Goal: Task Accomplishment & Management: Use online tool/utility

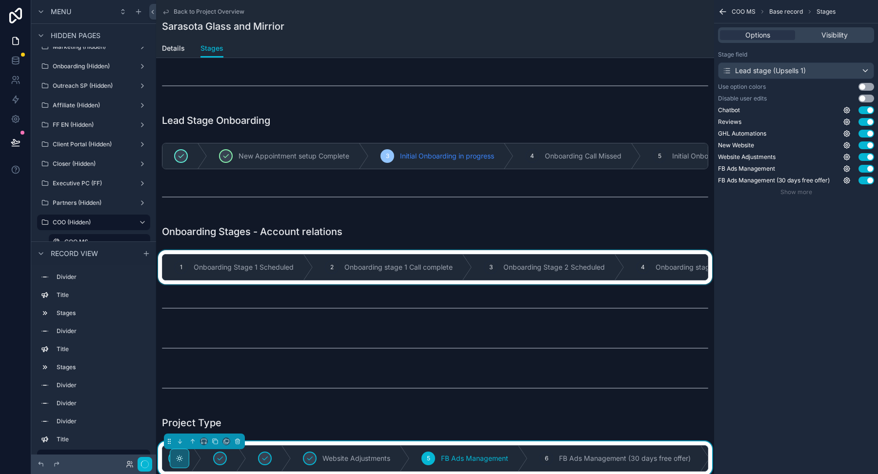
scroll to position [23, 0]
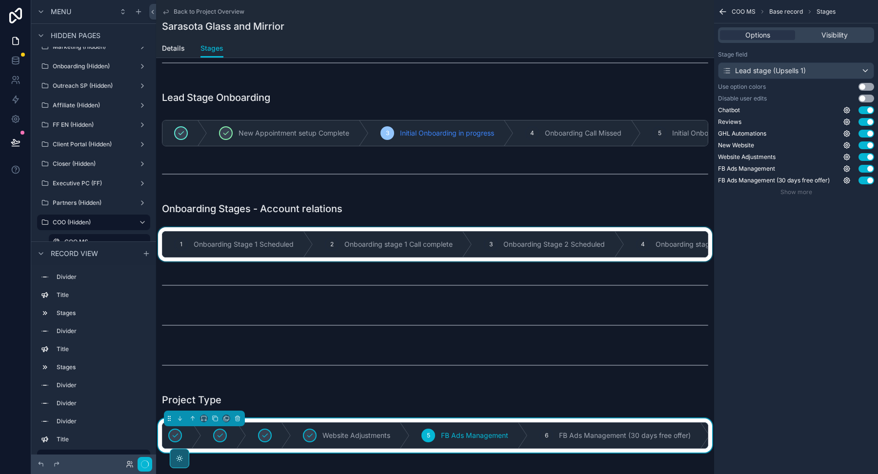
click at [401, 255] on div "scrollable content" at bounding box center [435, 244] width 558 height 34
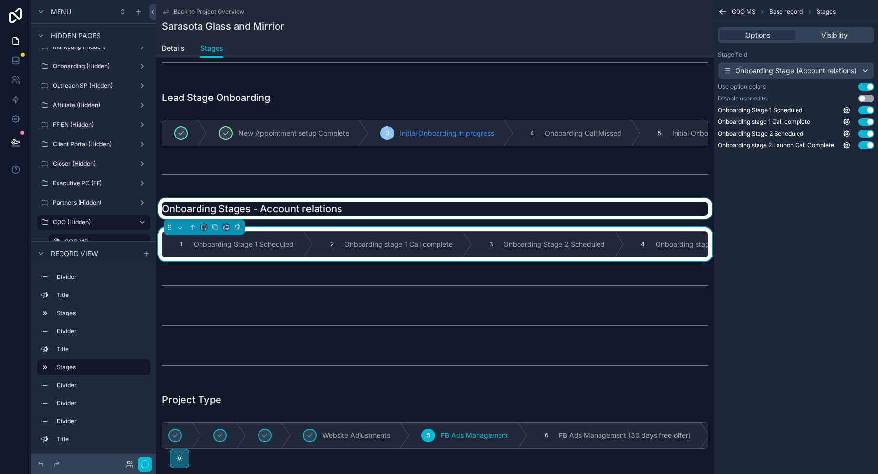
scroll to position [0, 0]
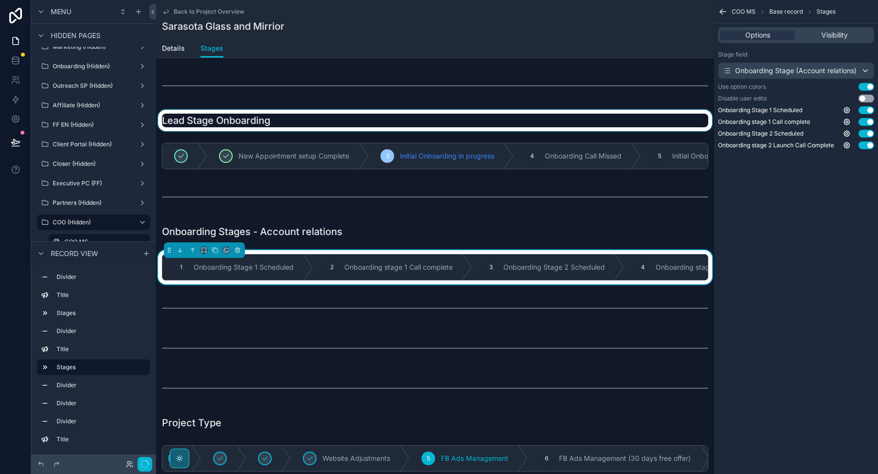
click at [404, 124] on div "scrollable content" at bounding box center [435, 120] width 558 height 21
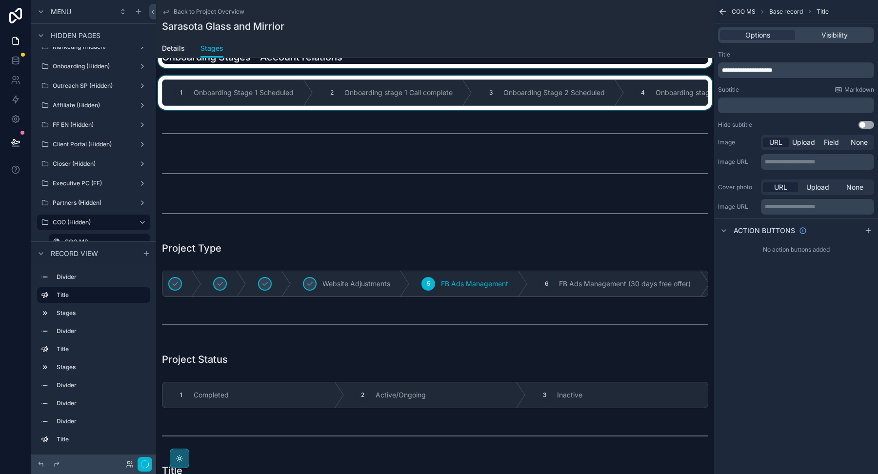
scroll to position [181, 0]
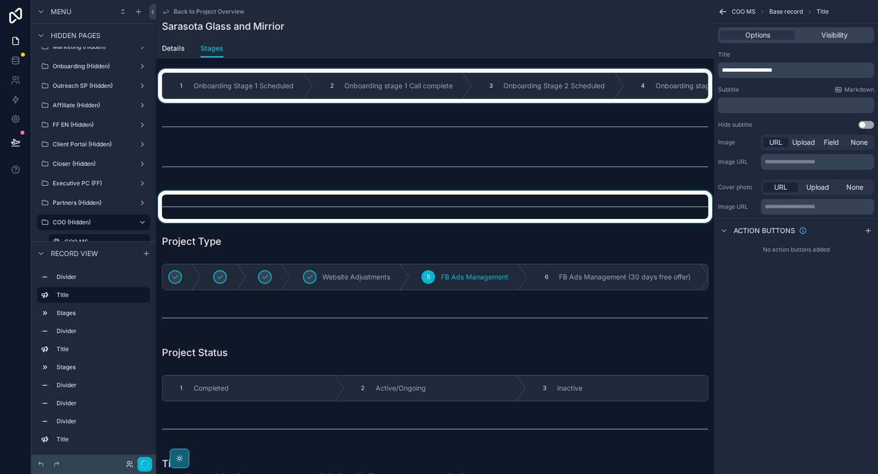
click at [393, 210] on div "scrollable content" at bounding box center [435, 207] width 558 height 32
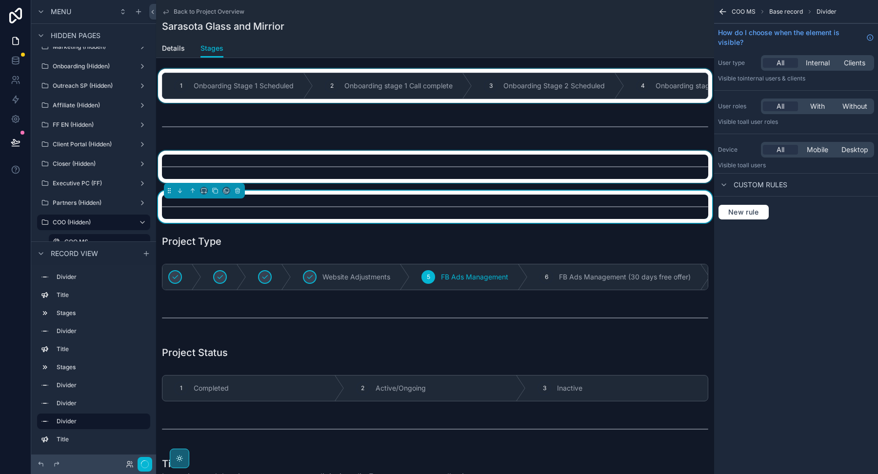
click at [393, 173] on div "scrollable content" at bounding box center [435, 167] width 558 height 32
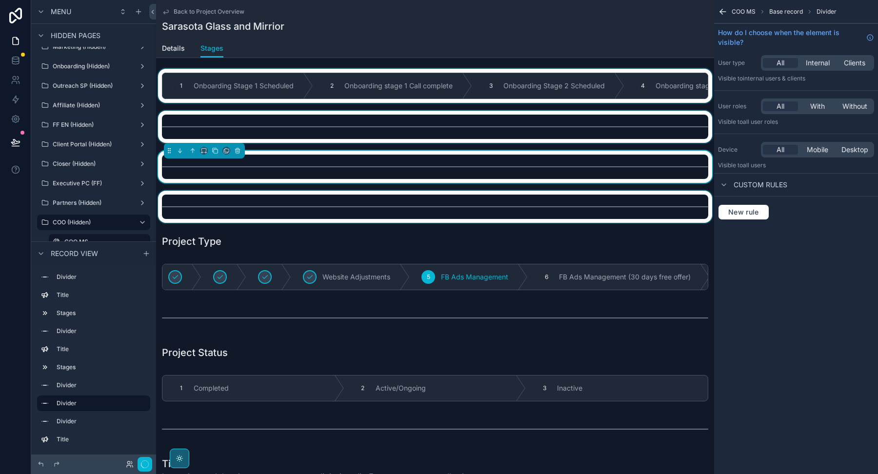
click at [396, 130] on div "scrollable content" at bounding box center [435, 127] width 558 height 32
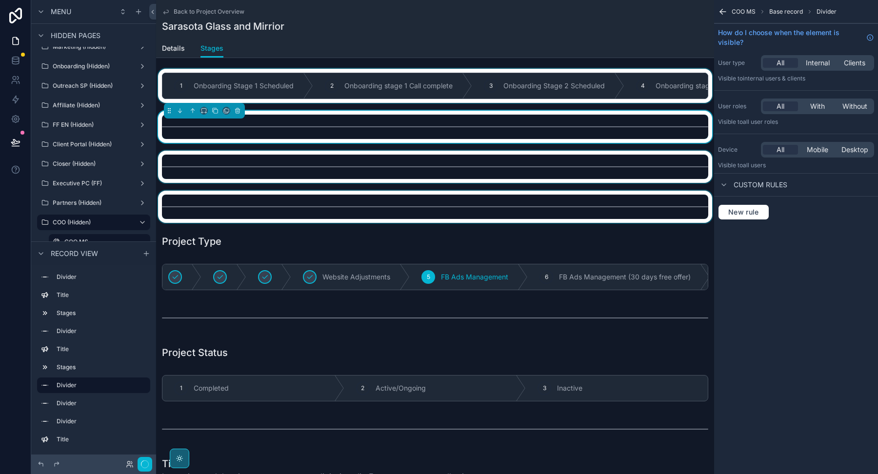
click at [390, 199] on div "scrollable content" at bounding box center [435, 207] width 558 height 32
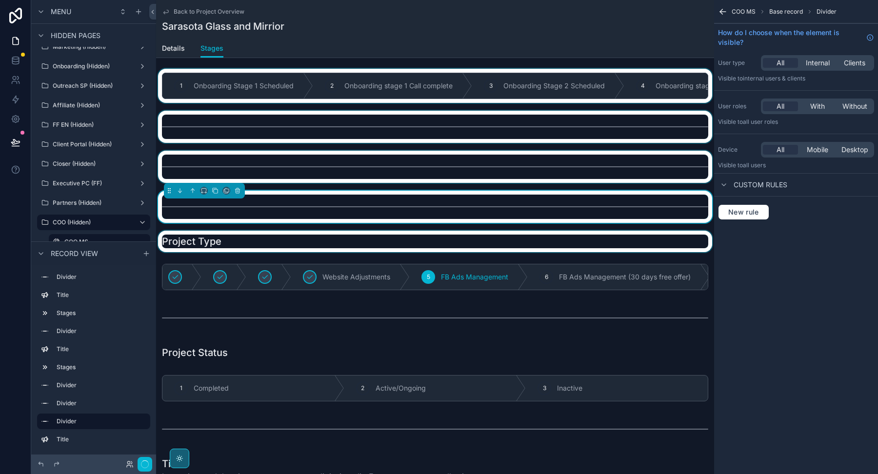
click at [385, 243] on div "scrollable content" at bounding box center [435, 241] width 558 height 21
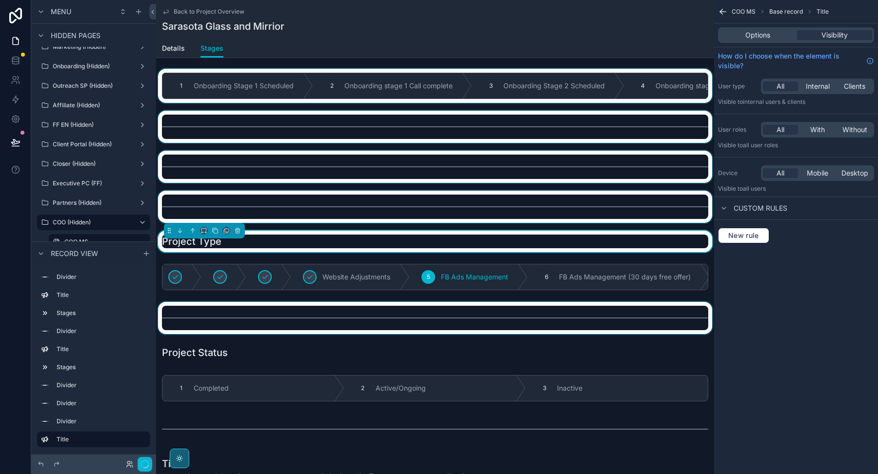
click at [377, 310] on div "scrollable content" at bounding box center [435, 318] width 558 height 32
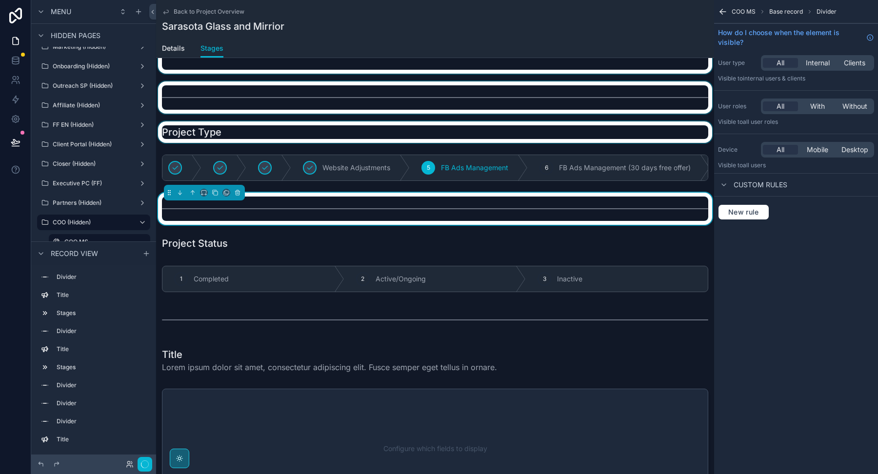
scroll to position [304, 0]
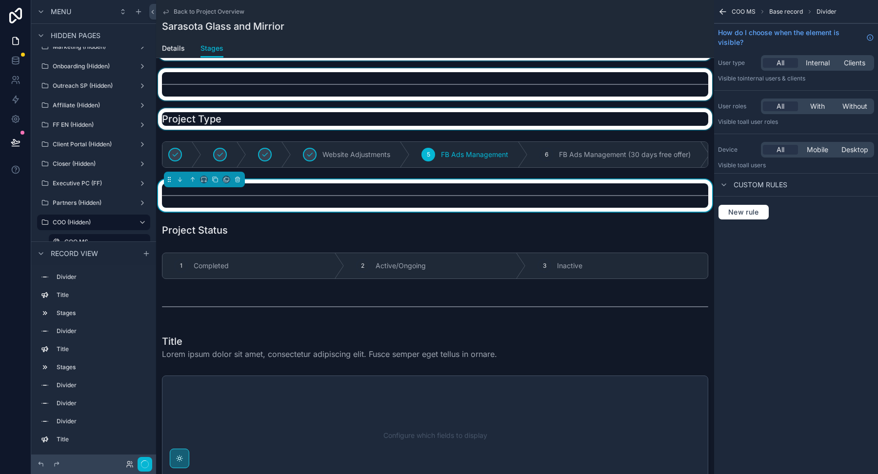
click at [377, 310] on div "scrollable content" at bounding box center [435, 307] width 558 height 32
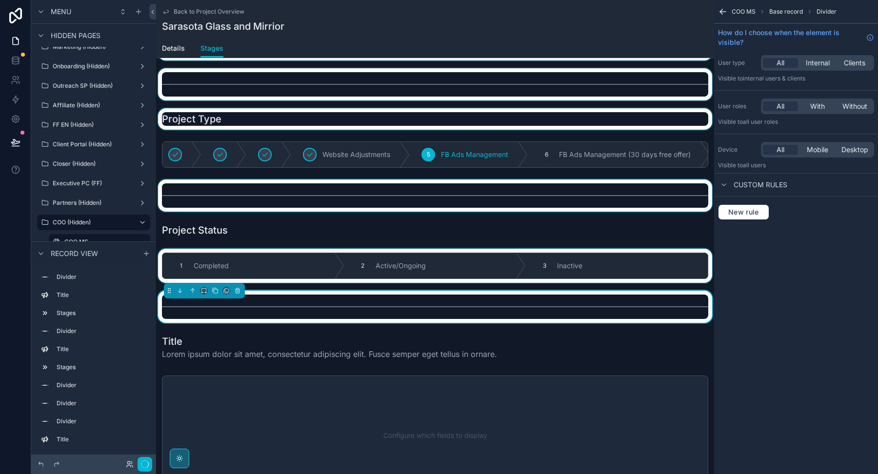
click at [384, 255] on div "scrollable content" at bounding box center [435, 266] width 558 height 34
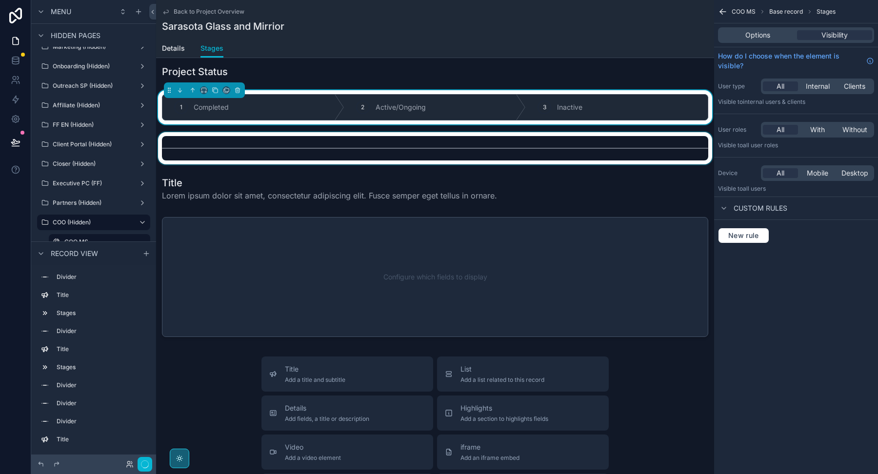
scroll to position [483, 0]
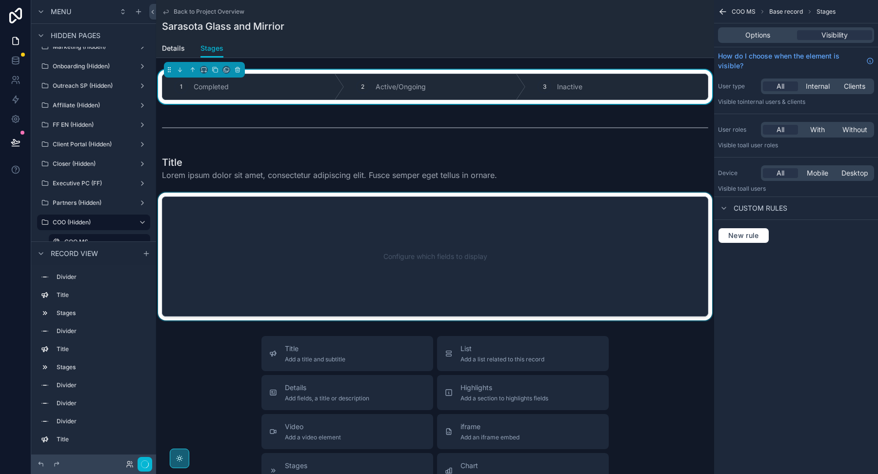
click at [390, 226] on div "scrollable content" at bounding box center [435, 257] width 558 height 128
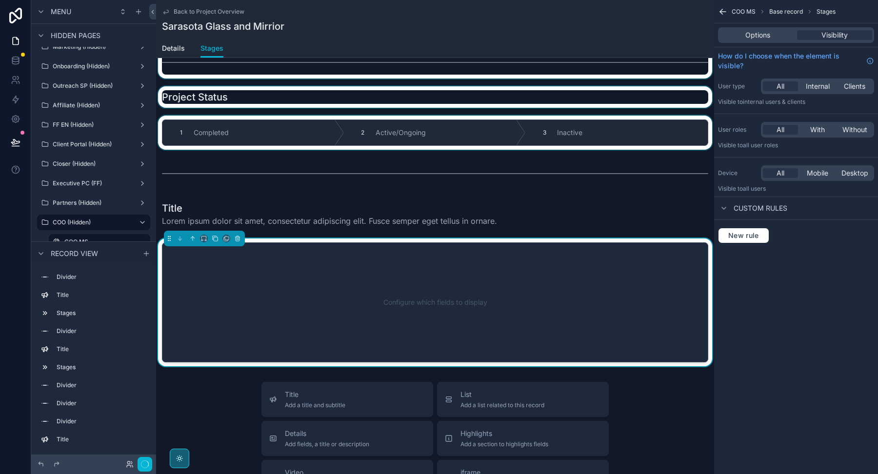
scroll to position [491, 0]
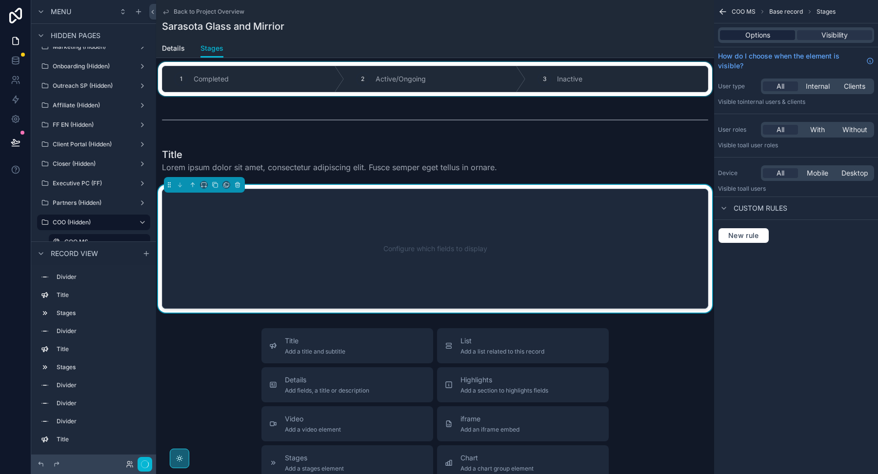
click at [746, 36] on span "Options" at bounding box center [757, 35] width 25 height 10
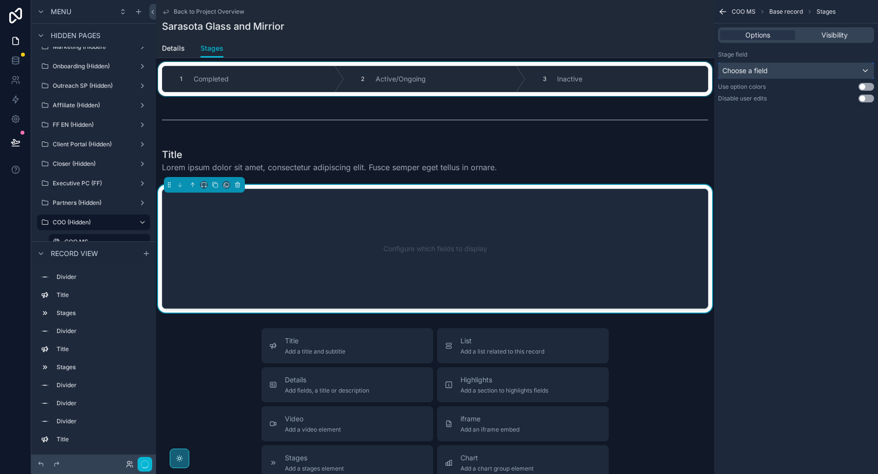
click at [840, 70] on div "Choose a field" at bounding box center [795, 71] width 155 height 16
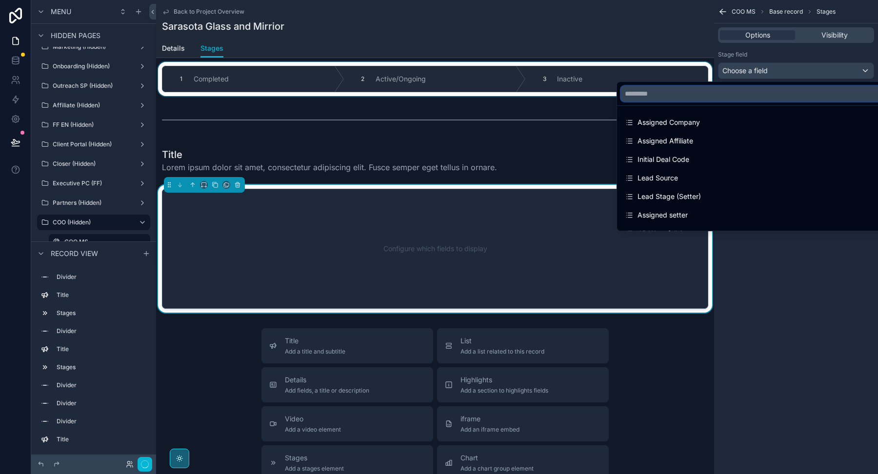
click at [786, 95] on input "text" at bounding box center [757, 94] width 272 height 16
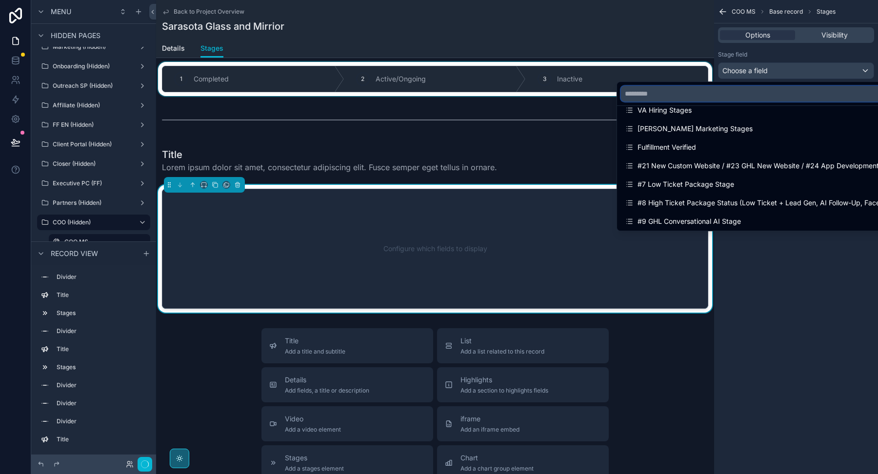
scroll to position [778, 0]
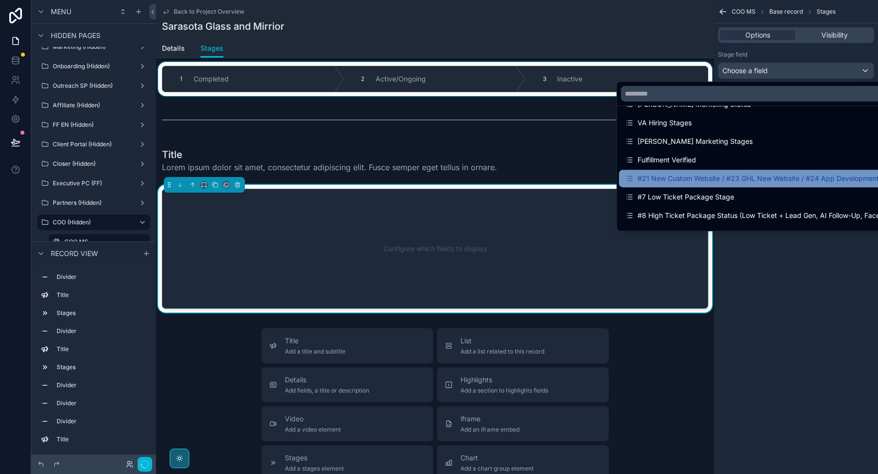
click at [756, 184] on div "#21 New Custom Website / #23 GHL New Website / #24 App Development / #22 Softwa…" at bounding box center [757, 179] width 276 height 18
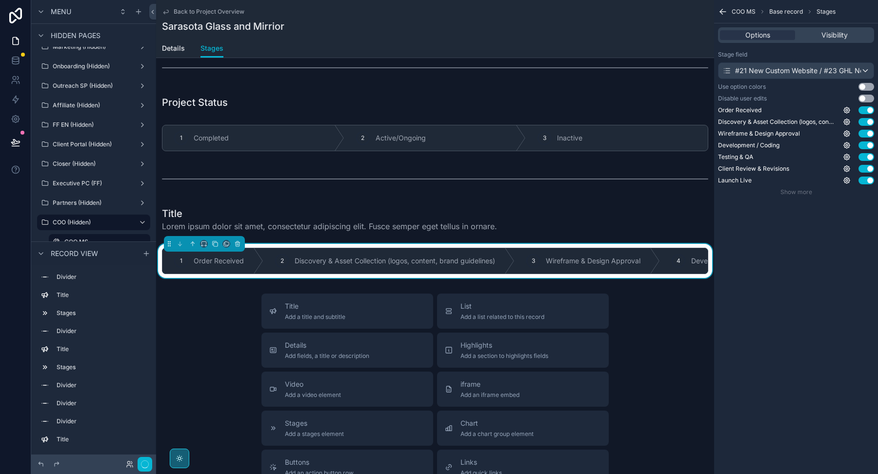
scroll to position [551, 0]
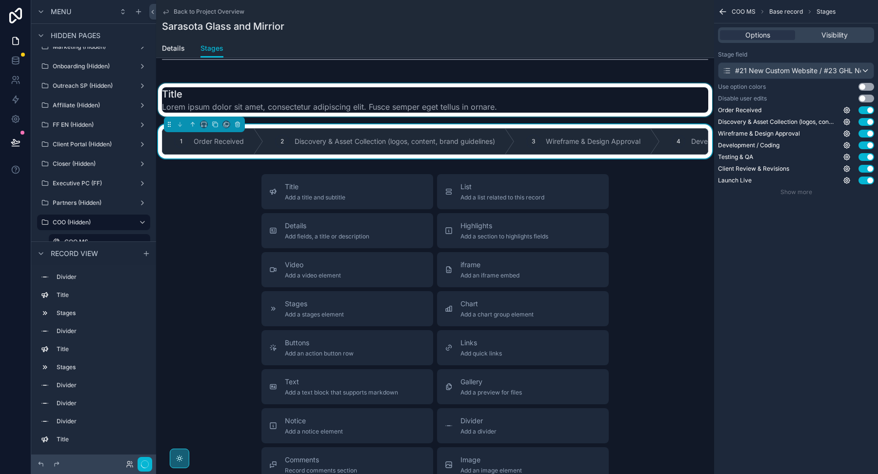
click at [368, 91] on div "scrollable content" at bounding box center [435, 99] width 558 height 33
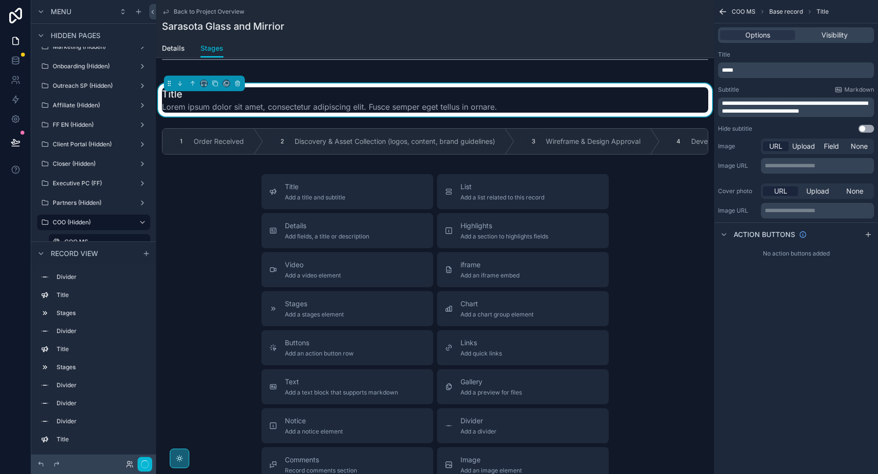
click at [738, 67] on p "*****" at bounding box center [797, 70] width 150 height 8
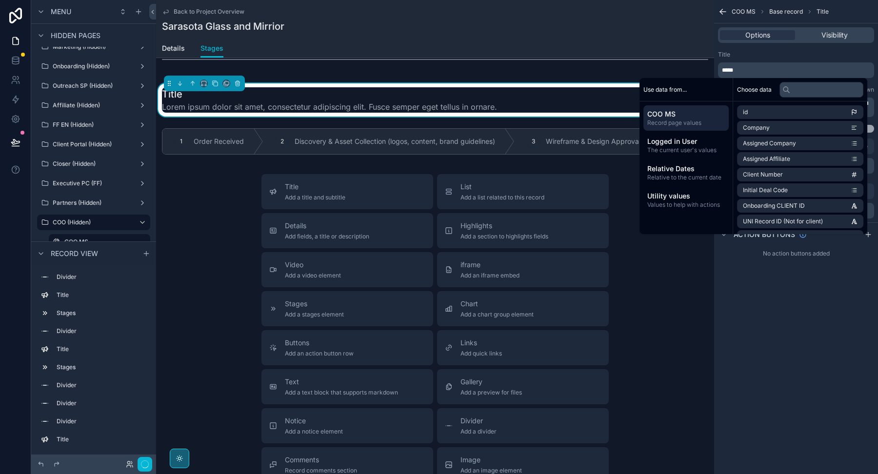
click at [732, 67] on span "*****" at bounding box center [727, 70] width 11 height 6
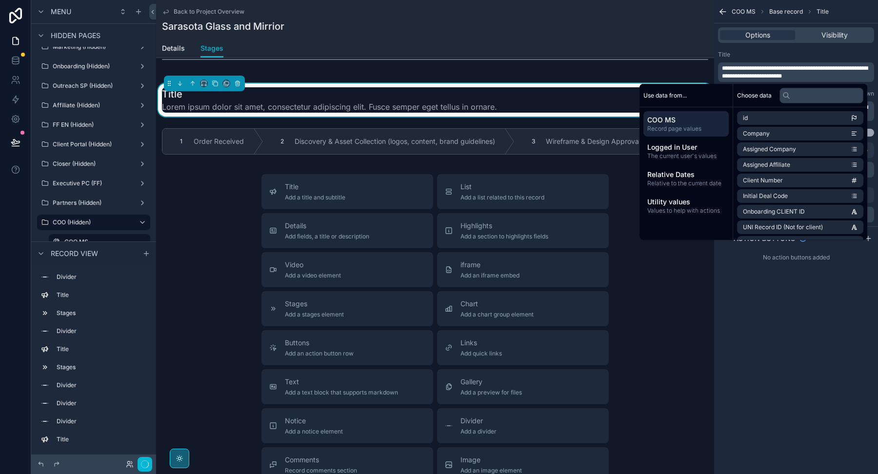
scroll to position [0, 0]
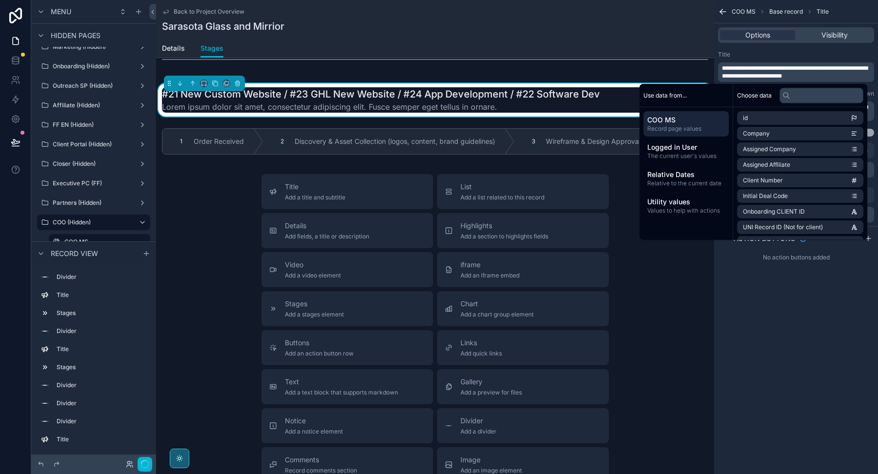
click at [811, 53] on div "Title" at bounding box center [796, 55] width 156 height 8
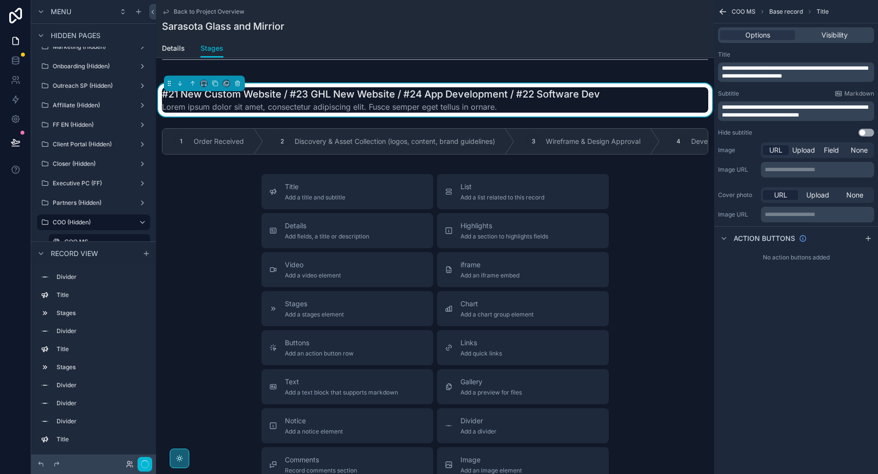
click at [810, 109] on span "**********" at bounding box center [795, 111] width 146 height 14
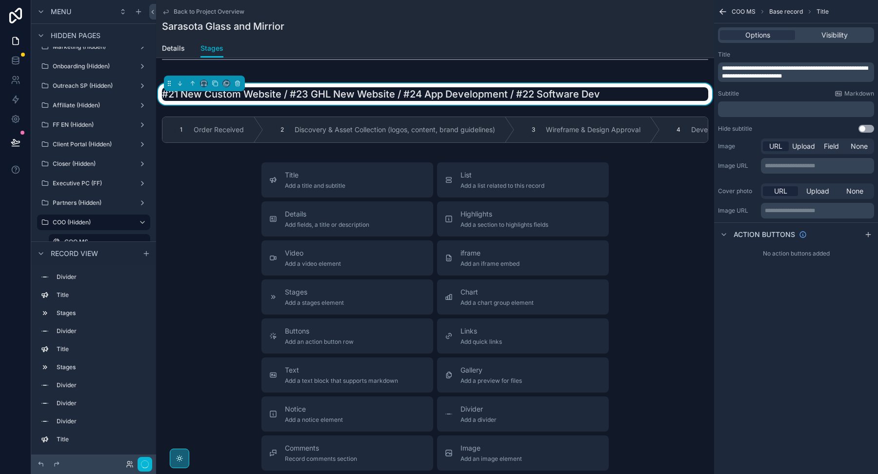
click at [788, 92] on div "Subtitle Markdown" at bounding box center [796, 94] width 156 height 8
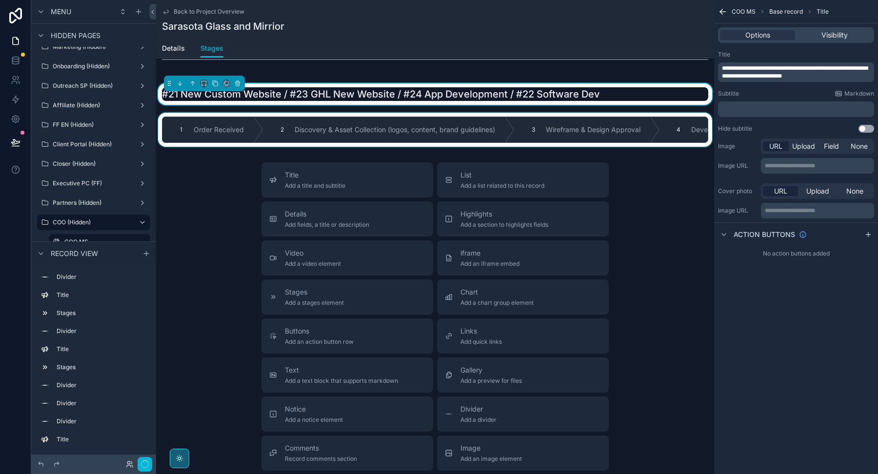
click at [549, 124] on div "scrollable content" at bounding box center [435, 130] width 558 height 34
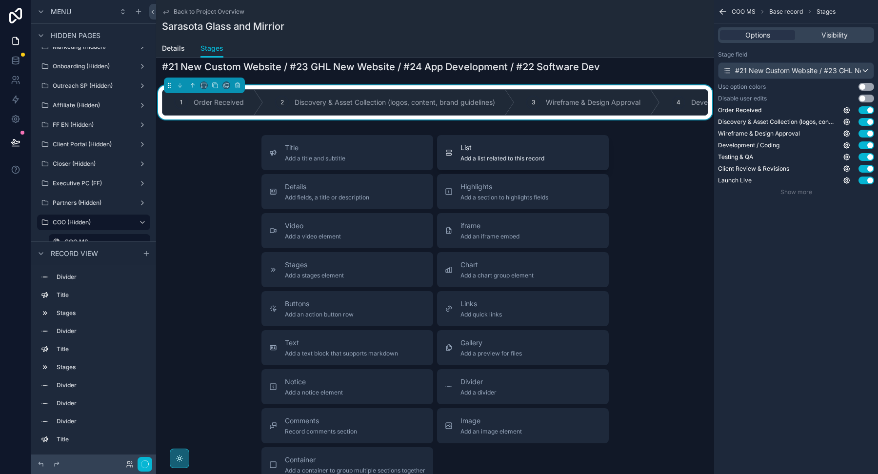
scroll to position [594, 0]
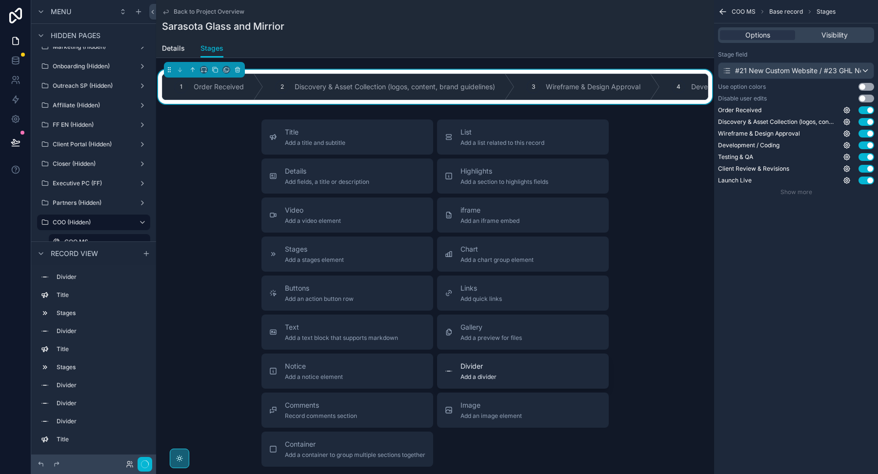
click at [465, 365] on span "Divider" at bounding box center [478, 366] width 36 height 10
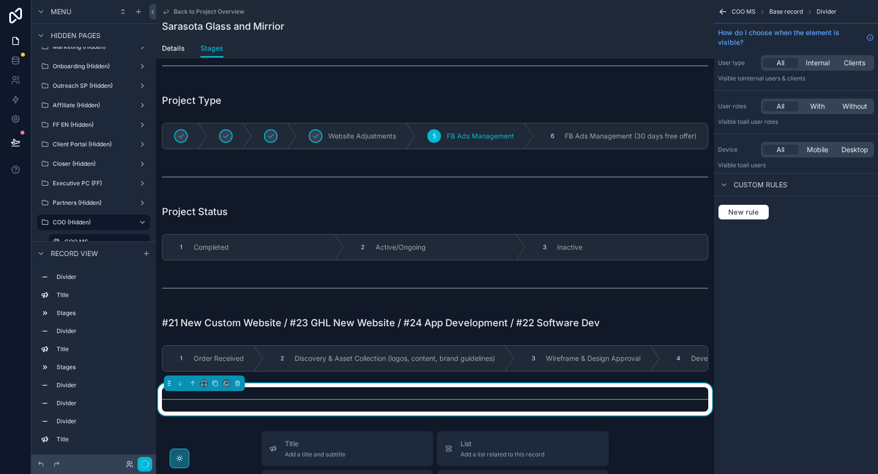
scroll to position [285, 0]
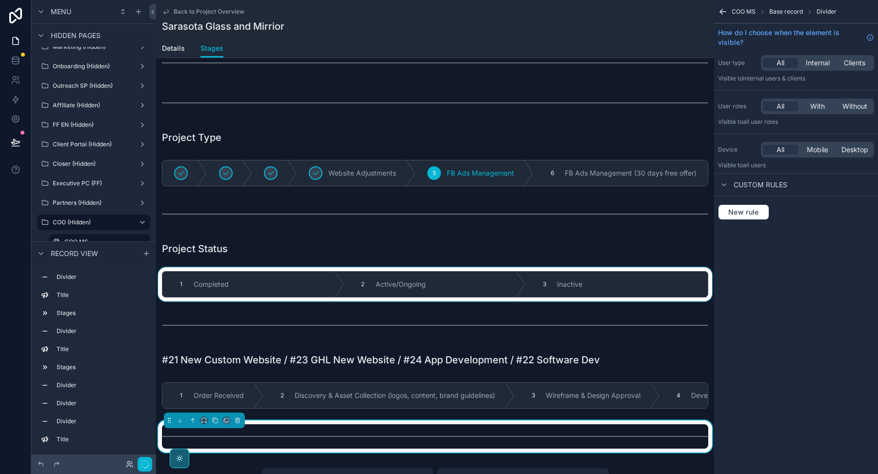
click at [454, 280] on div "scrollable content" at bounding box center [435, 284] width 558 height 34
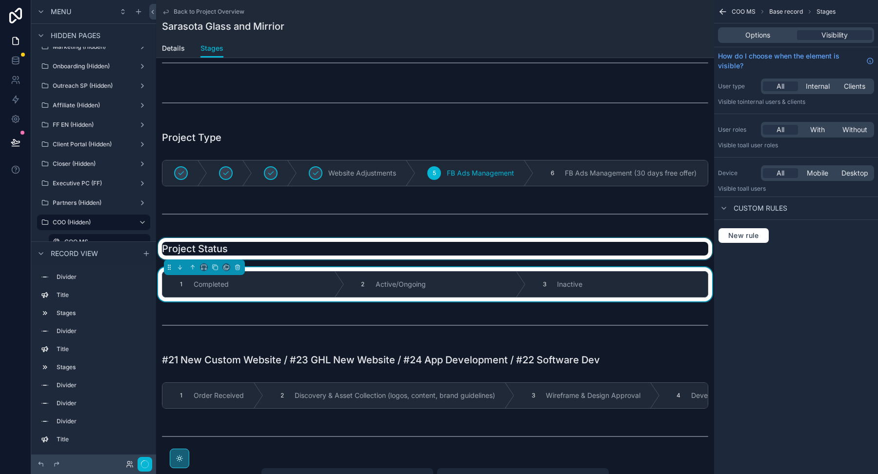
click at [350, 240] on div "scrollable content" at bounding box center [435, 248] width 558 height 21
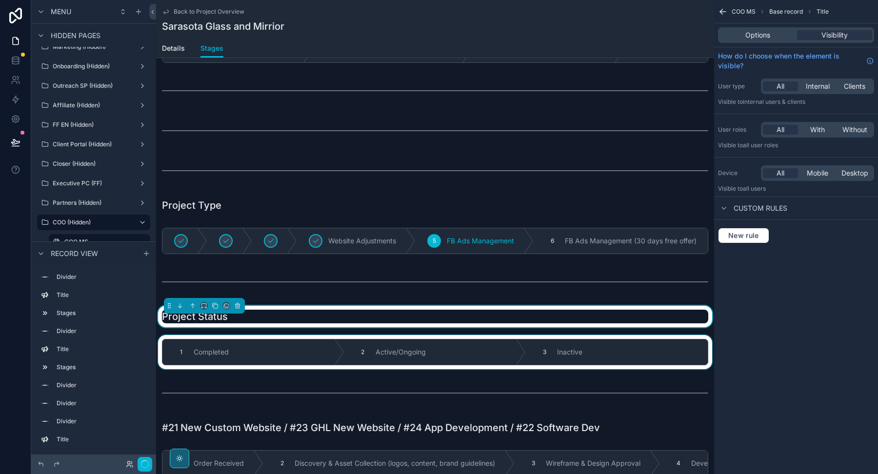
scroll to position [197, 0]
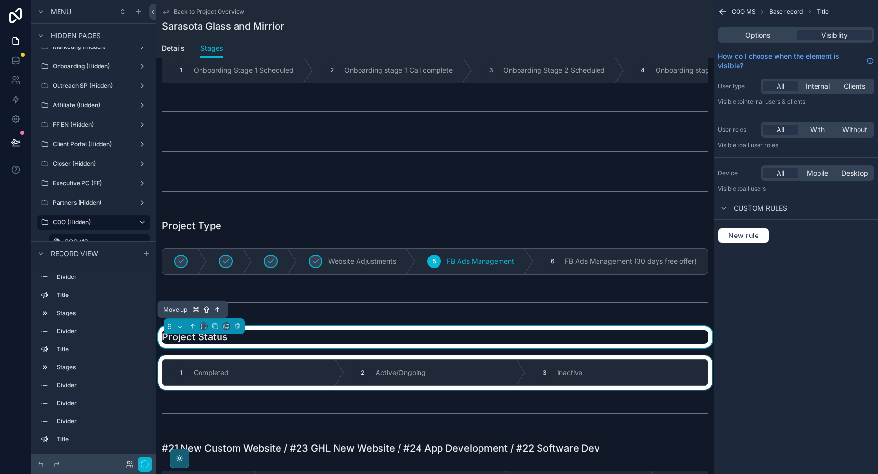
click at [194, 326] on icon "scrollable content" at bounding box center [192, 326] width 7 height 7
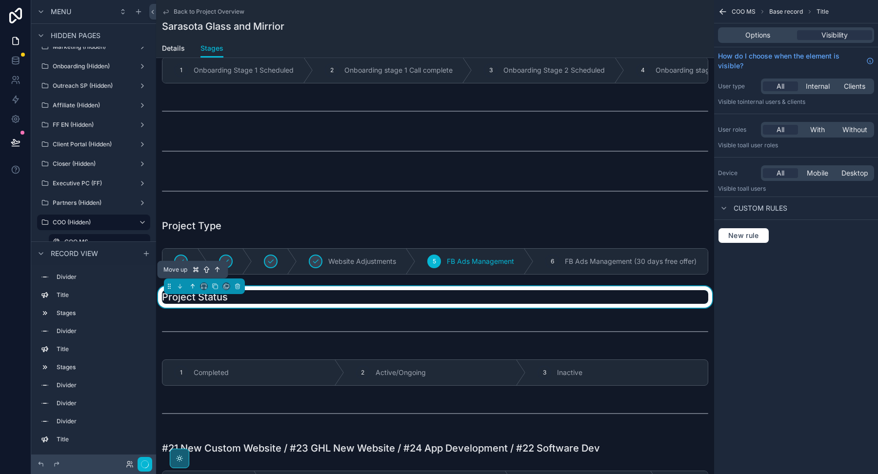
click at [195, 286] on icon "scrollable content" at bounding box center [192, 286] width 7 height 7
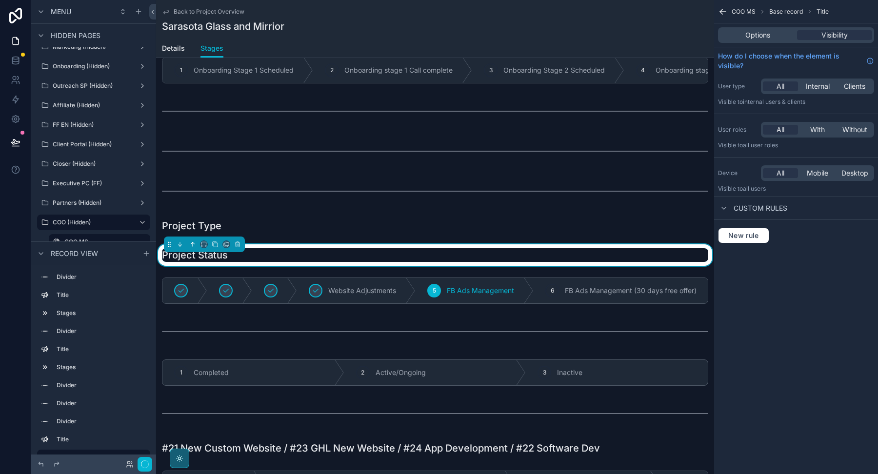
click at [193, 244] on icon "scrollable content" at bounding box center [192, 244] width 7 height 7
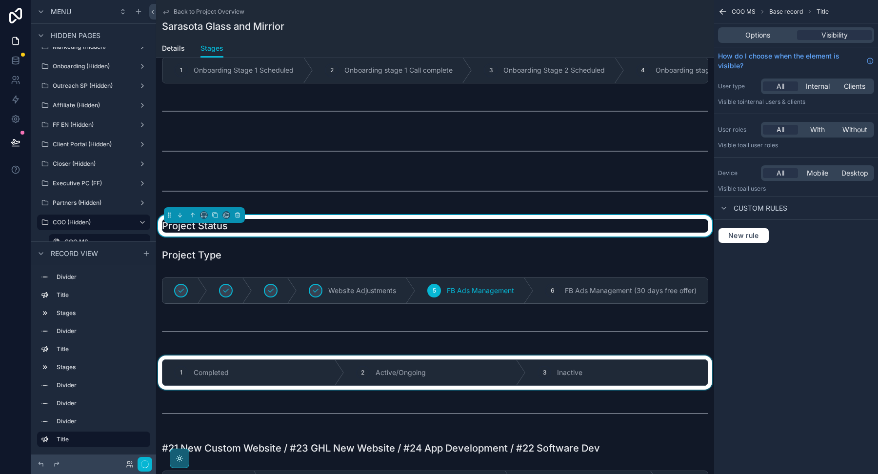
click at [226, 365] on div "scrollable content" at bounding box center [435, 373] width 558 height 34
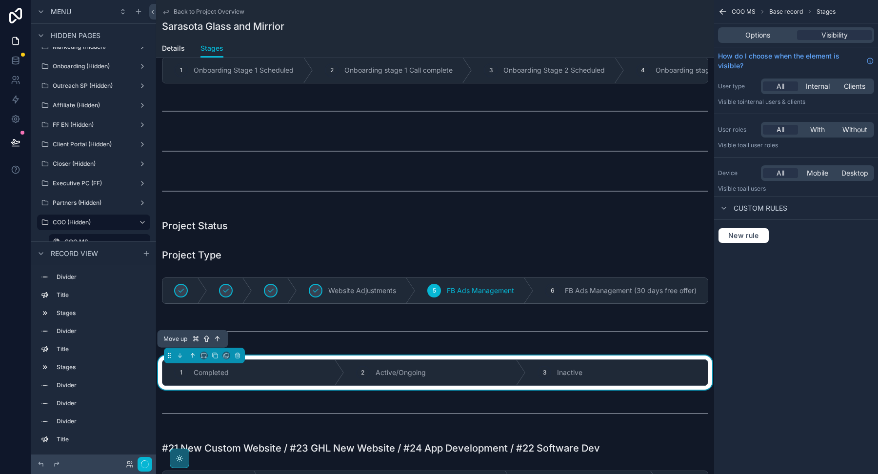
click at [193, 352] on icon "scrollable content" at bounding box center [192, 355] width 7 height 7
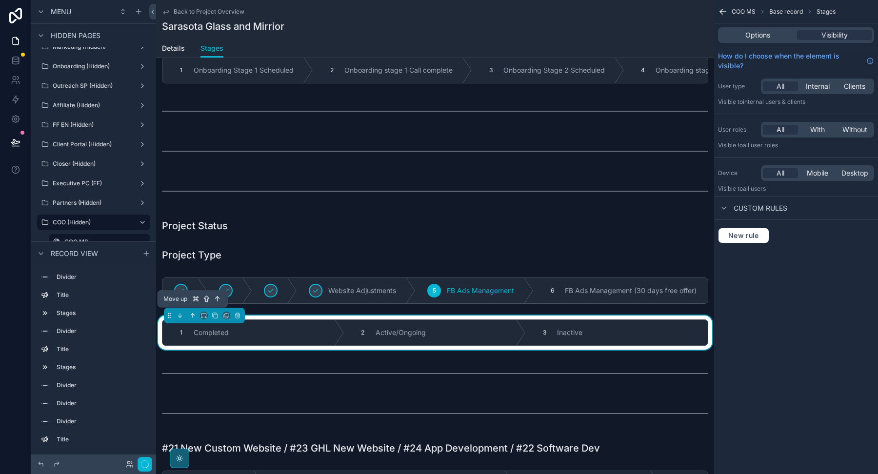
click at [190, 315] on icon "scrollable content" at bounding box center [192, 315] width 7 height 7
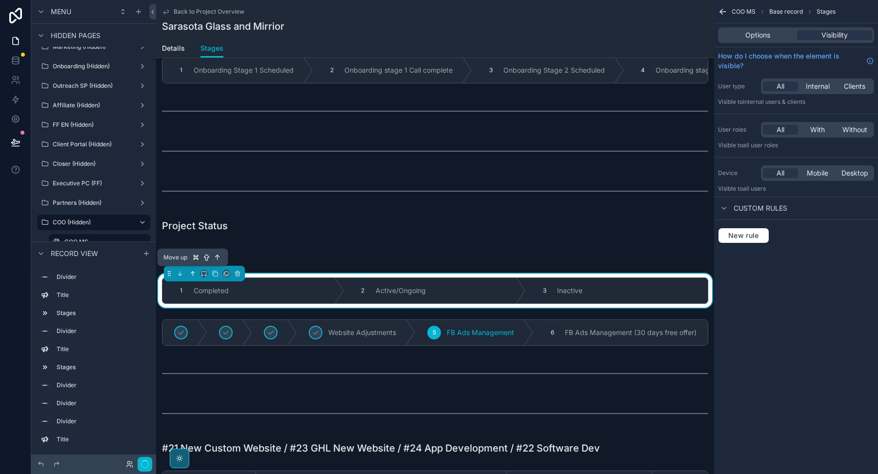
click at [191, 273] on icon "scrollable content" at bounding box center [192, 273] width 7 height 7
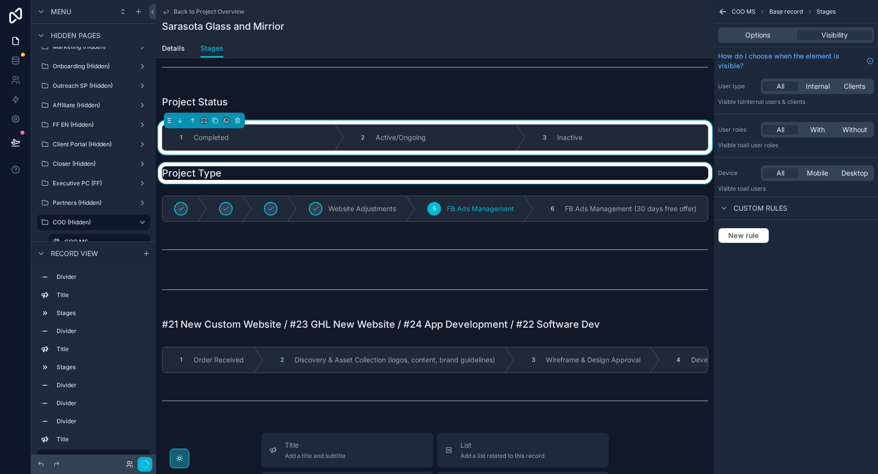
scroll to position [317, 0]
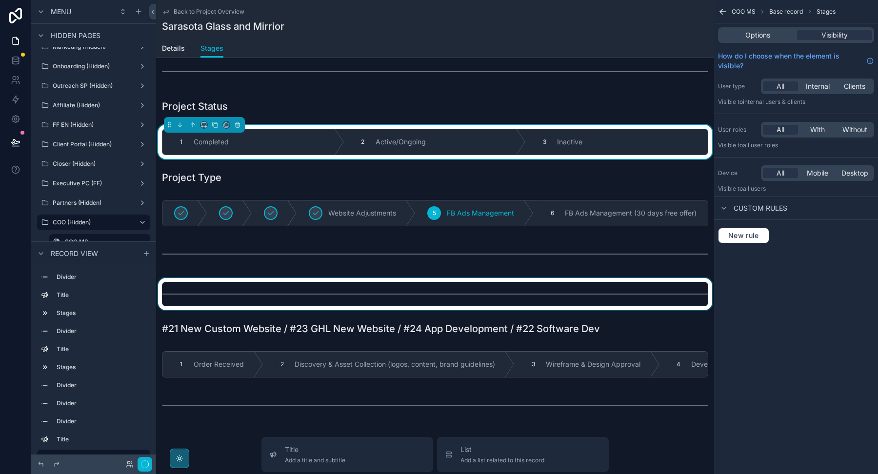
click at [334, 297] on div "scrollable content" at bounding box center [435, 294] width 558 height 32
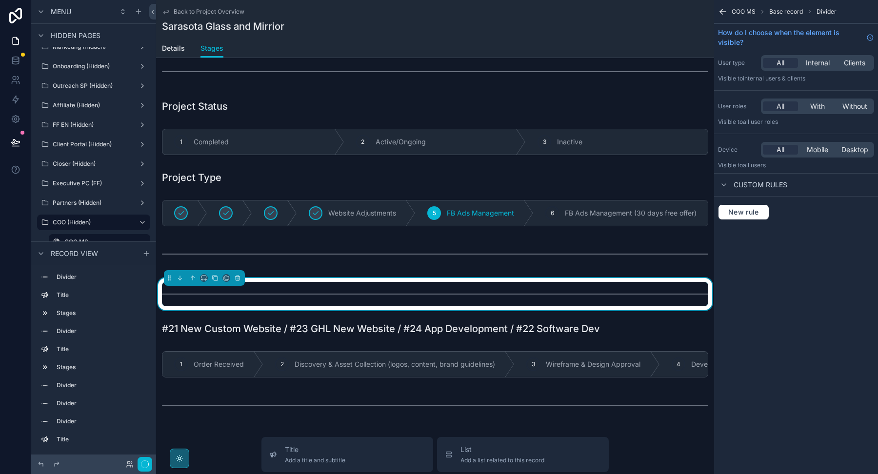
click at [323, 295] on div "scrollable content" at bounding box center [435, 294] width 546 height 24
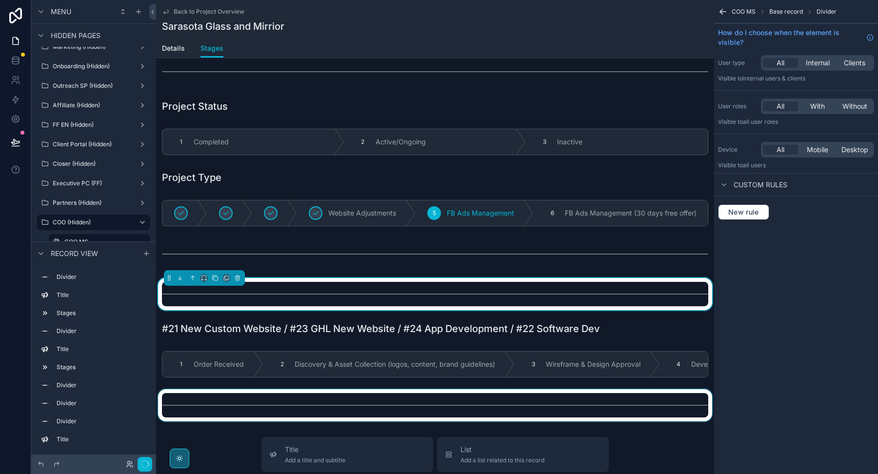
click at [251, 396] on div "scrollable content" at bounding box center [435, 405] width 558 height 32
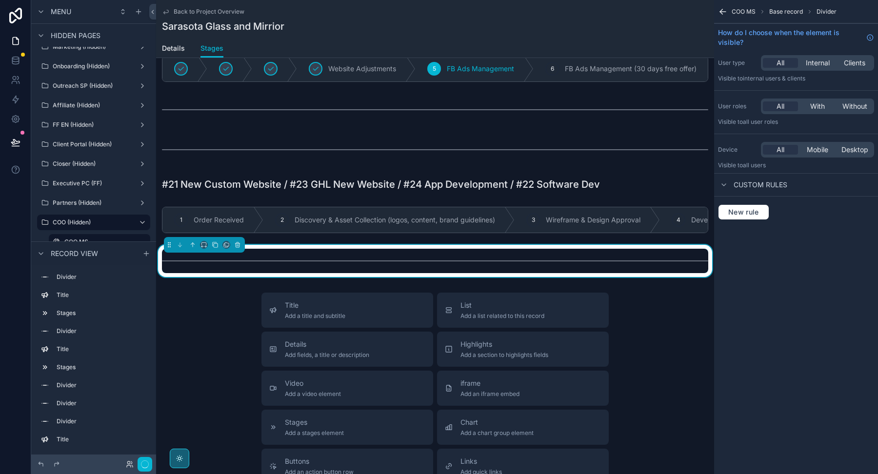
scroll to position [468, 0]
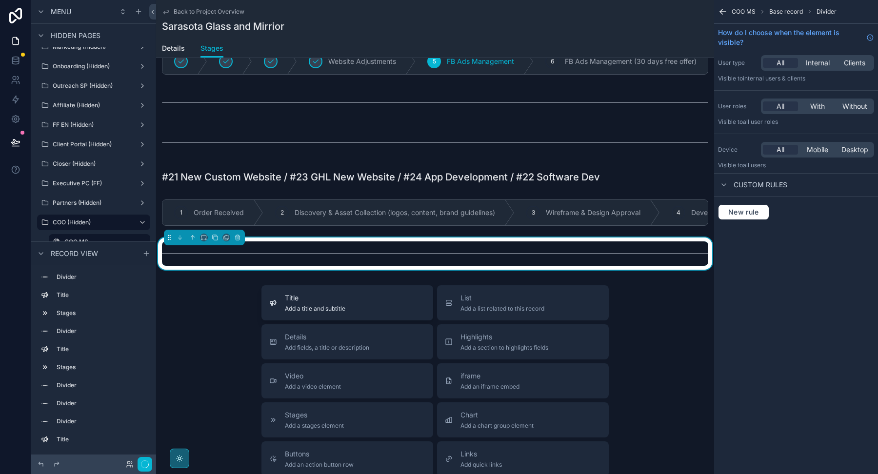
click at [367, 305] on div "Title Add a title and subtitle" at bounding box center [347, 303] width 156 height 20
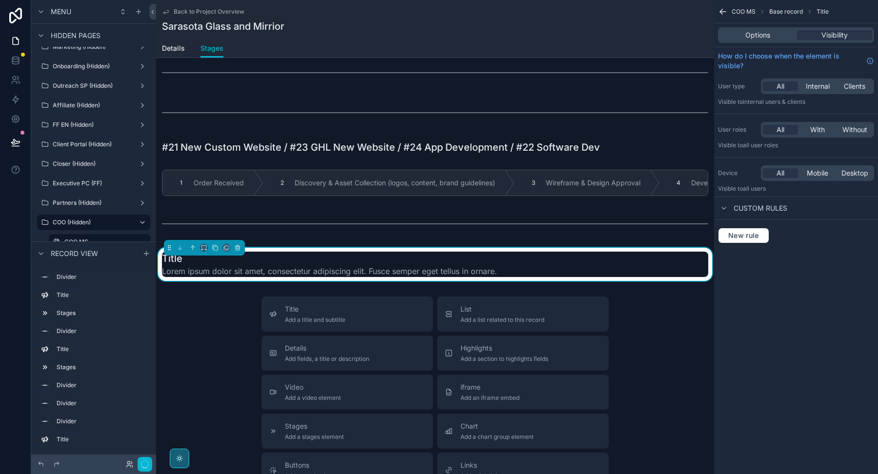
scroll to position [522, 0]
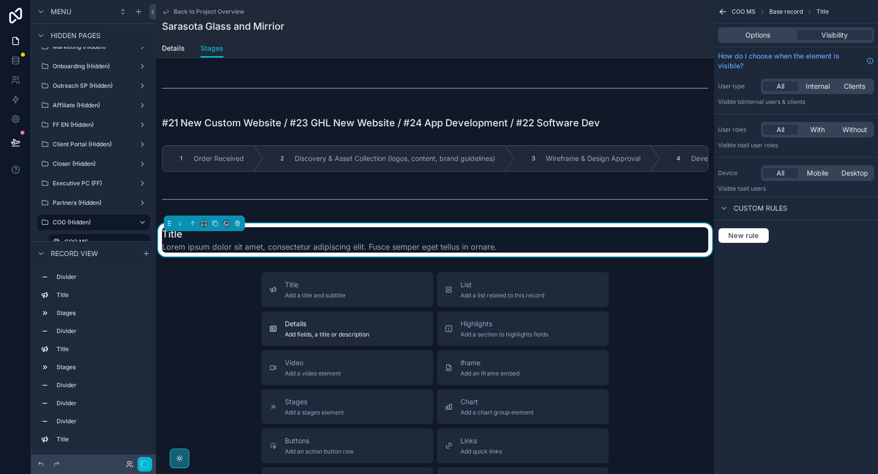
click at [371, 325] on div "Details Add fields, a title or description" at bounding box center [347, 329] width 156 height 20
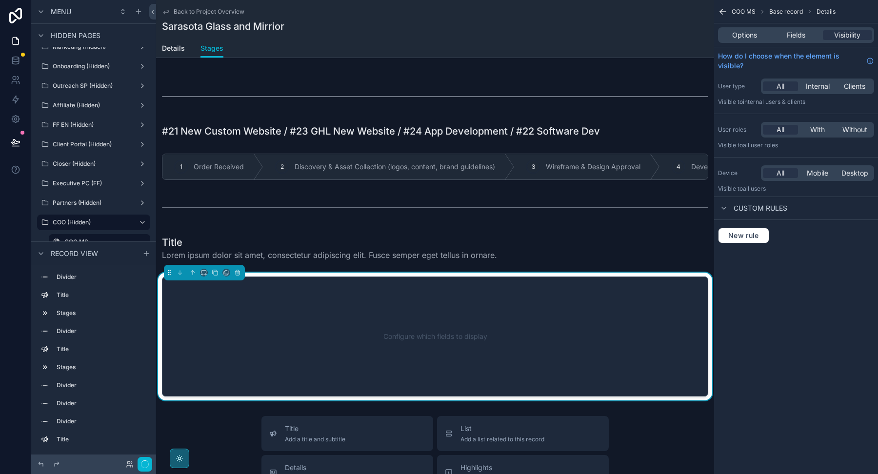
scroll to position [510, 0]
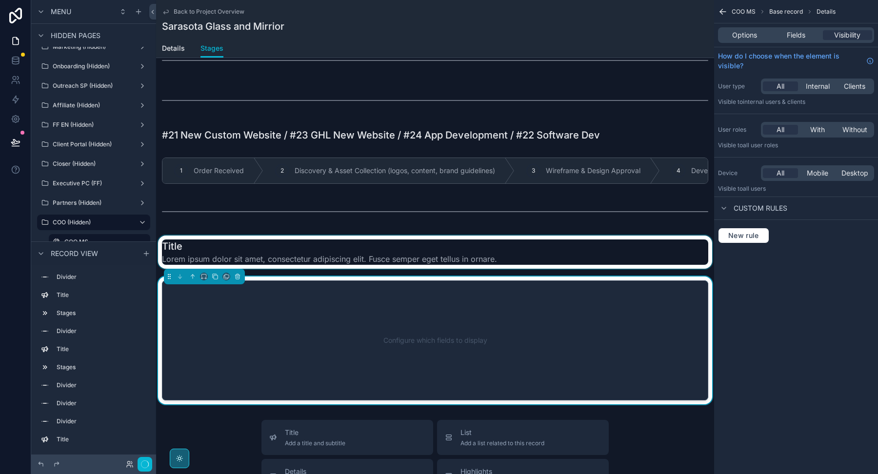
click at [362, 259] on div "scrollable content" at bounding box center [435, 252] width 558 height 33
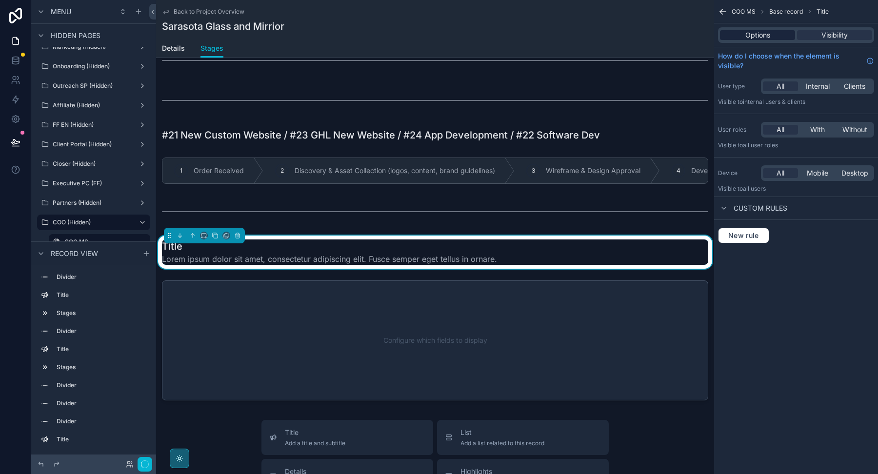
click at [753, 36] on span "Options" at bounding box center [757, 35] width 25 height 10
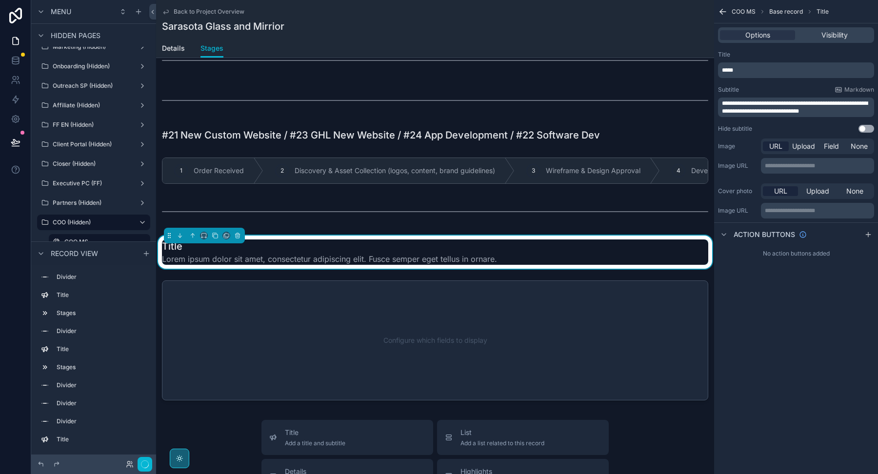
click at [740, 72] on p "*****" at bounding box center [797, 70] width 150 height 8
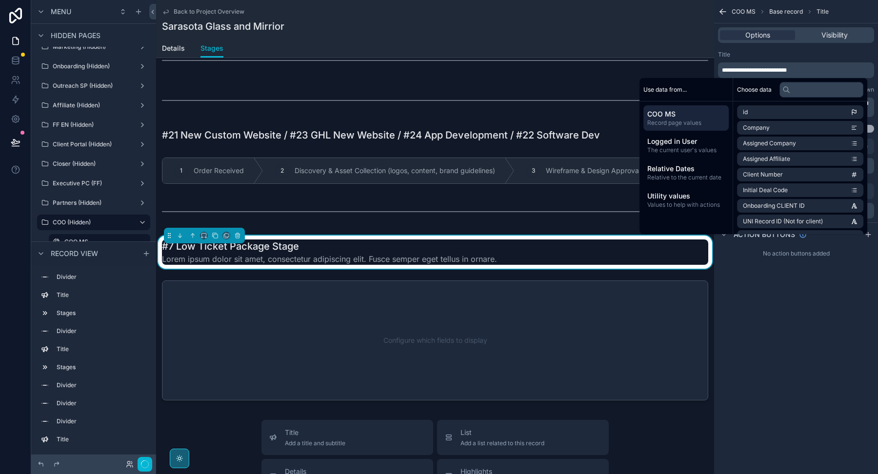
click at [745, 54] on div "Title" at bounding box center [796, 55] width 156 height 8
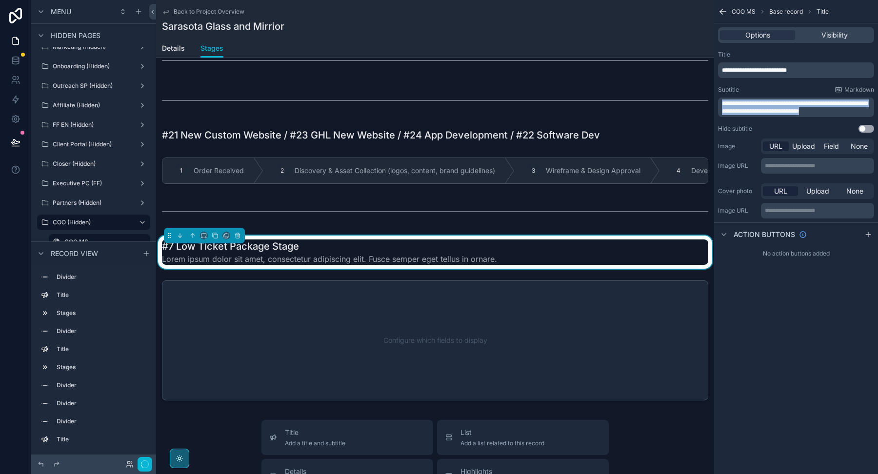
drag, startPoint x: 839, startPoint y: 112, endPoint x: 722, endPoint y: 91, distance: 118.5
click at [722, 91] on div "**********" at bounding box center [796, 101] width 156 height 31
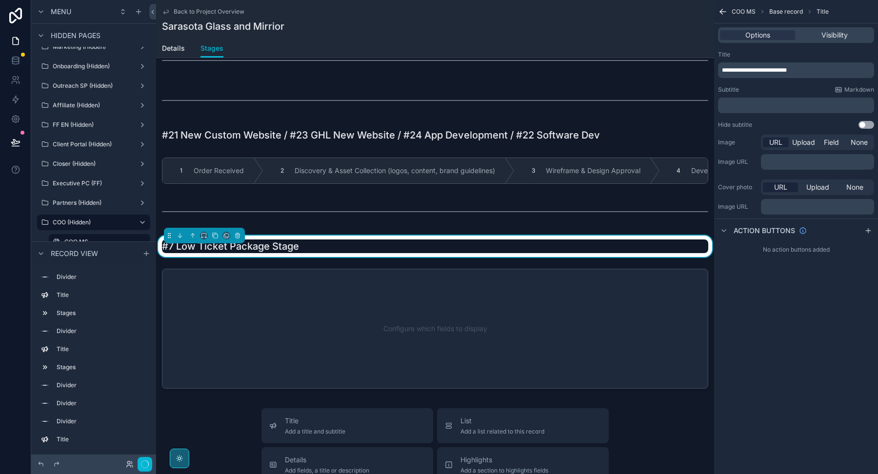
click at [760, 88] on div "Subtitle Markdown" at bounding box center [796, 90] width 156 height 8
click at [585, 247] on div "#7 Low Ticket Package Stage" at bounding box center [435, 246] width 546 height 14
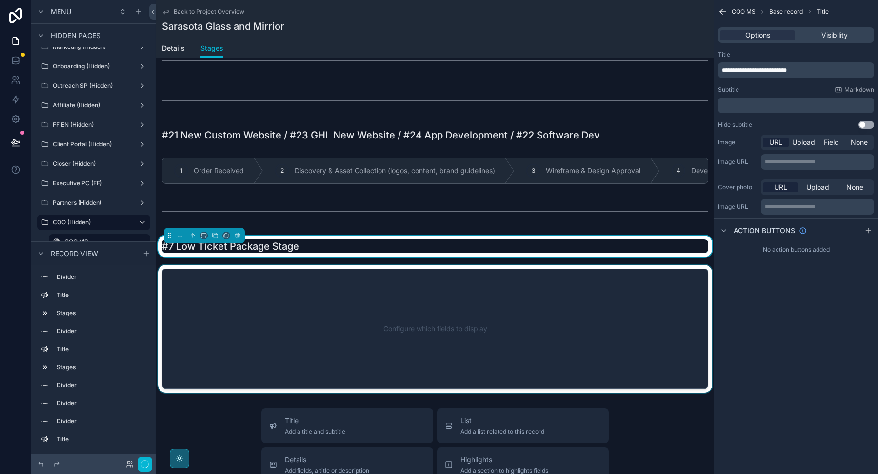
click at [584, 286] on div "scrollable content" at bounding box center [435, 329] width 558 height 128
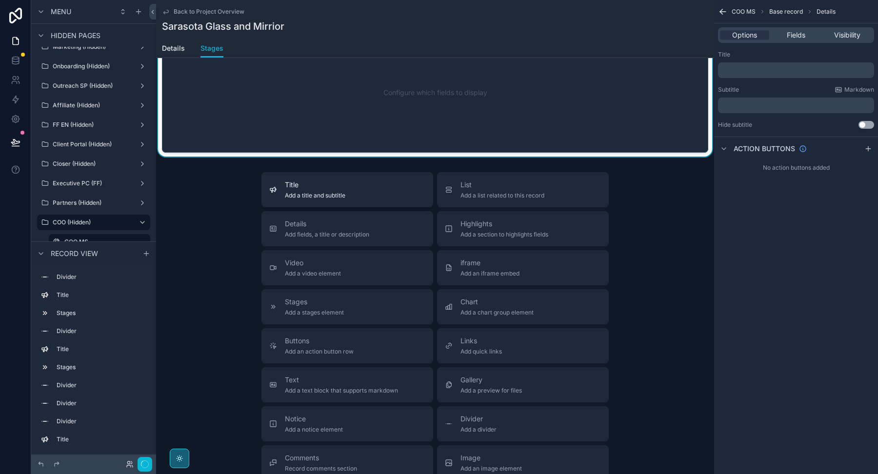
scroll to position [747, 0]
click at [377, 308] on div "Stages Add a stages element" at bounding box center [347, 307] width 156 height 20
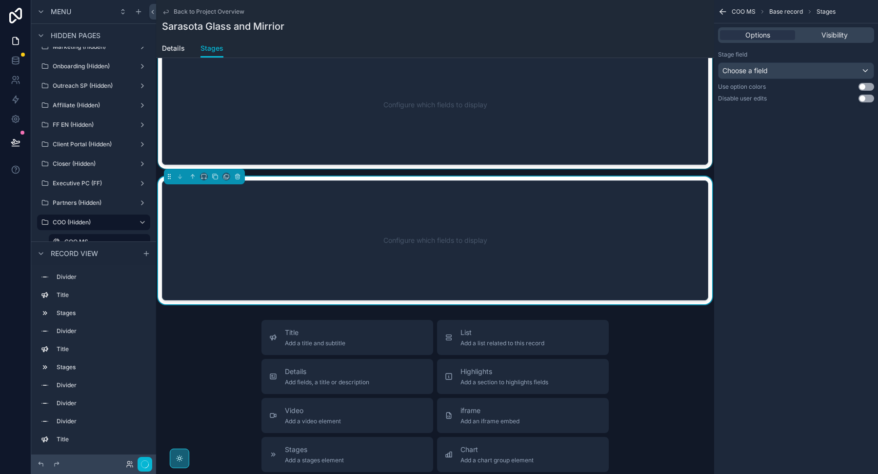
scroll to position [532, 0]
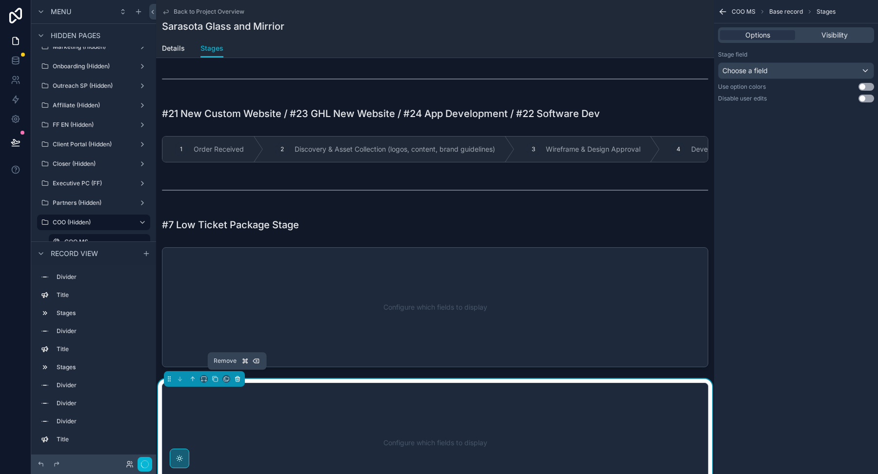
click at [237, 377] on icon "scrollable content" at bounding box center [237, 379] width 7 height 7
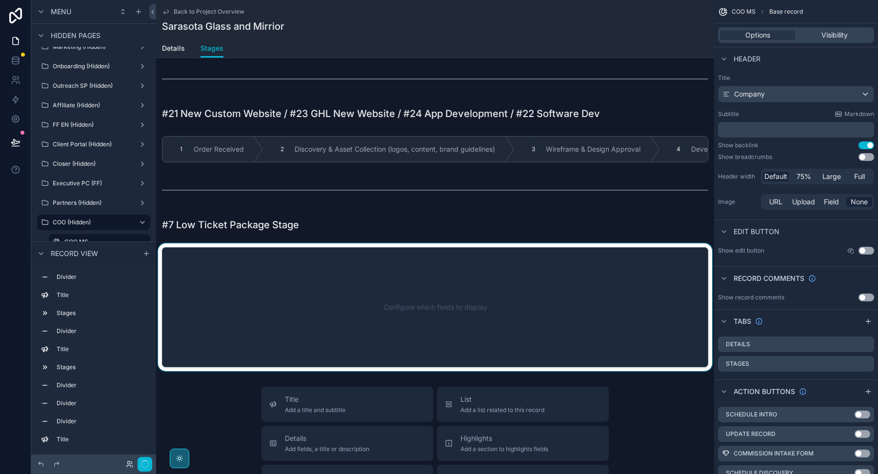
click at [287, 306] on div "scrollable content" at bounding box center [435, 307] width 558 height 128
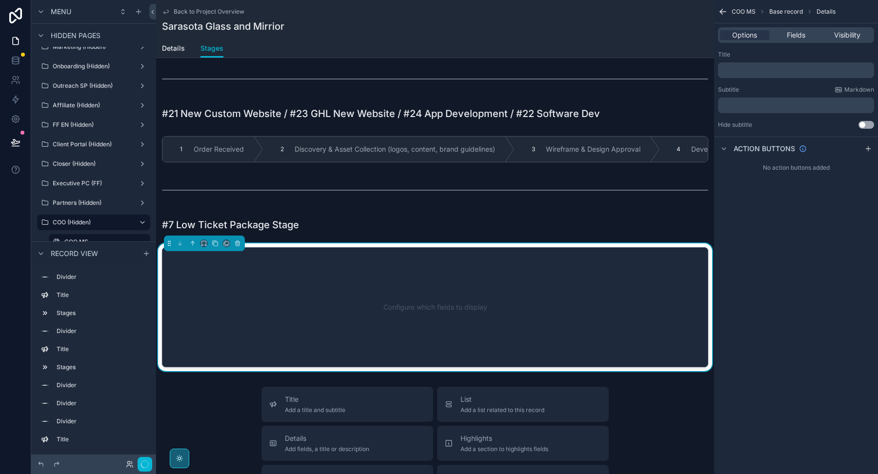
click at [756, 66] on p "﻿" at bounding box center [797, 70] width 150 height 8
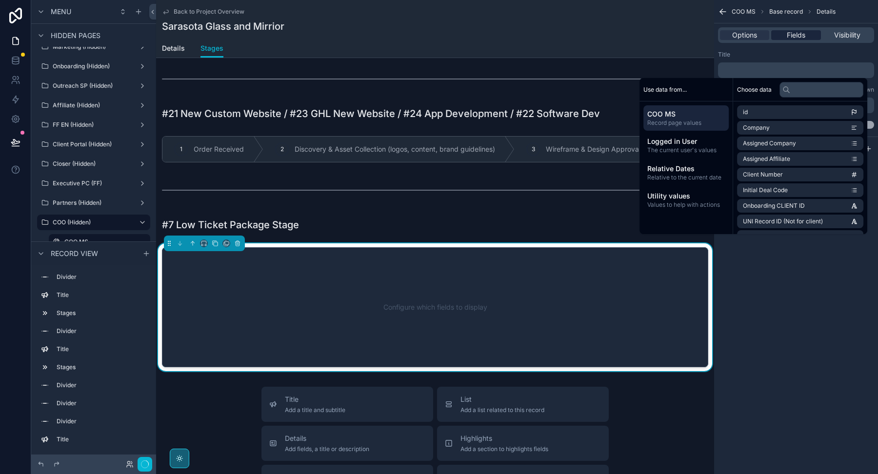
click at [789, 36] on span "Fields" at bounding box center [796, 35] width 19 height 10
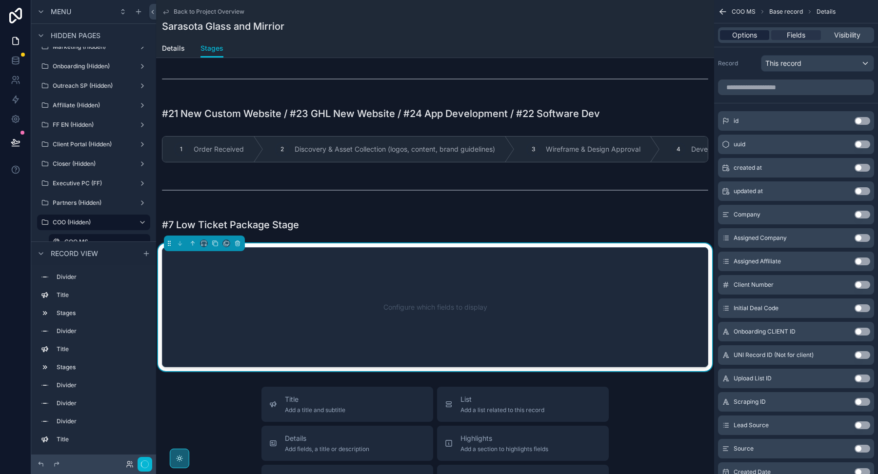
click at [750, 32] on span "Options" at bounding box center [744, 35] width 25 height 10
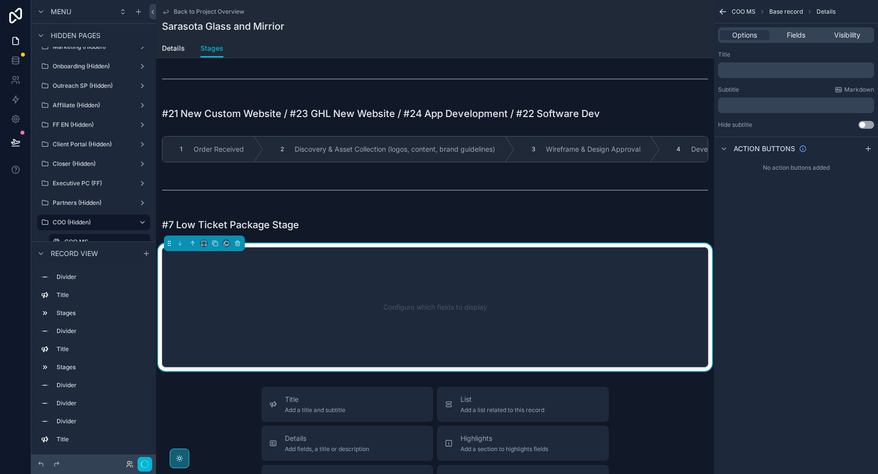
click at [532, 290] on div "Configure which fields to display" at bounding box center [435, 307] width 514 height 88
click at [237, 240] on icon "scrollable content" at bounding box center [237, 243] width 7 height 7
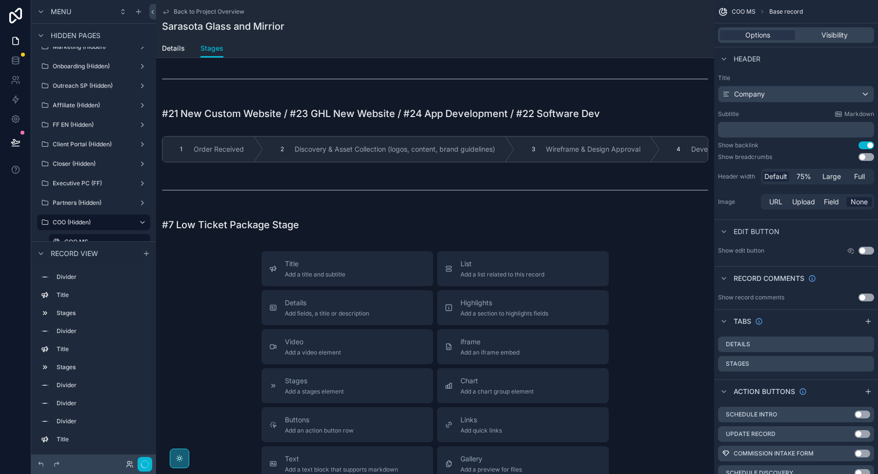
scroll to position [560, 0]
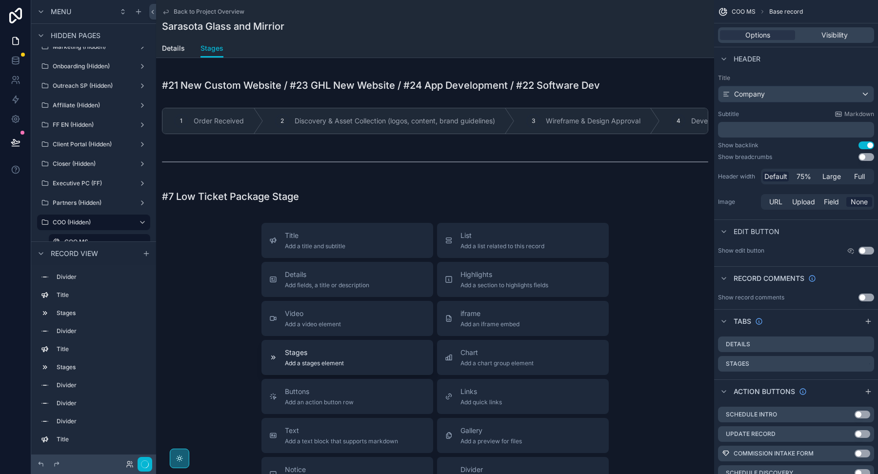
click at [301, 359] on span "Add a stages element" at bounding box center [314, 363] width 59 height 8
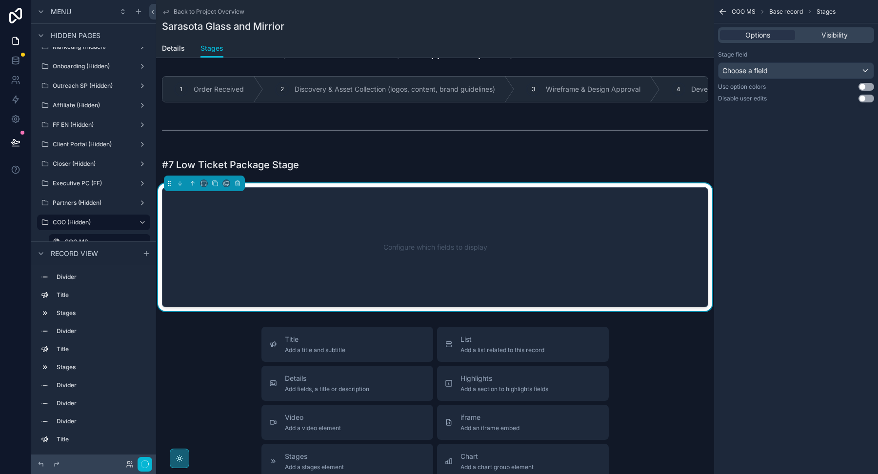
scroll to position [598, 0]
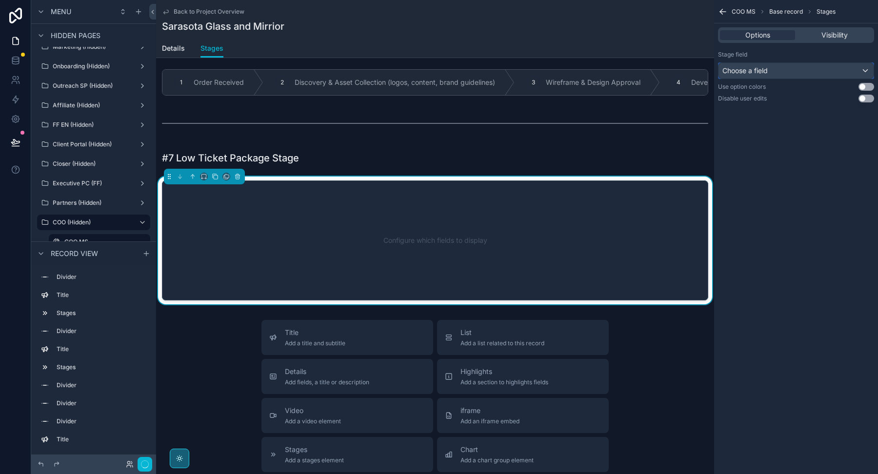
click at [789, 74] on div "Choose a field" at bounding box center [795, 71] width 155 height 16
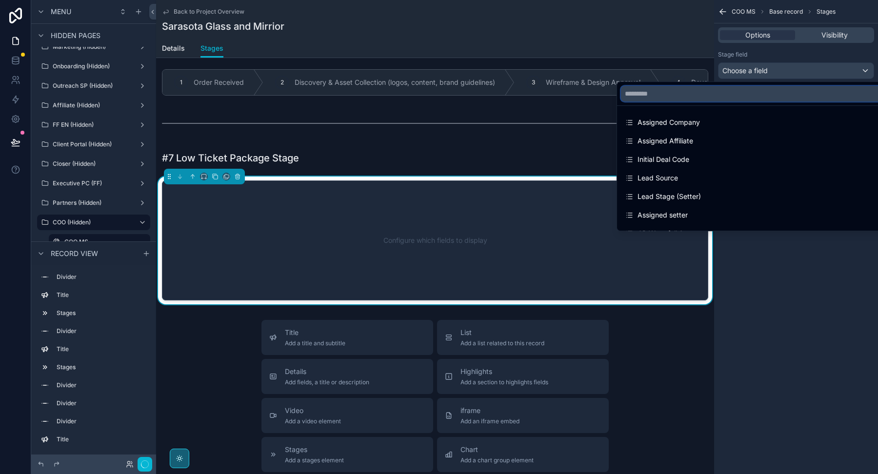
click at [716, 98] on input "text" at bounding box center [757, 94] width 272 height 16
paste input "**********"
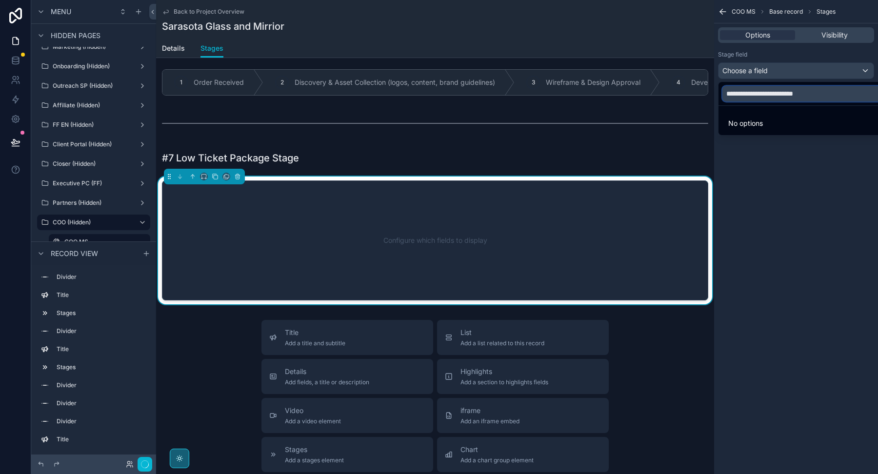
drag, startPoint x: 737, startPoint y: 91, endPoint x: 877, endPoint y: 79, distance: 140.4
click at [877, 89] on input "**********" at bounding box center [807, 94] width 170 height 16
drag, startPoint x: 827, startPoint y: 93, endPoint x: 738, endPoint y: 91, distance: 88.8
click at [738, 91] on input "**********" at bounding box center [807, 94] width 170 height 16
type input "*"
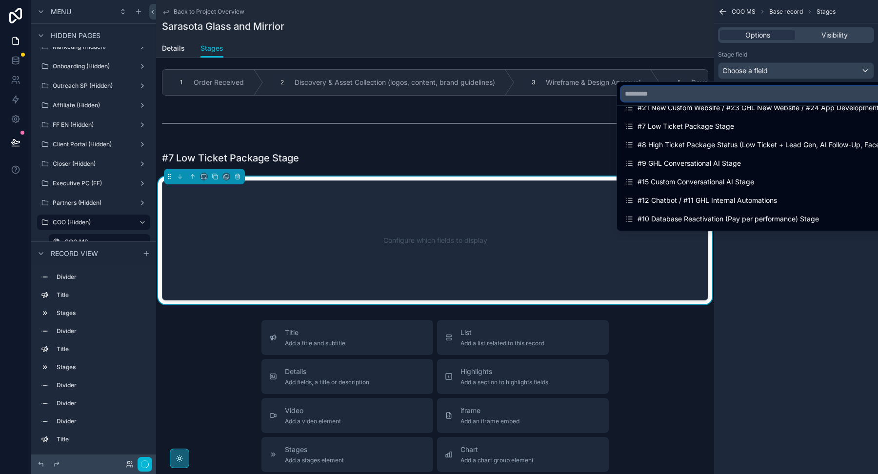
scroll to position [838, 0]
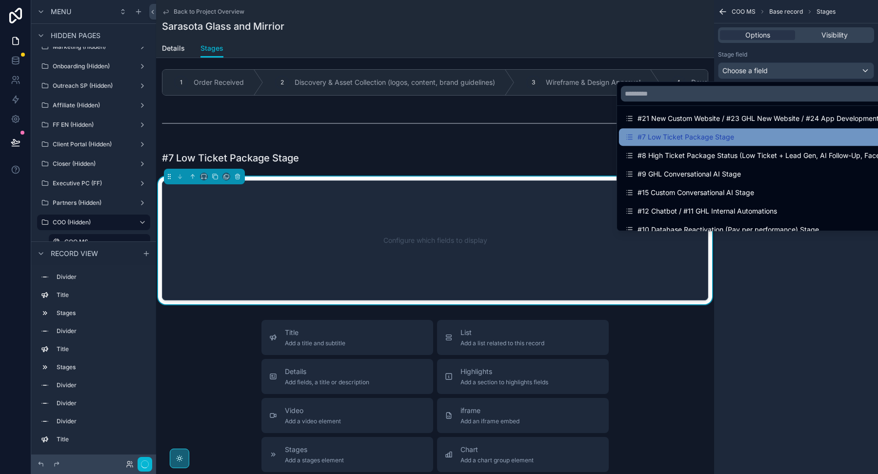
click at [753, 140] on div "#7 Low Ticket Package Stage" at bounding box center [757, 137] width 264 height 12
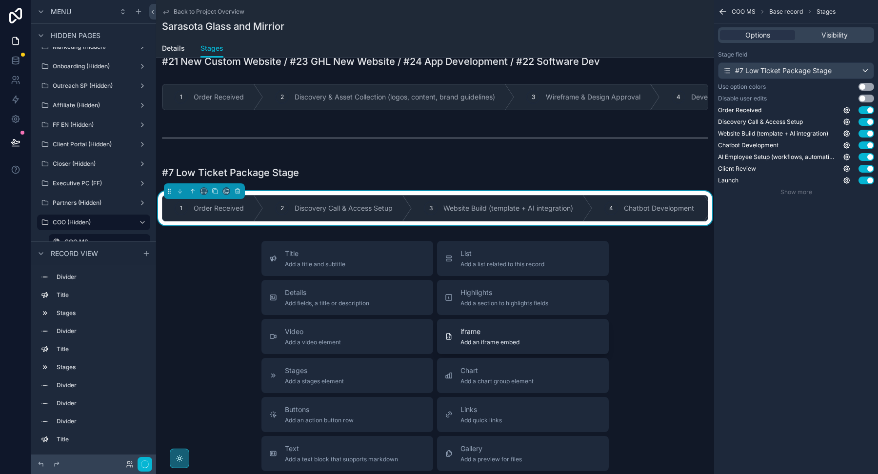
scroll to position [586, 0]
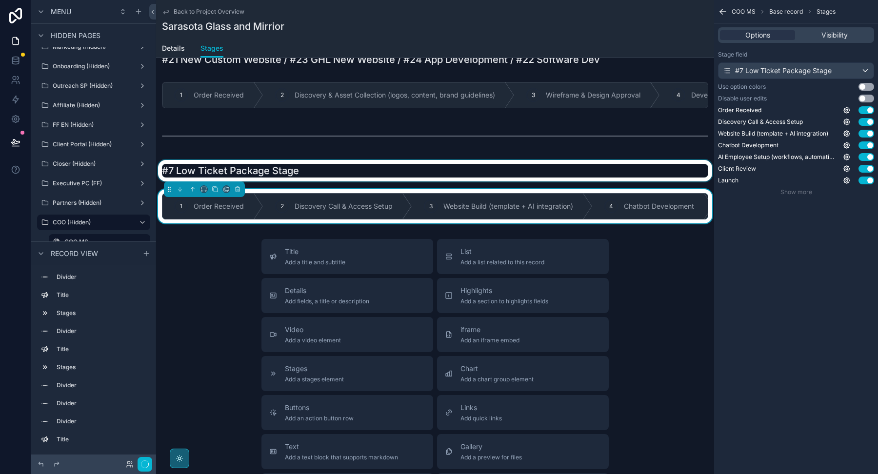
click at [481, 175] on div "scrollable content" at bounding box center [435, 170] width 558 height 21
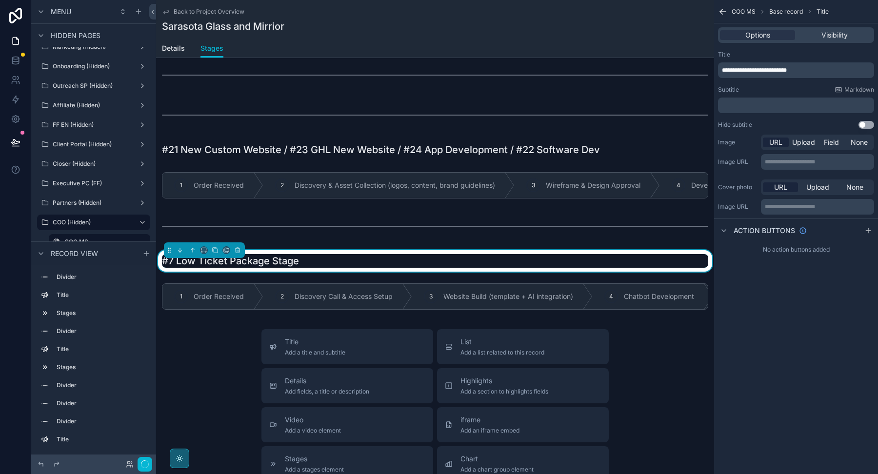
scroll to position [494, 0]
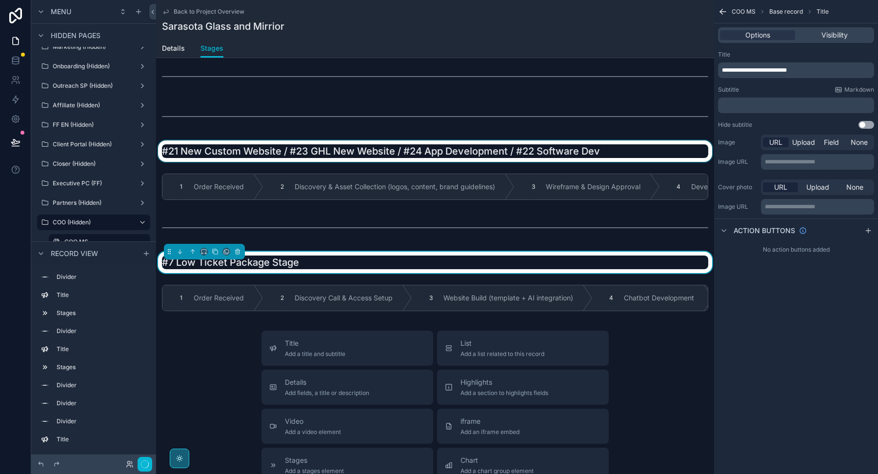
click at [462, 151] on div "scrollable content" at bounding box center [435, 150] width 558 height 21
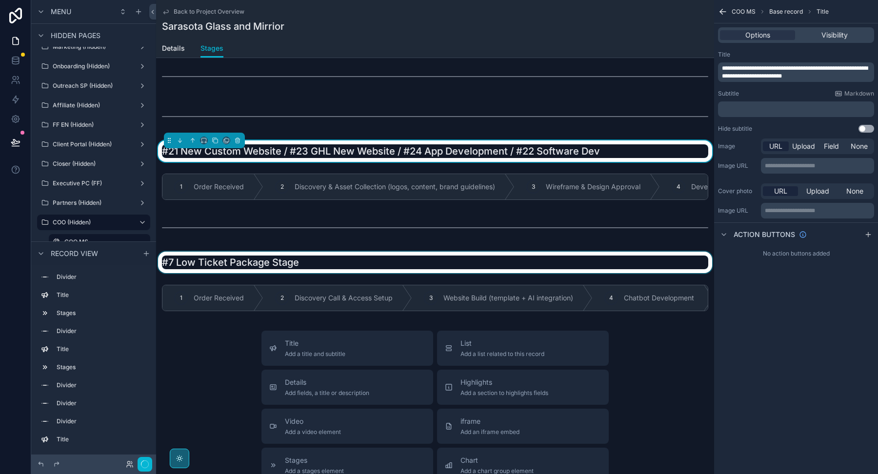
click at [398, 268] on div "scrollable content" at bounding box center [435, 262] width 558 height 21
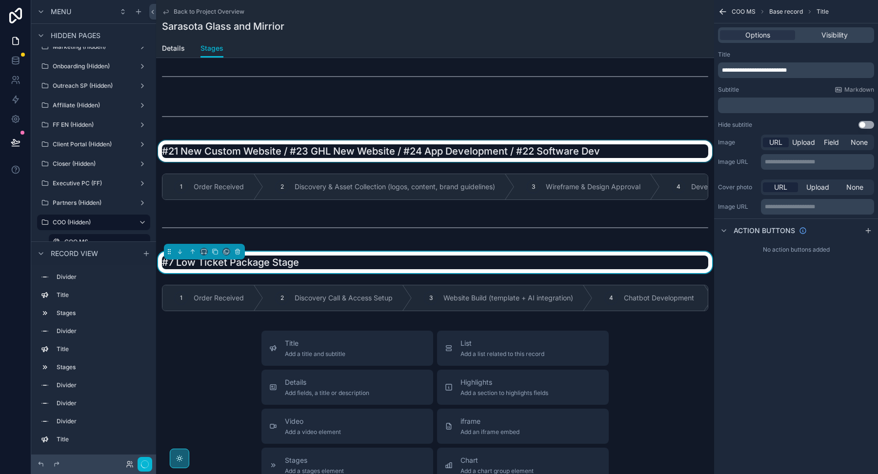
click at [766, 107] on p "﻿" at bounding box center [797, 105] width 150 height 8
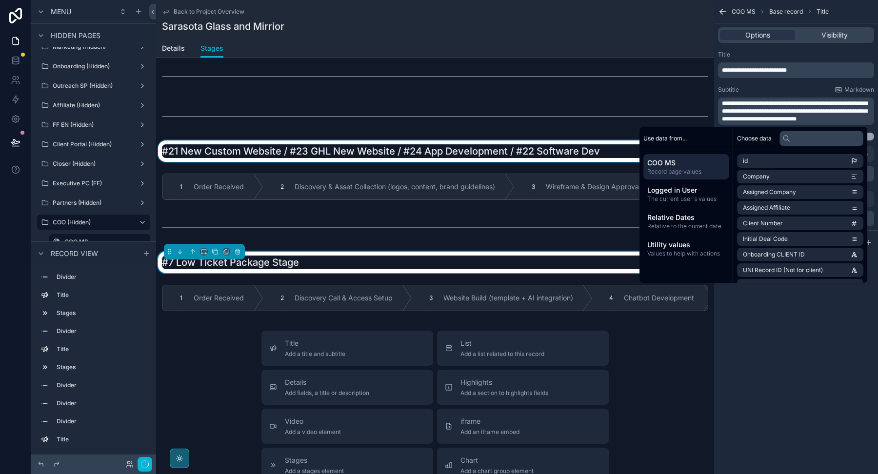
scroll to position [0, 0]
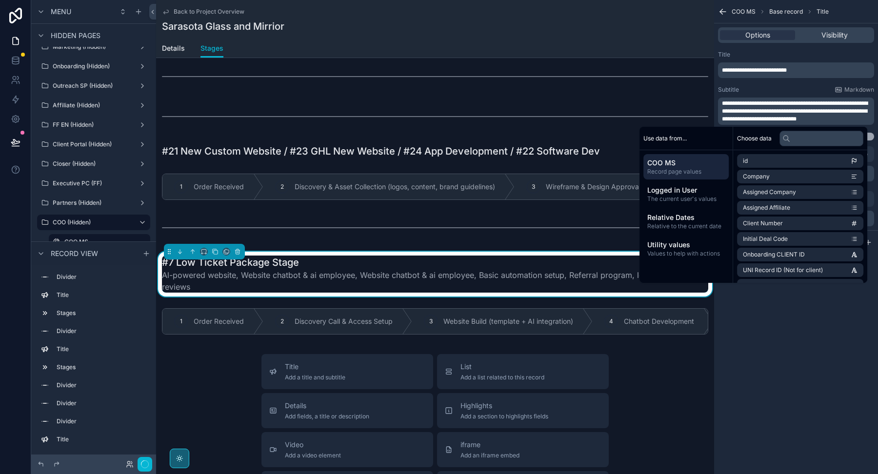
click at [754, 87] on div "Subtitle Markdown" at bounding box center [796, 90] width 156 height 8
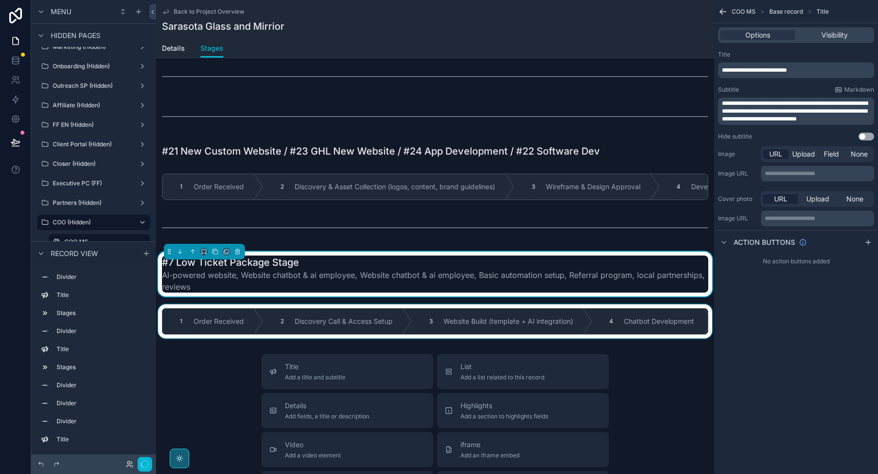
click at [235, 330] on div "scrollable content" at bounding box center [435, 321] width 558 height 34
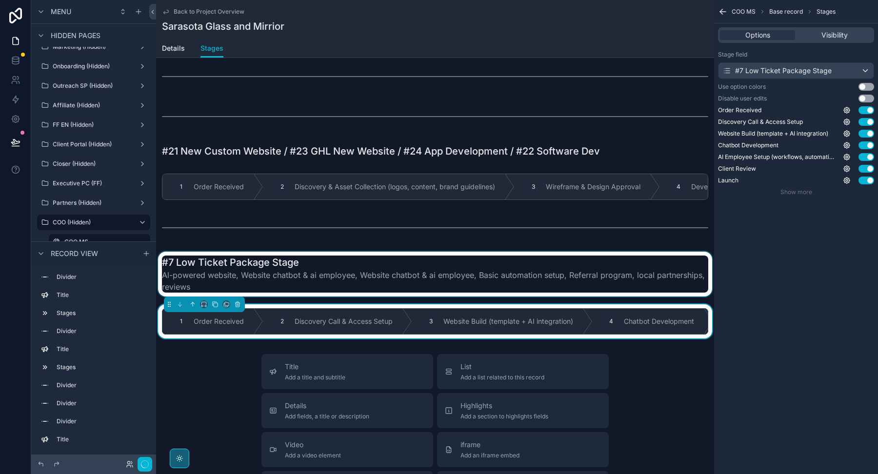
click at [270, 272] on div "scrollable content" at bounding box center [435, 274] width 558 height 45
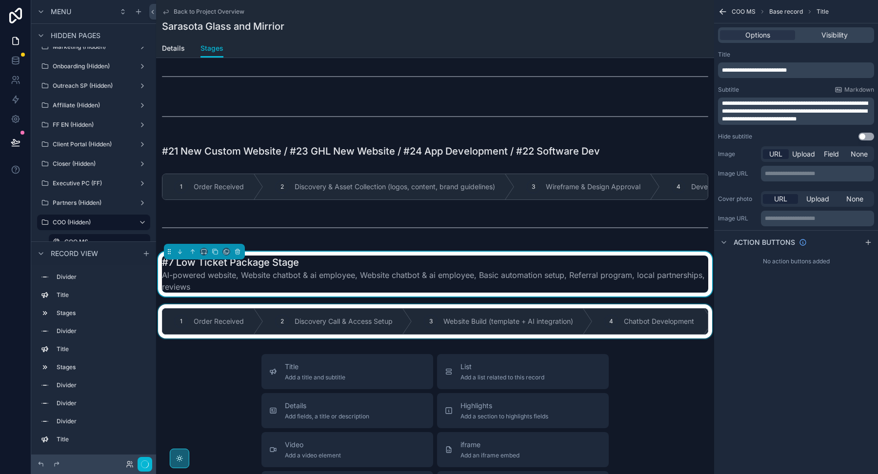
click at [254, 320] on div "scrollable content" at bounding box center [435, 321] width 558 height 34
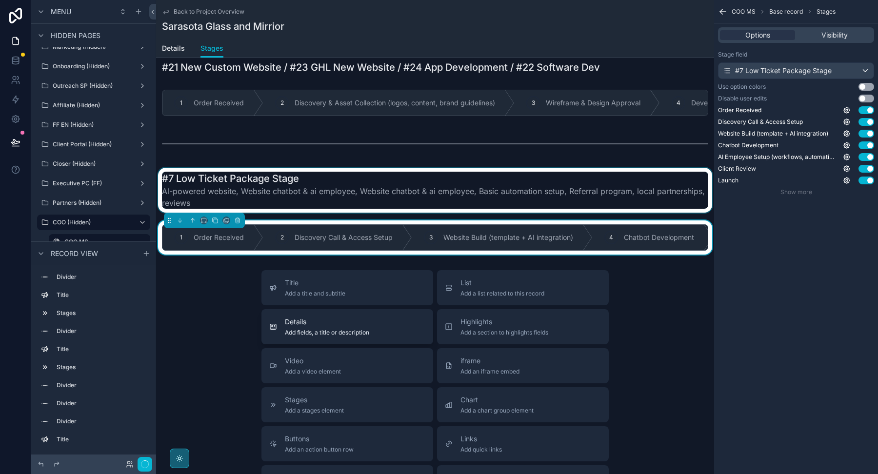
scroll to position [660, 0]
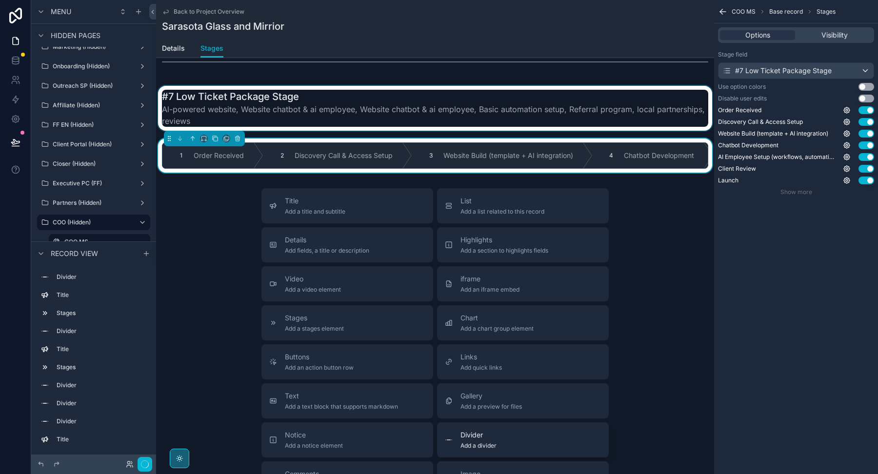
click at [459, 438] on div "Divider Add a divider" at bounding box center [523, 440] width 156 height 20
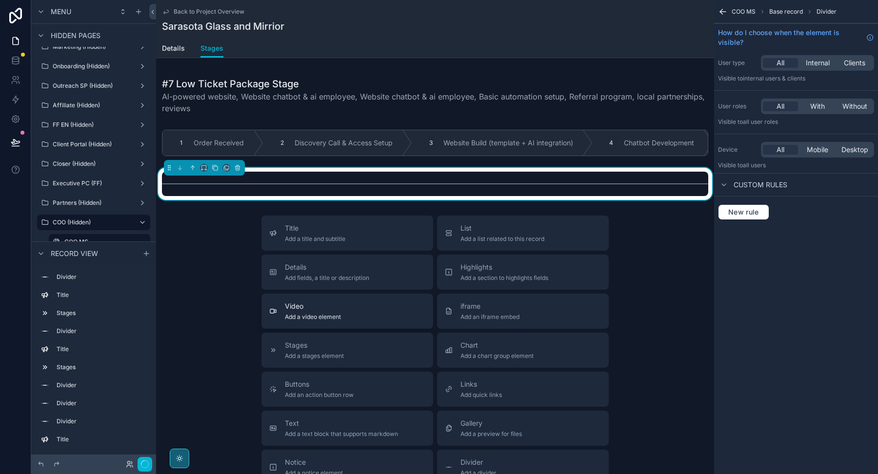
scroll to position [684, 0]
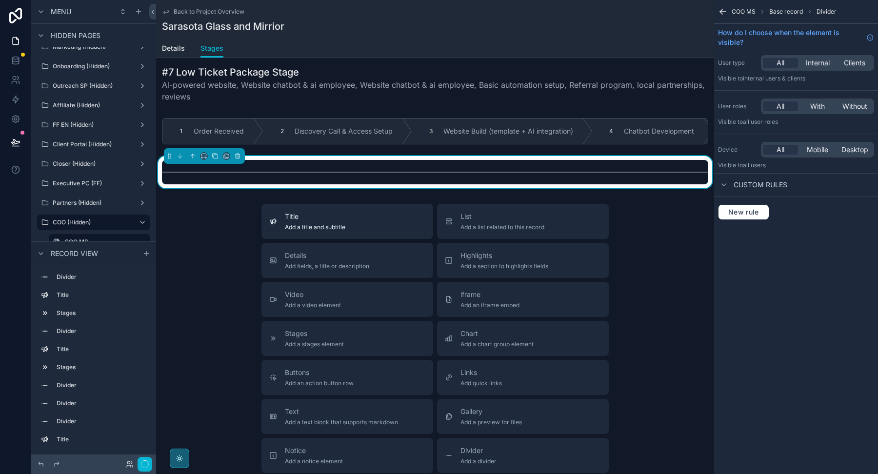
click at [382, 222] on div "Title Add a title and subtitle" at bounding box center [347, 222] width 156 height 20
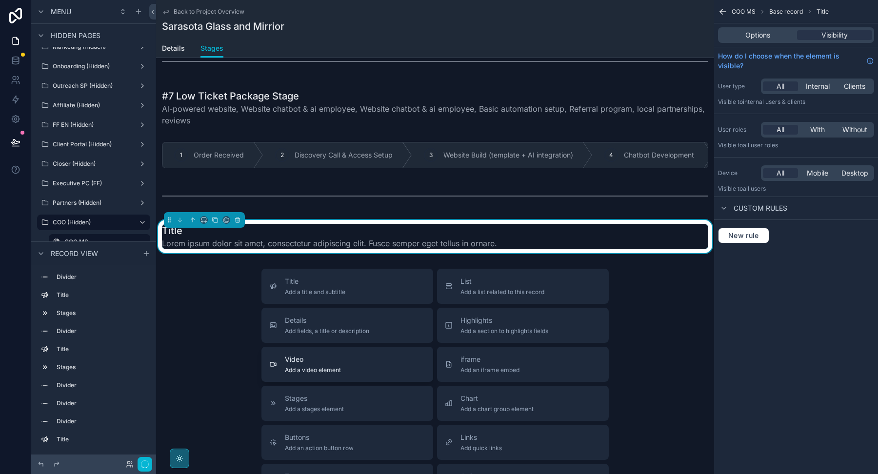
scroll to position [656, 0]
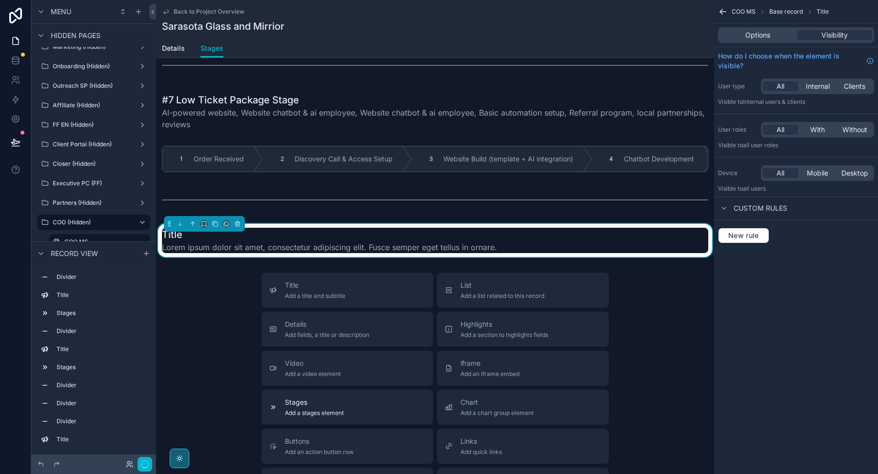
click at [328, 402] on span "Stages" at bounding box center [314, 402] width 59 height 10
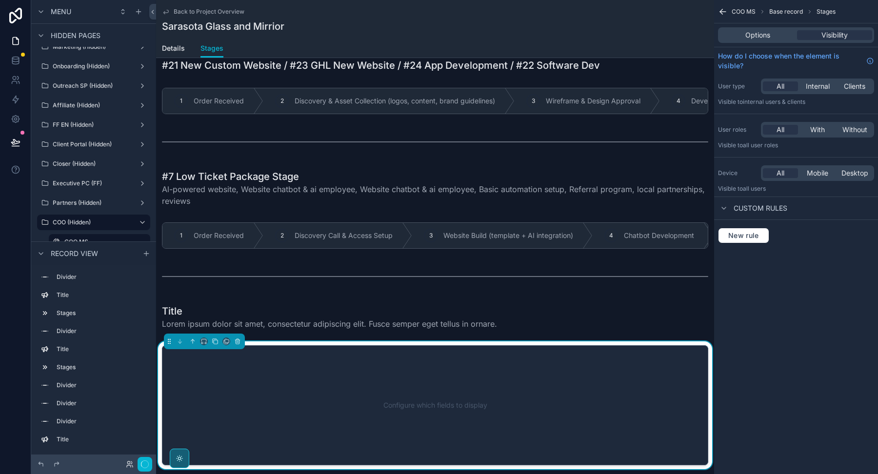
scroll to position [578, 0]
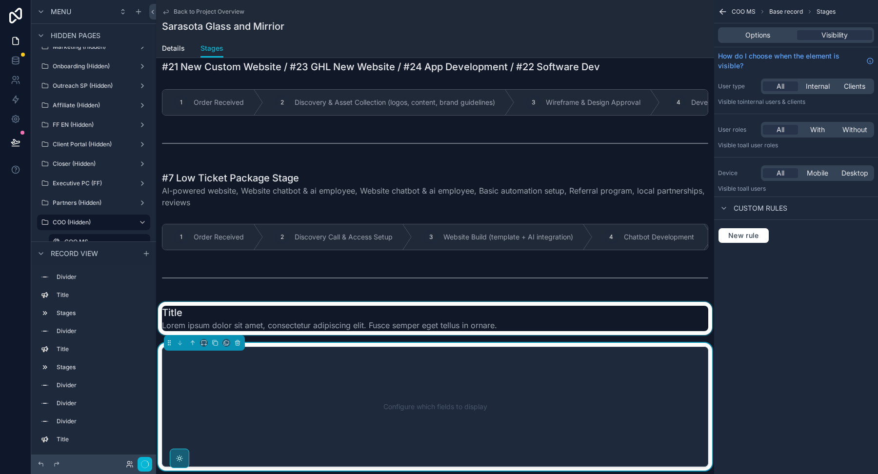
click at [418, 303] on div "scrollable content" at bounding box center [435, 318] width 558 height 33
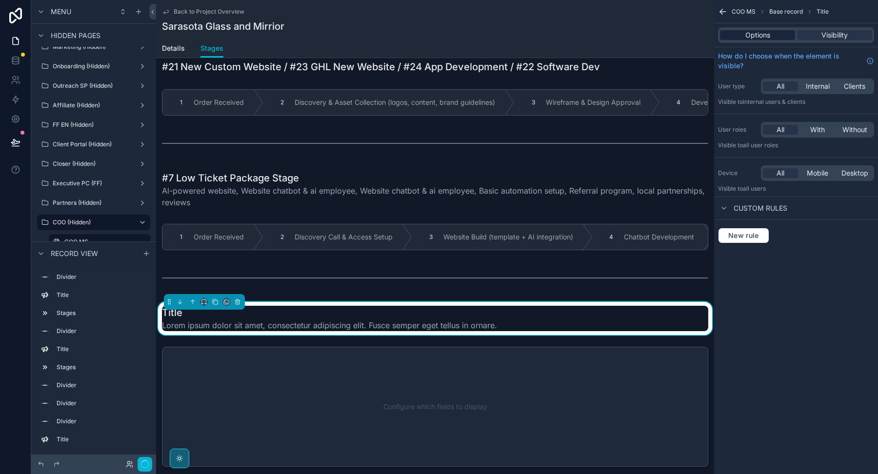
click at [759, 30] on span "Options" at bounding box center [757, 35] width 25 height 10
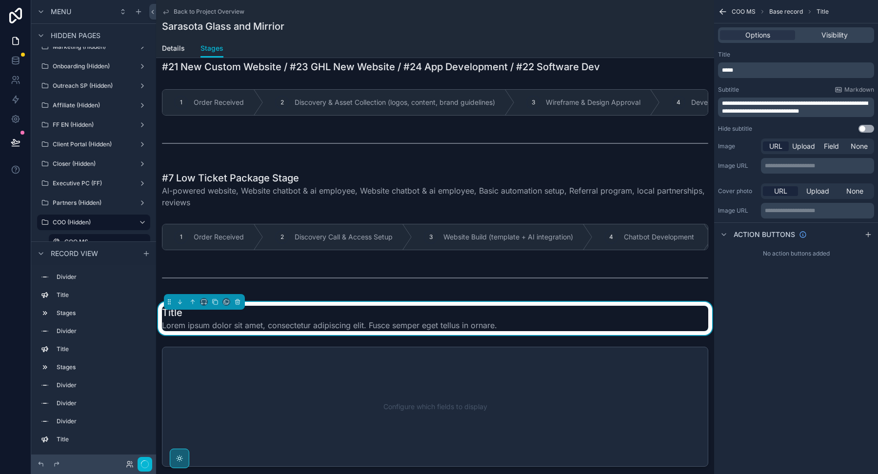
click at [740, 70] on p "*****" at bounding box center [797, 70] width 150 height 8
click at [735, 68] on p "*****" at bounding box center [797, 70] width 150 height 8
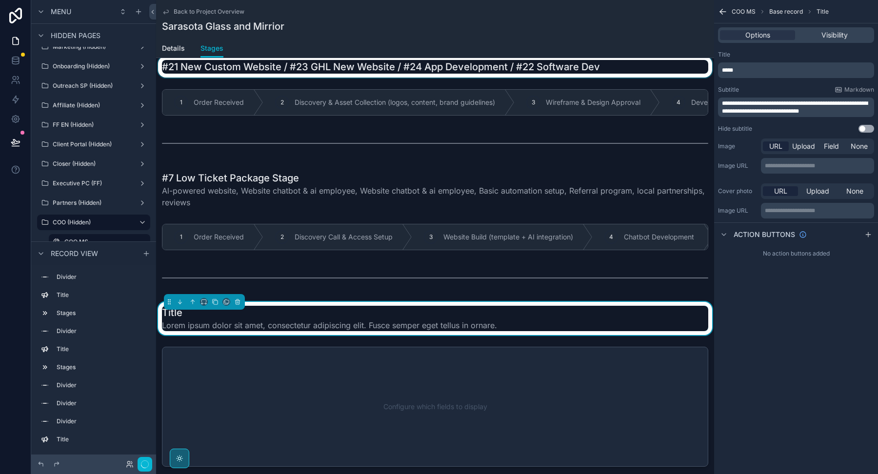
click at [707, 69] on div "Welcome Page Affilliate Partners Outreach Specialist Marketing Closer COO Proje…" at bounding box center [517, 237] width 722 height 474
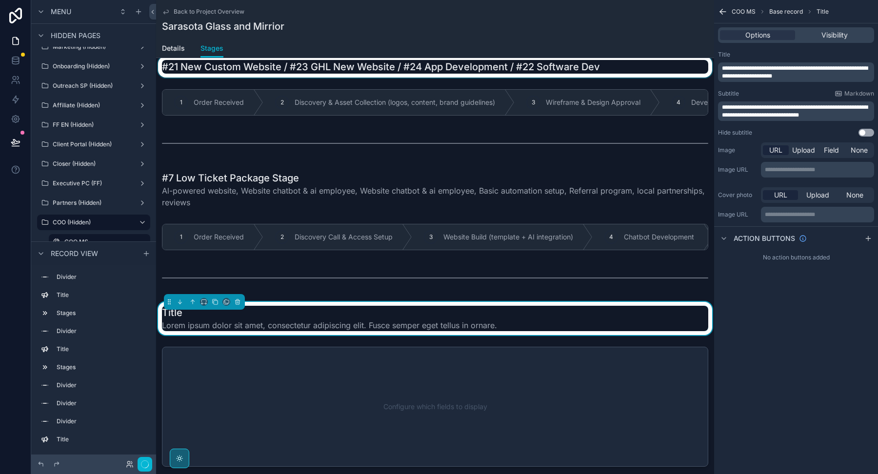
scroll to position [0, 0]
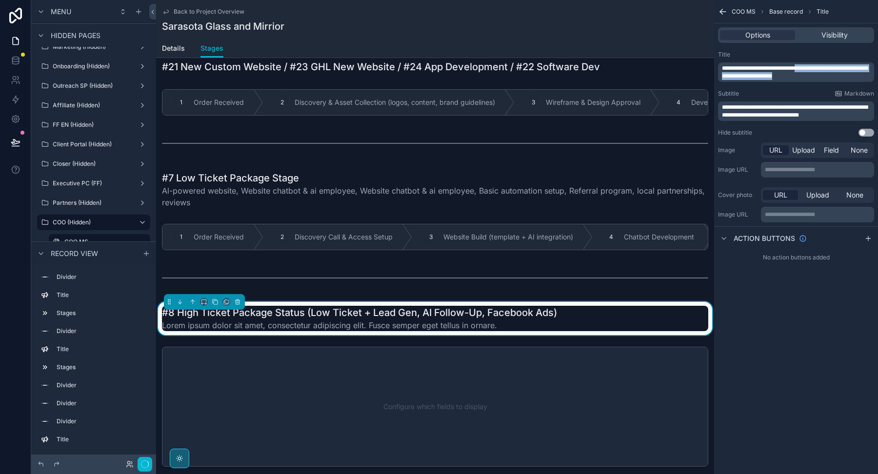
drag, startPoint x: 808, startPoint y: 66, endPoint x: 839, endPoint y: 89, distance: 39.1
click at [839, 89] on div "**********" at bounding box center [796, 94] width 164 height 94
copy span "**********"
click at [833, 112] on p "**********" at bounding box center [797, 111] width 150 height 16
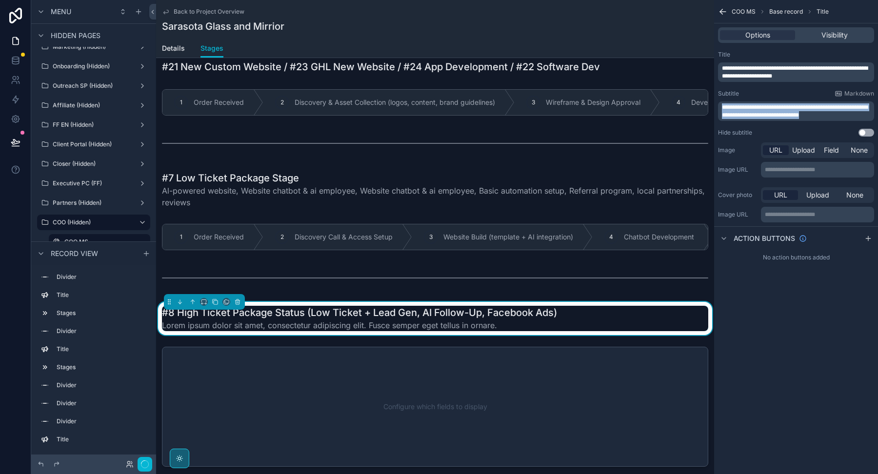
drag, startPoint x: 844, startPoint y: 116, endPoint x: 718, endPoint y: 76, distance: 132.0
click at [718, 77] on div "**********" at bounding box center [796, 94] width 164 height 94
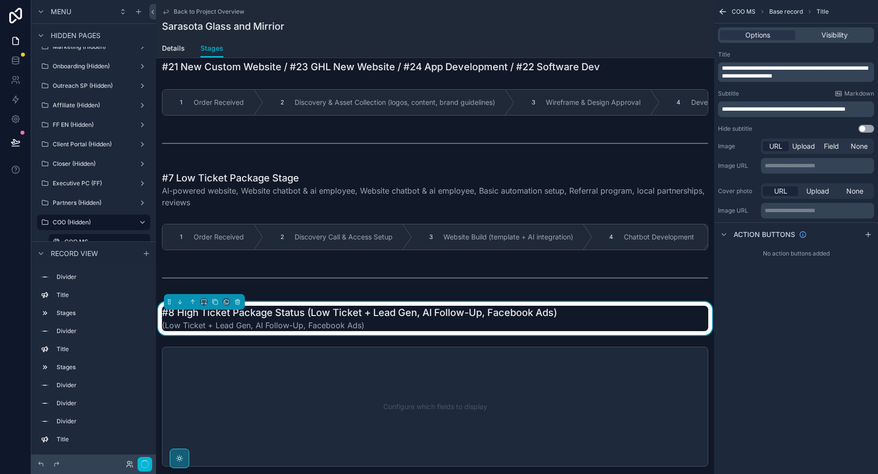
click at [790, 97] on div "Subtitle Markdown" at bounding box center [796, 94] width 156 height 8
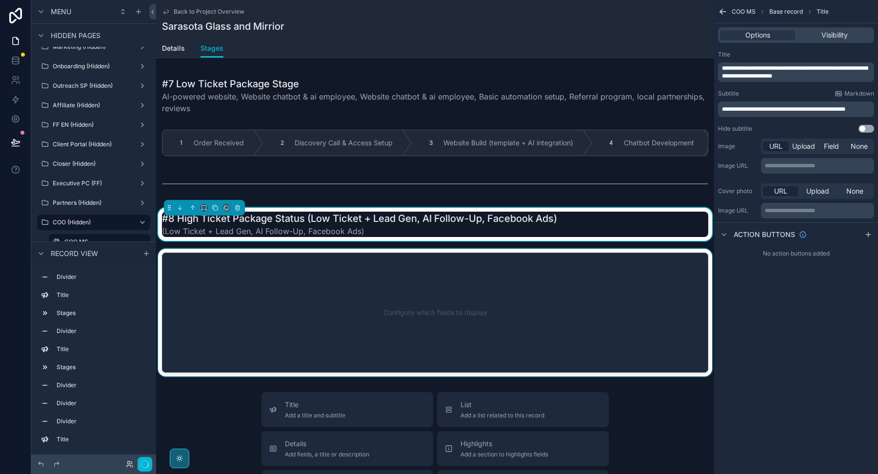
scroll to position [674, 0]
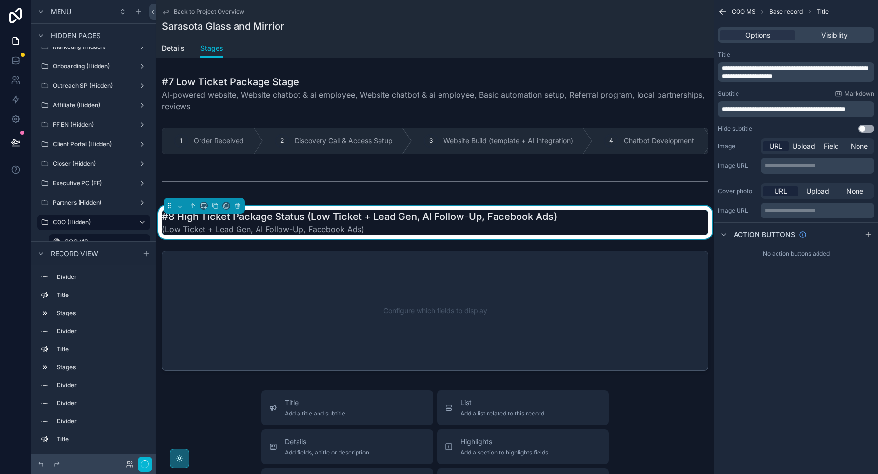
click at [345, 360] on div "scrollable content" at bounding box center [435, 311] width 558 height 128
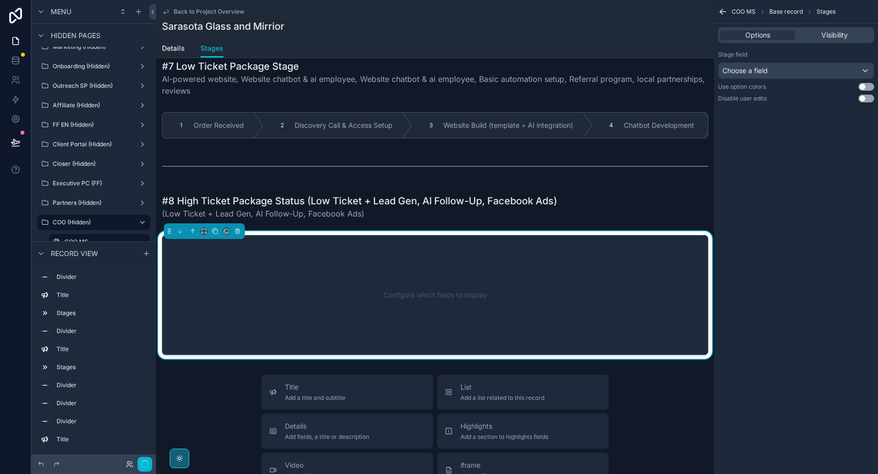
scroll to position [692, 0]
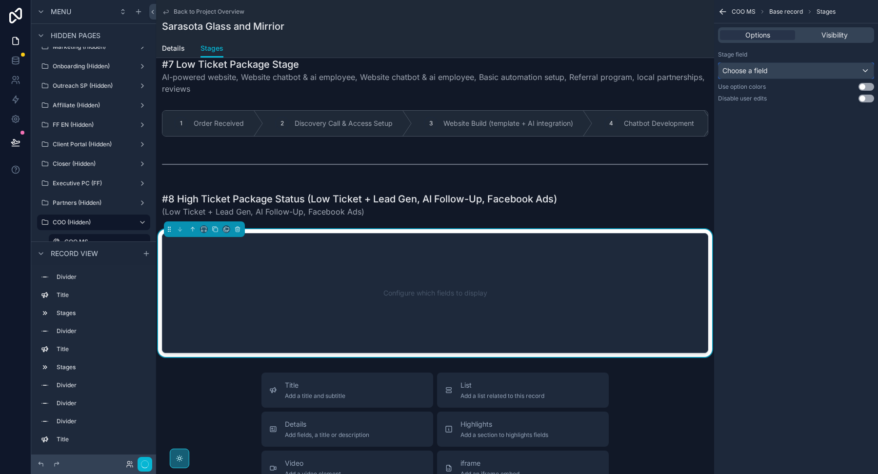
click at [736, 69] on span "Choose a field" at bounding box center [744, 70] width 45 height 8
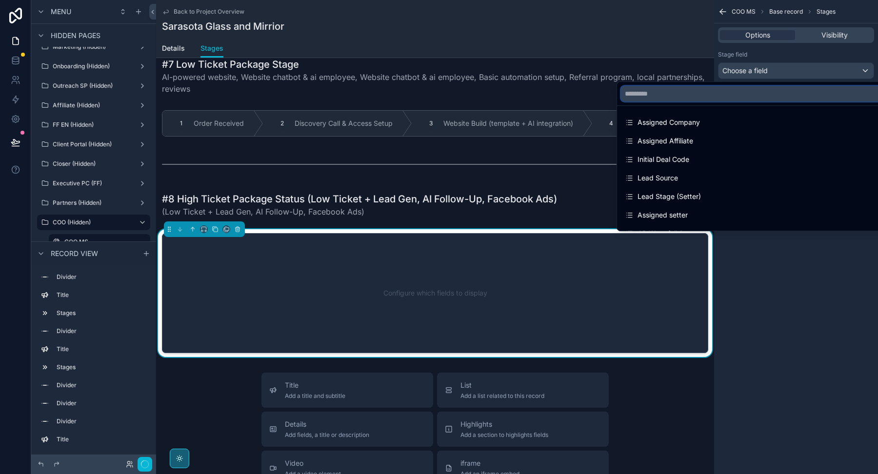
click at [699, 100] on input "text" at bounding box center [757, 94] width 272 height 16
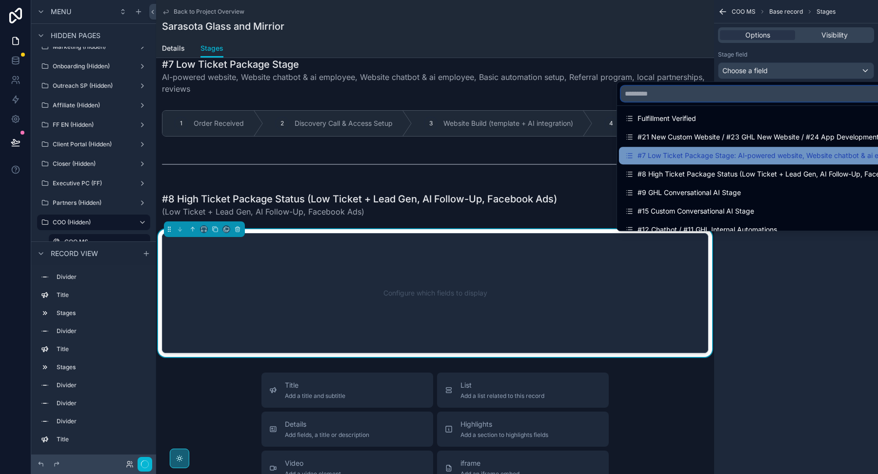
scroll to position [816, 0]
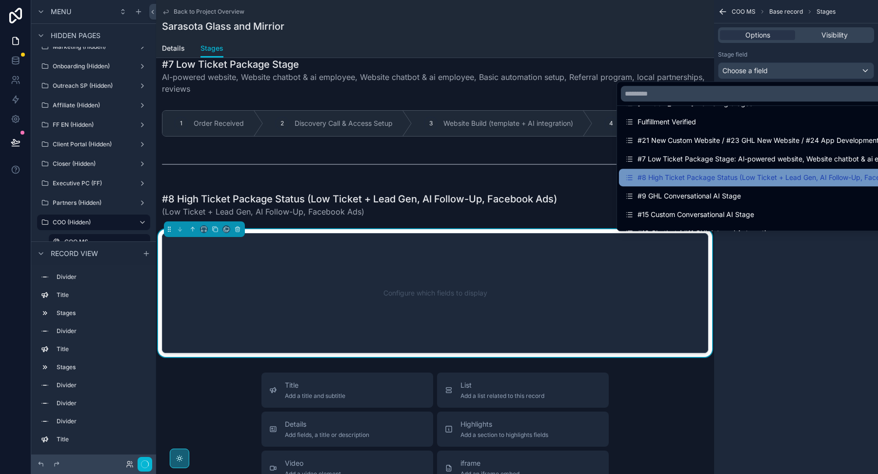
click at [675, 177] on div "#8 High Ticket Package Status (Low Ticket + Lead Gen, AI Follow-Up, Facebook Ad…" at bounding box center [769, 178] width 288 height 12
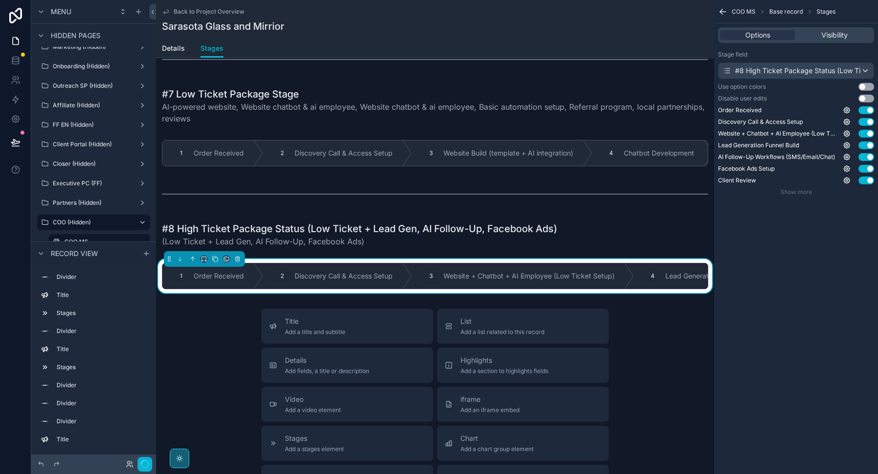
scroll to position [671, 0]
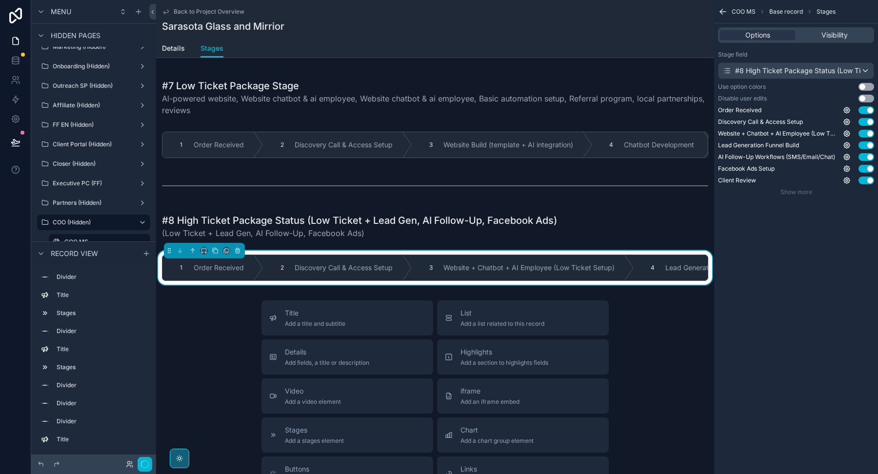
click at [722, 9] on icon "scrollable content" at bounding box center [721, 10] width 2 height 2
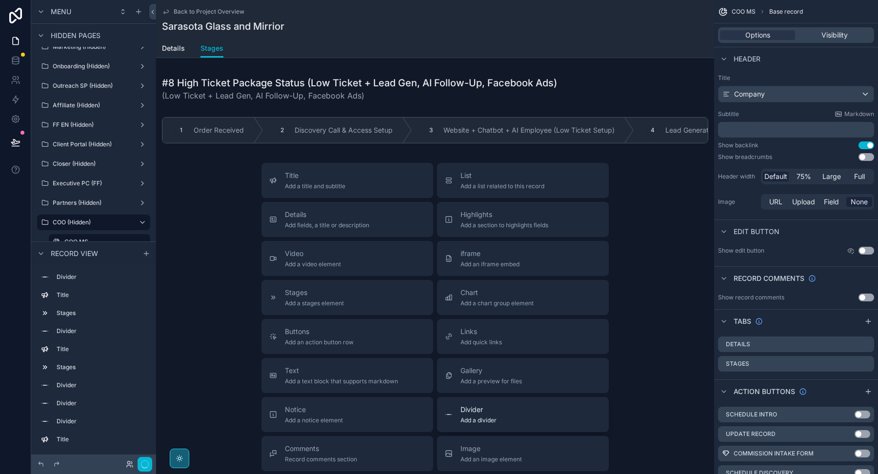
scroll to position [815, 0]
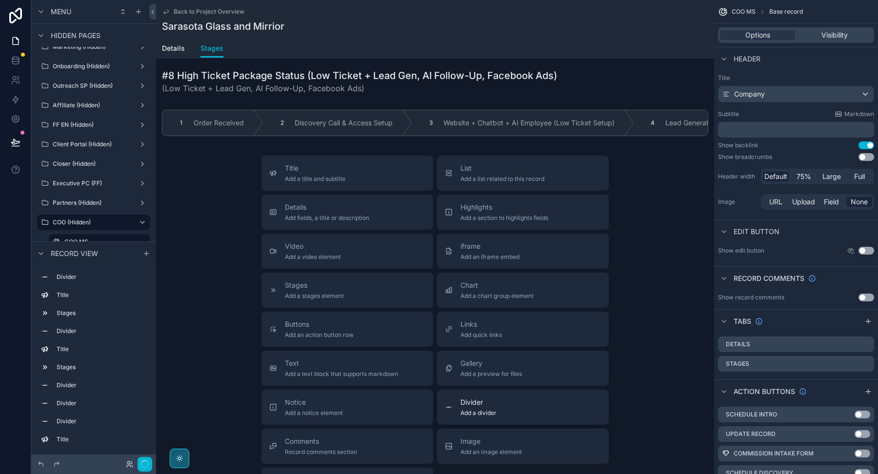
click at [458, 403] on div "Divider Add a divider" at bounding box center [523, 407] width 156 height 20
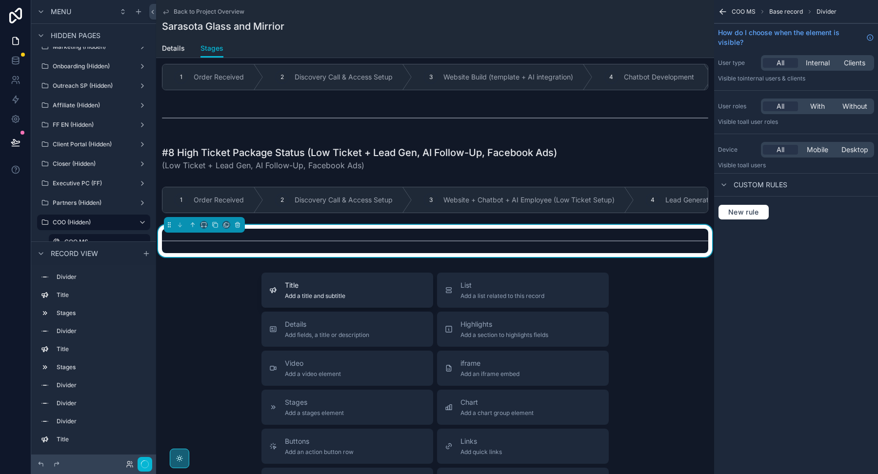
click at [381, 293] on div "Title Add a title and subtitle" at bounding box center [347, 290] width 156 height 20
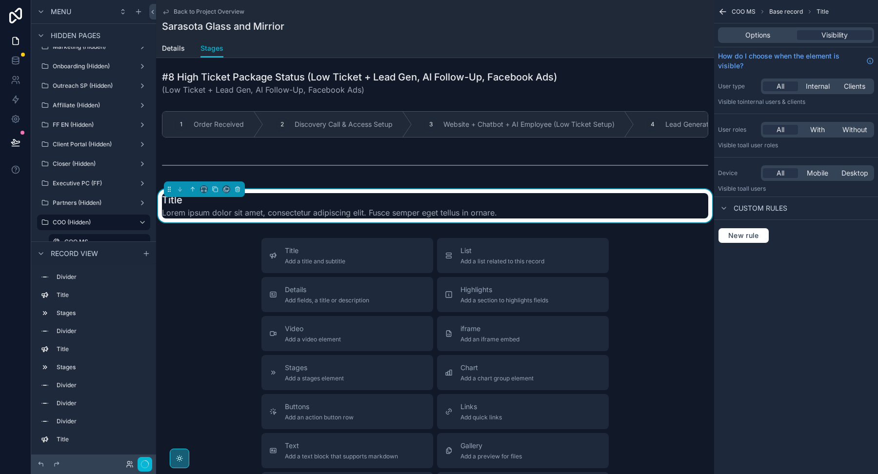
scroll to position [837, 0]
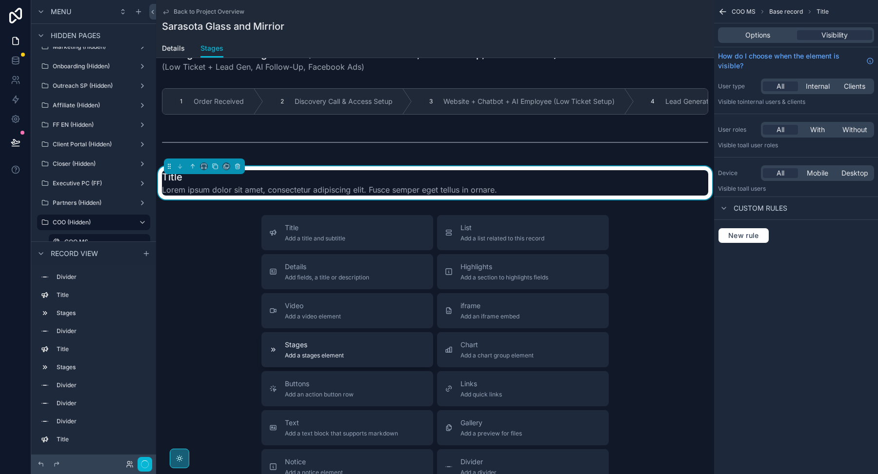
click at [359, 345] on div "Stages Add a stages element" at bounding box center [347, 350] width 156 height 20
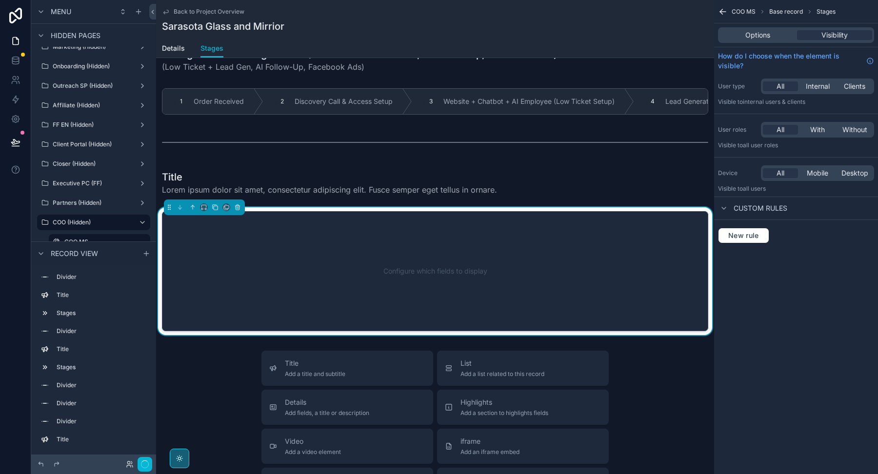
scroll to position [867, 0]
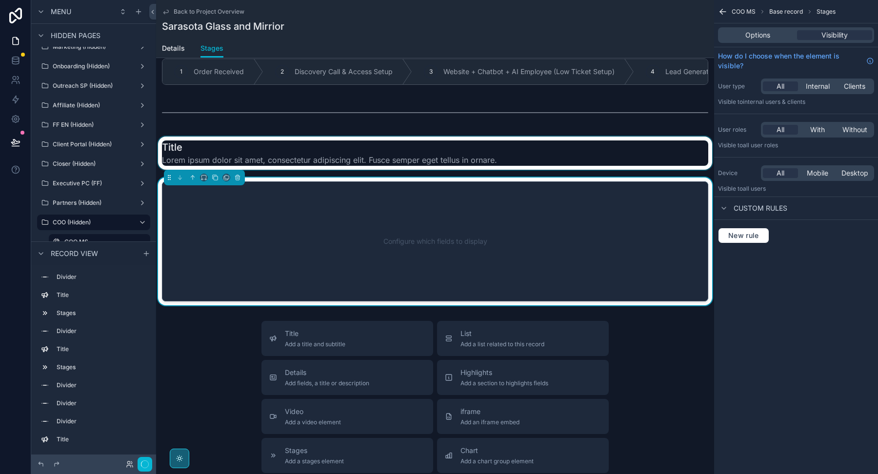
click at [403, 146] on div "scrollable content" at bounding box center [435, 153] width 558 height 33
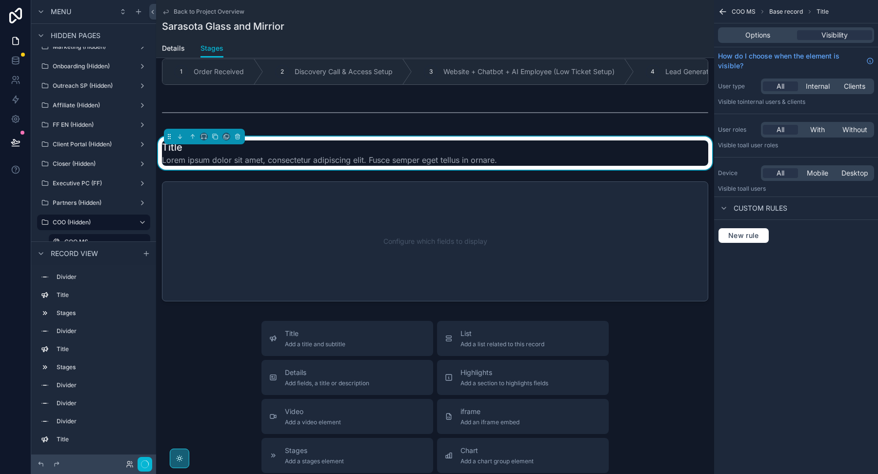
click at [760, 43] on div "Options Visibility" at bounding box center [796, 34] width 164 height 23
click at [755, 37] on span "Options" at bounding box center [757, 35] width 25 height 10
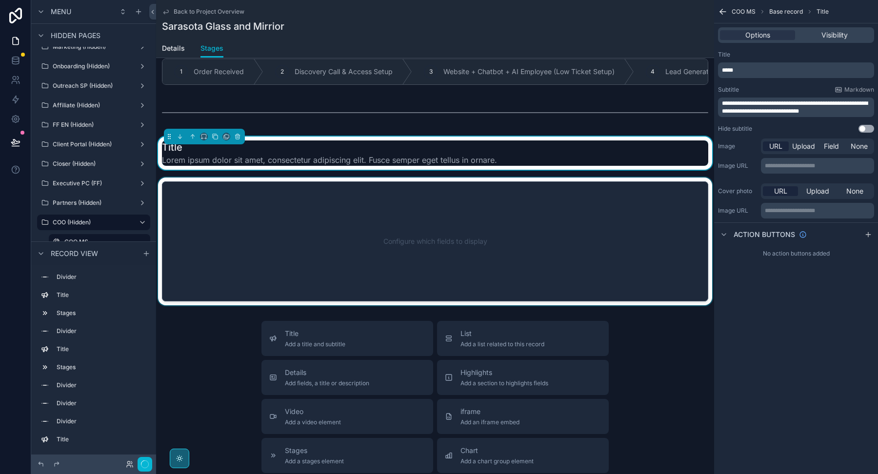
click at [460, 232] on div "scrollable content" at bounding box center [435, 242] width 558 height 128
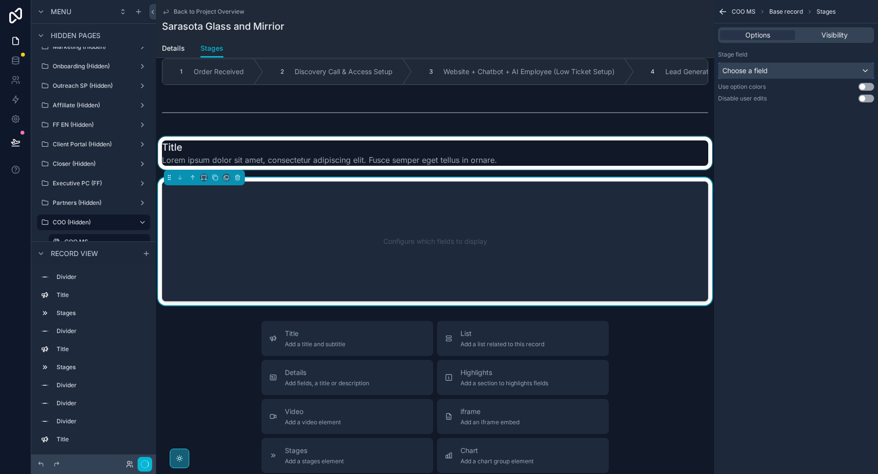
click at [771, 75] on div "Choose a field" at bounding box center [795, 71] width 155 height 16
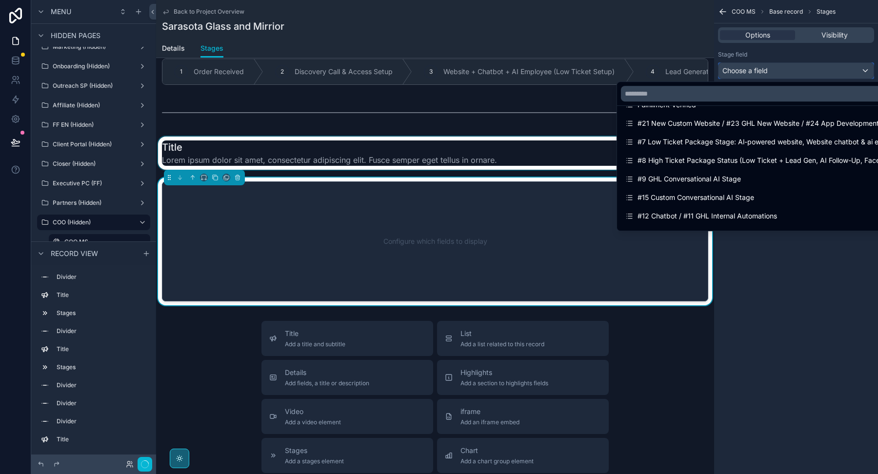
scroll to position [833, 0]
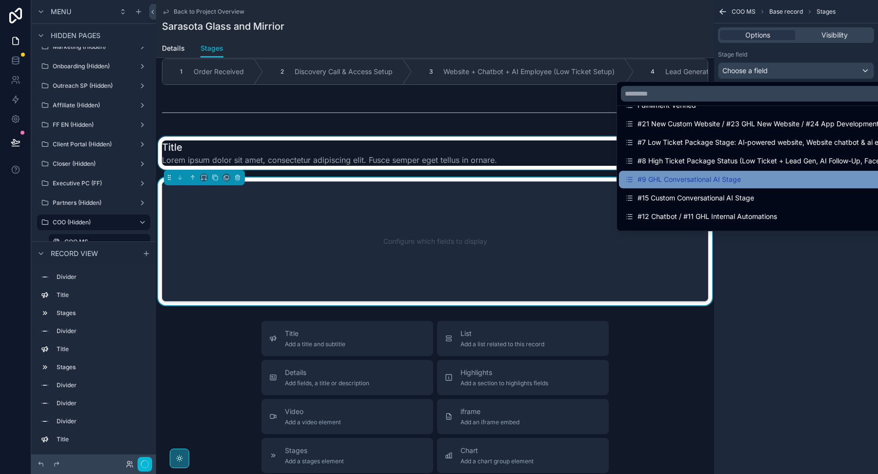
click at [746, 178] on div "#9 GHL Conversational AI Stage" at bounding box center [757, 180] width 264 height 12
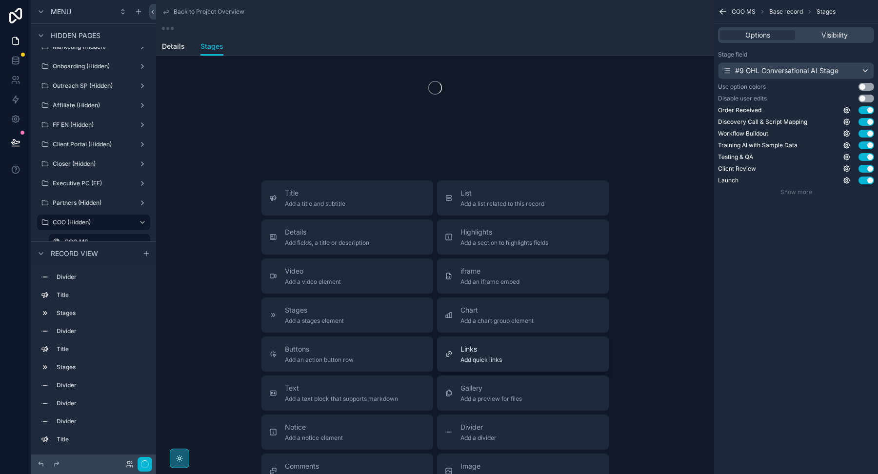
scroll to position [89, 0]
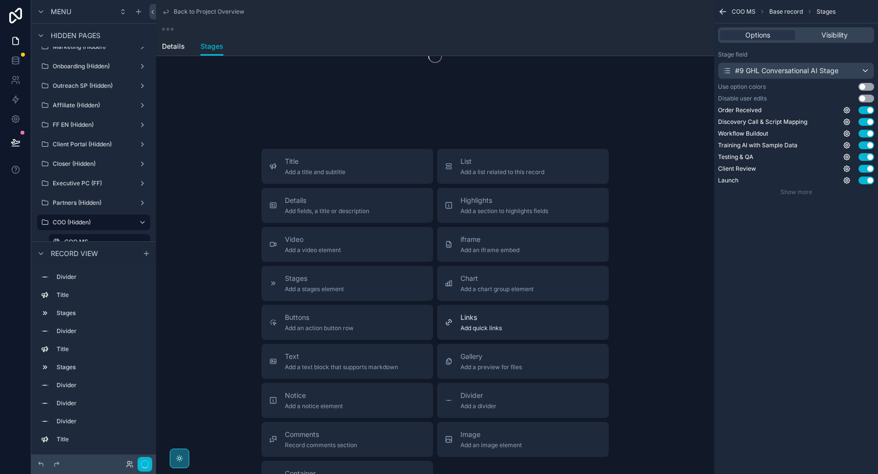
click at [461, 396] on span "Divider" at bounding box center [478, 396] width 36 height 10
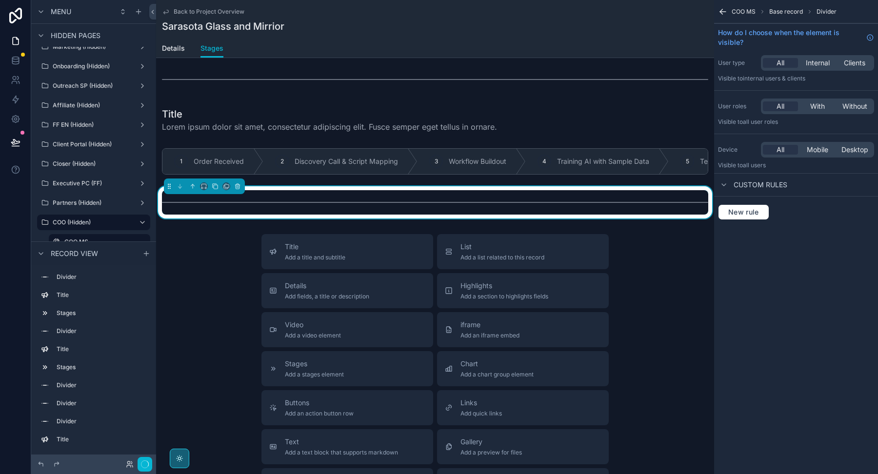
scroll to position [879, 0]
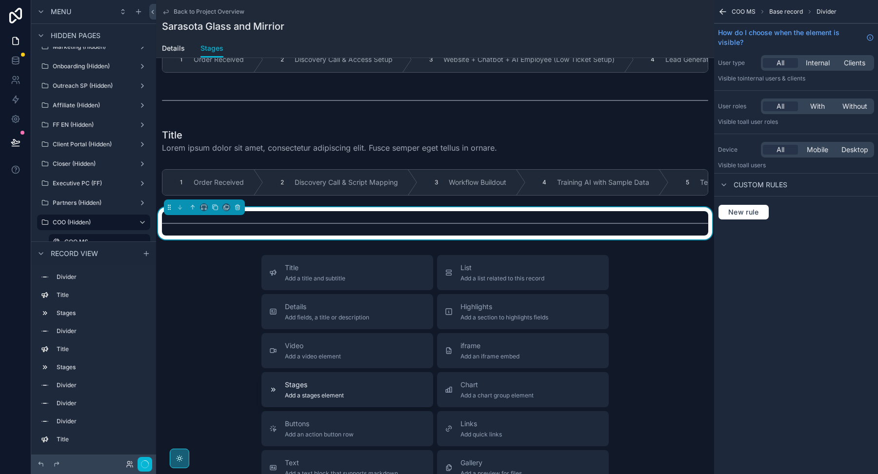
click at [339, 380] on span "Stages" at bounding box center [314, 385] width 59 height 10
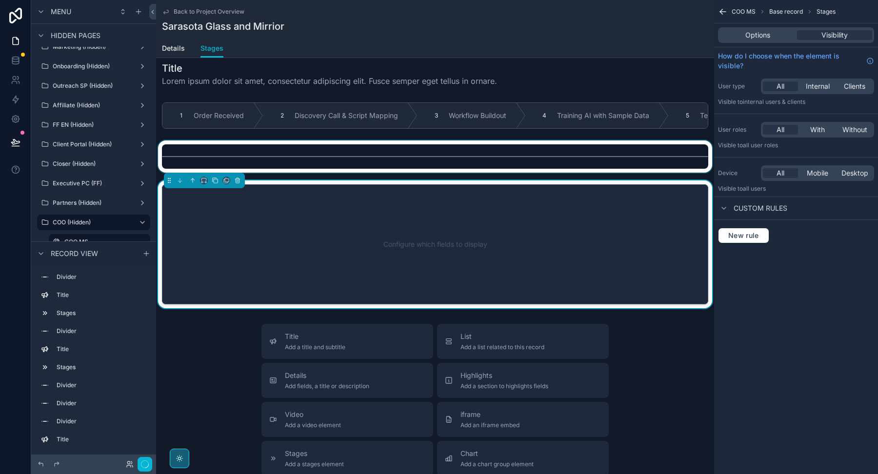
scroll to position [949, 0]
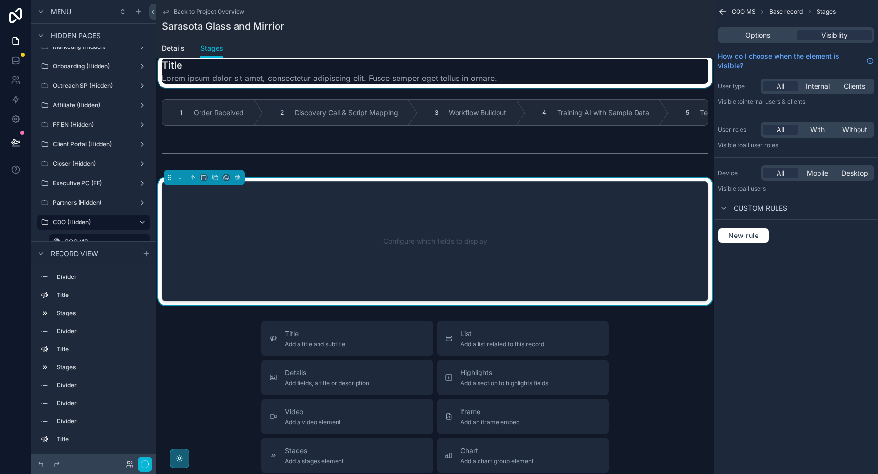
click at [401, 61] on div "scrollable content" at bounding box center [435, 71] width 558 height 33
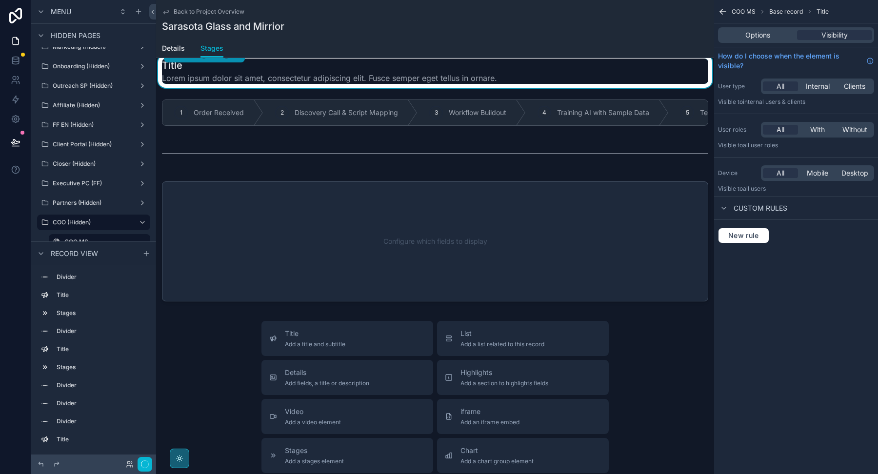
click at [409, 77] on span "Lorem ipsum dolor sit amet, consectetur adipiscing elit. Fusce semper eget tell…" at bounding box center [329, 78] width 335 height 12
click at [760, 34] on span "Options" at bounding box center [757, 35] width 25 height 10
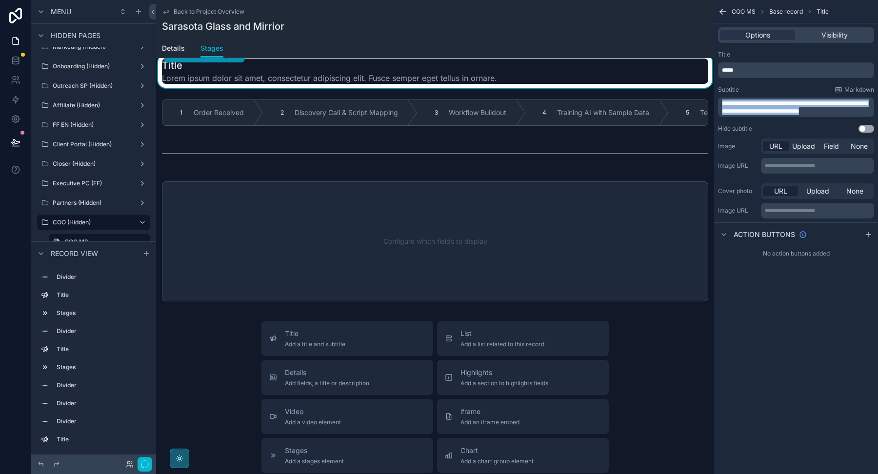
drag, startPoint x: 834, startPoint y: 111, endPoint x: 531, endPoint y: 60, distance: 307.0
click at [531, 60] on div "Welcome Page Affilliate Partners Outreach Specialist Marketing Closer COO Proje…" at bounding box center [517, 237] width 722 height 474
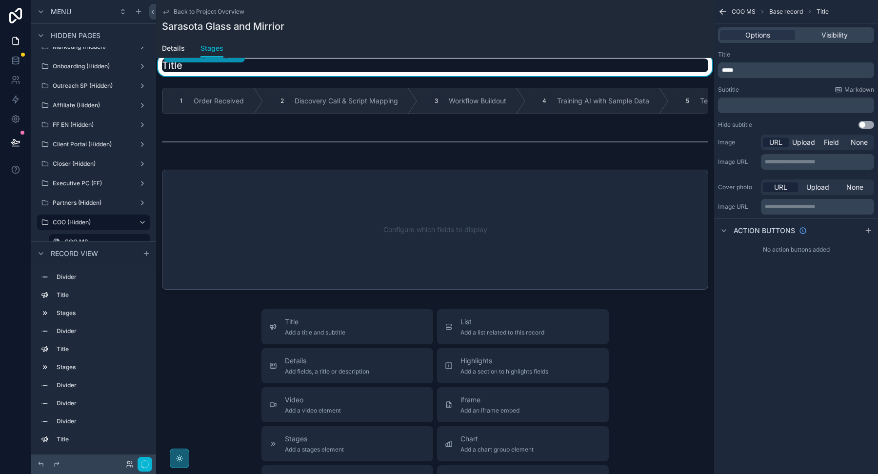
click at [722, 71] on span "*****" at bounding box center [727, 70] width 11 height 6
click at [784, 276] on div "**********" at bounding box center [796, 237] width 164 height 474
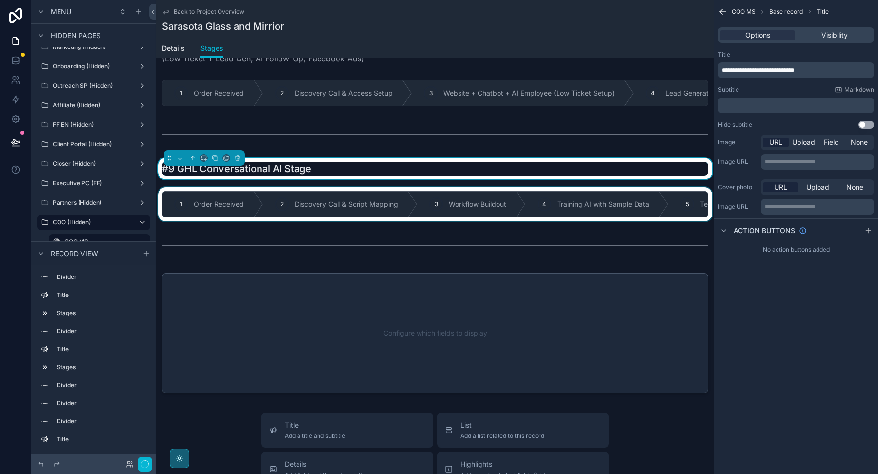
scroll to position [835, 0]
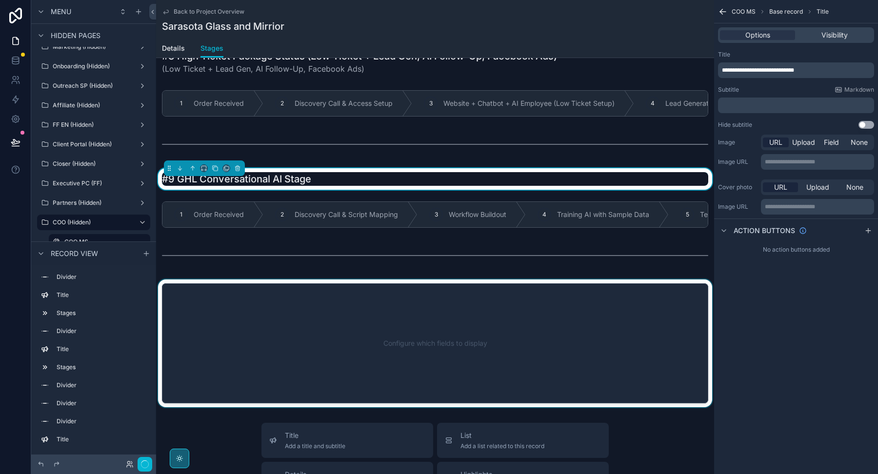
click at [357, 321] on div "scrollable content" at bounding box center [435, 343] width 558 height 128
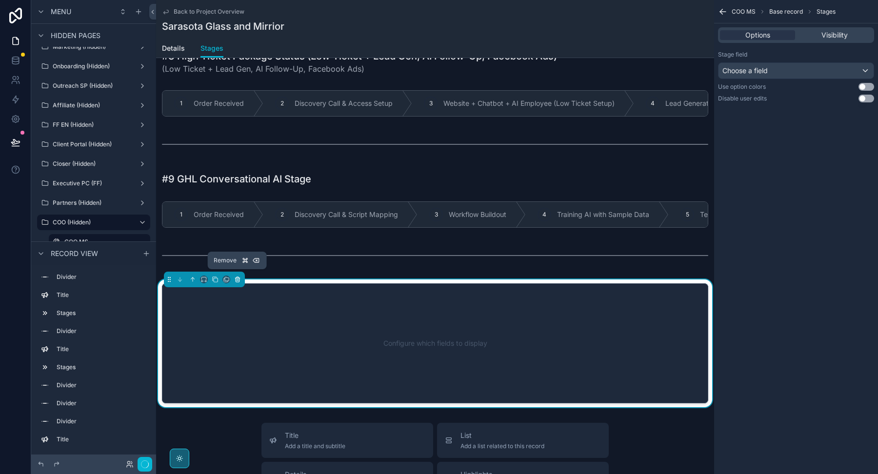
click at [239, 278] on icon "scrollable content" at bounding box center [237, 279] width 7 height 7
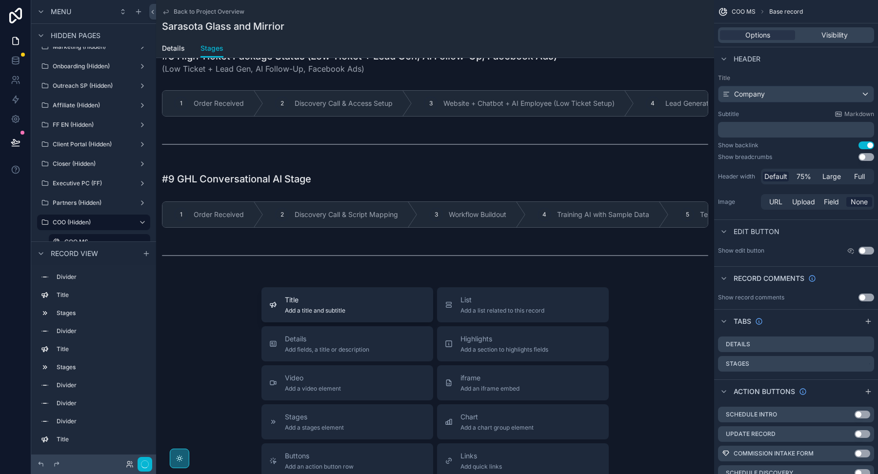
click at [291, 308] on span "Add a title and subtitle" at bounding box center [315, 311] width 60 height 8
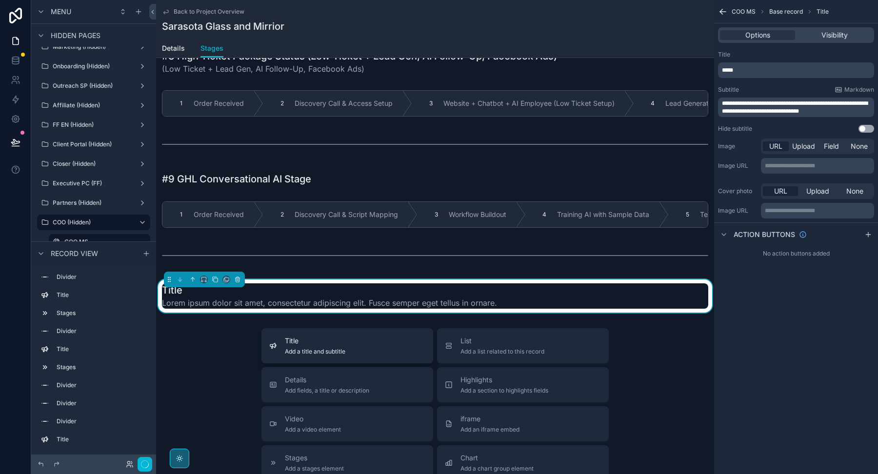
scroll to position [890, 0]
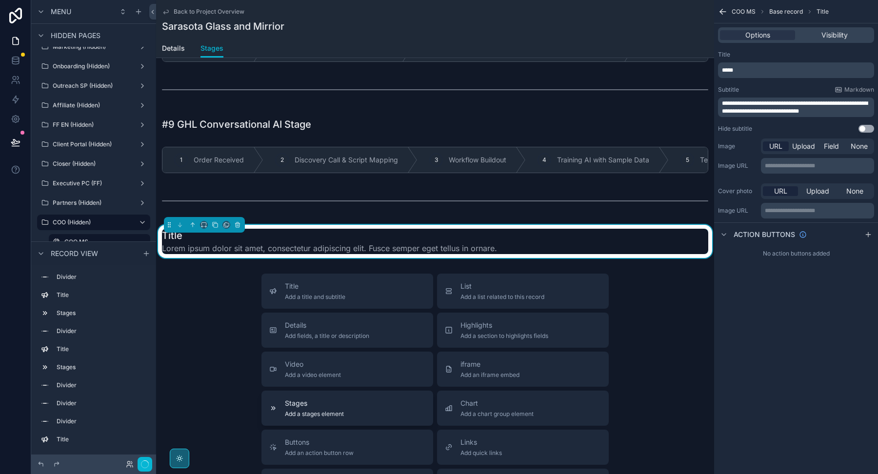
click at [300, 402] on span "Stages" at bounding box center [314, 403] width 59 height 10
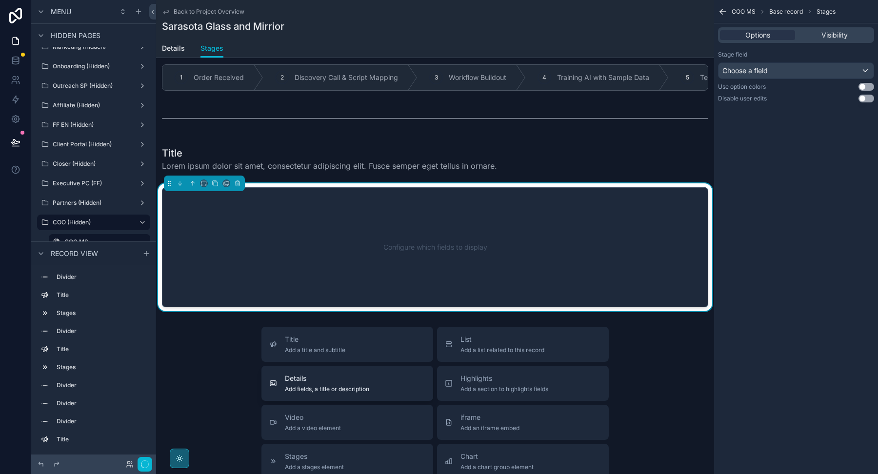
scroll to position [978, 0]
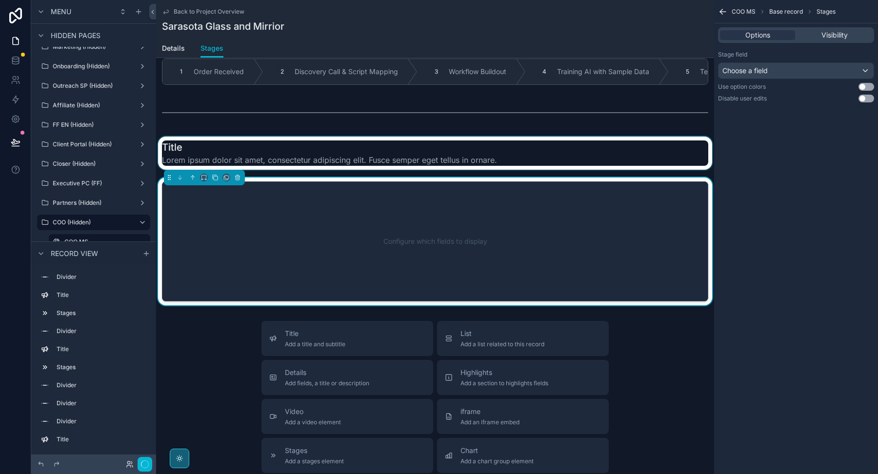
click at [383, 149] on div "scrollable content" at bounding box center [435, 153] width 558 height 33
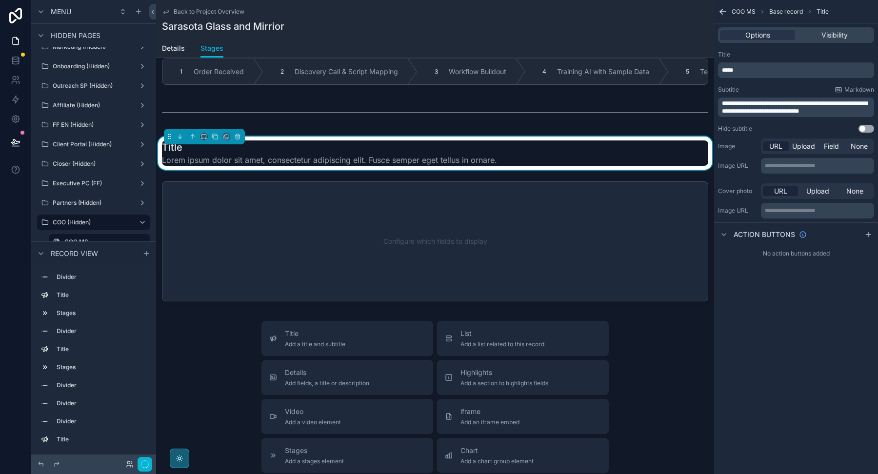
click at [748, 71] on p "*****" at bounding box center [797, 70] width 150 height 8
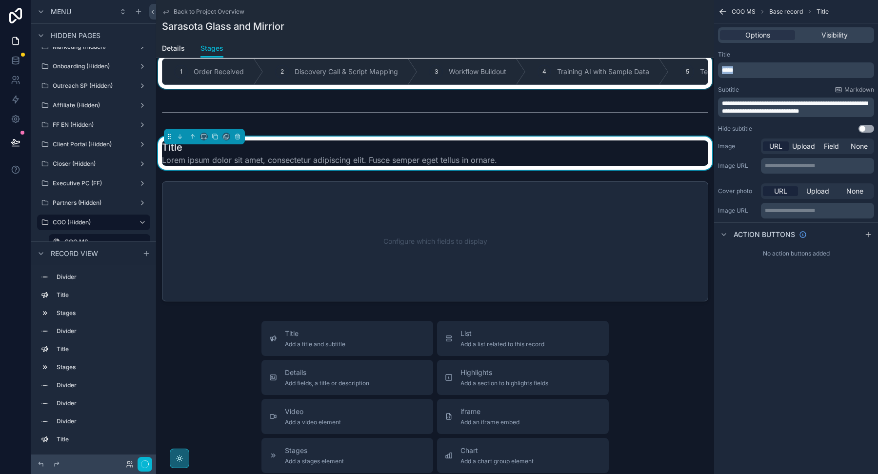
drag, startPoint x: 736, startPoint y: 68, endPoint x: 713, endPoint y: 68, distance: 22.9
click at [713, 68] on div "Welcome Page Affilliate Partners Outreach Specialist Marketing Closer COO Proje…" at bounding box center [517, 237] width 722 height 474
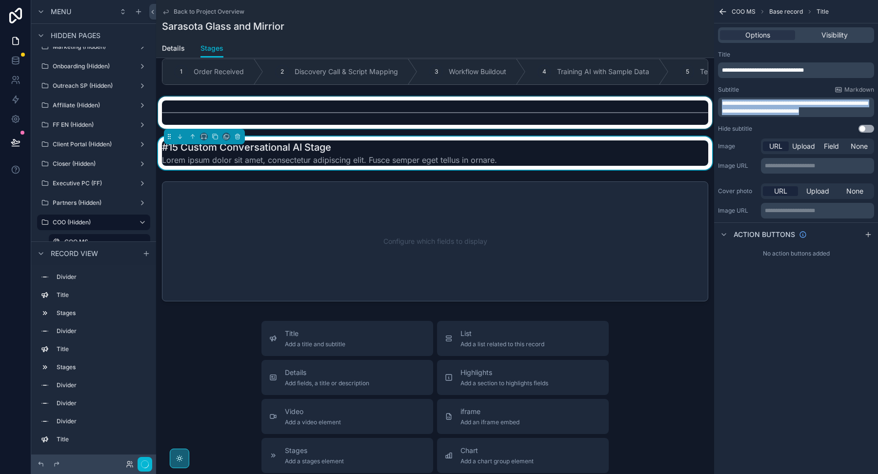
drag, startPoint x: 837, startPoint y: 111, endPoint x: 709, endPoint y: 98, distance: 128.4
click at [709, 98] on div "Welcome Page Affilliate Partners Outreach Specialist Marketing Closer COO Proje…" at bounding box center [517, 237] width 722 height 474
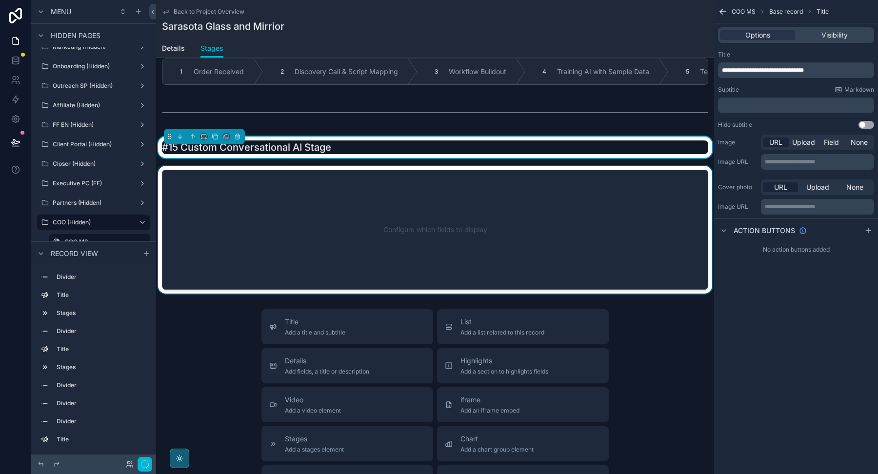
click at [567, 219] on div "scrollable content" at bounding box center [435, 230] width 558 height 128
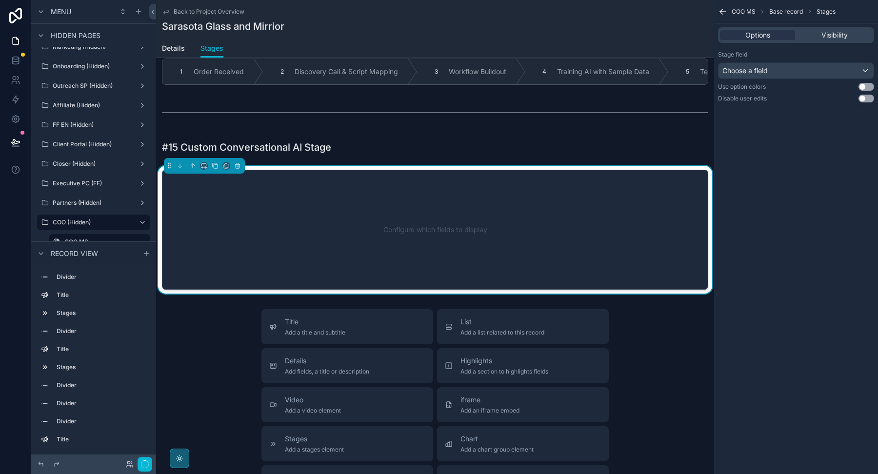
click at [571, 212] on div "Configure which fields to display" at bounding box center [435, 230] width 514 height 88
click at [753, 69] on span "Choose a field" at bounding box center [744, 70] width 45 height 8
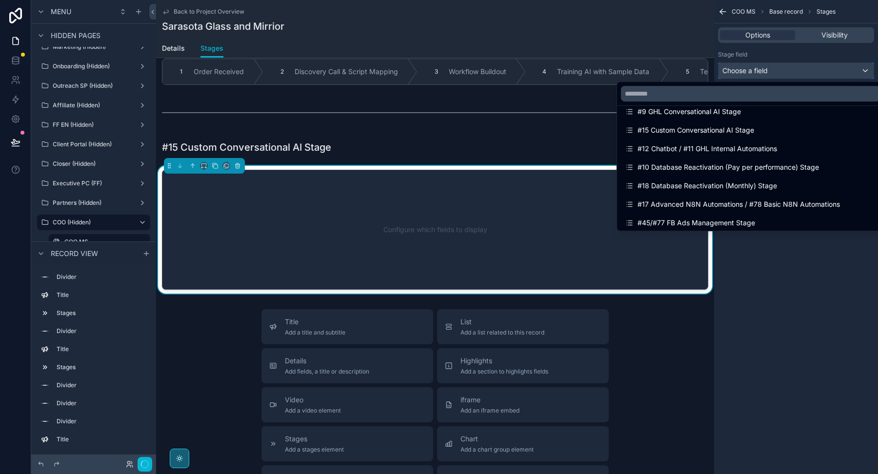
scroll to position [888, 0]
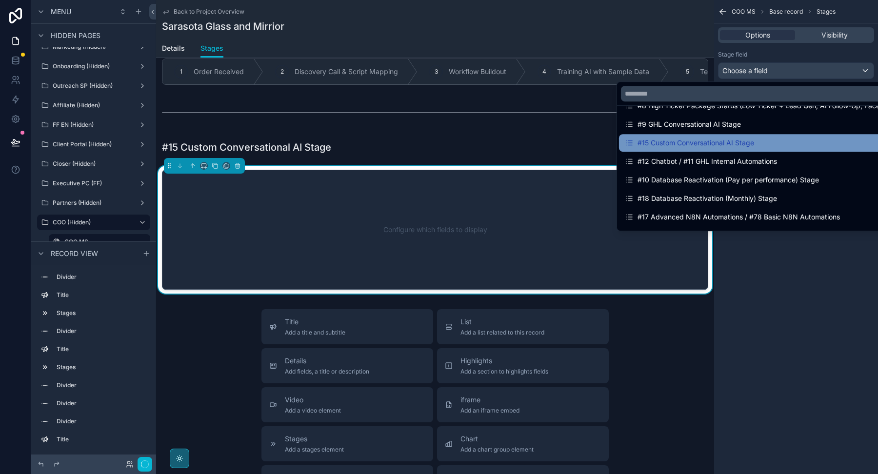
click at [672, 145] on div "#15 Custom Conversational AI Stage" at bounding box center [689, 143] width 129 height 12
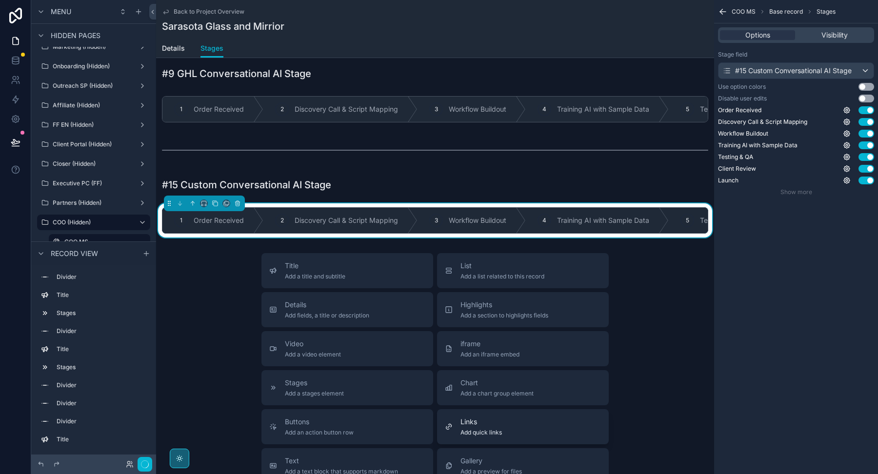
scroll to position [1016, 0]
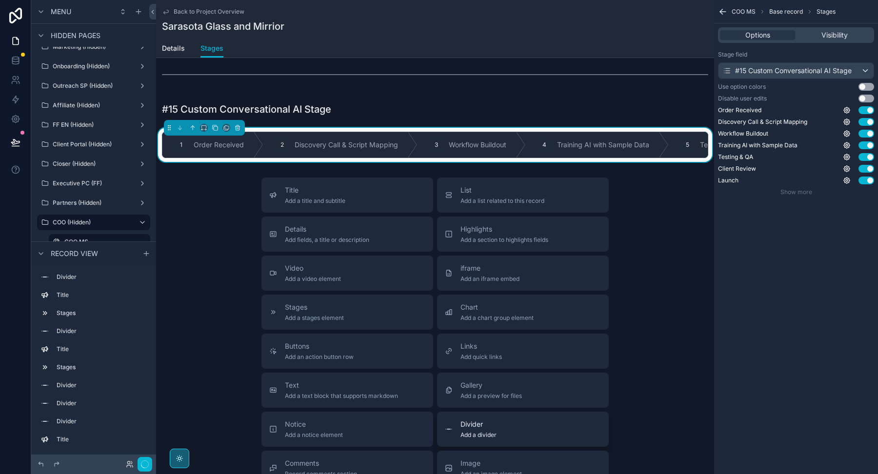
click at [495, 419] on span "Divider" at bounding box center [478, 424] width 36 height 10
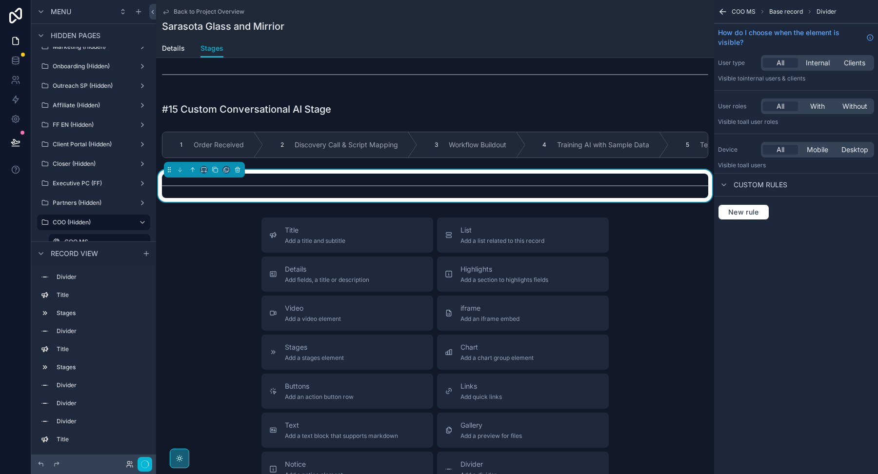
scroll to position [960, 0]
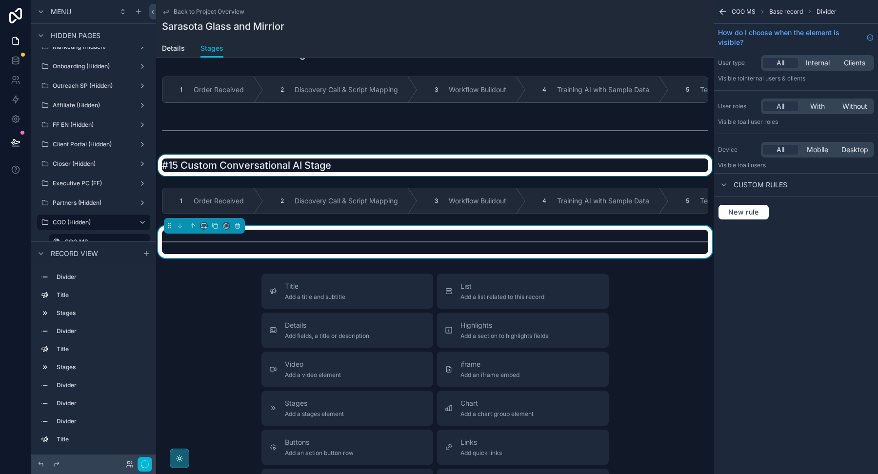
click at [296, 155] on div "scrollable content" at bounding box center [435, 165] width 558 height 21
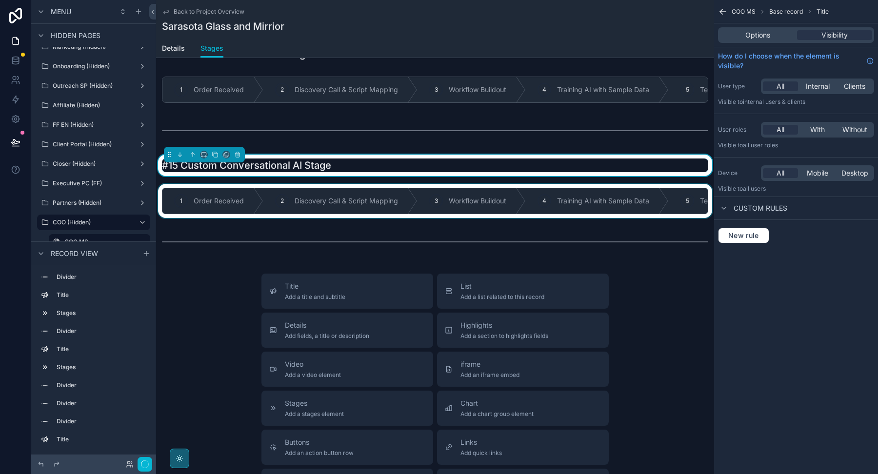
click at [291, 197] on div "scrollable content" at bounding box center [435, 201] width 558 height 34
click at [295, 274] on button "Title Add a title and subtitle" at bounding box center [347, 291] width 172 height 35
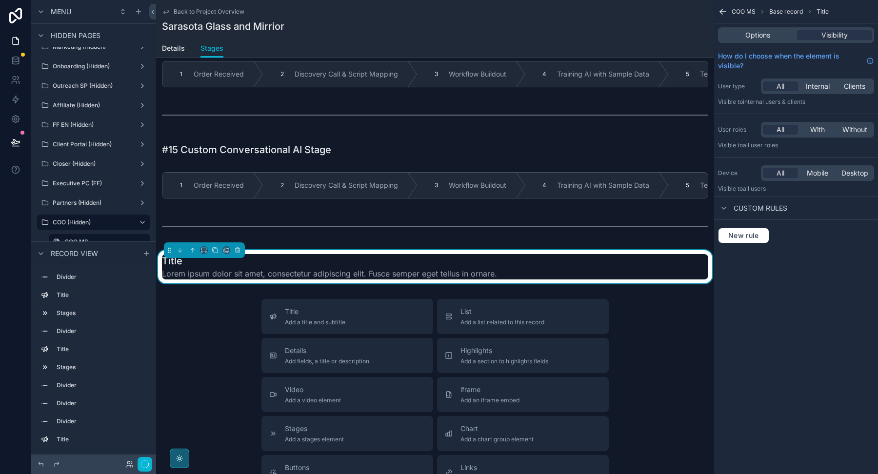
scroll to position [1000, 0]
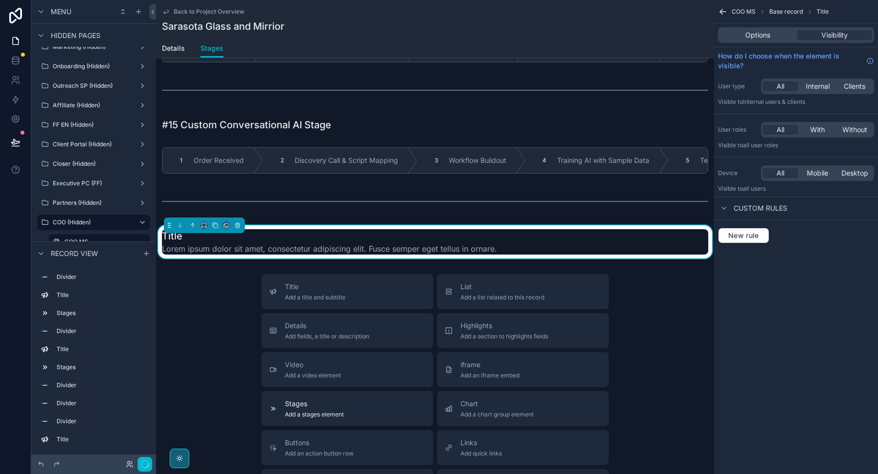
click at [313, 399] on span "Stages" at bounding box center [314, 404] width 59 height 10
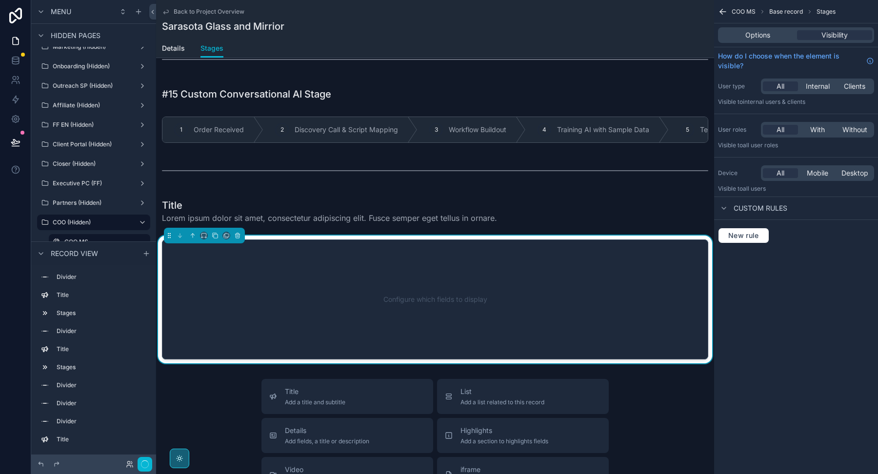
scroll to position [1088, 0]
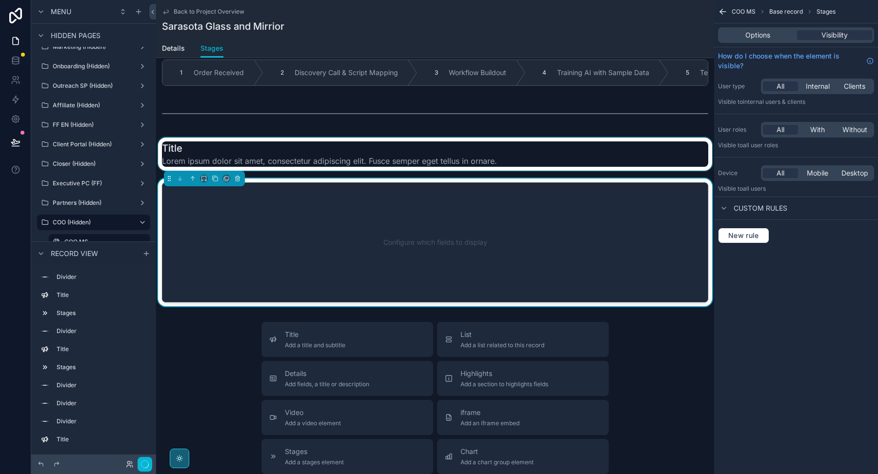
click at [337, 150] on div "scrollable content" at bounding box center [435, 154] width 558 height 33
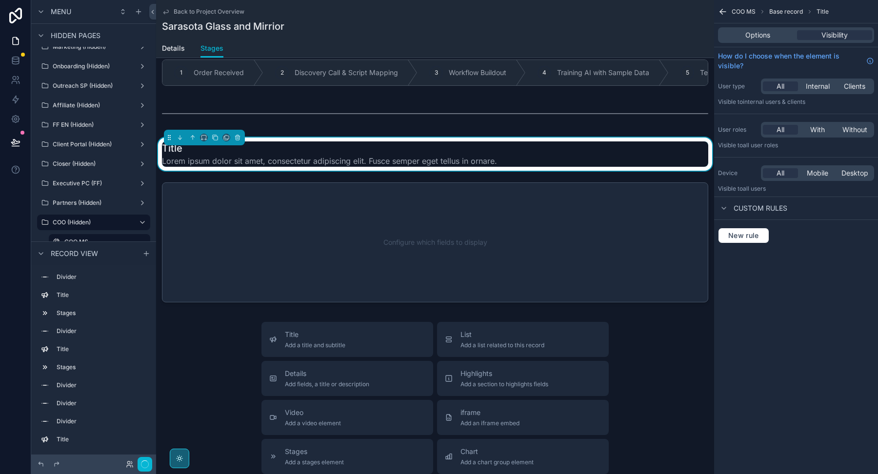
click at [550, 159] on div "Title Lorem ipsum dolor sit amet, consectetur adipiscing elit. Fusce semper ege…" at bounding box center [435, 153] width 546 height 25
click at [768, 35] on span "Options" at bounding box center [757, 35] width 25 height 10
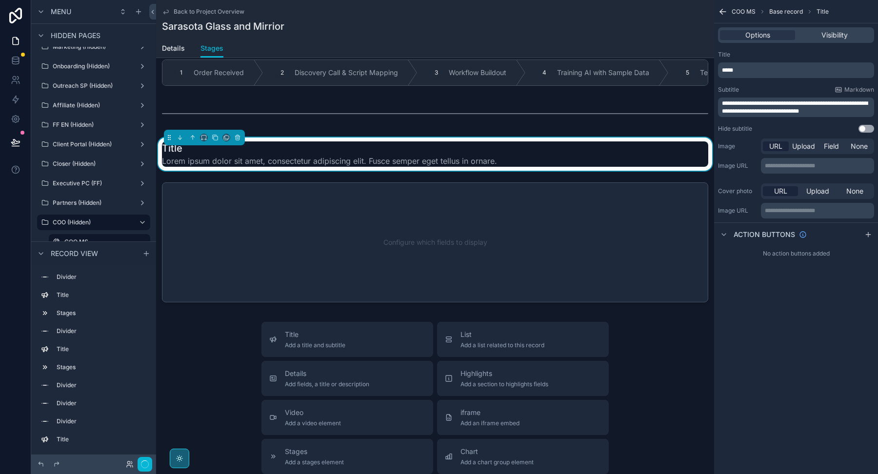
click at [734, 106] on span "**********" at bounding box center [795, 107] width 146 height 14
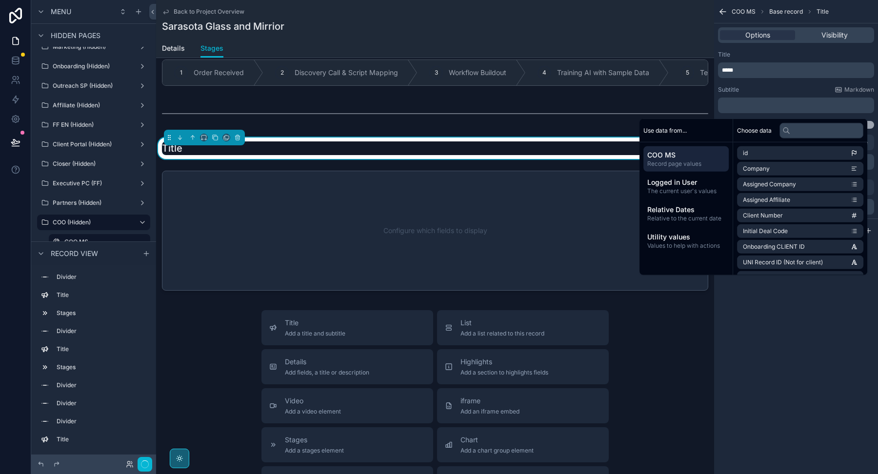
click at [750, 68] on p "*****" at bounding box center [797, 70] width 150 height 8
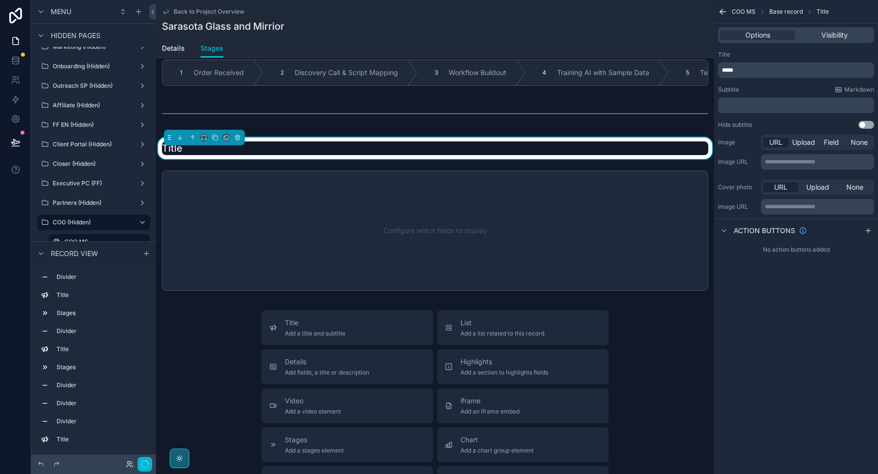
click at [750, 68] on p "*****" at bounding box center [797, 70] width 150 height 8
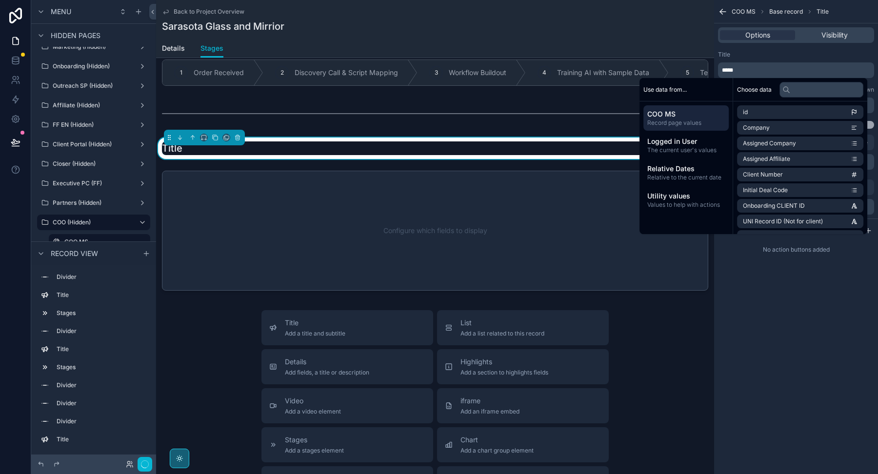
click at [740, 67] on p "*****" at bounding box center [797, 70] width 150 height 8
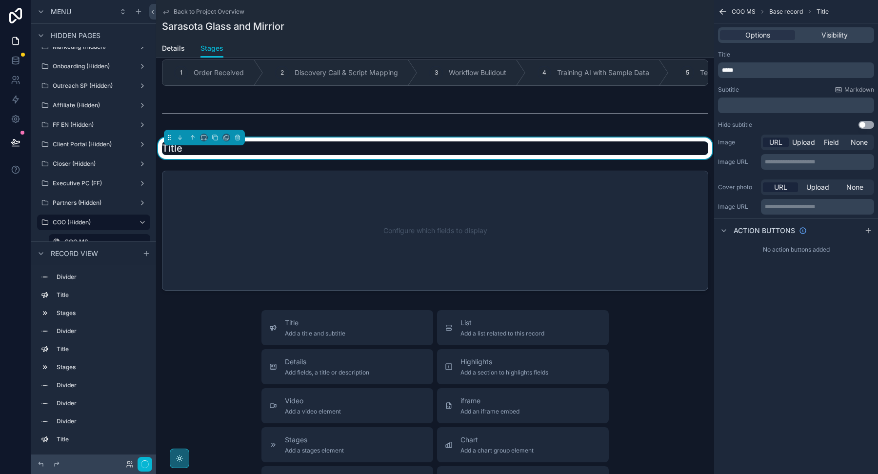
click at [740, 67] on p "*****" at bounding box center [797, 70] width 150 height 8
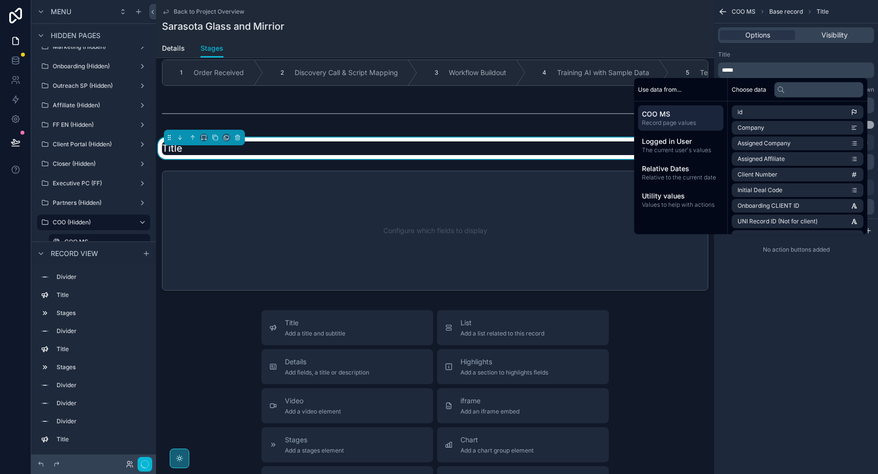
click at [732, 67] on span "*****" at bounding box center [727, 70] width 11 height 6
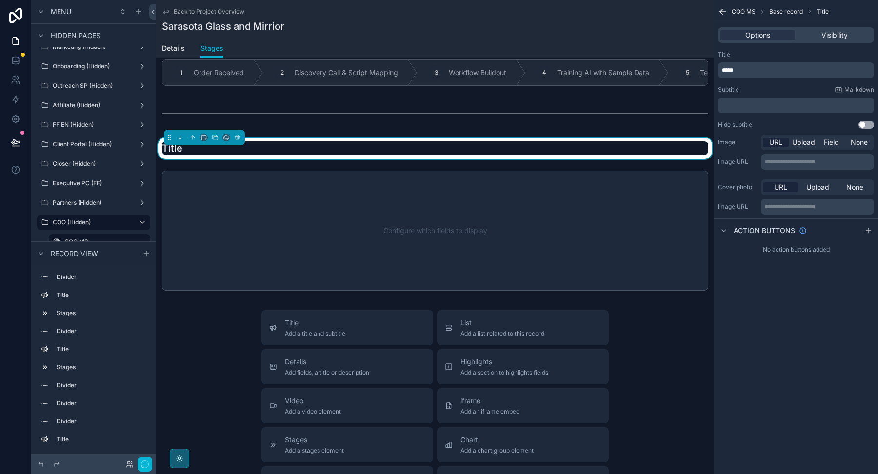
click at [732, 67] on span "*****" at bounding box center [727, 70] width 11 height 6
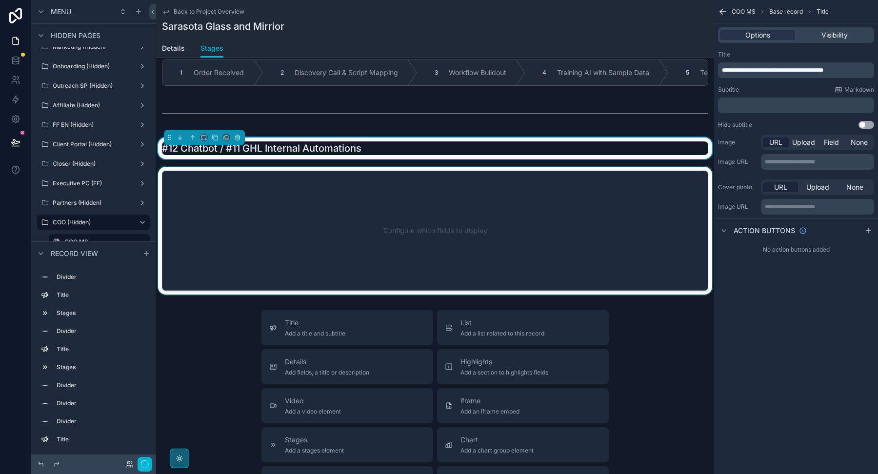
click at [485, 214] on div "scrollable content" at bounding box center [435, 231] width 558 height 128
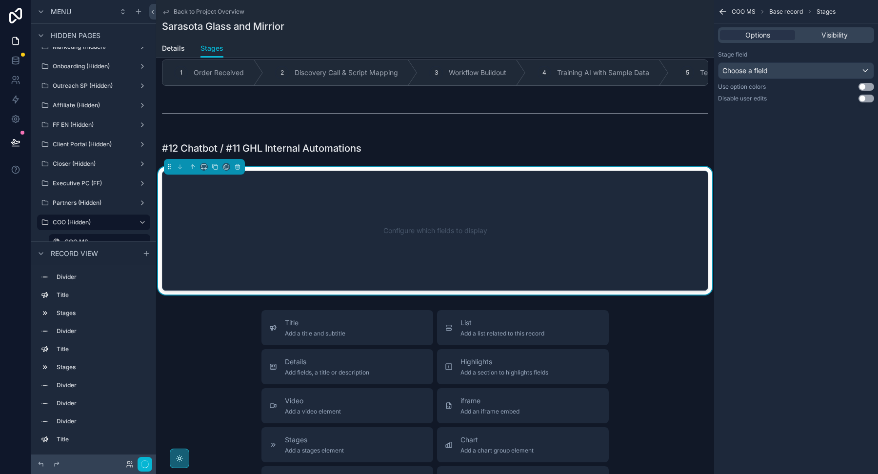
click at [486, 214] on div "Configure which fields to display" at bounding box center [435, 231] width 514 height 88
click at [774, 69] on div "Choose a field" at bounding box center [795, 71] width 155 height 16
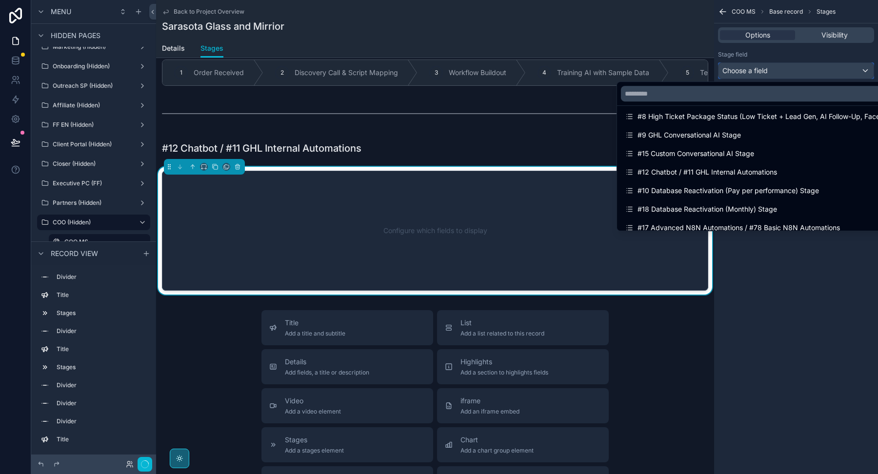
scroll to position [874, 0]
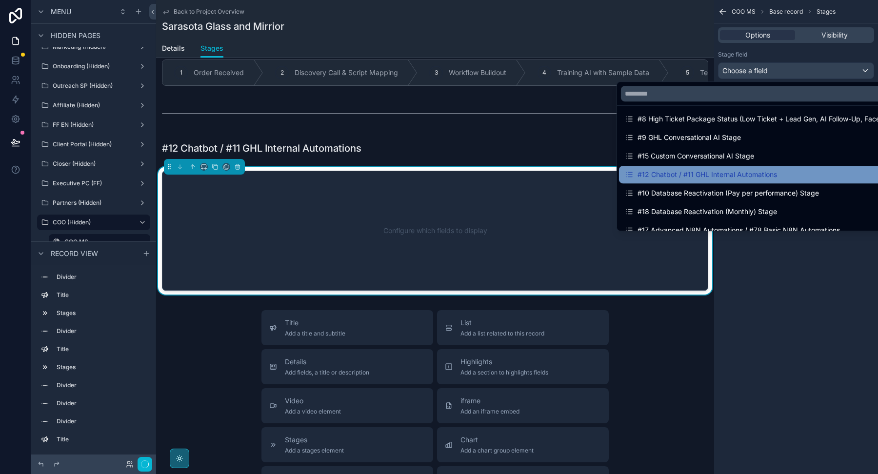
click at [739, 178] on div "#12 Chatbot / #11 GHL Internal Automations" at bounding box center [701, 175] width 152 height 12
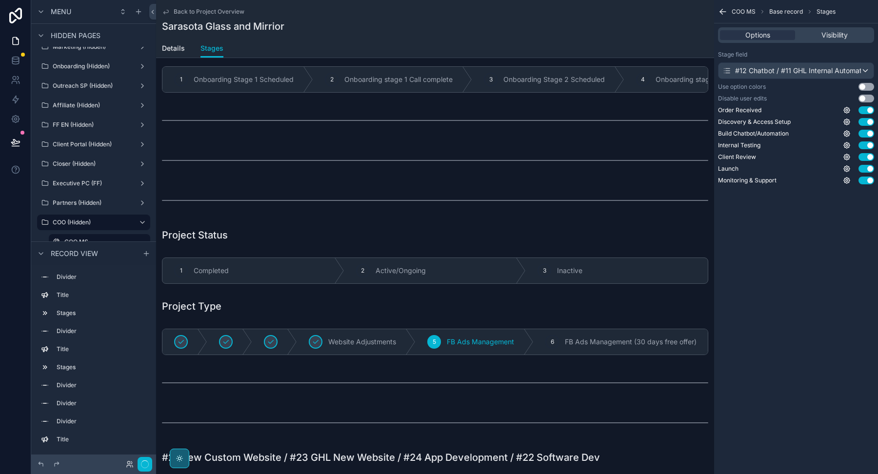
scroll to position [1088, 0]
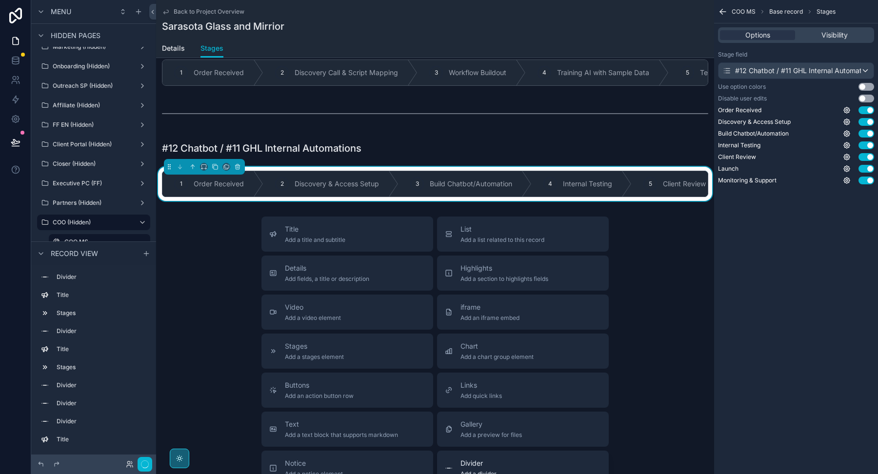
click at [480, 458] on span "Divider" at bounding box center [478, 463] width 36 height 10
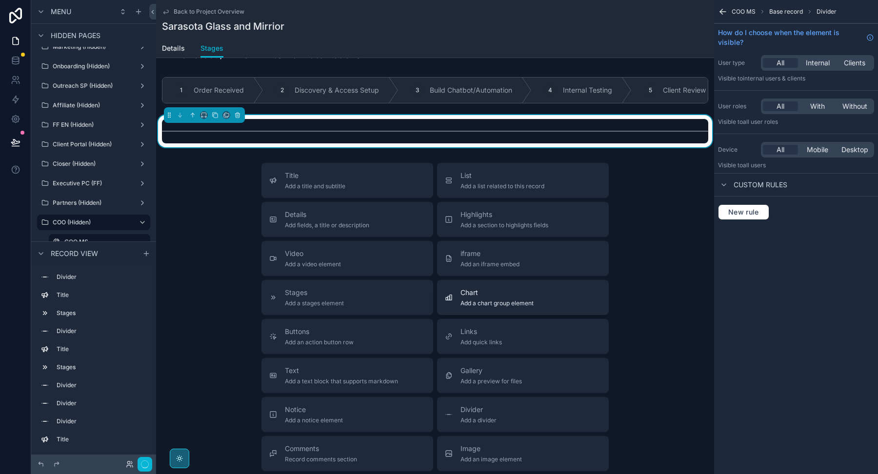
scroll to position [1195, 0]
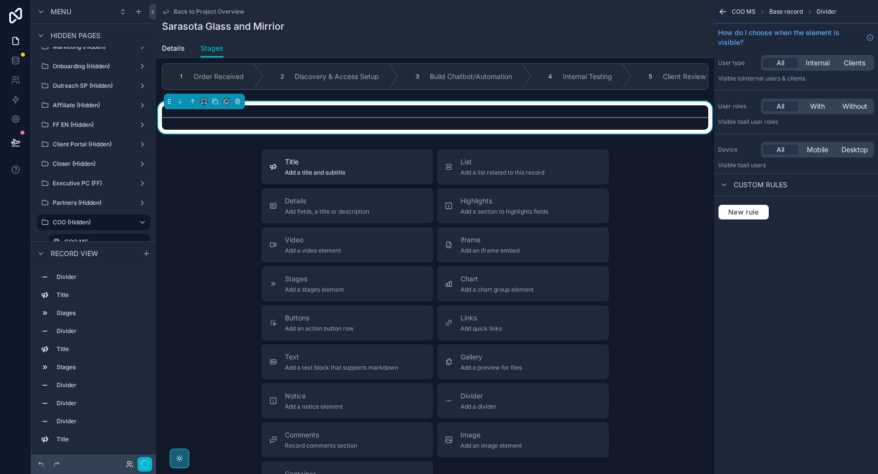
click at [348, 170] on div "Title Add a title and subtitle" at bounding box center [347, 167] width 156 height 20
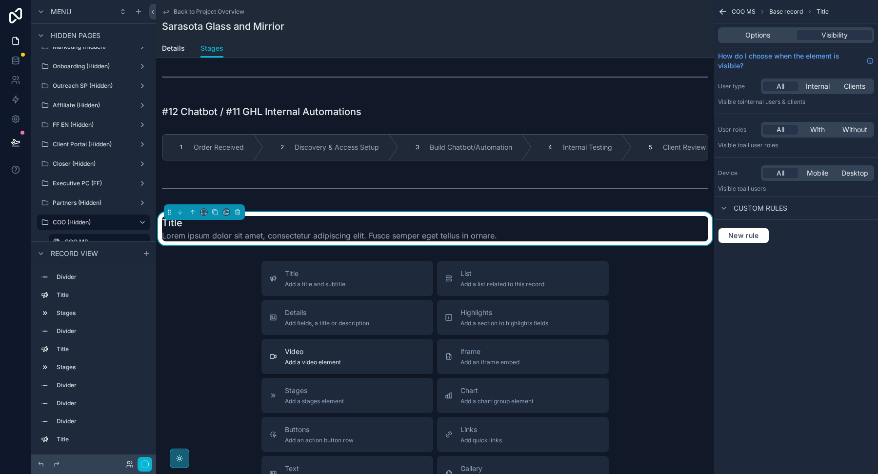
scroll to position [1111, 0]
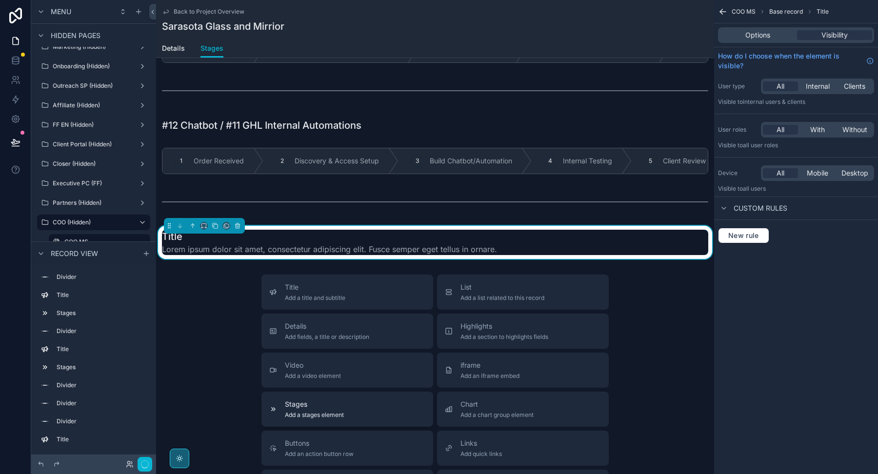
click at [320, 411] on span "Add a stages element" at bounding box center [314, 415] width 59 height 8
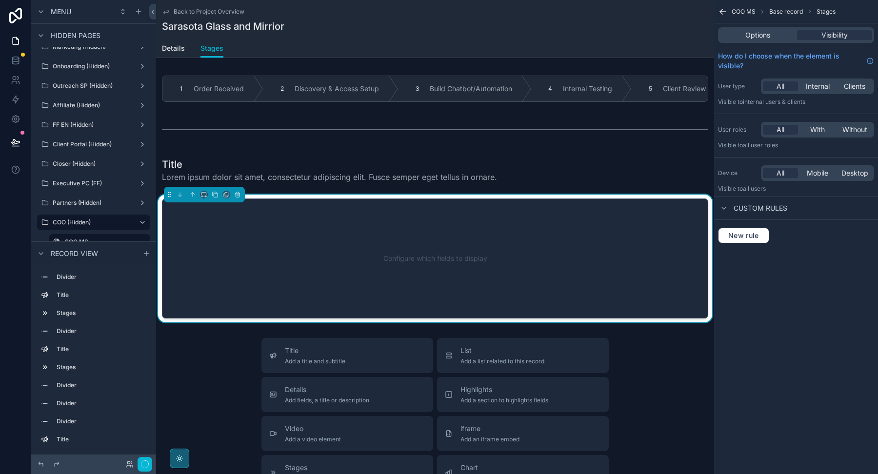
scroll to position [1199, 0]
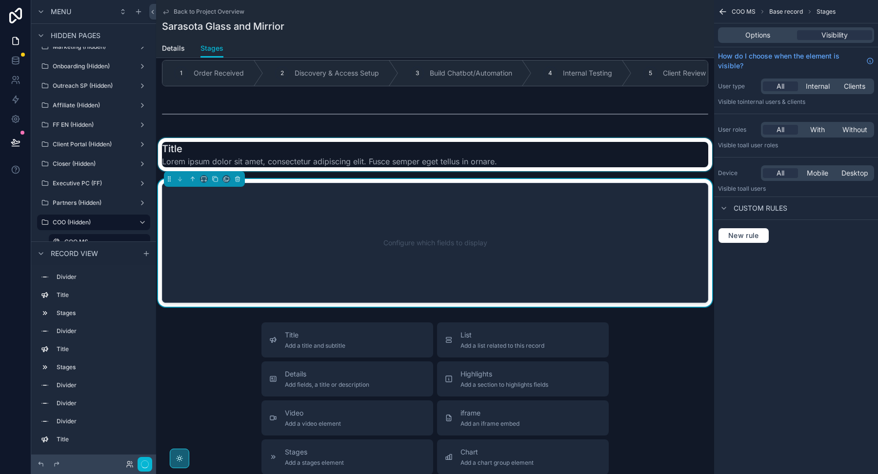
click at [434, 142] on div "scrollable content" at bounding box center [435, 154] width 558 height 33
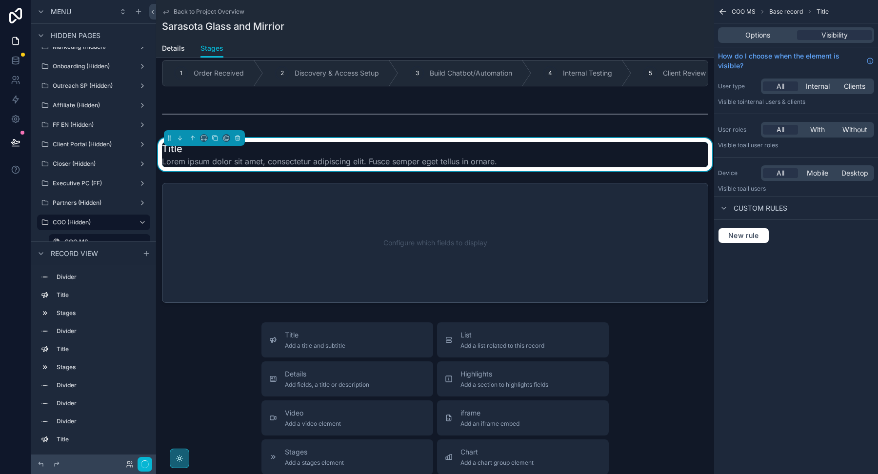
click at [601, 142] on div "Title Lorem ipsum dolor sit amet, consectetur adipiscing elit. Fusce semper ege…" at bounding box center [435, 154] width 546 height 25
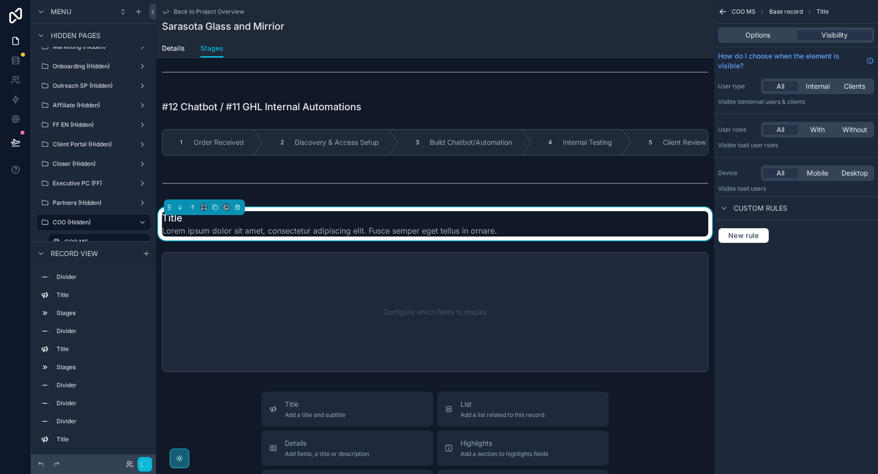
scroll to position [1101, 0]
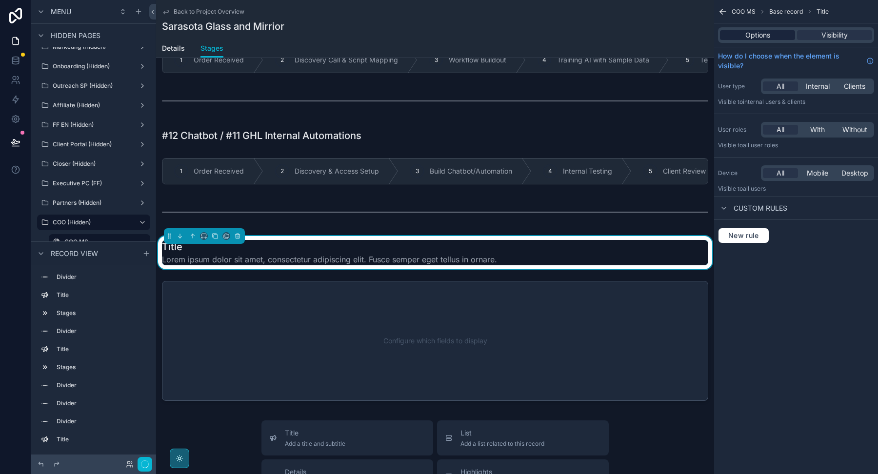
click at [739, 37] on div "Options" at bounding box center [757, 35] width 75 height 10
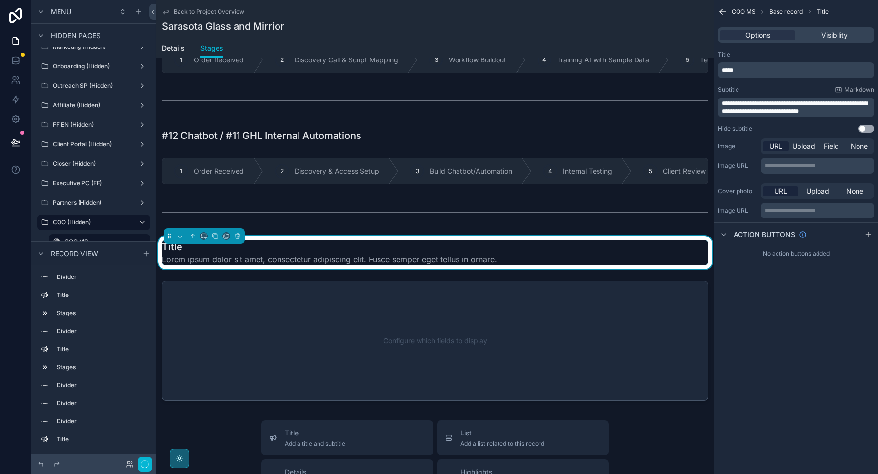
click at [764, 115] on p "**********" at bounding box center [797, 107] width 150 height 16
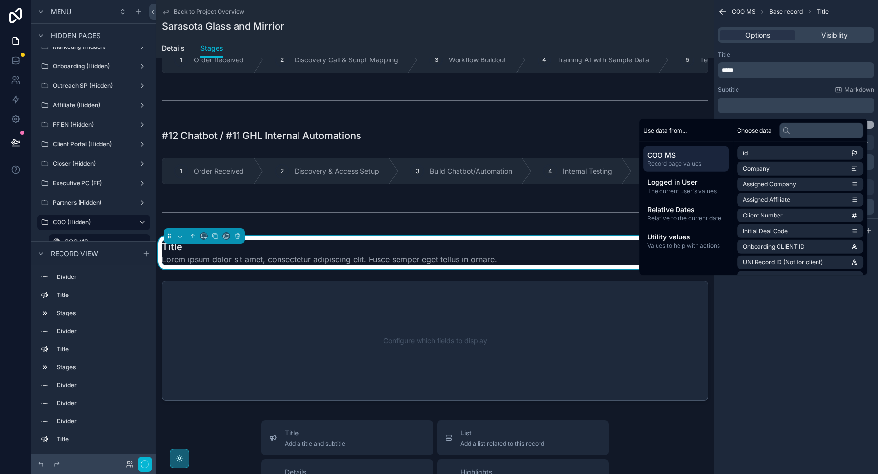
click at [745, 75] on div "*****" at bounding box center [796, 70] width 156 height 16
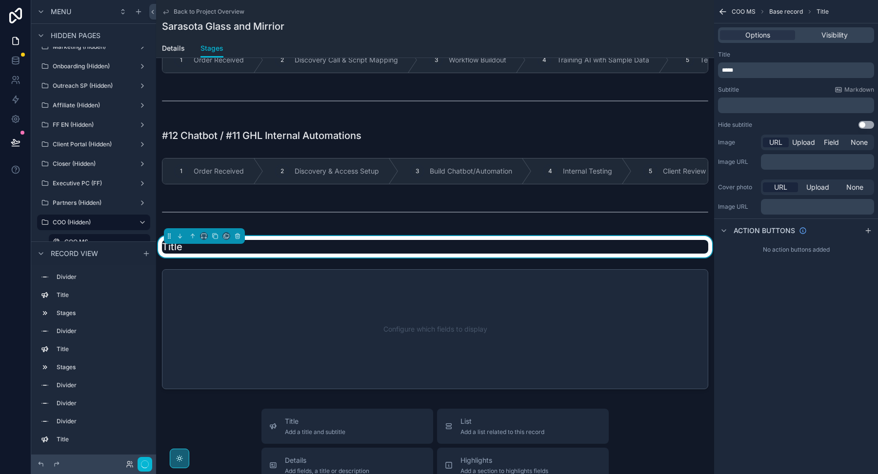
click at [745, 75] on div "*****" at bounding box center [796, 70] width 156 height 16
click at [741, 74] on p "*****" at bounding box center [797, 70] width 150 height 8
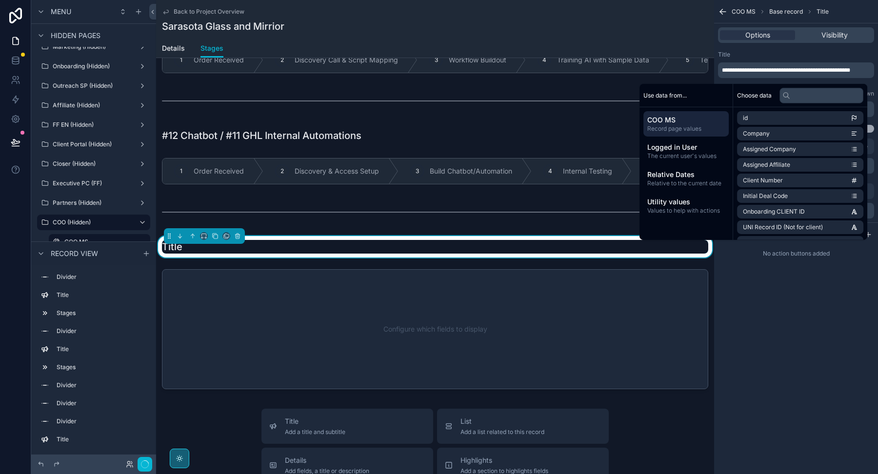
scroll to position [0, 0]
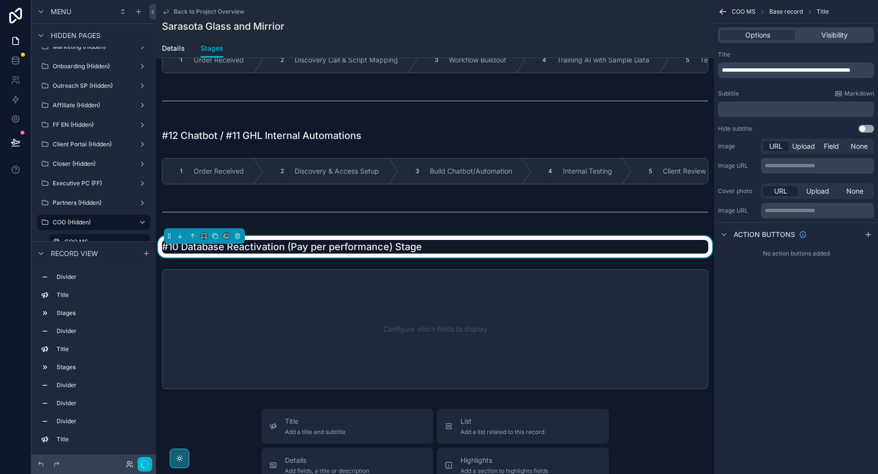
click at [759, 56] on div "Title" at bounding box center [796, 55] width 156 height 8
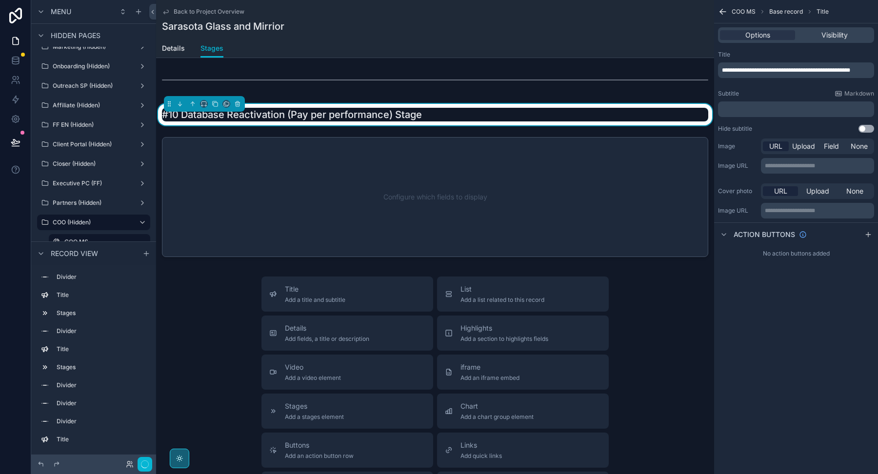
scroll to position [1226, 0]
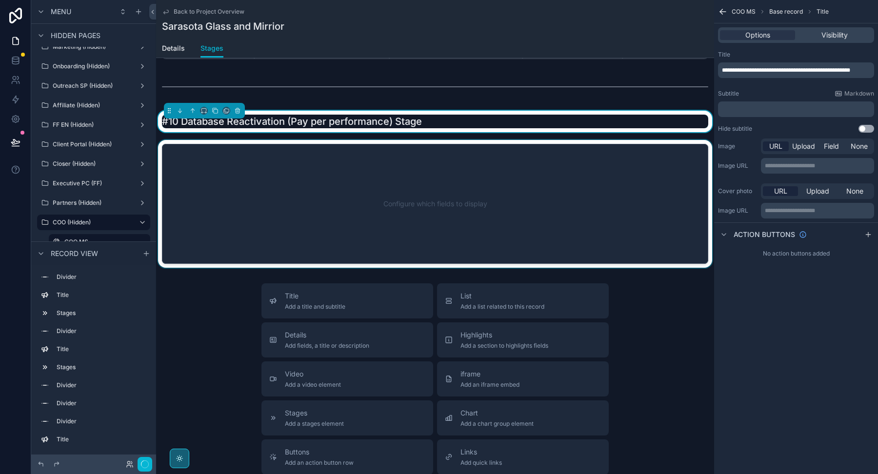
click at [420, 212] on div "scrollable content" at bounding box center [435, 204] width 558 height 128
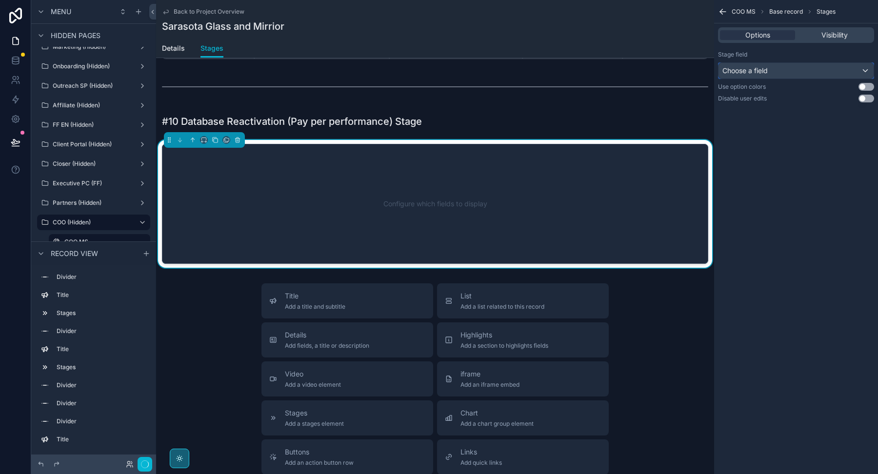
click at [748, 71] on span "Choose a field" at bounding box center [744, 70] width 45 height 8
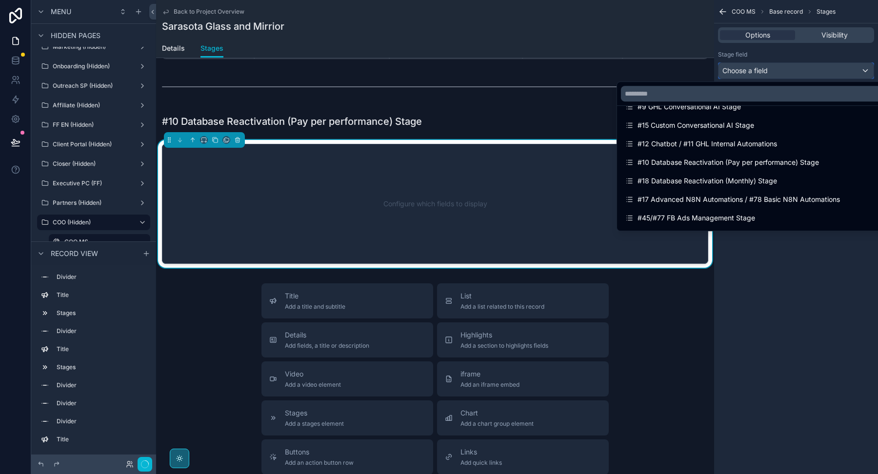
scroll to position [904, 0]
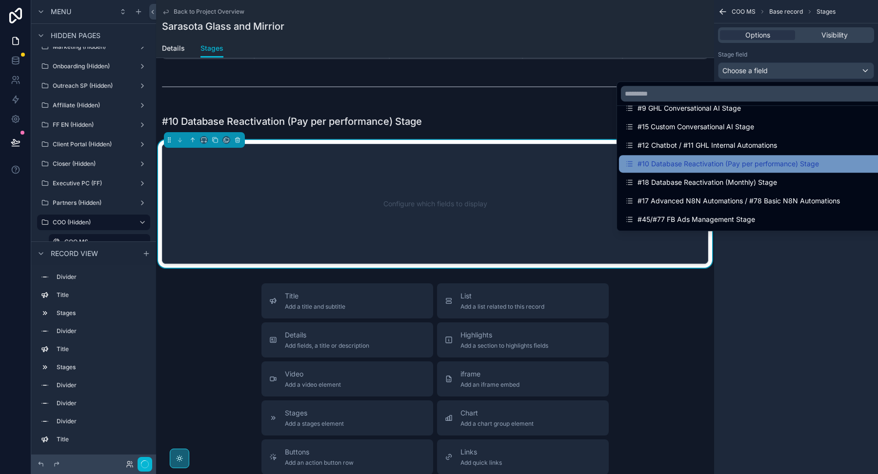
click at [742, 166] on div "#10 Database Reactivation (Pay per performance) Stage" at bounding box center [722, 164] width 194 height 12
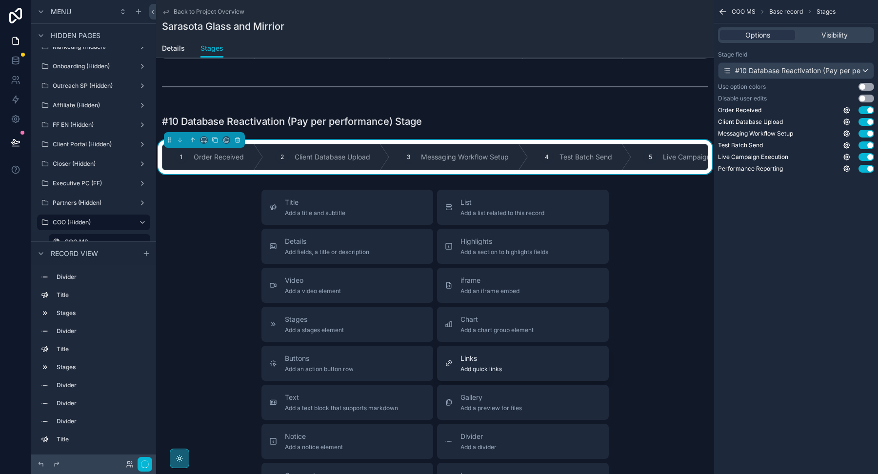
scroll to position [1204, 0]
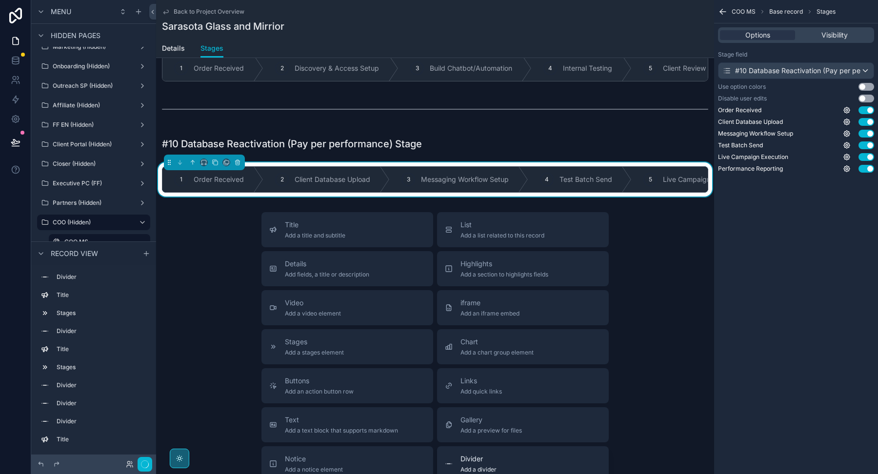
click at [473, 466] on span "Add a divider" at bounding box center [478, 470] width 36 height 8
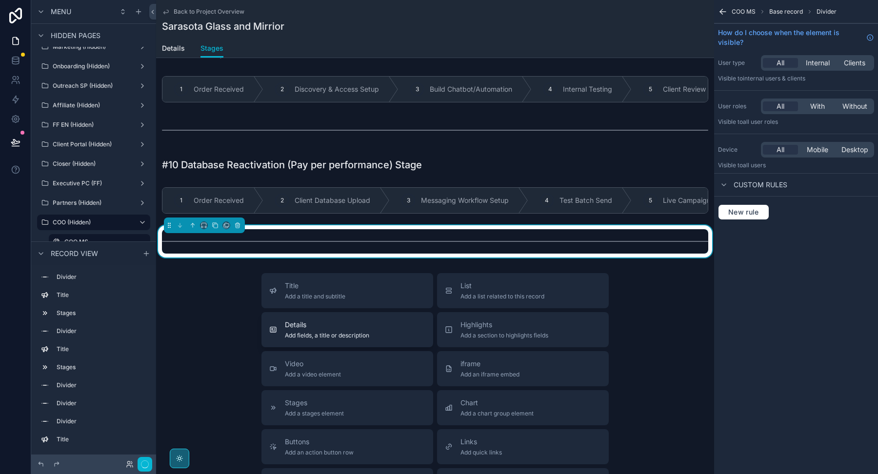
scroll to position [1181, 0]
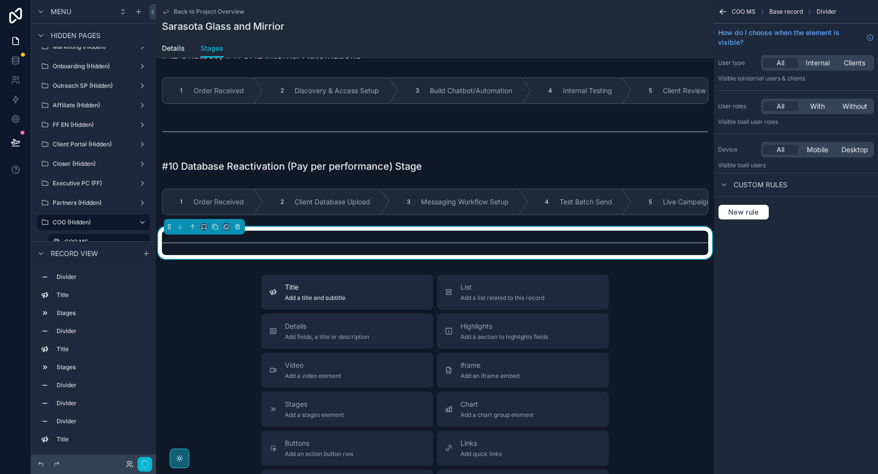
click at [346, 293] on div "Title Add a title and subtitle" at bounding box center [347, 292] width 156 height 20
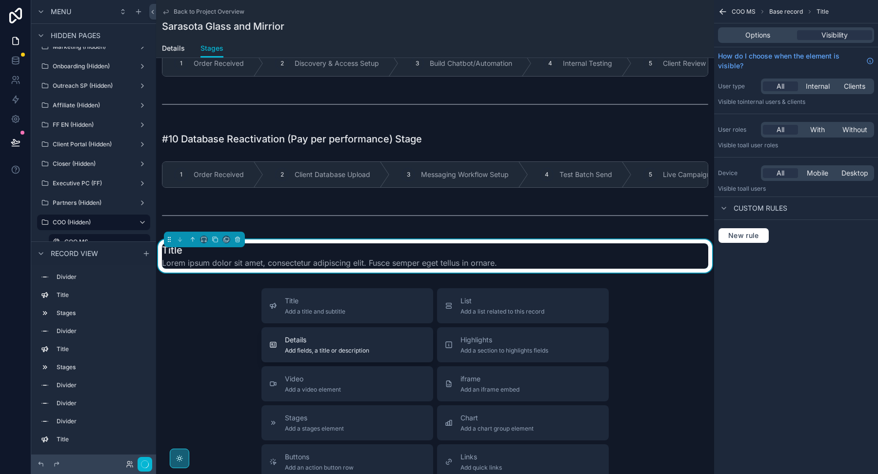
scroll to position [1222, 0]
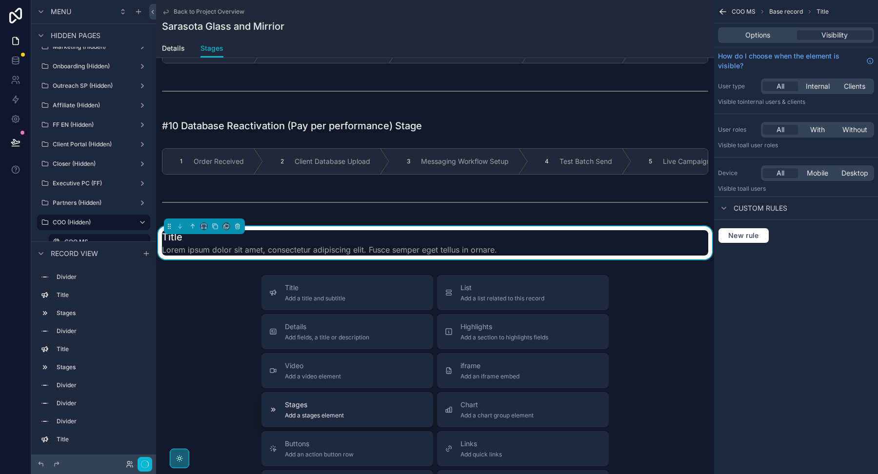
click at [356, 409] on div "Stages Add a stages element" at bounding box center [347, 410] width 156 height 20
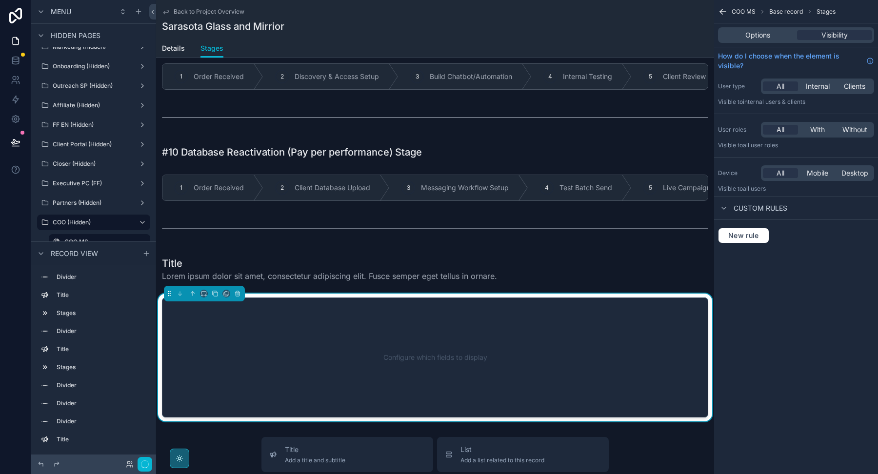
scroll to position [1196, 0]
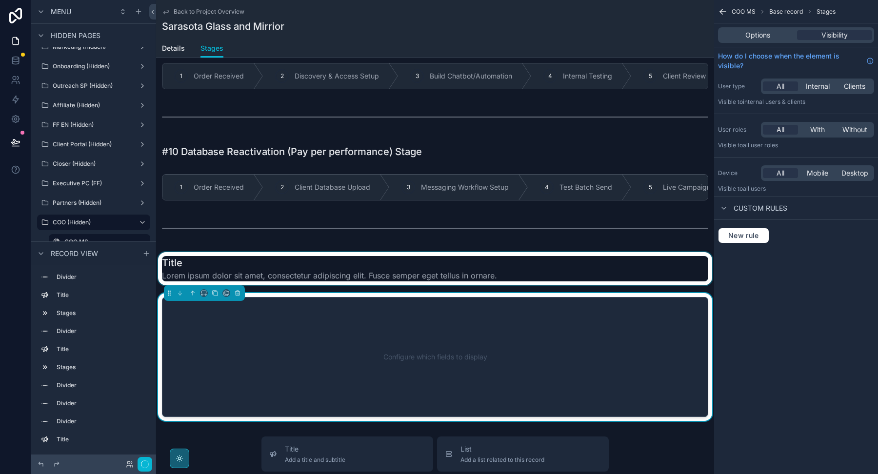
click at [413, 263] on div "scrollable content" at bounding box center [435, 268] width 558 height 33
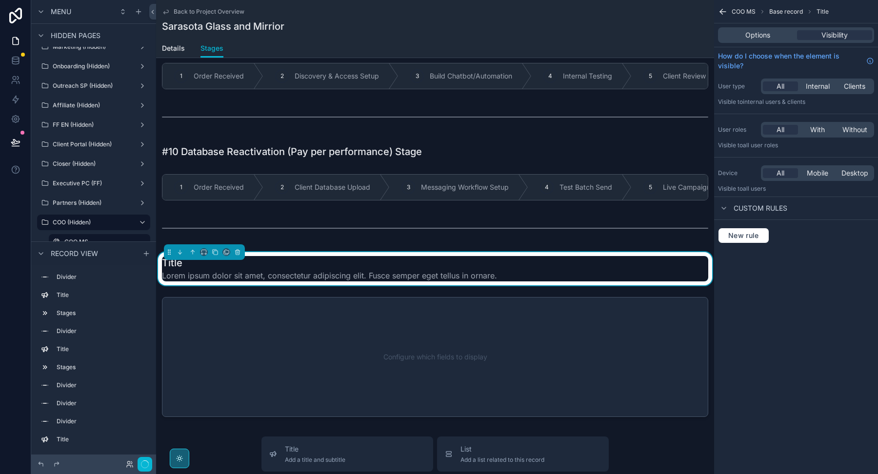
click at [735, 42] on div "Options Visibility" at bounding box center [796, 35] width 156 height 16
click at [737, 38] on div "Options" at bounding box center [757, 35] width 75 height 10
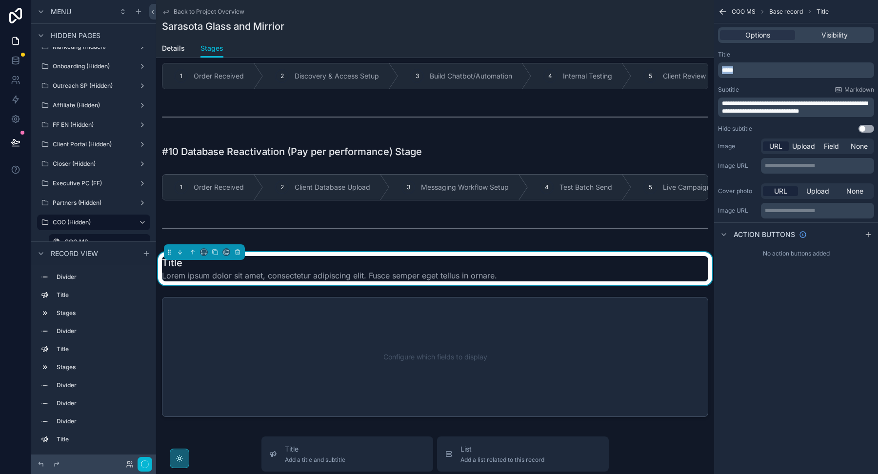
drag, startPoint x: 742, startPoint y: 71, endPoint x: 716, endPoint y: 71, distance: 26.3
click at [716, 71] on div "**********" at bounding box center [796, 92] width 164 height 90
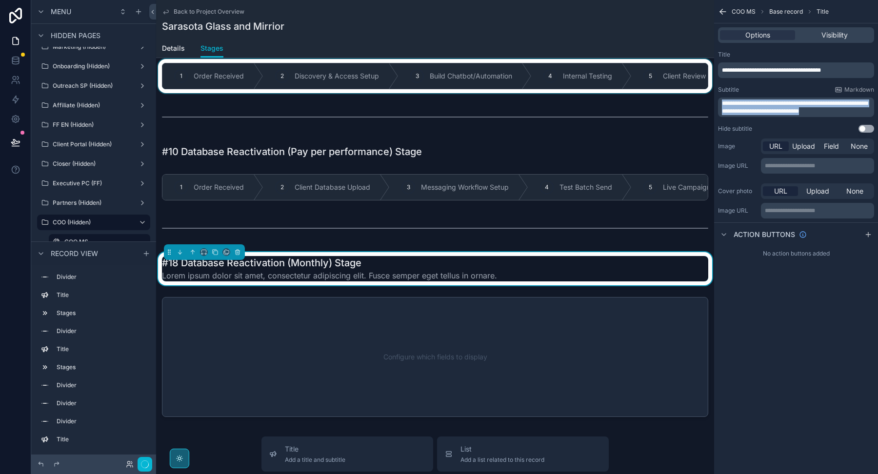
drag, startPoint x: 839, startPoint y: 111, endPoint x: 697, endPoint y: 78, distance: 145.7
click at [697, 78] on div "Welcome Page Affilliate Partners Outreach Specialist Marketing Closer COO Proje…" at bounding box center [517, 237] width 722 height 474
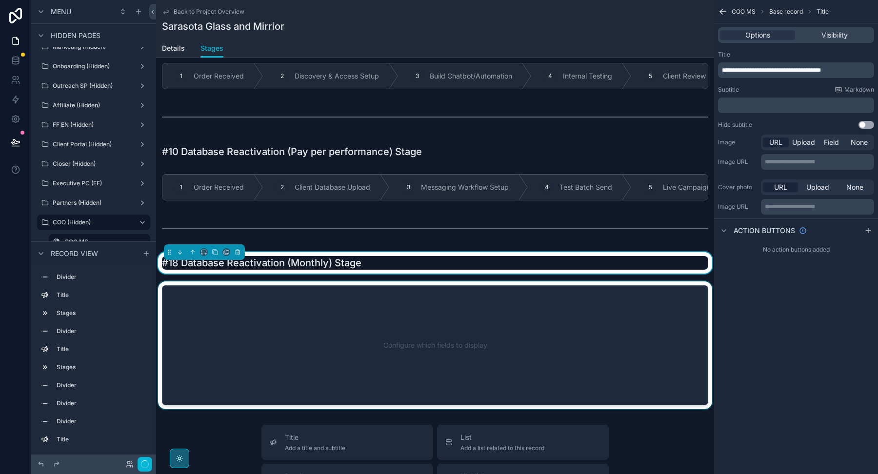
click at [516, 335] on div "scrollable content" at bounding box center [435, 345] width 558 height 128
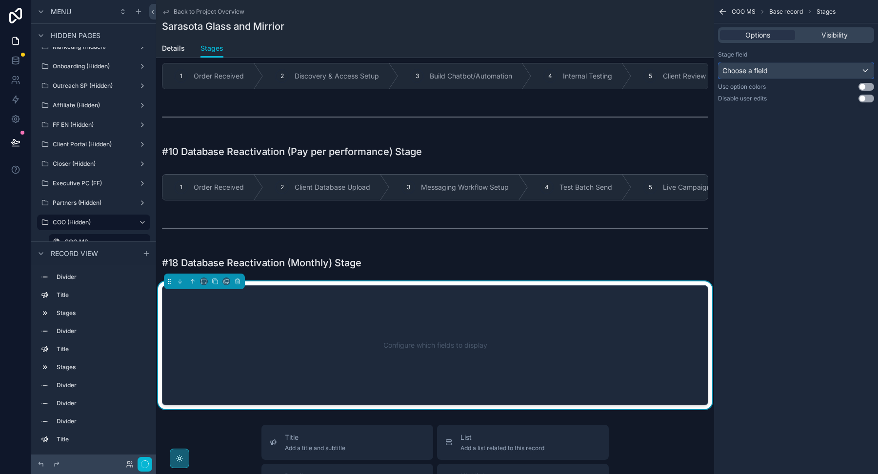
click at [787, 72] on div "Choose a field" at bounding box center [795, 71] width 155 height 16
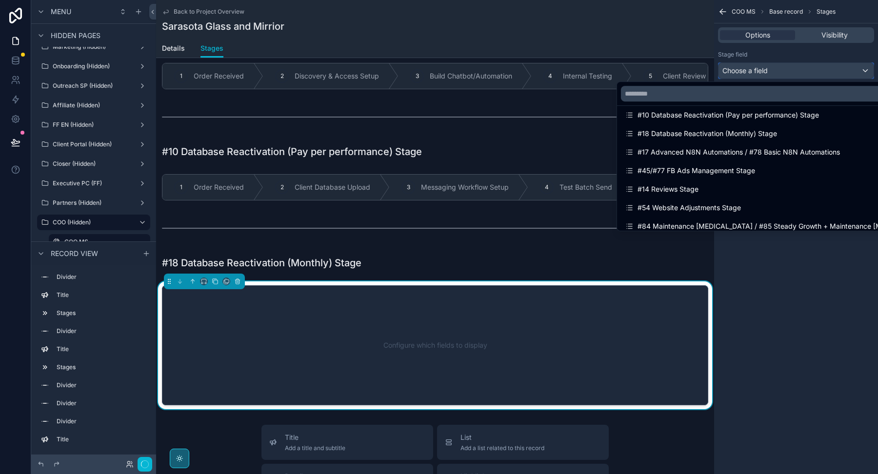
scroll to position [951, 0]
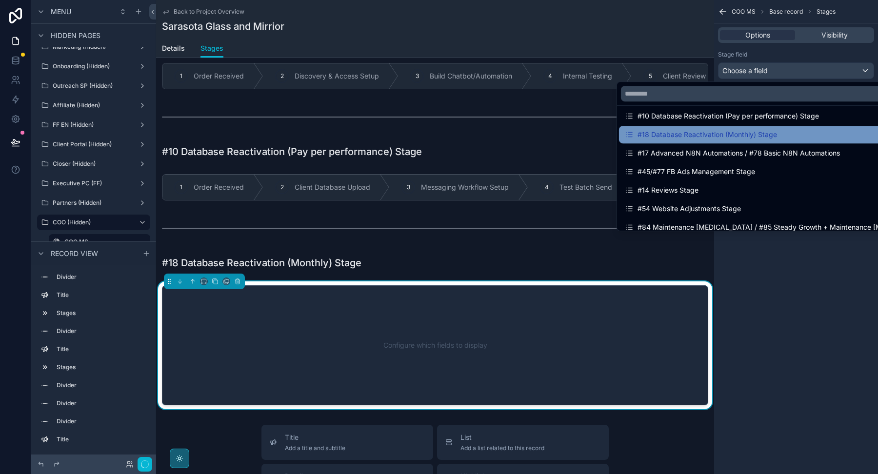
click at [734, 134] on div "#18 Database Reactivation (Monthly) Stage" at bounding box center [701, 135] width 152 height 12
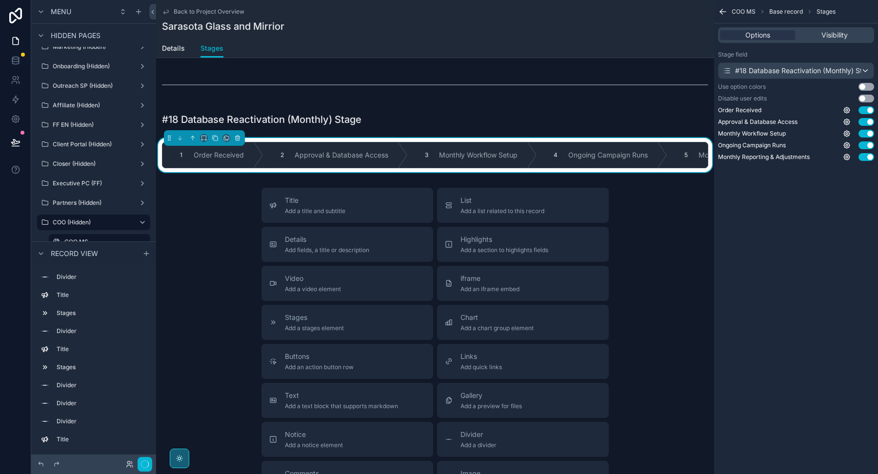
scroll to position [1350, 0]
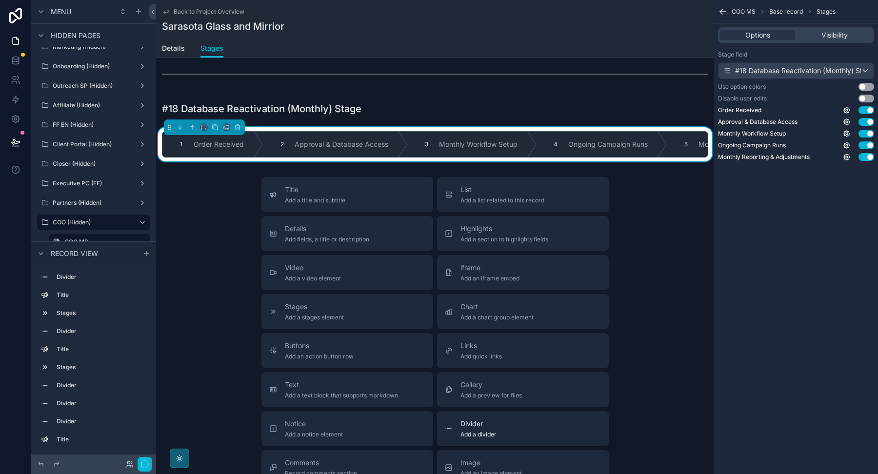
click at [536, 411] on button "Divider Add a divider" at bounding box center [523, 428] width 172 height 35
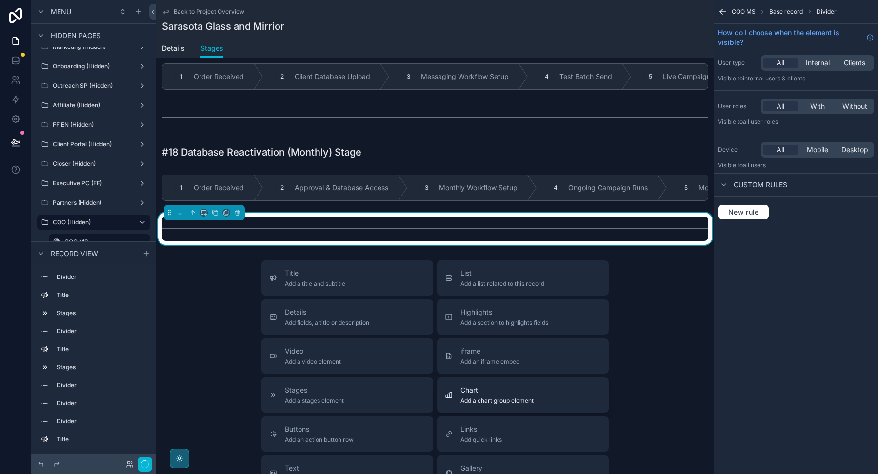
scroll to position [1292, 0]
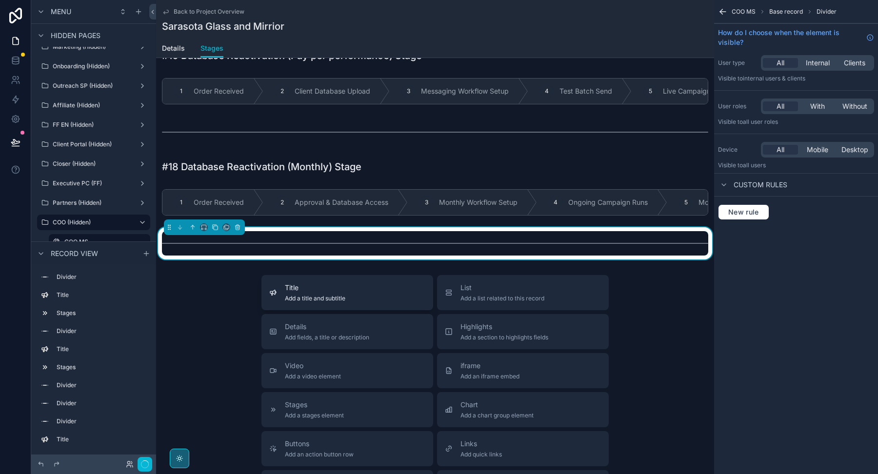
click at [395, 288] on div "Title Add a title and subtitle" at bounding box center [347, 293] width 156 height 20
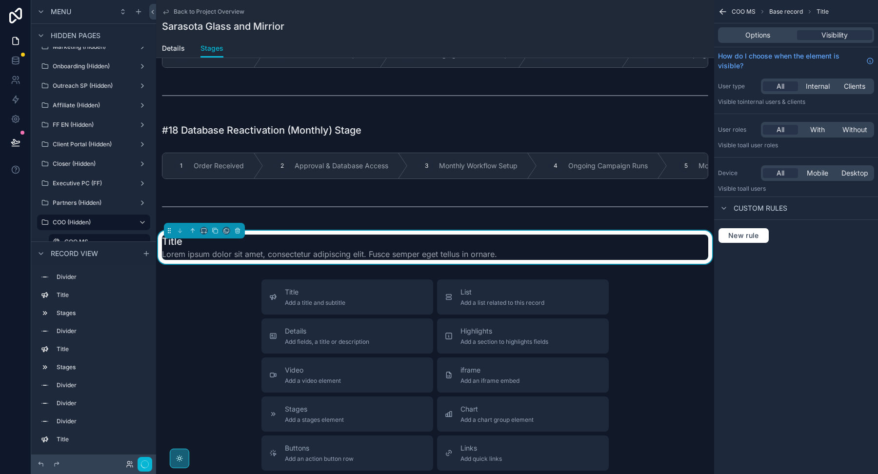
scroll to position [1332, 0]
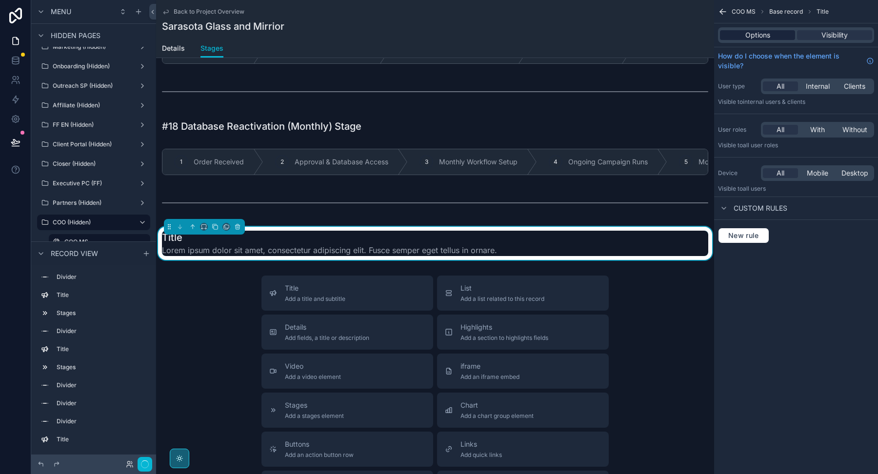
click at [759, 39] on span "Options" at bounding box center [757, 35] width 25 height 10
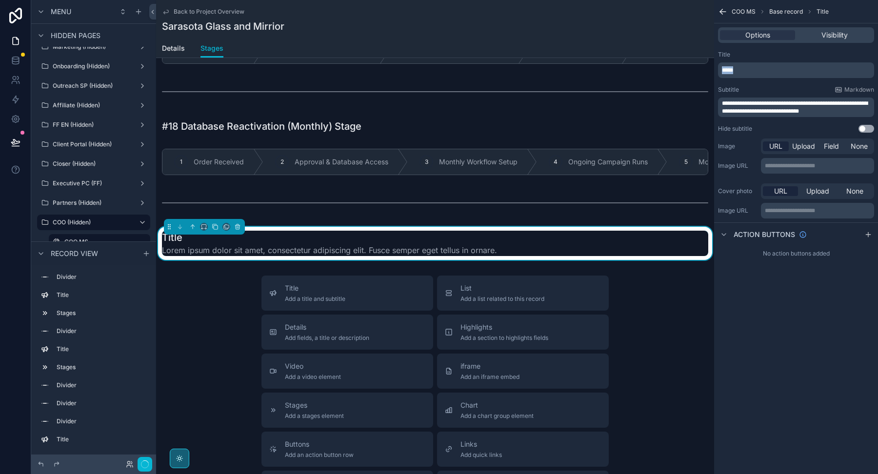
drag, startPoint x: 746, startPoint y: 69, endPoint x: 714, endPoint y: 69, distance: 31.2
click at [714, 69] on div "**********" at bounding box center [796, 92] width 164 height 90
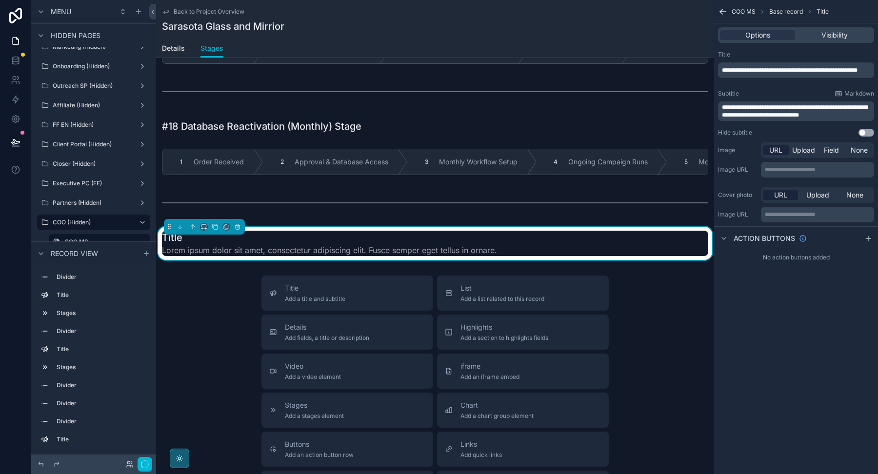
scroll to position [0, 0]
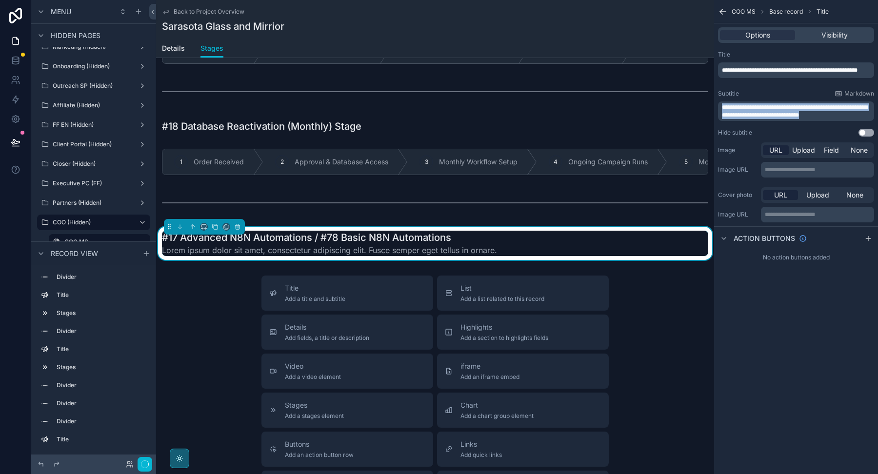
drag, startPoint x: 837, startPoint y: 115, endPoint x: 715, endPoint y: 91, distance: 124.2
click at [717, 103] on div "**********" at bounding box center [796, 94] width 164 height 94
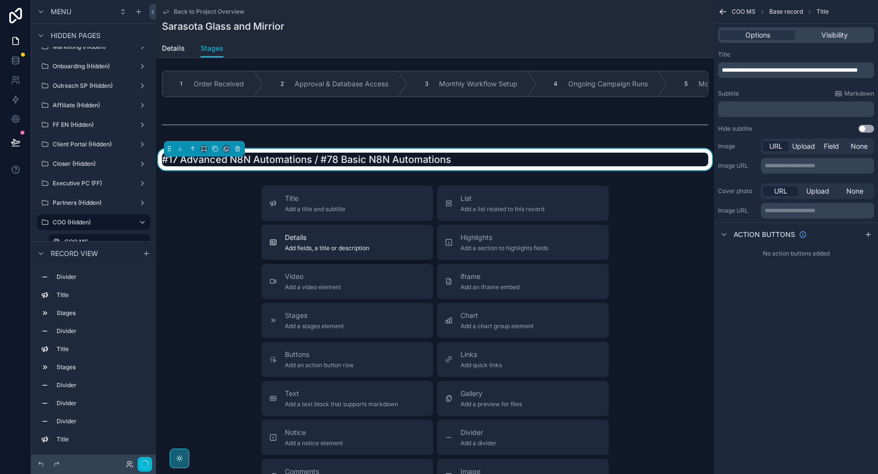
scroll to position [1411, 0]
click at [375, 311] on div "Stages Add a stages element" at bounding box center [347, 320] width 156 height 20
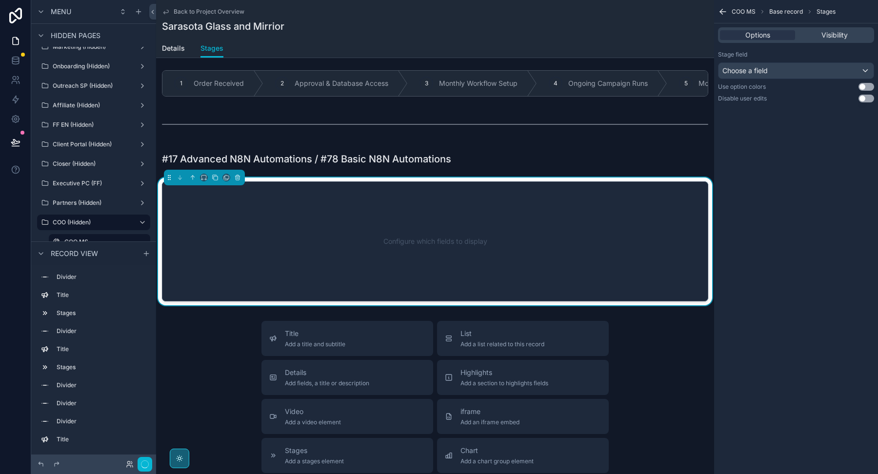
scroll to position [1409, 0]
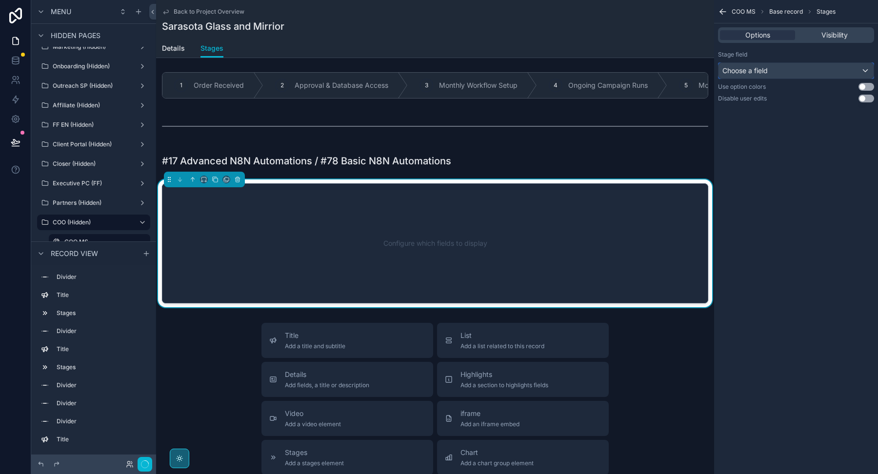
click at [786, 68] on div "Choose a field" at bounding box center [795, 71] width 155 height 16
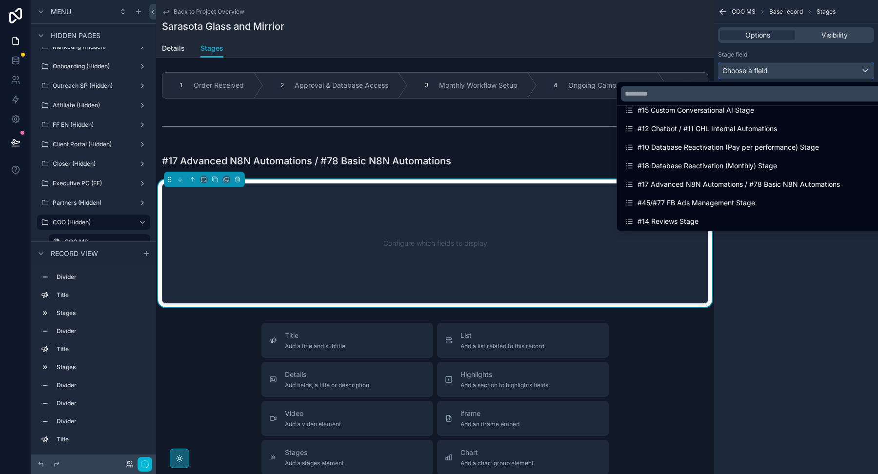
scroll to position [918, 0]
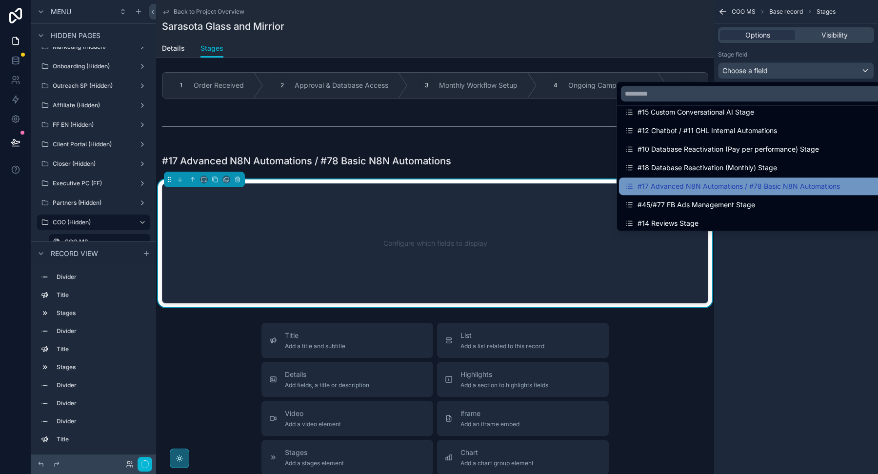
click at [760, 178] on div "#17 Advanced N8N Automations / #78 Basic N8N Automations" at bounding box center [757, 187] width 276 height 18
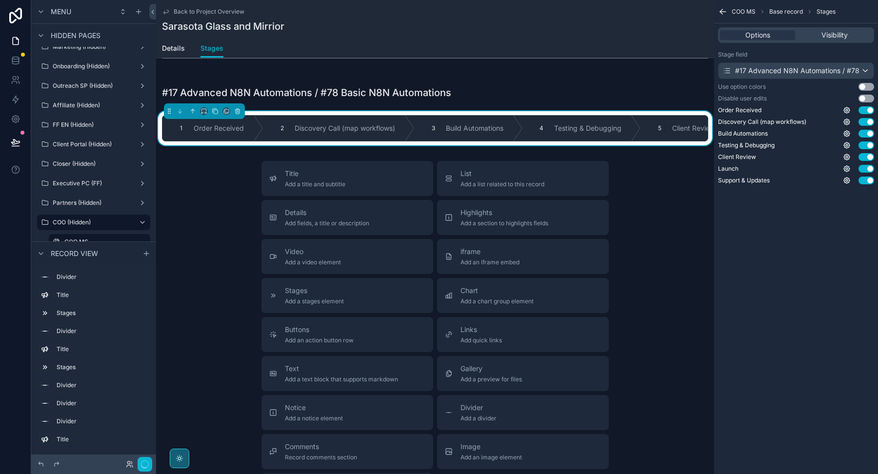
scroll to position [1476, 0]
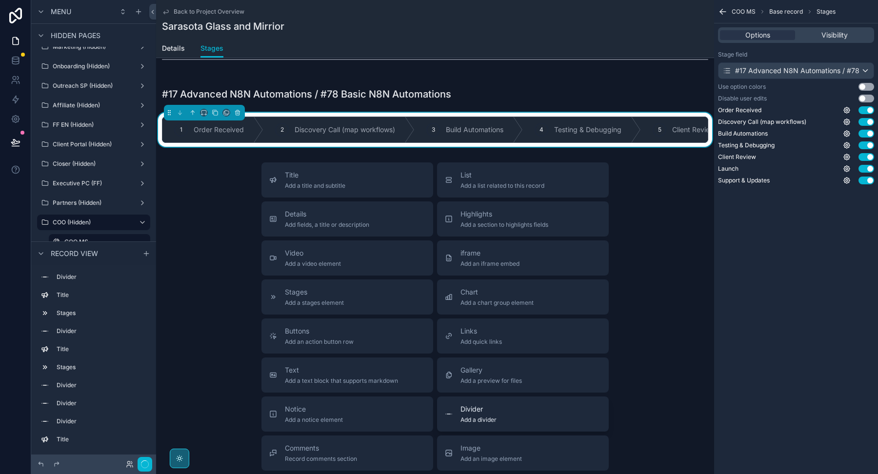
click at [474, 416] on span "Add a divider" at bounding box center [478, 420] width 36 height 8
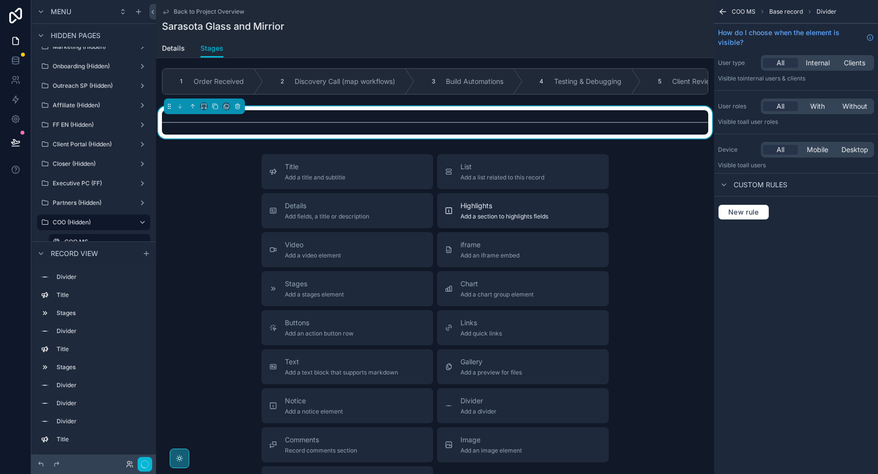
scroll to position [1529, 0]
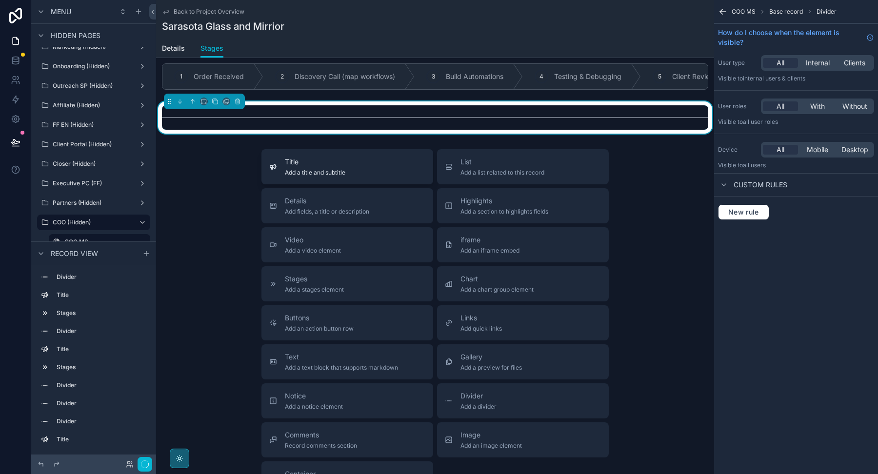
click at [386, 172] on button "Title Add a title and subtitle" at bounding box center [347, 166] width 172 height 35
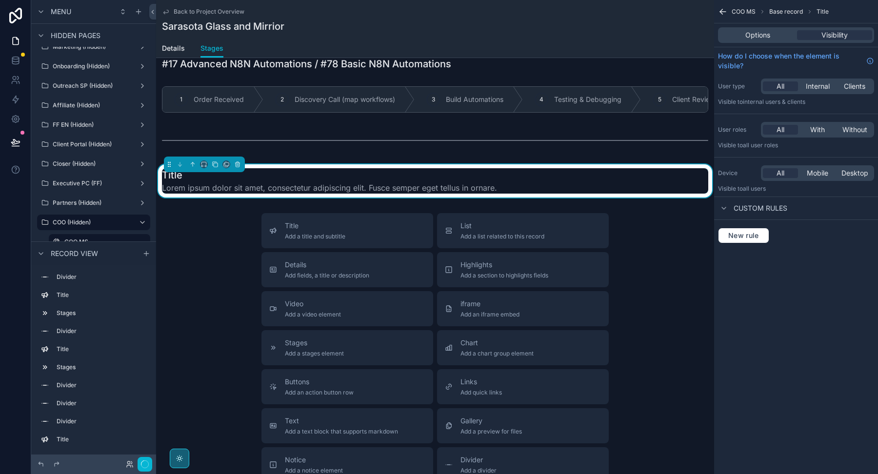
scroll to position [1593, 0]
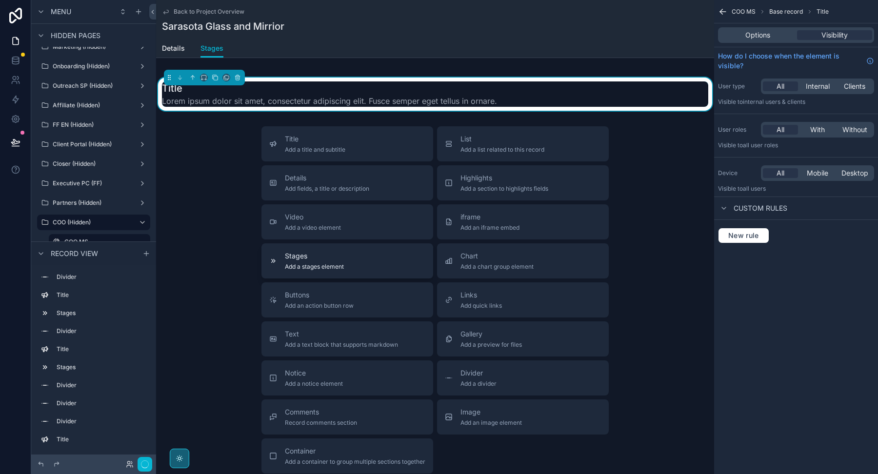
click at [364, 251] on div "Stages Add a stages element" at bounding box center [347, 261] width 156 height 20
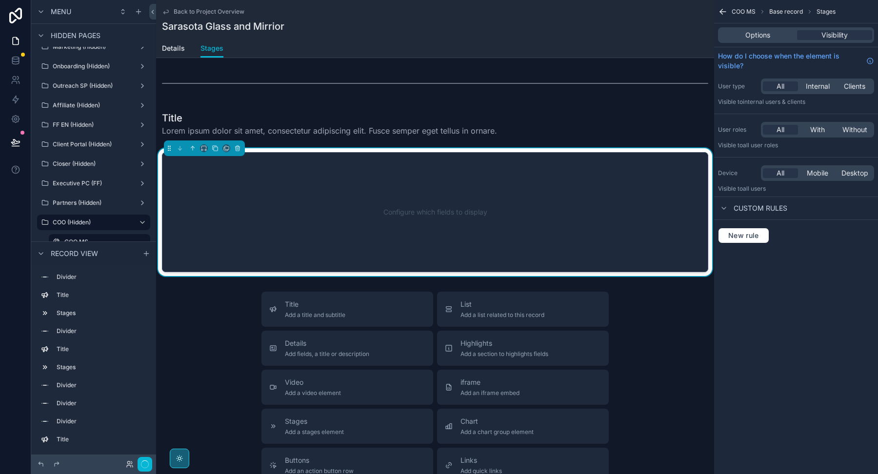
scroll to position [1531, 0]
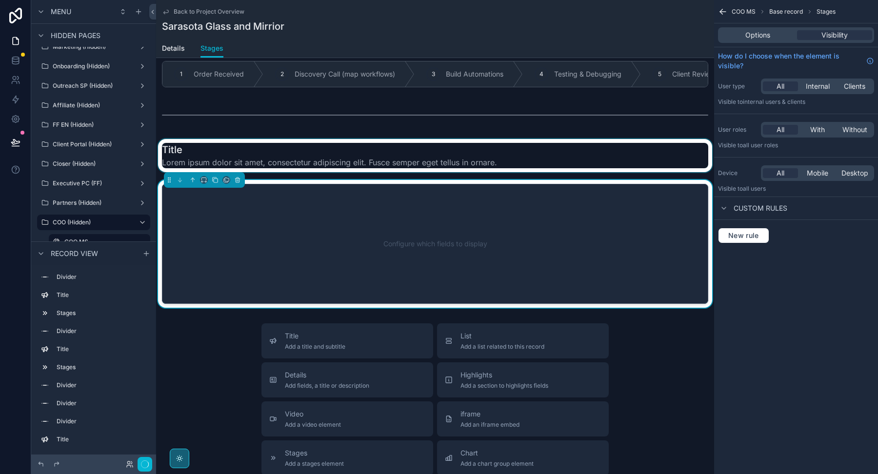
click at [526, 158] on div "scrollable content" at bounding box center [435, 155] width 558 height 33
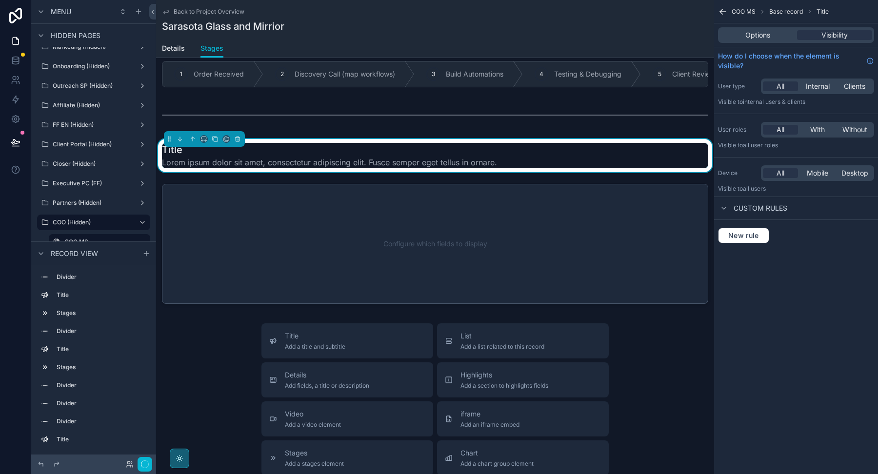
click at [631, 139] on div "Title Lorem ipsum dolor sit amet, consectetur adipiscing elit. Fusce semper ege…" at bounding box center [435, 155] width 558 height 33
click at [743, 35] on div "Options" at bounding box center [757, 35] width 75 height 10
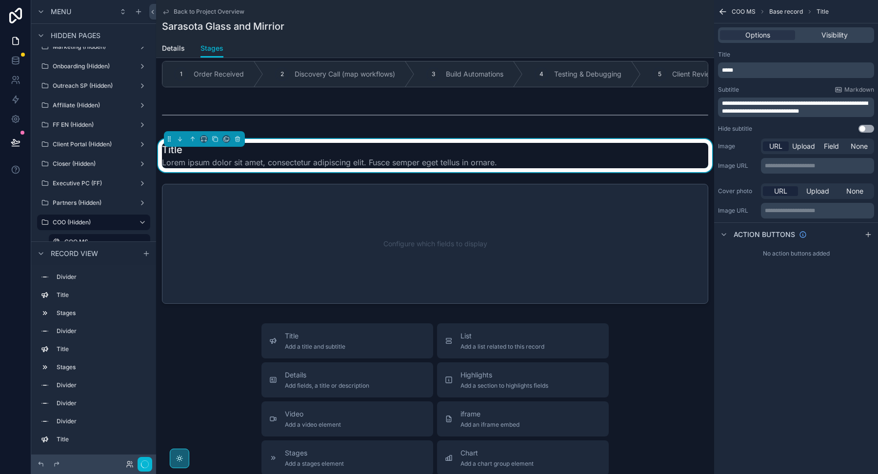
click at [730, 68] on span "*****" at bounding box center [727, 70] width 11 height 6
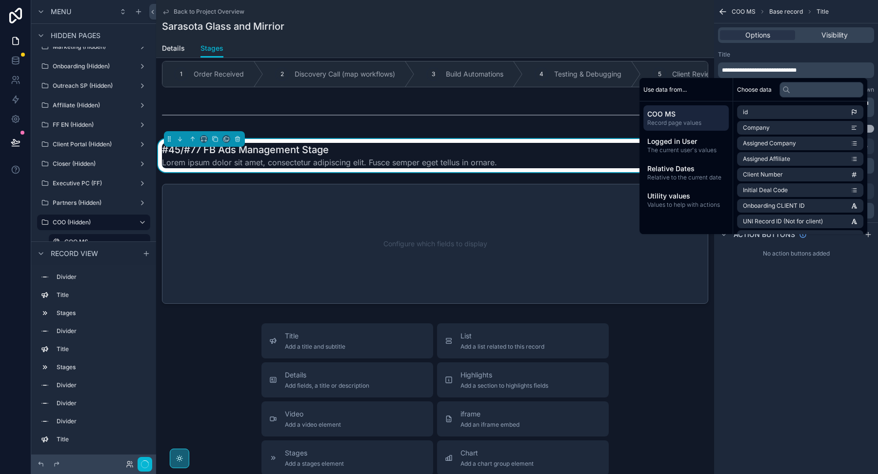
click at [782, 55] on div "Title" at bounding box center [796, 55] width 156 height 8
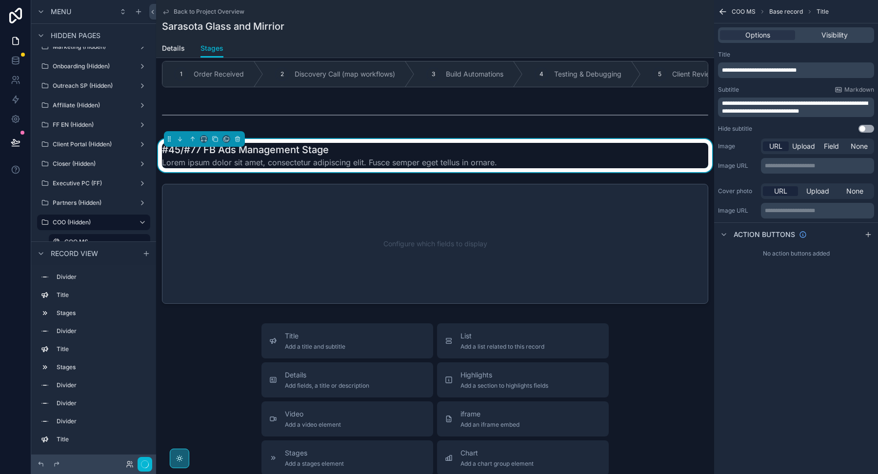
click at [848, 116] on div "**********" at bounding box center [796, 108] width 156 height 20
drag, startPoint x: 843, startPoint y: 114, endPoint x: 714, endPoint y: 100, distance: 129.5
click at [714, 100] on div "**********" at bounding box center [796, 92] width 164 height 90
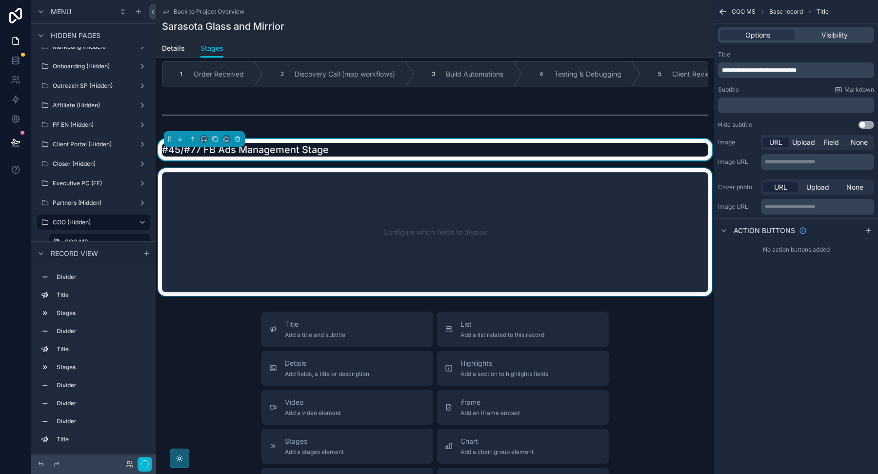
click at [624, 205] on div "scrollable content" at bounding box center [435, 232] width 558 height 128
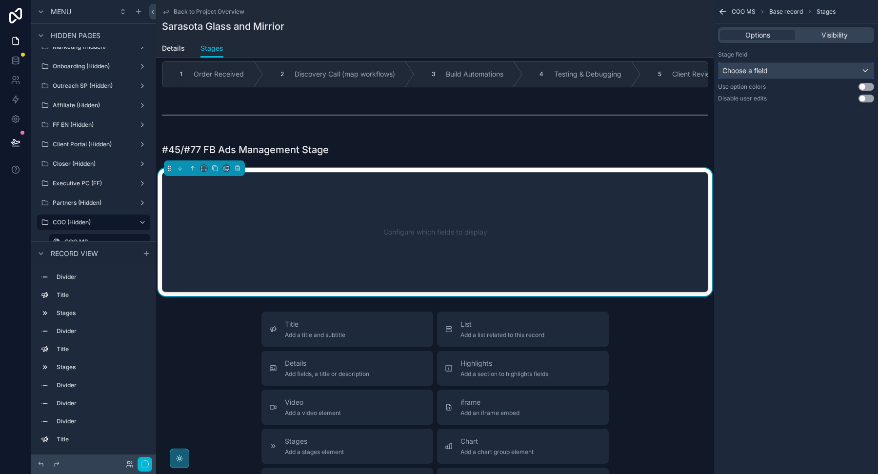
click at [798, 70] on div "Choose a field" at bounding box center [795, 71] width 155 height 16
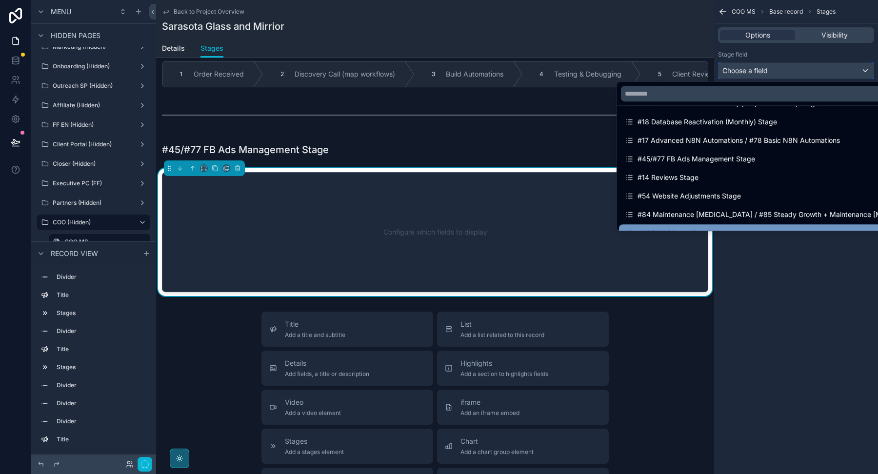
scroll to position [963, 0]
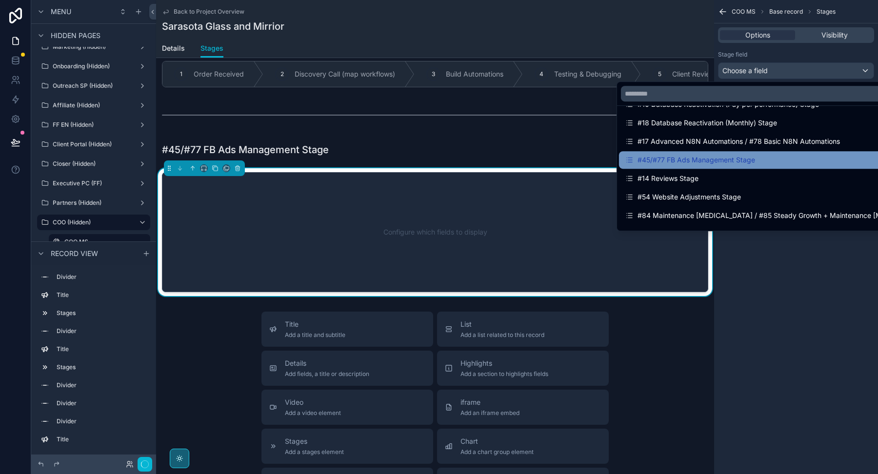
click at [762, 157] on div "#45/#77 FB Ads Management Stage" at bounding box center [757, 160] width 264 height 12
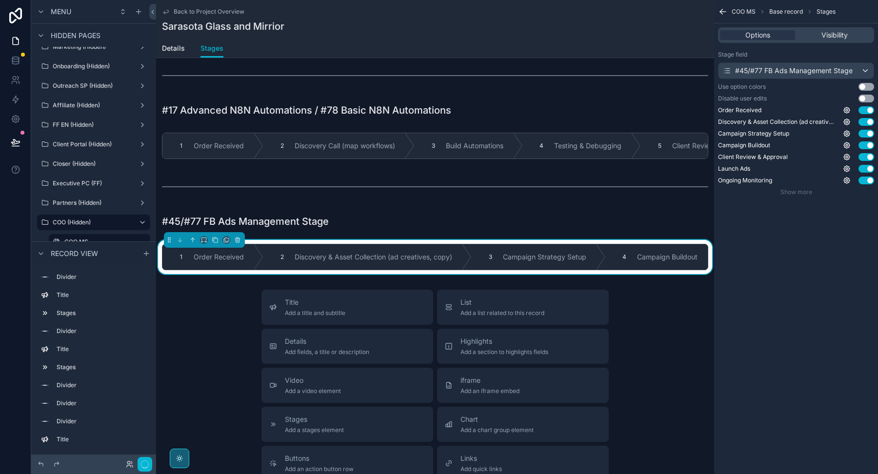
scroll to position [1466, 0]
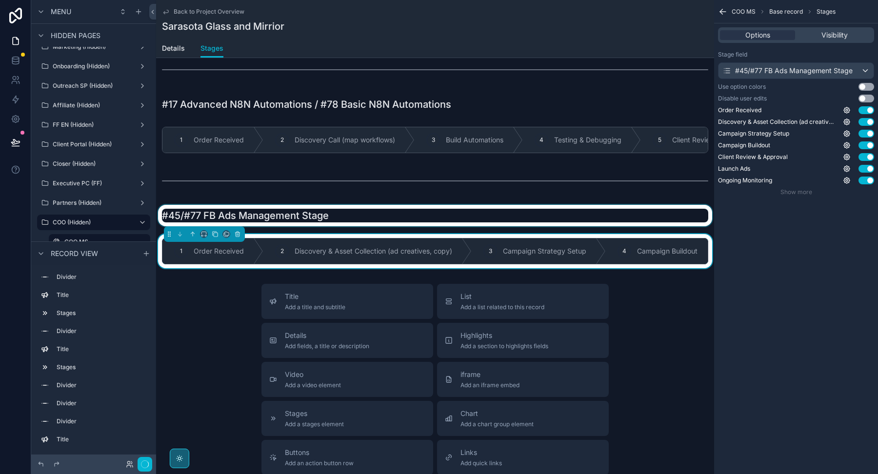
click at [340, 210] on div "scrollable content" at bounding box center [435, 215] width 558 height 21
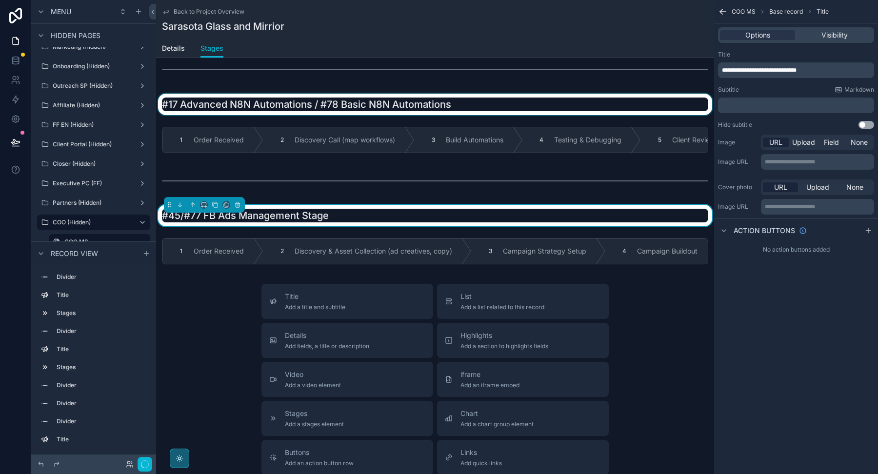
click at [349, 100] on div "scrollable content" at bounding box center [435, 104] width 558 height 21
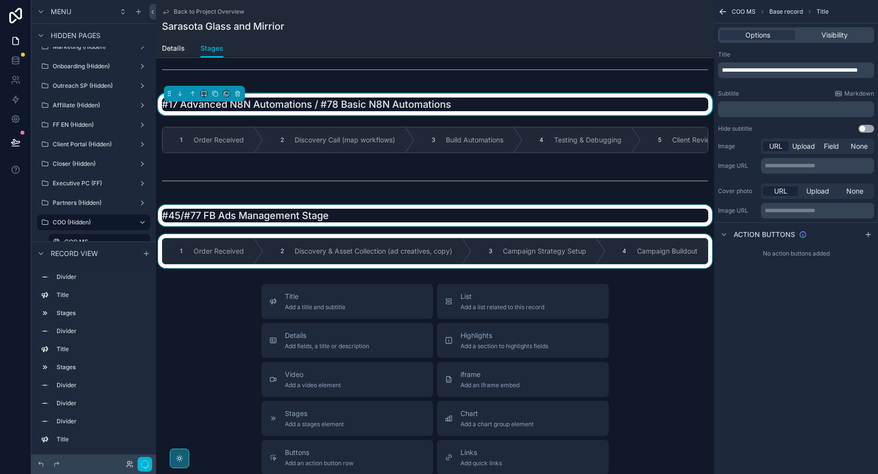
click at [330, 234] on div "scrollable content" at bounding box center [435, 251] width 558 height 34
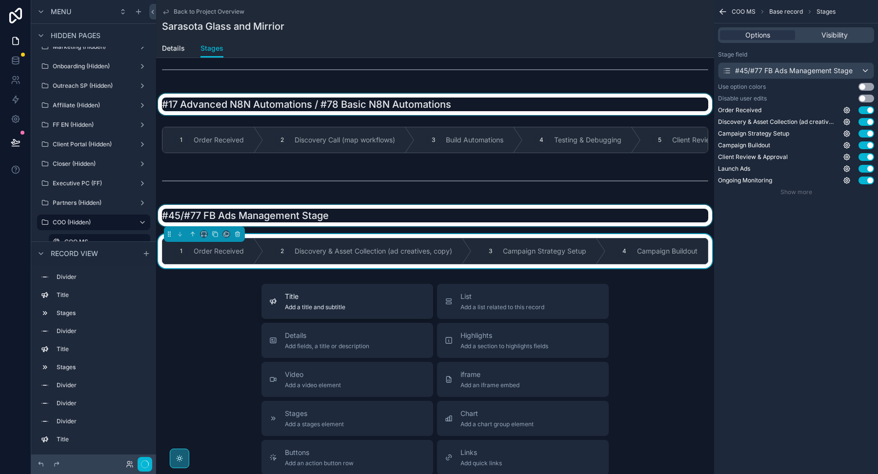
scroll to position [1546, 0]
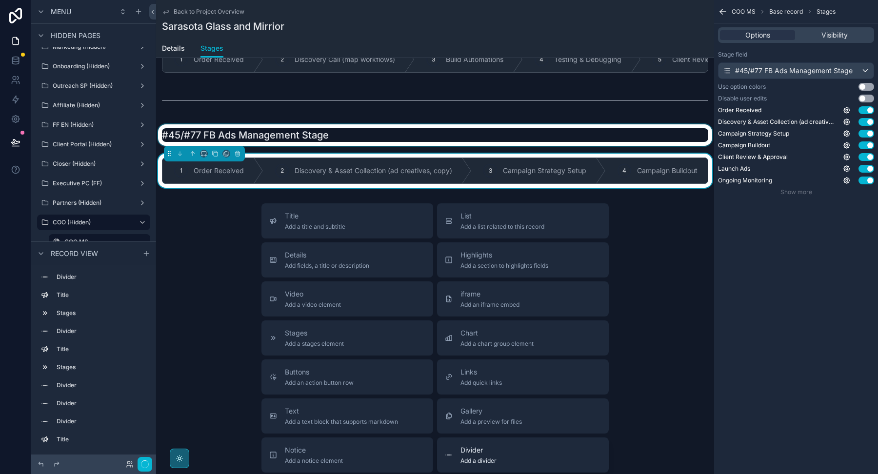
click at [505, 445] on div "Divider Add a divider" at bounding box center [523, 455] width 156 height 20
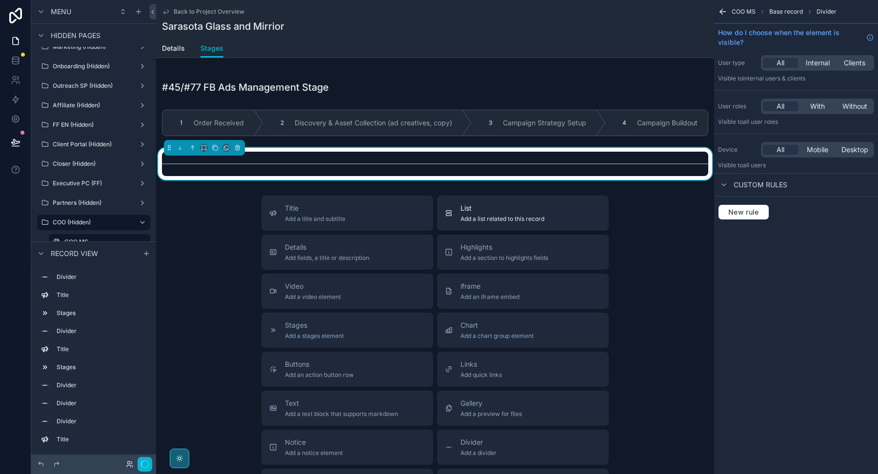
scroll to position [1593, 0]
click at [385, 212] on div "Title Add a title and subtitle" at bounding box center [347, 214] width 156 height 20
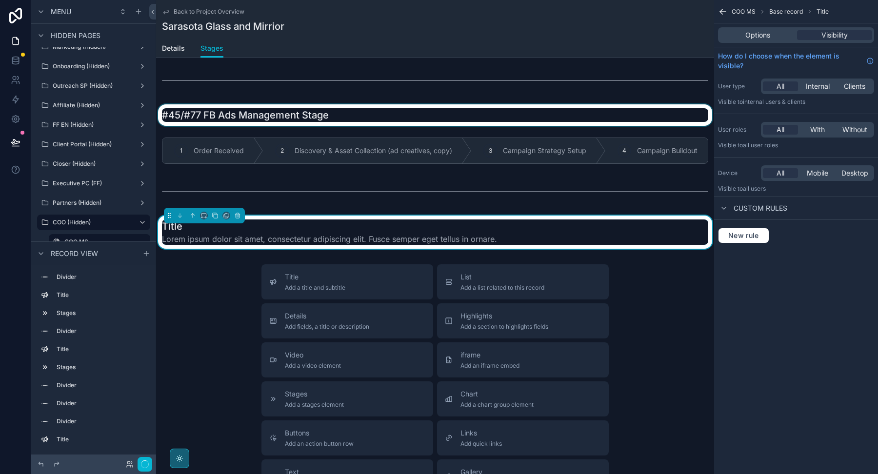
scroll to position [1554, 0]
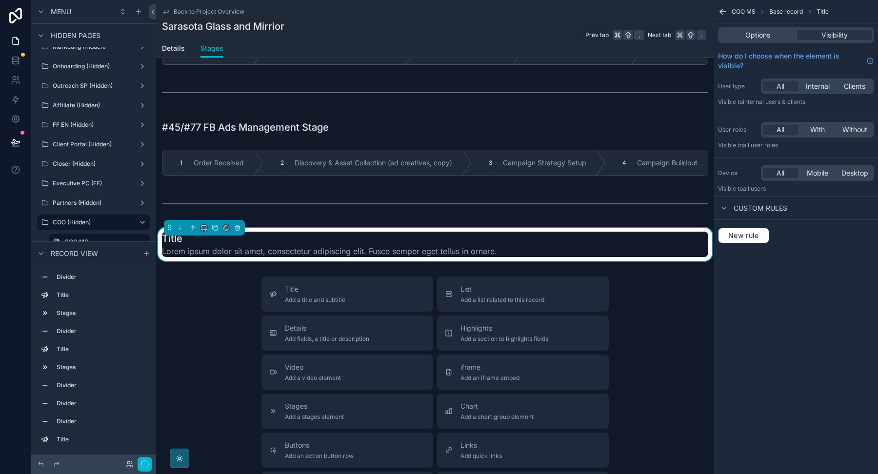
click at [746, 27] on div "Options Visibility" at bounding box center [796, 35] width 156 height 16
click at [747, 35] on span "Options" at bounding box center [757, 35] width 25 height 10
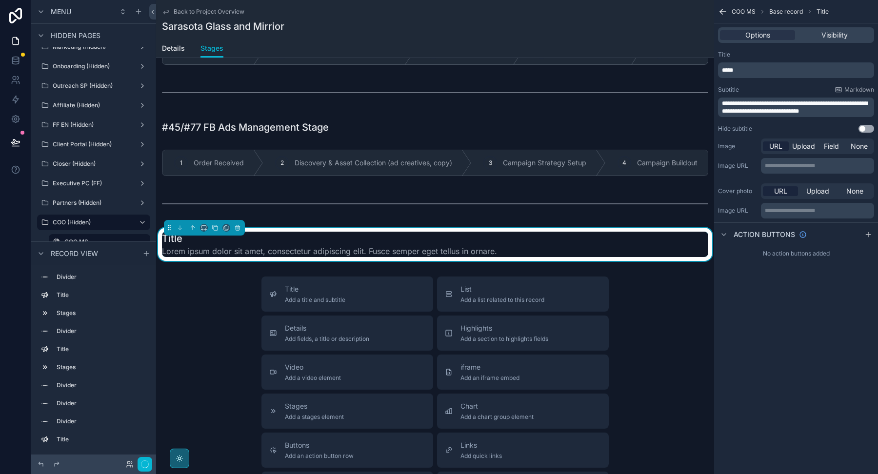
click at [736, 72] on p "*****" at bounding box center [797, 70] width 150 height 8
click at [740, 72] on span "**********" at bounding box center [759, 70] width 75 height 6
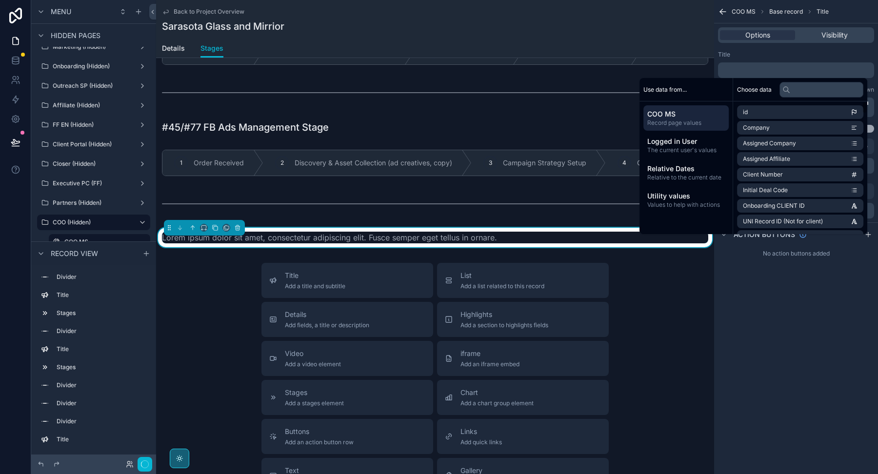
click at [871, 108] on p "**********" at bounding box center [797, 107] width 150 height 16
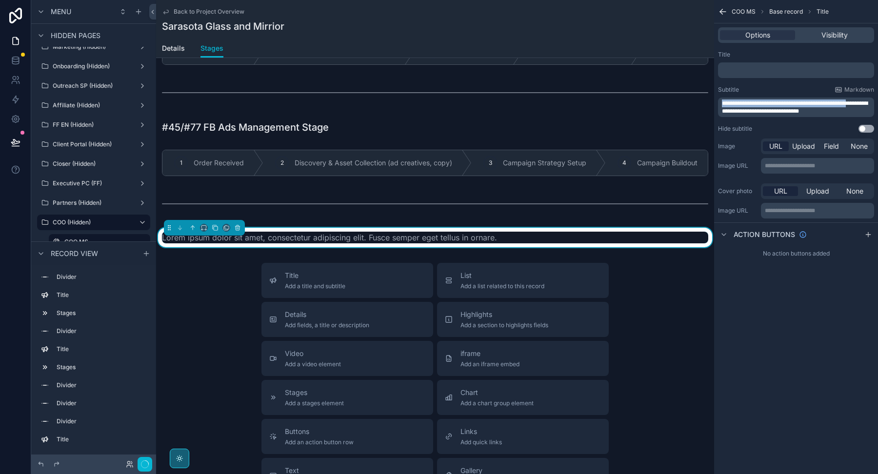
drag, startPoint x: 866, startPoint y: 107, endPoint x: 721, endPoint y: 98, distance: 145.1
click at [721, 98] on div "**********" at bounding box center [796, 108] width 156 height 20
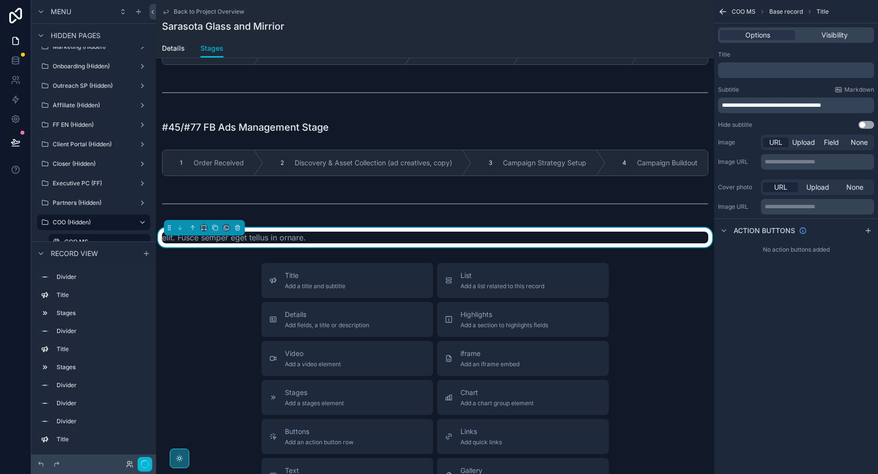
click at [776, 102] on span "**********" at bounding box center [771, 105] width 99 height 6
click at [747, 103] on span "**********" at bounding box center [771, 105] width 99 height 6
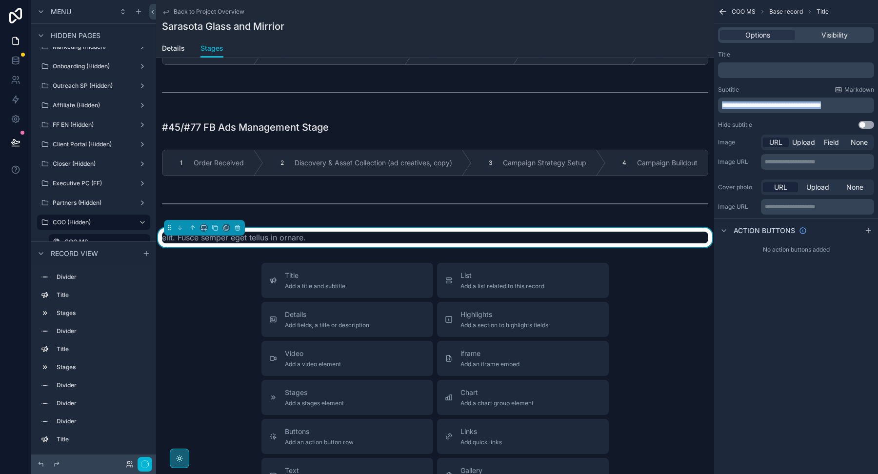
click at [747, 103] on span "**********" at bounding box center [771, 105] width 99 height 6
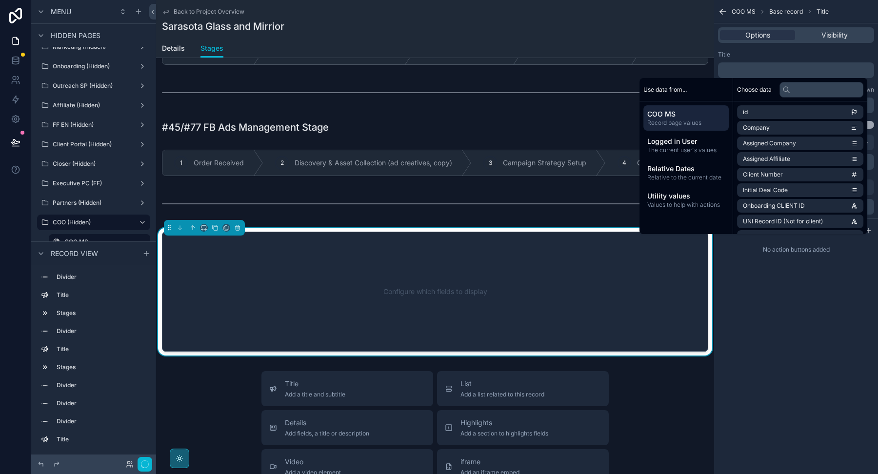
click at [740, 68] on p "﻿" at bounding box center [797, 70] width 150 height 8
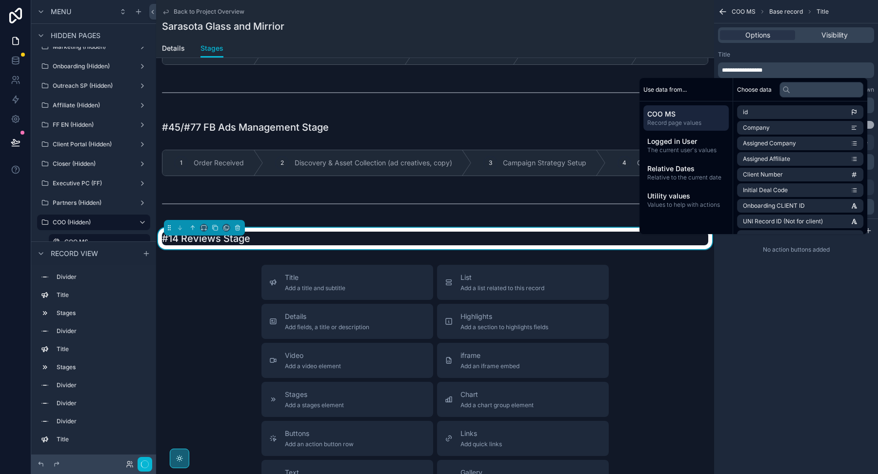
click at [785, 54] on div "Title" at bounding box center [796, 55] width 156 height 8
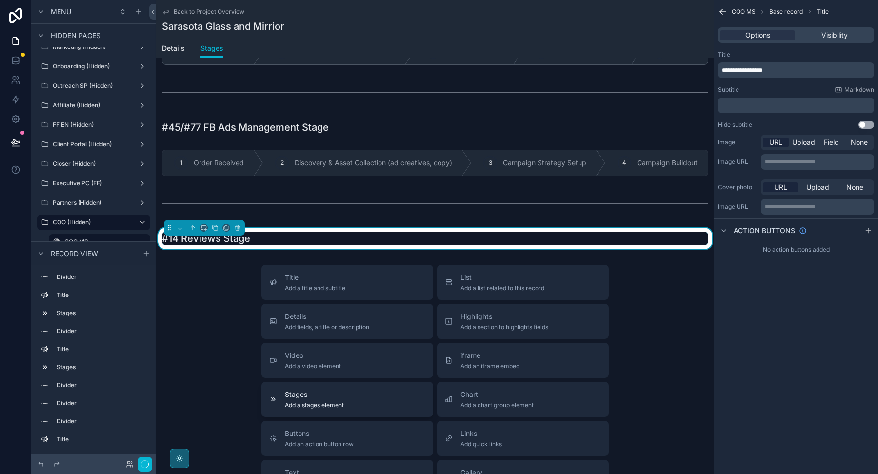
click at [304, 390] on span "Stages" at bounding box center [314, 395] width 59 height 10
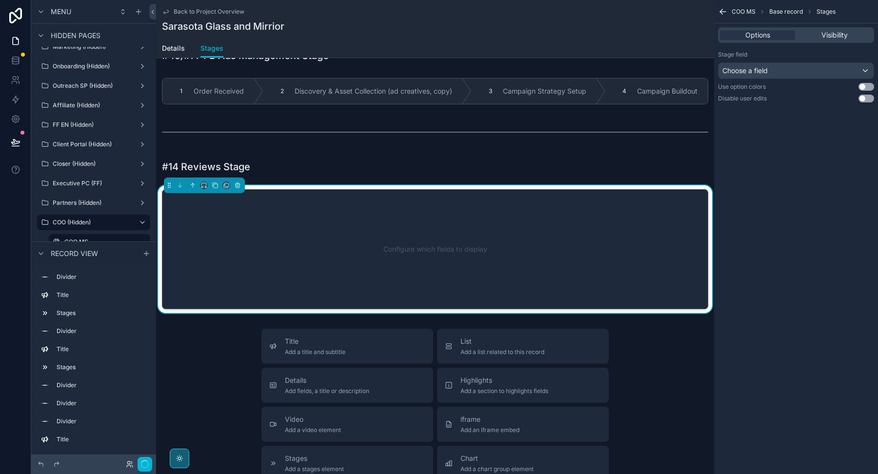
scroll to position [1630, 0]
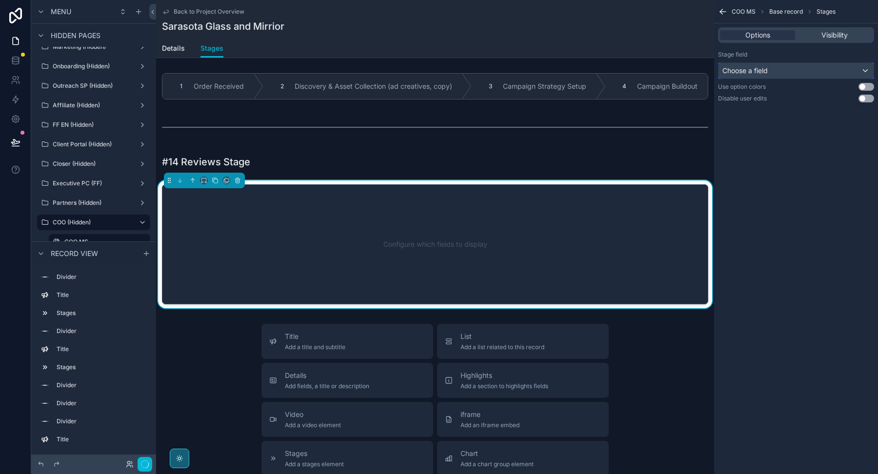
click at [772, 67] on div "Choose a field" at bounding box center [795, 71] width 155 height 16
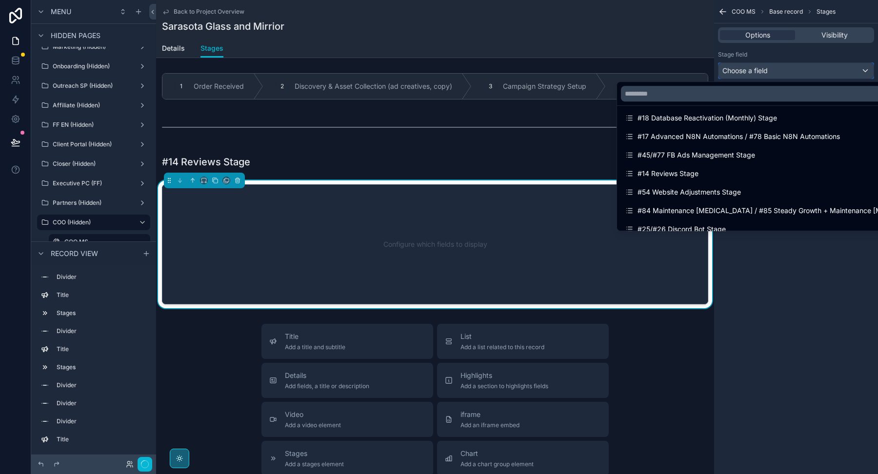
scroll to position [972, 0]
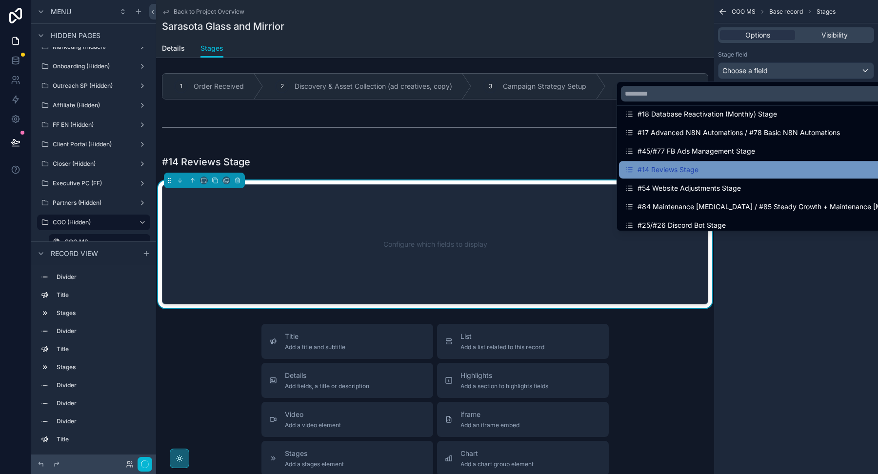
click at [747, 167] on div "#14 Reviews Stage" at bounding box center [757, 170] width 264 height 12
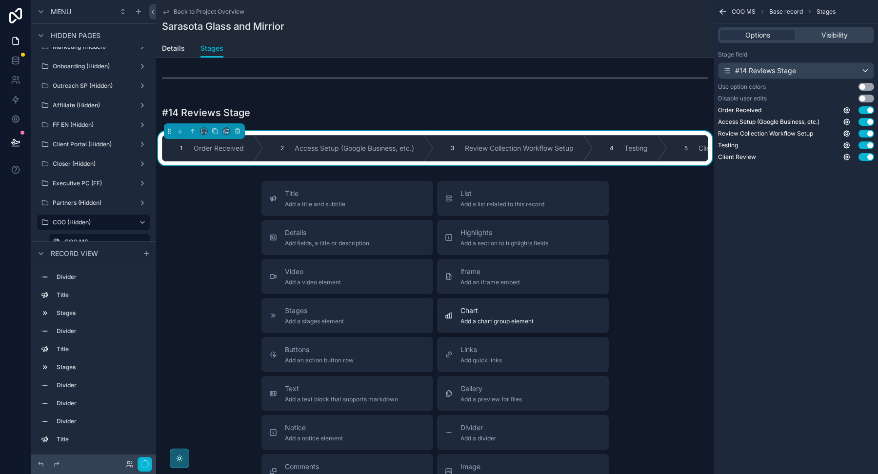
scroll to position [1739, 0]
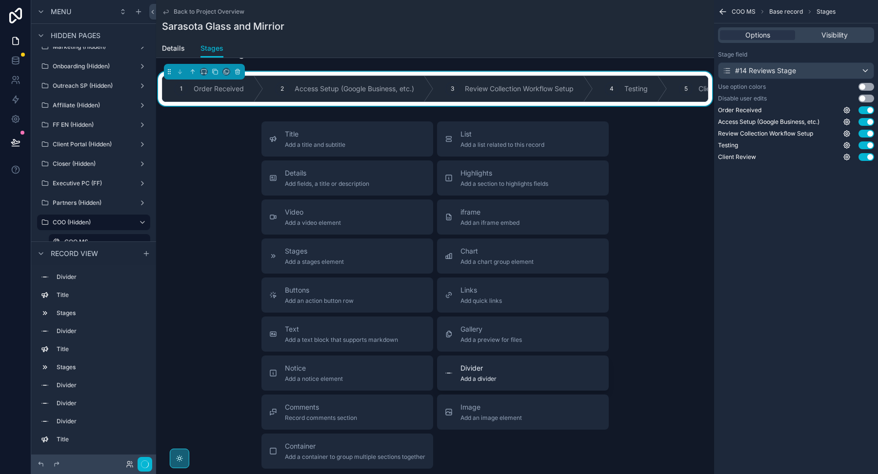
click at [487, 375] on span "Add a divider" at bounding box center [478, 379] width 36 height 8
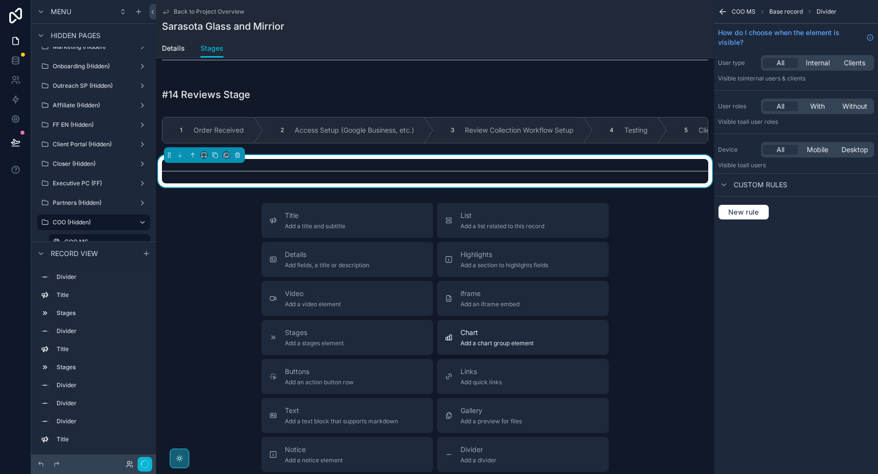
scroll to position [1705, 0]
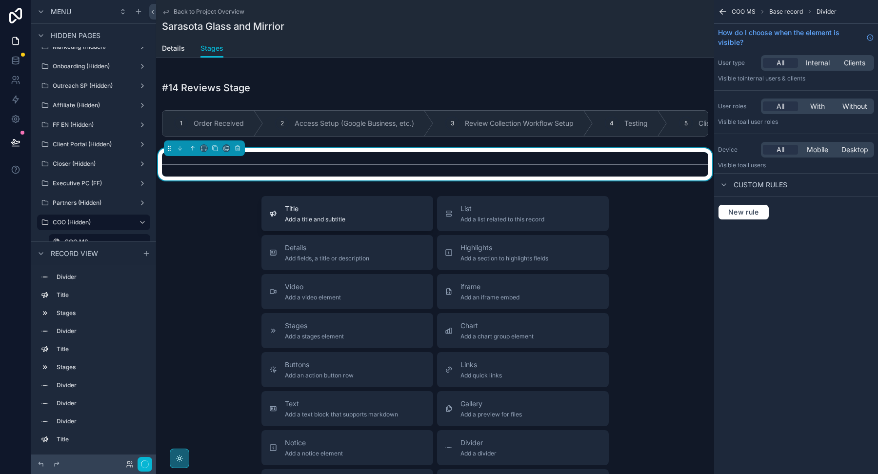
click at [367, 206] on div "Title Add a title and subtitle" at bounding box center [347, 214] width 156 height 20
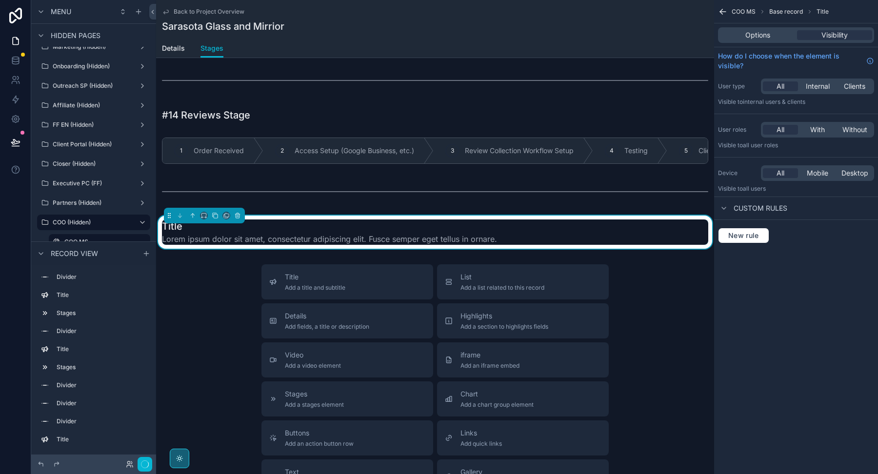
scroll to position [1665, 0]
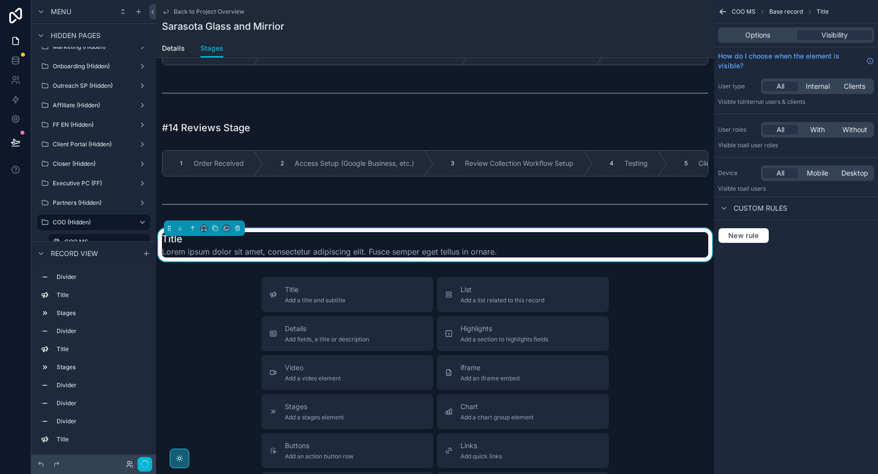
click at [762, 40] on div "Options Visibility" at bounding box center [796, 35] width 156 height 16
click at [761, 32] on span "Options" at bounding box center [757, 35] width 25 height 10
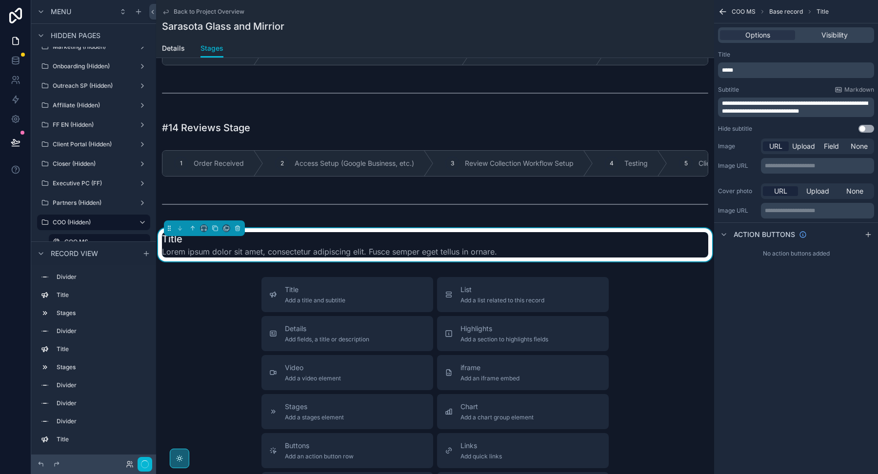
click at [756, 72] on p "*****" at bounding box center [797, 70] width 150 height 8
click at [808, 56] on div "Title" at bounding box center [796, 55] width 156 height 8
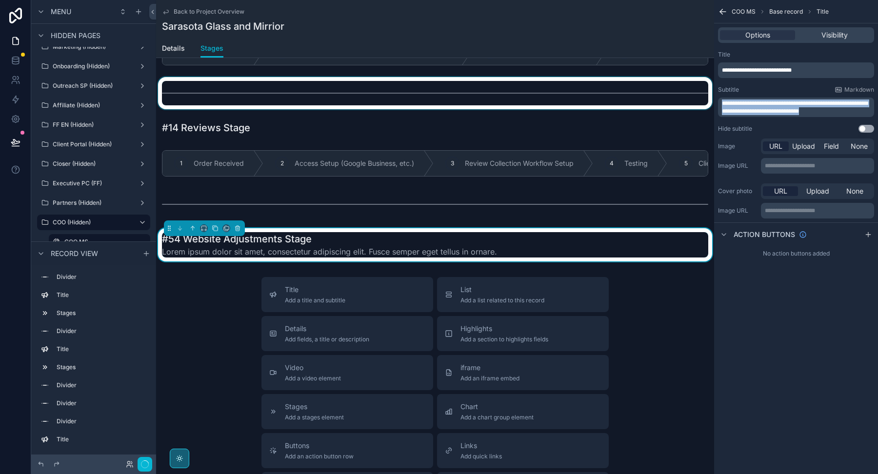
drag, startPoint x: 845, startPoint y: 112, endPoint x: 699, endPoint y: 82, distance: 148.8
click at [699, 82] on div "Welcome Page Affilliate Partners Outreach Specialist Marketing Closer COO Proje…" at bounding box center [517, 237] width 722 height 474
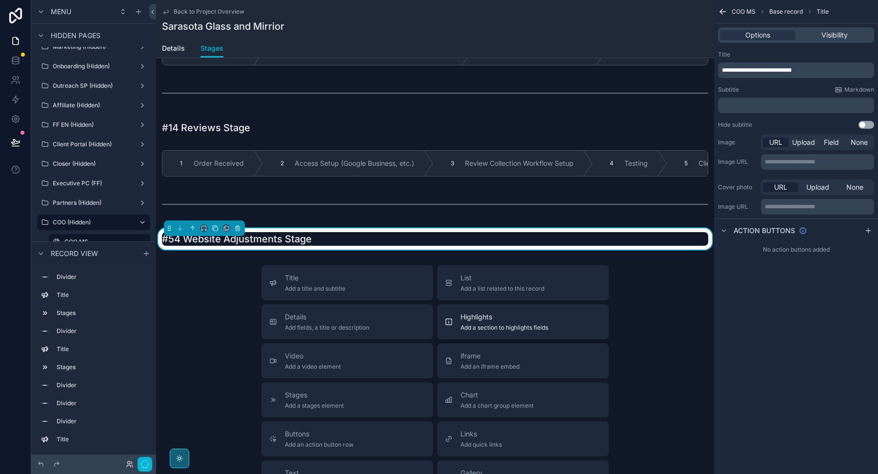
scroll to position [1736, 0]
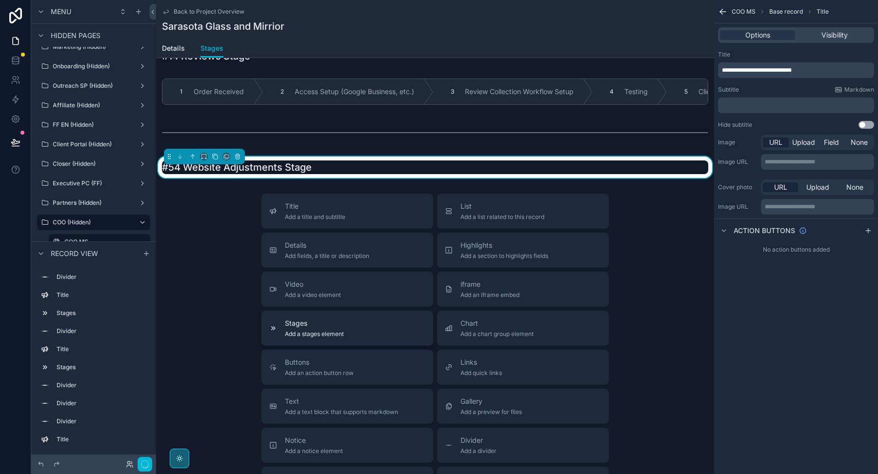
click at [364, 318] on div "Stages Add a stages element" at bounding box center [347, 328] width 156 height 20
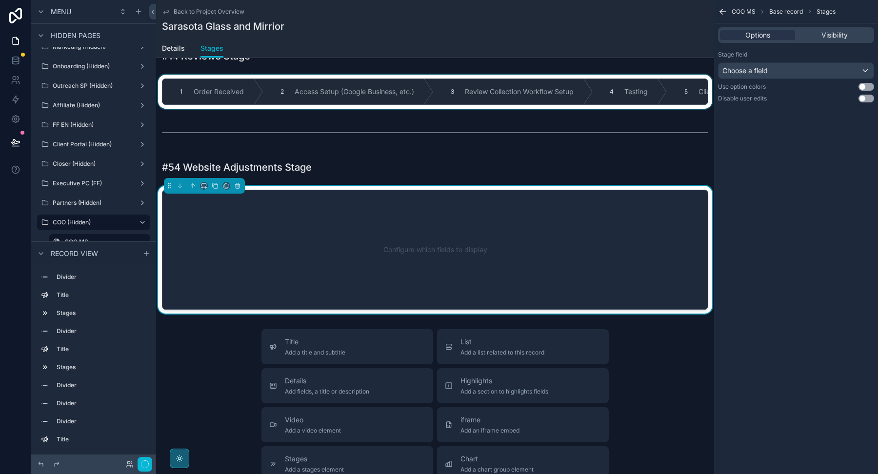
scroll to position [1741, 0]
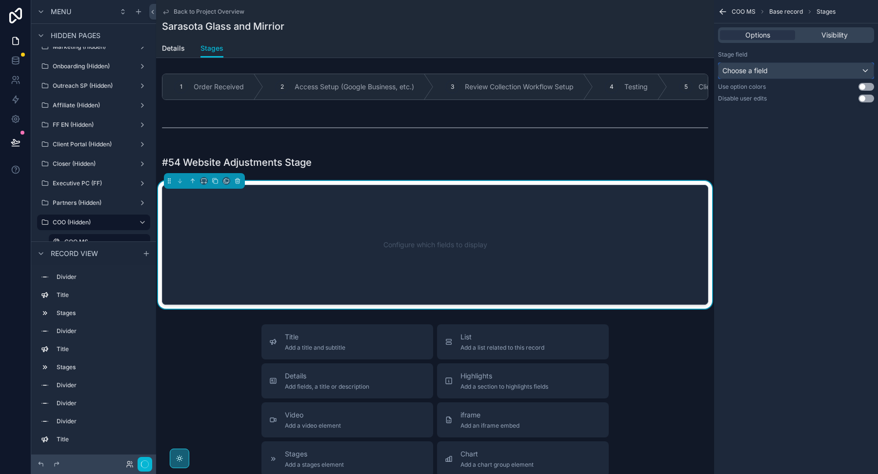
click at [745, 69] on span "Choose a field" at bounding box center [744, 70] width 45 height 8
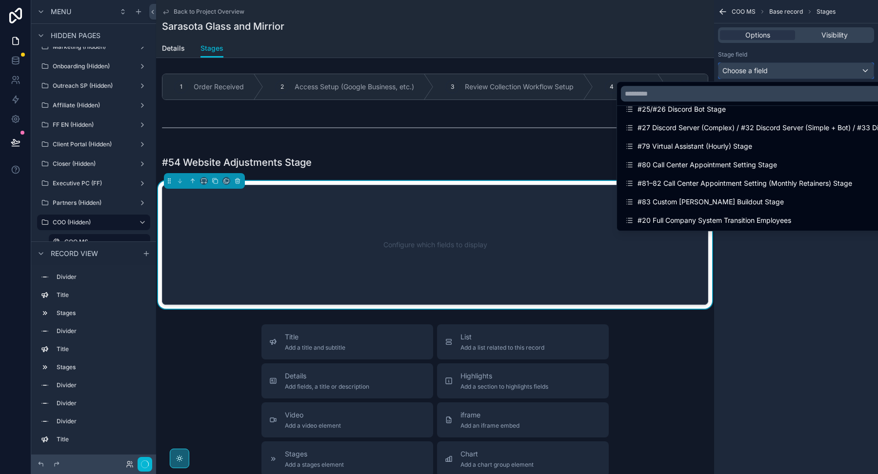
scroll to position [1034, 0]
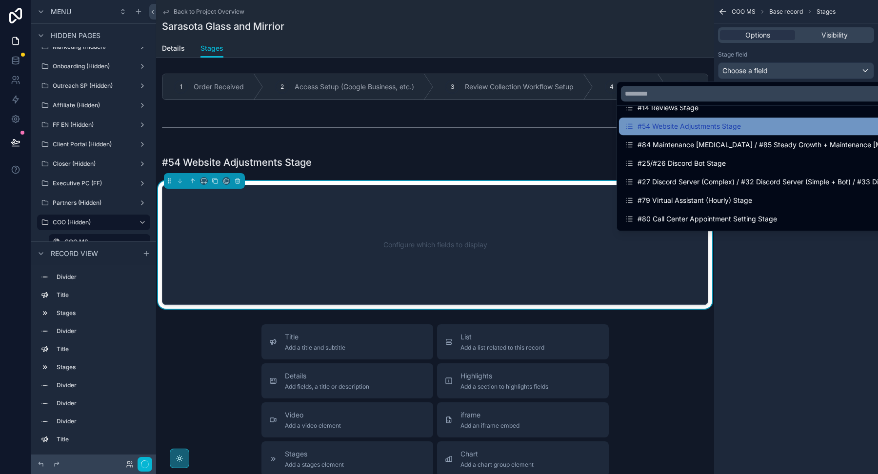
click at [701, 130] on div "#54 Website Adjustments Stage" at bounding box center [683, 126] width 116 height 12
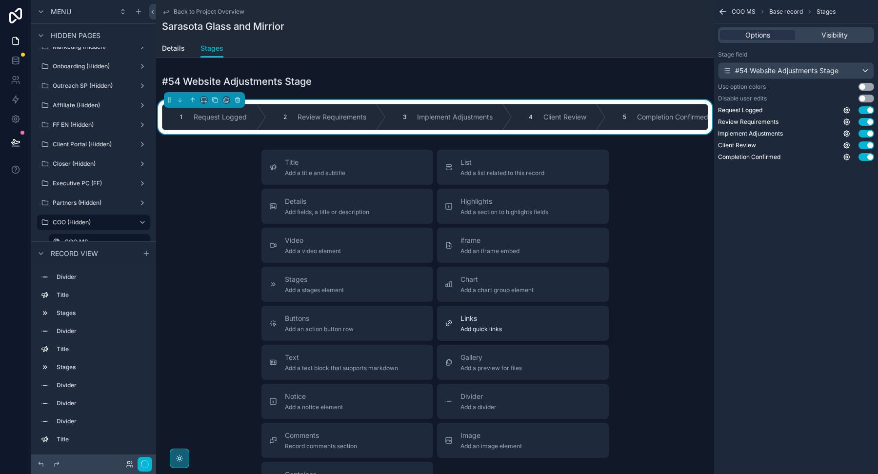
scroll to position [1823, 0]
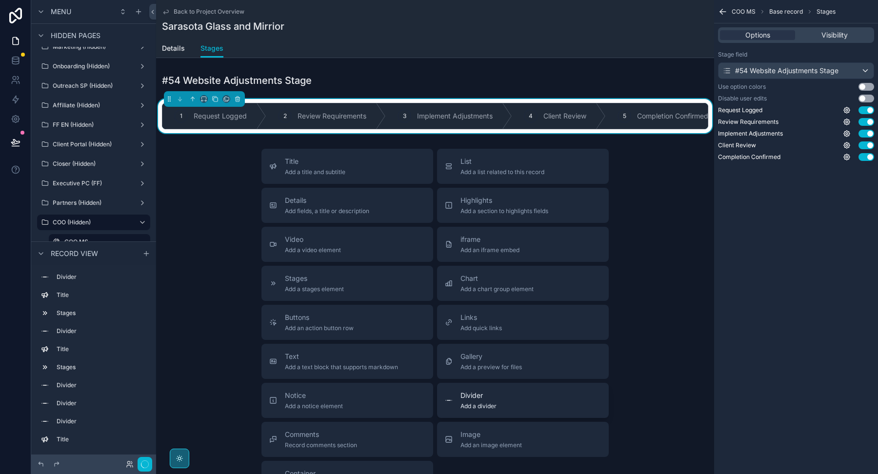
click at [480, 391] on span "Divider" at bounding box center [478, 396] width 36 height 10
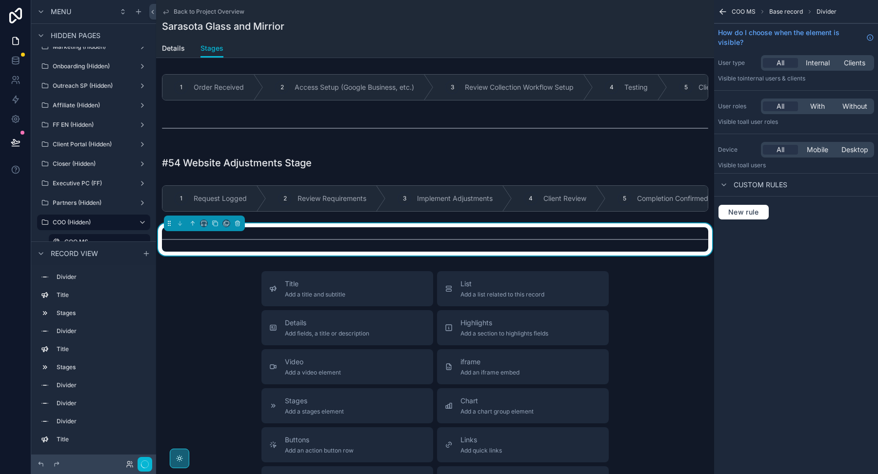
scroll to position [1735, 0]
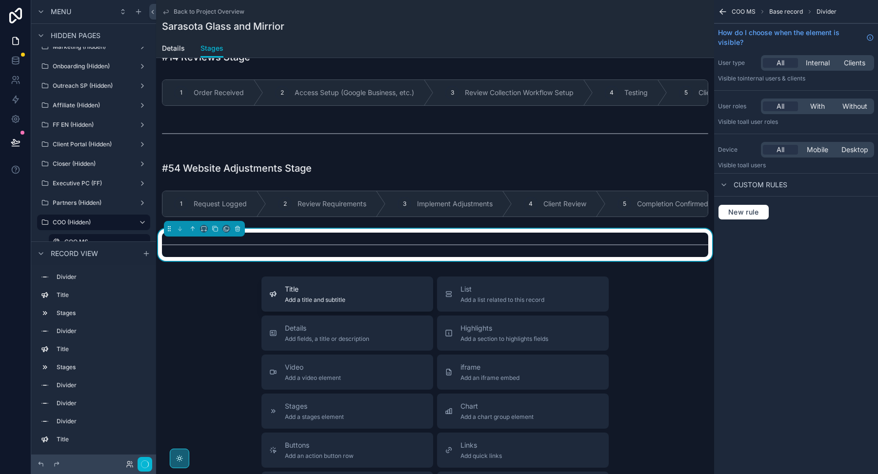
click at [348, 294] on div "Title Add a title and subtitle" at bounding box center [347, 294] width 156 height 20
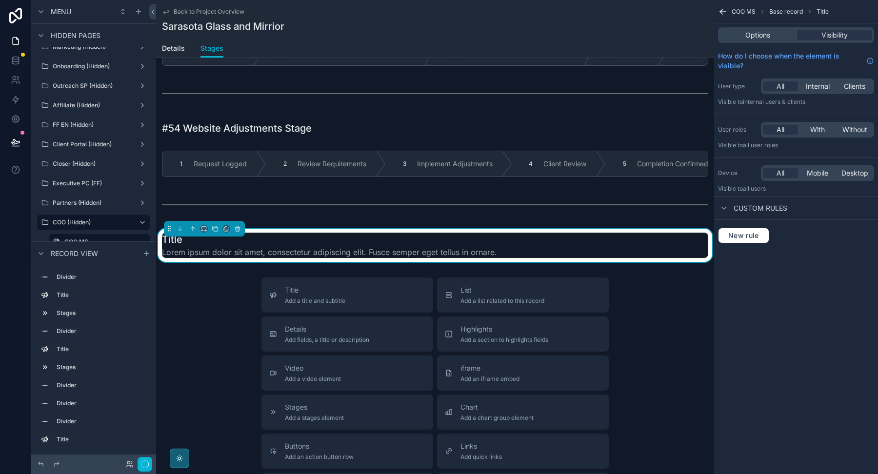
scroll to position [1971, 0]
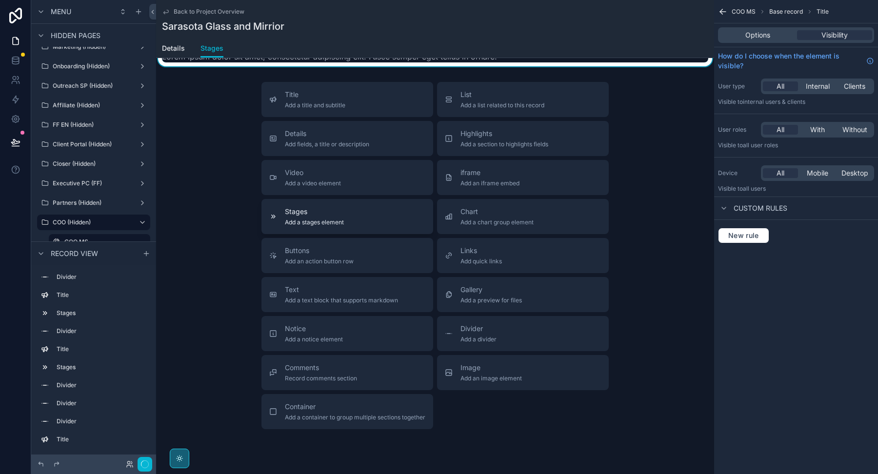
click at [367, 215] on div "Stages Add a stages element" at bounding box center [347, 217] width 156 height 20
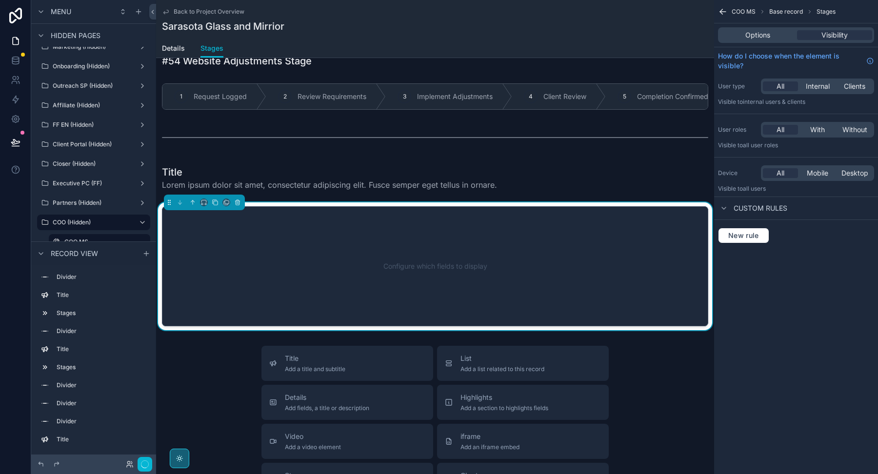
scroll to position [1817, 0]
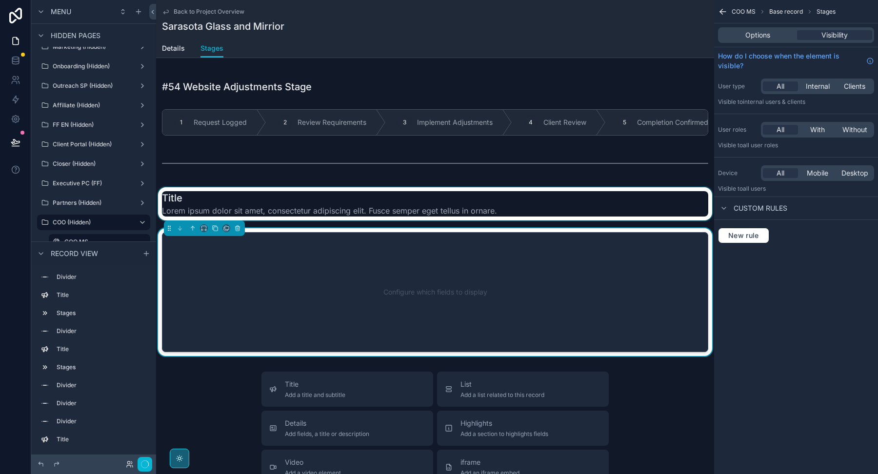
click at [400, 195] on div "scrollable content" at bounding box center [435, 203] width 558 height 33
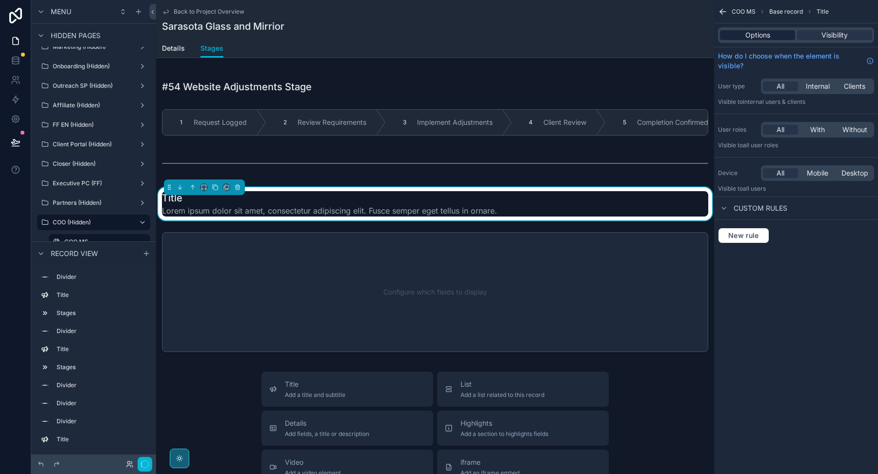
click at [739, 38] on div "Options" at bounding box center [757, 35] width 75 height 10
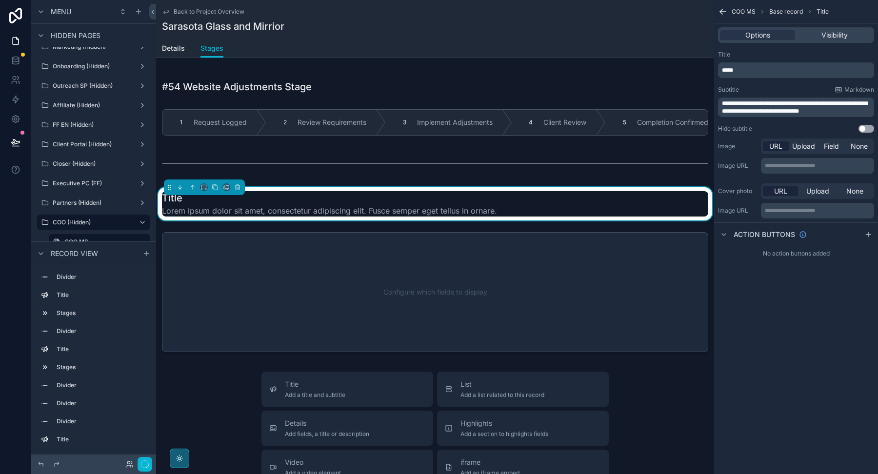
click at [736, 71] on p "*****" at bounding box center [797, 70] width 150 height 8
click at [732, 71] on span "*****" at bounding box center [727, 70] width 11 height 6
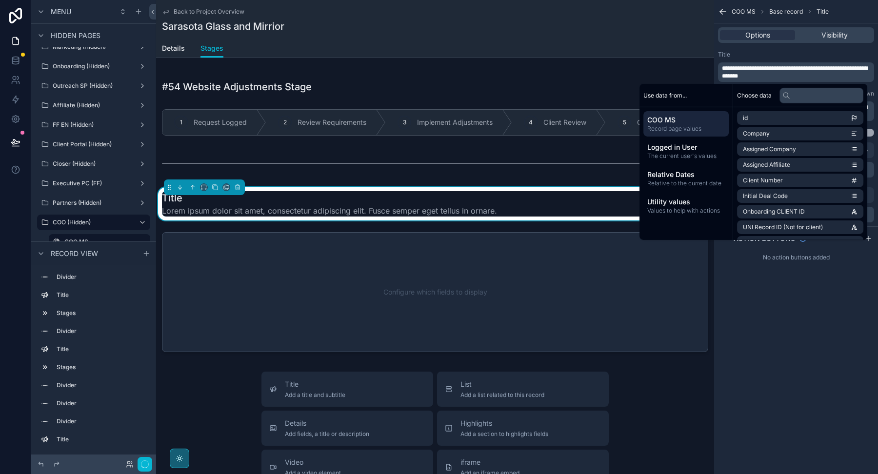
scroll to position [0, 0]
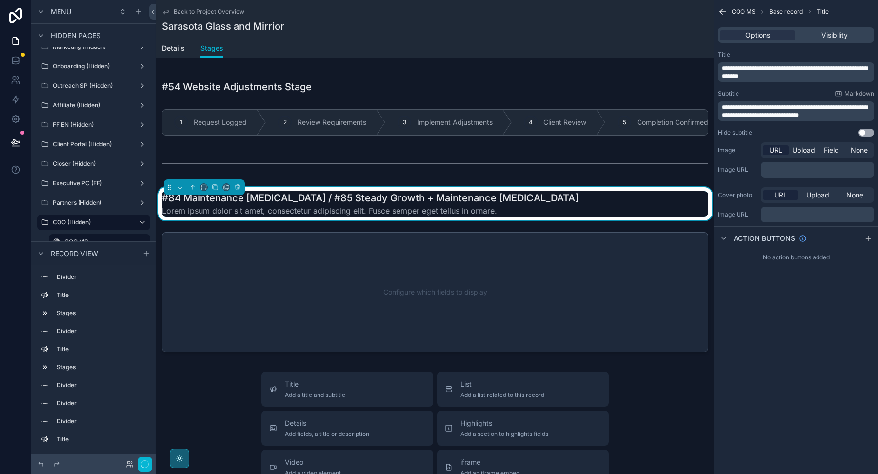
click at [757, 50] on div "**********" at bounding box center [796, 94] width 164 height 94
click at [779, 110] on span "**********" at bounding box center [795, 111] width 146 height 14
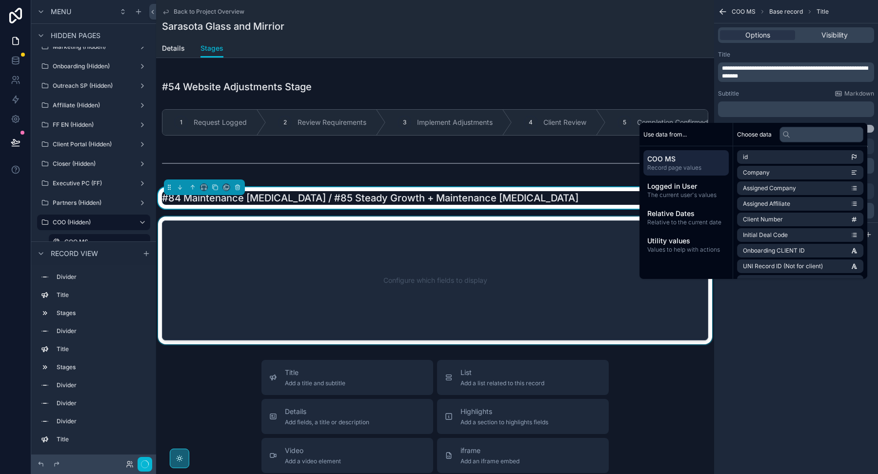
click at [535, 252] on div "scrollable content" at bounding box center [435, 281] width 558 height 128
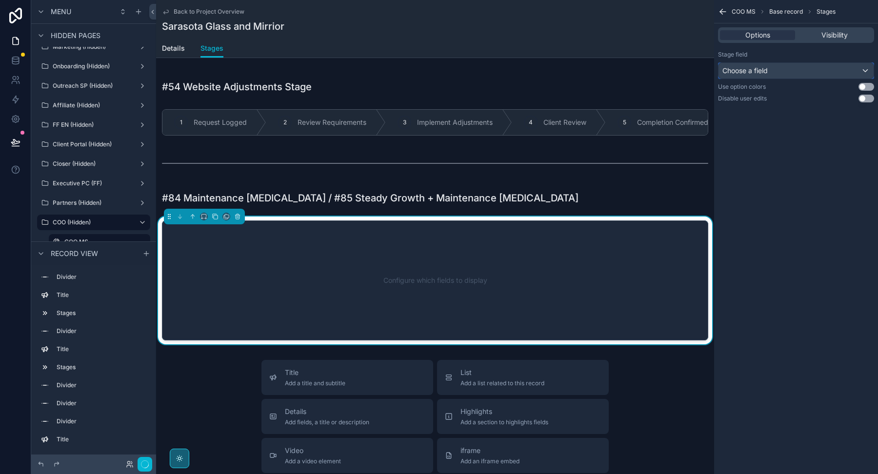
click at [743, 68] on span "Choose a field" at bounding box center [744, 70] width 45 height 8
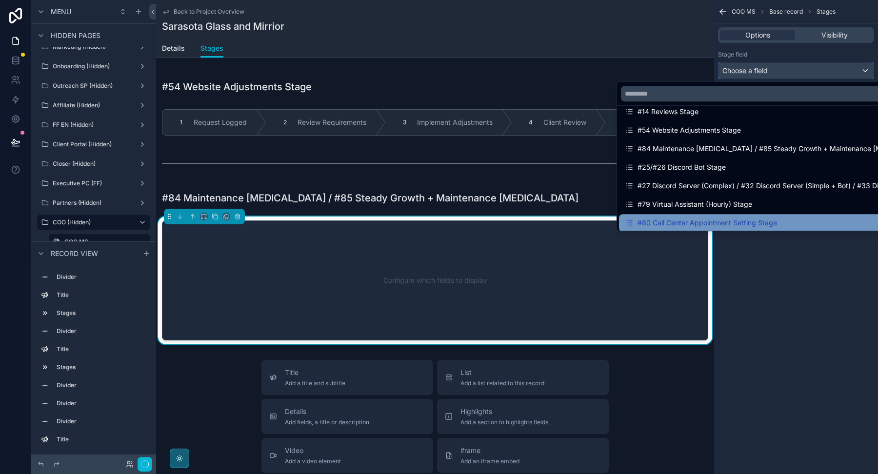
scroll to position [1026, 0]
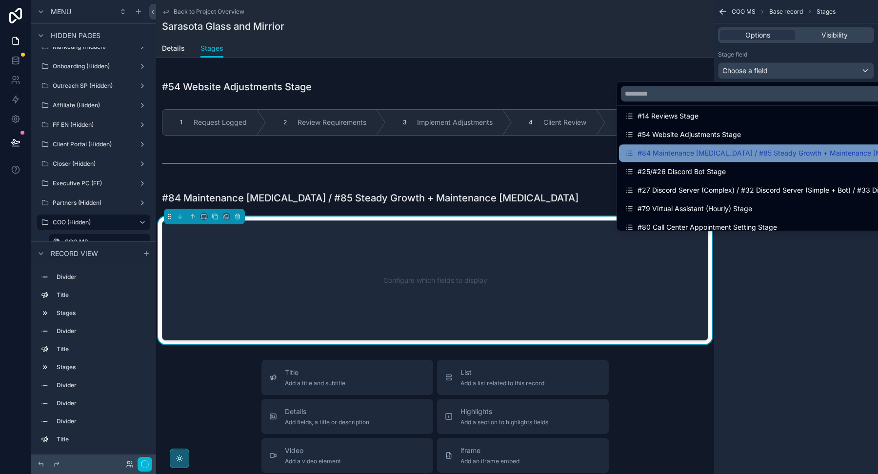
click at [706, 153] on div "#84 Maintenance [MEDICAL_DATA] / #85 Steady Growth + Maintenance [MEDICAL_DATA]" at bounding box center [777, 153] width 305 height 12
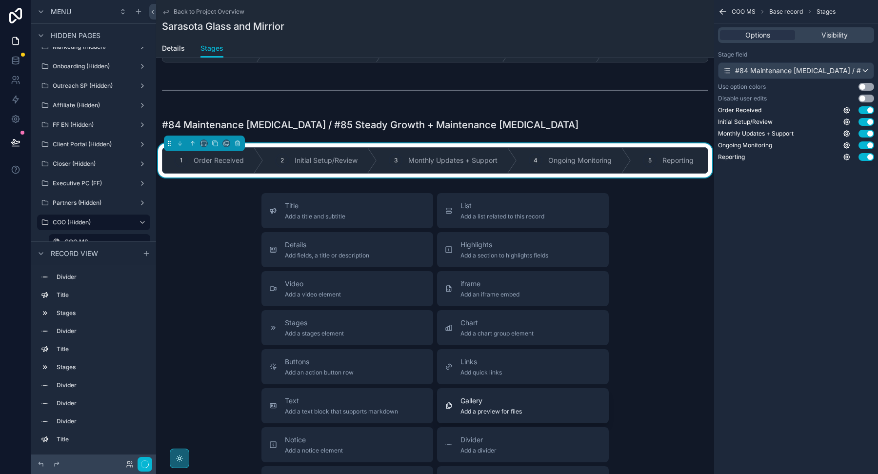
scroll to position [1896, 0]
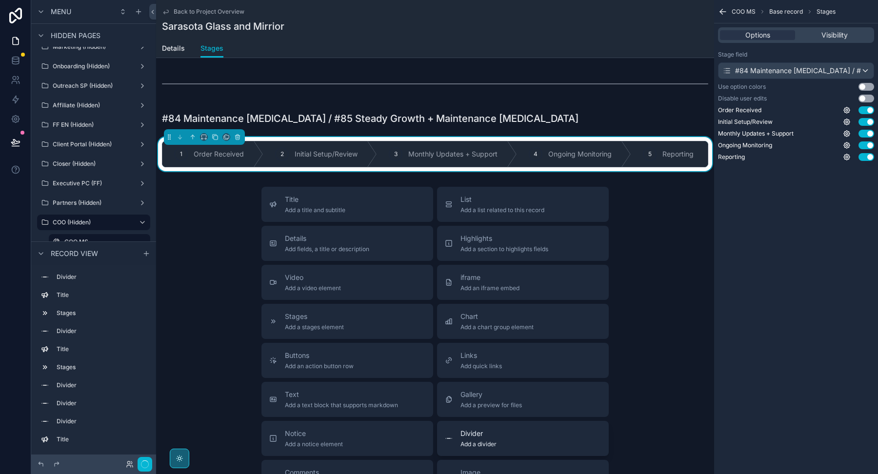
click at [491, 429] on span "Divider" at bounding box center [478, 434] width 36 height 10
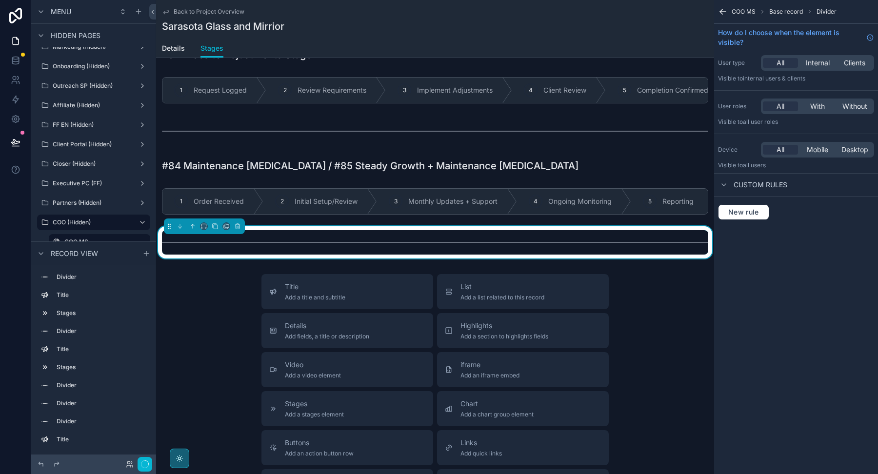
scroll to position [1861, 0]
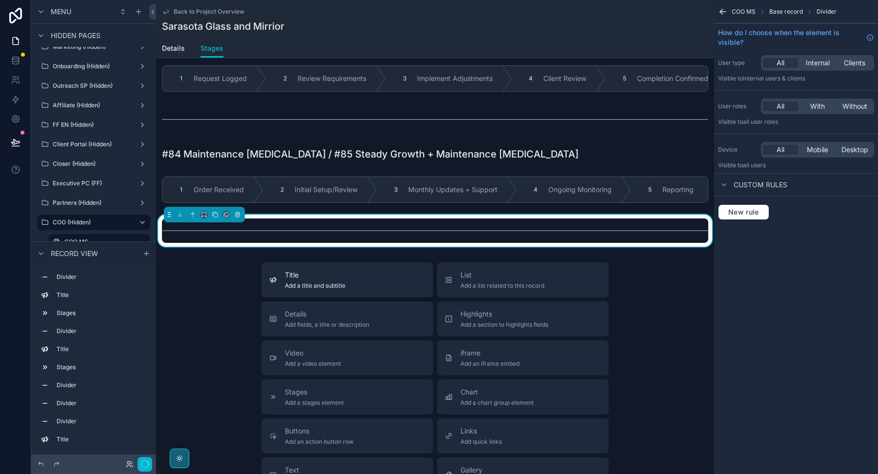
click at [331, 283] on button "Title Add a title and subtitle" at bounding box center [347, 279] width 172 height 35
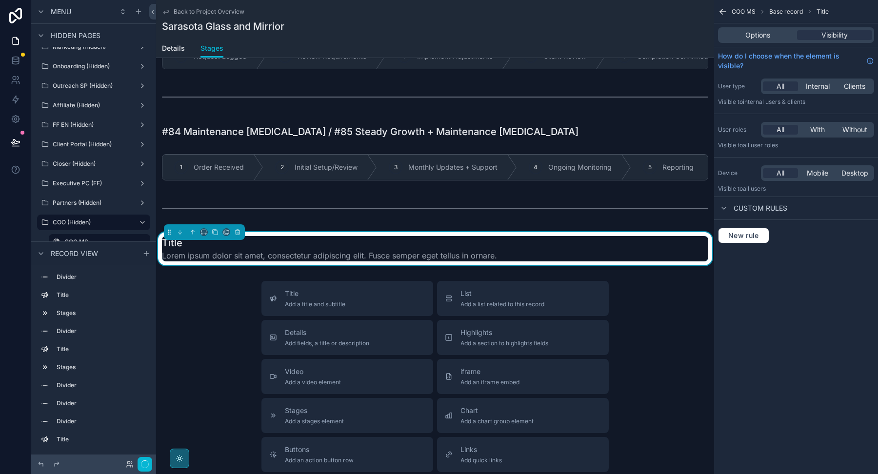
scroll to position [1886, 0]
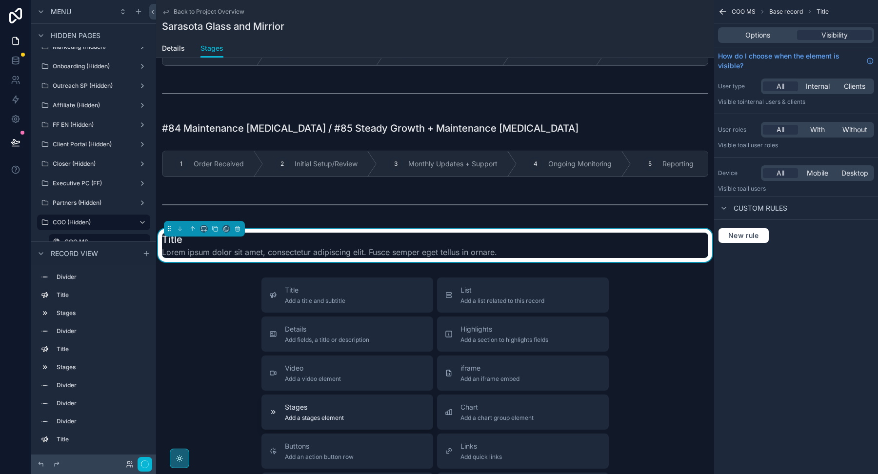
click at [342, 414] on span "Add a stages element" at bounding box center [314, 418] width 59 height 8
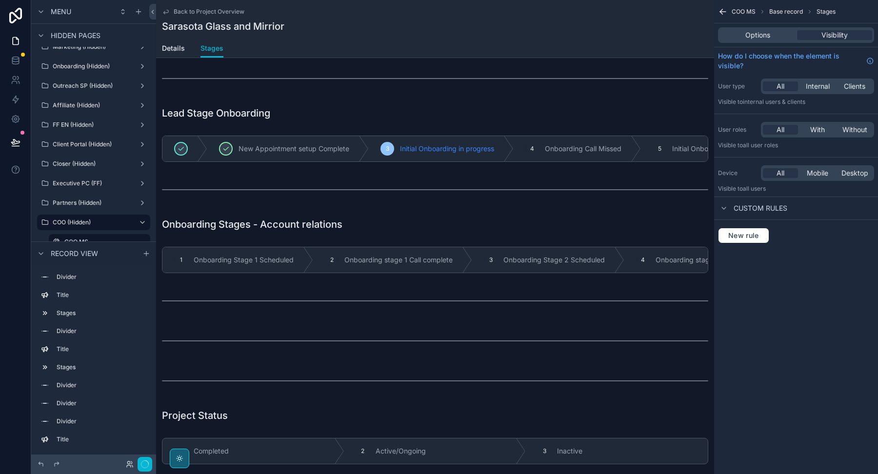
scroll to position [0, 0]
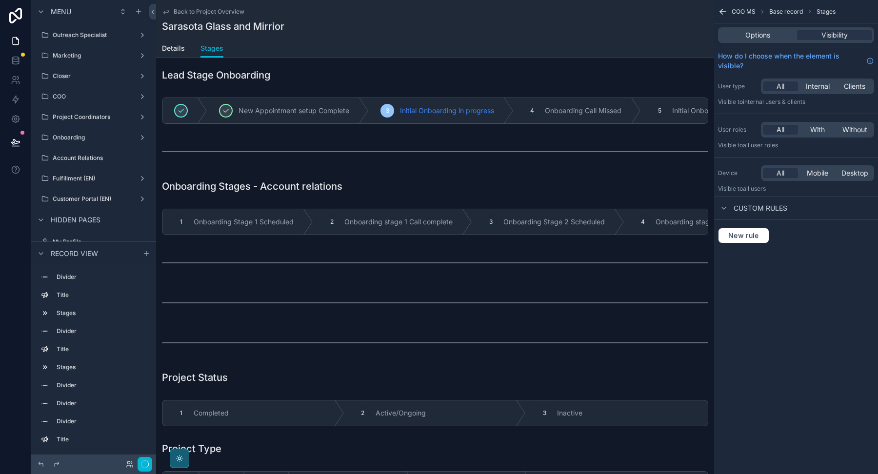
scroll to position [47, 0]
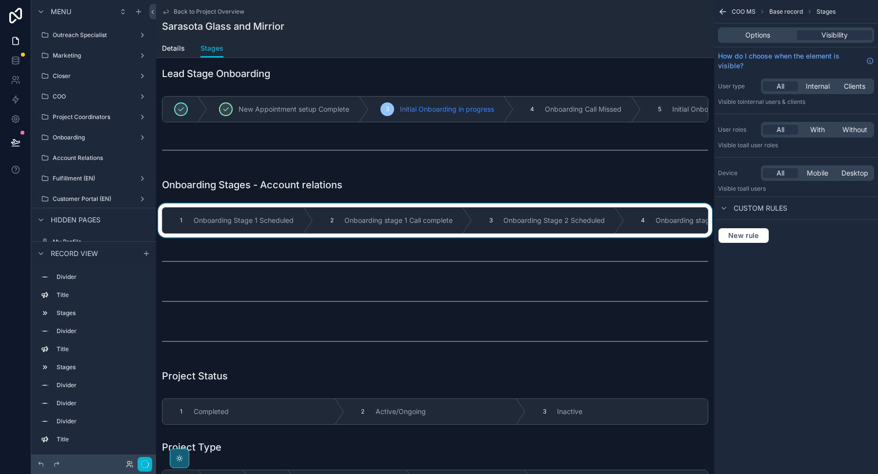
click at [321, 213] on div "scrollable content" at bounding box center [435, 220] width 558 height 34
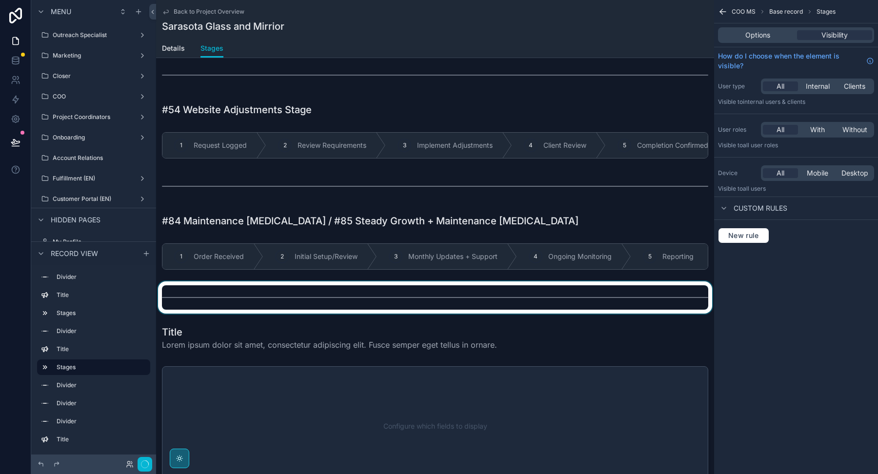
scroll to position [1818, 0]
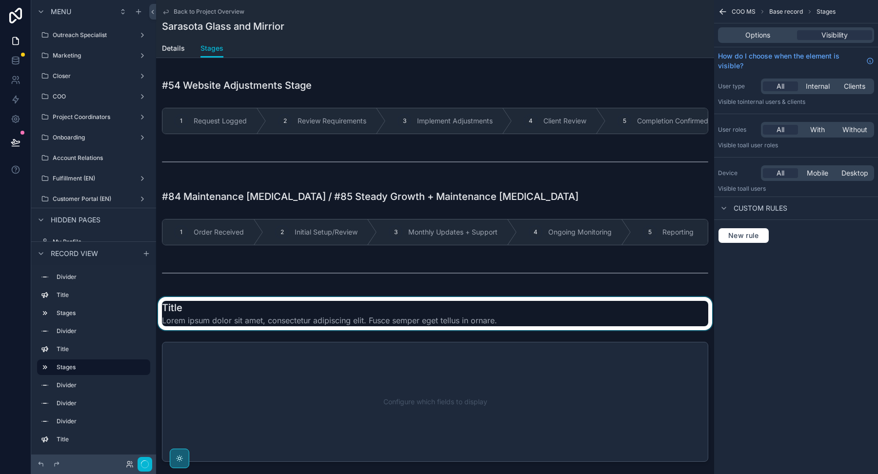
click at [279, 317] on div "scrollable content" at bounding box center [435, 313] width 558 height 33
click at [528, 301] on div "Title Lorem ipsum dolor sit amet, consectetur adipiscing elit. Fusce semper ege…" at bounding box center [435, 313] width 546 height 25
click at [746, 40] on span "Options" at bounding box center [757, 35] width 25 height 10
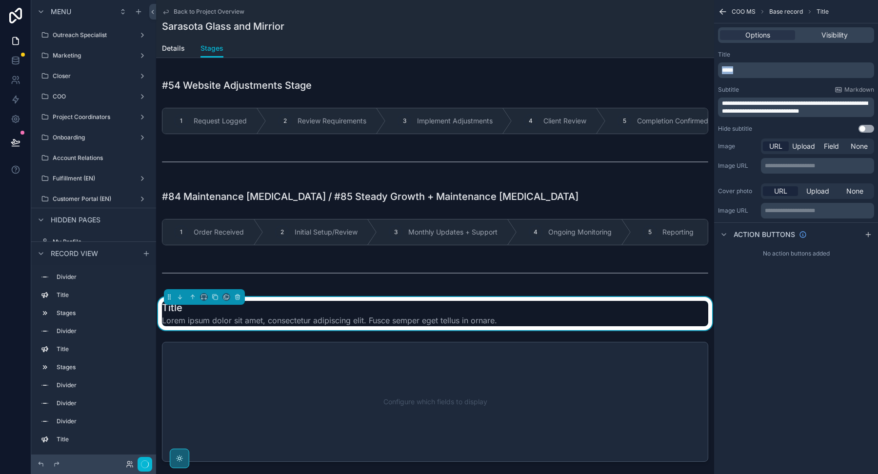
drag, startPoint x: 744, startPoint y: 66, endPoint x: 712, endPoint y: 67, distance: 32.2
click at [712, 67] on div "Welcome Page Affilliate Partners Outreach Specialist Marketing Closer COO Proje…" at bounding box center [517, 237] width 722 height 474
click at [721, 108] on div "**********" at bounding box center [796, 108] width 156 height 20
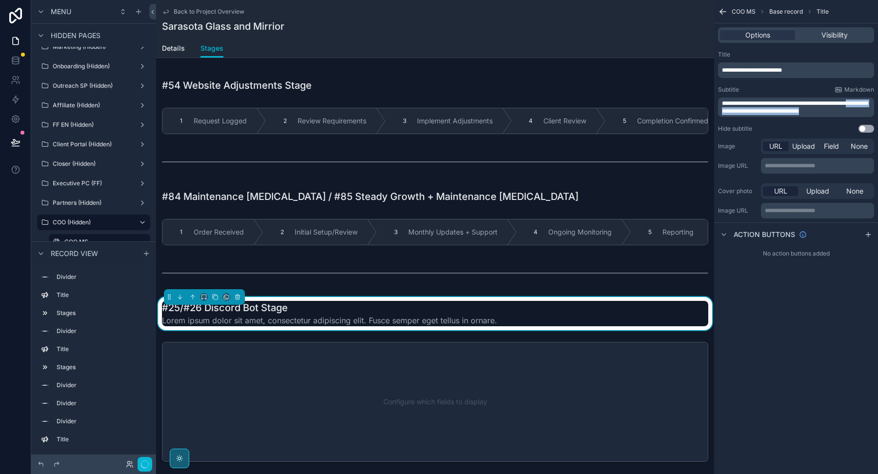
click at [833, 110] on p "**********" at bounding box center [797, 107] width 150 height 16
drag, startPoint x: 836, startPoint y: 110, endPoint x: 716, endPoint y: 102, distance: 120.2
click at [716, 102] on div "**********" at bounding box center [796, 92] width 164 height 90
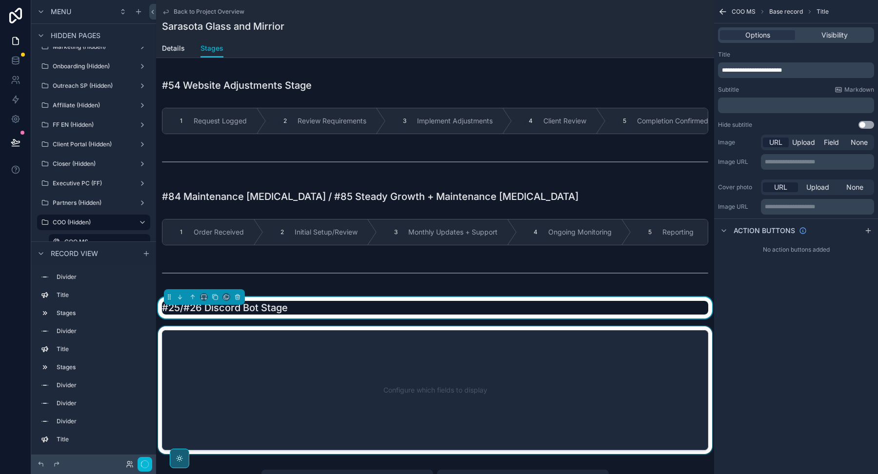
click at [525, 349] on div "scrollable content" at bounding box center [435, 390] width 558 height 128
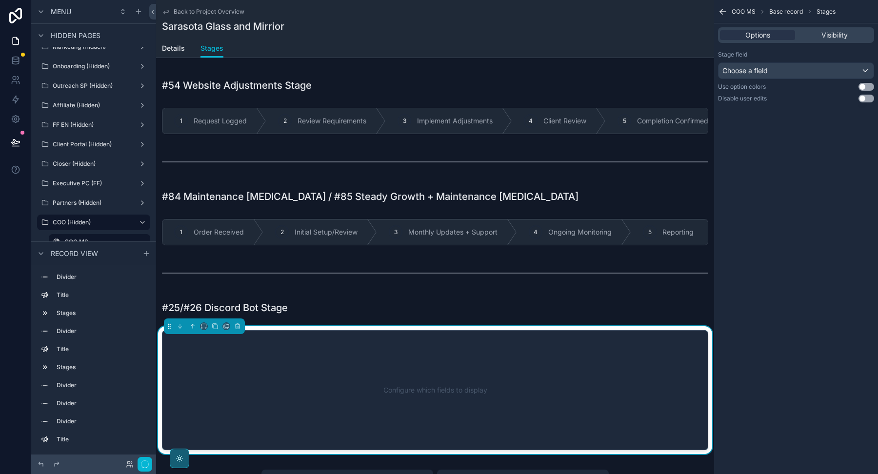
click at [525, 349] on div "Configure which fields to display" at bounding box center [435, 390] width 514 height 88
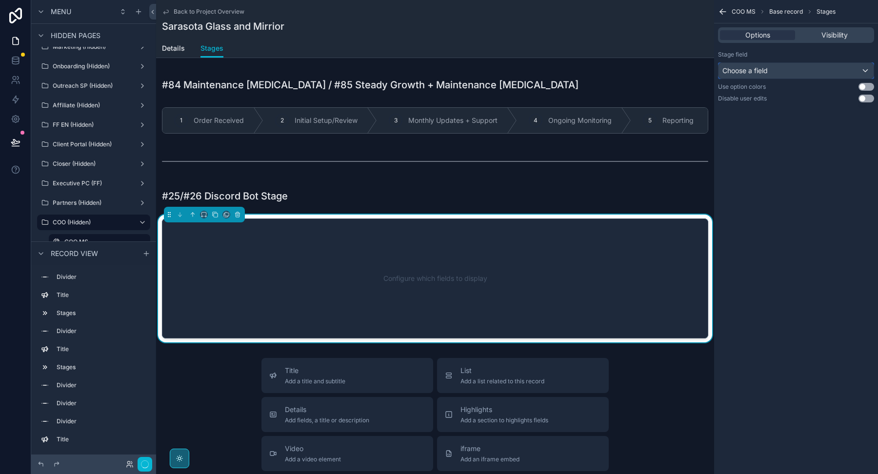
click at [768, 76] on div "Choose a field" at bounding box center [795, 71] width 155 height 16
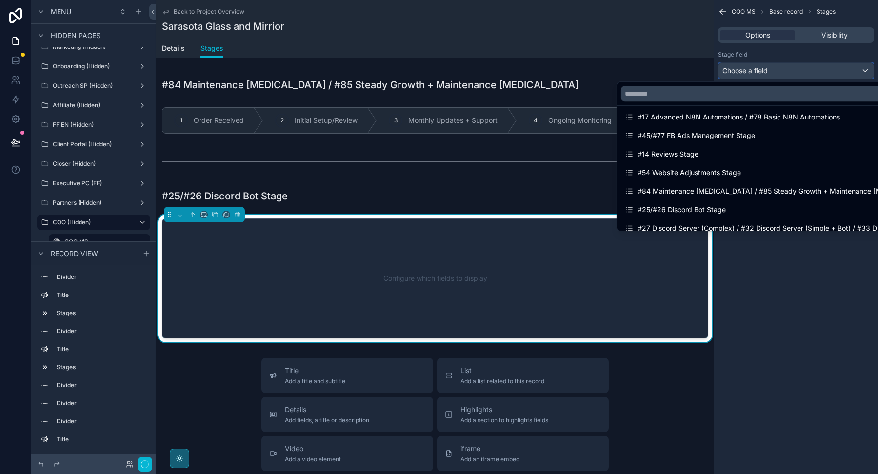
scroll to position [1028, 0]
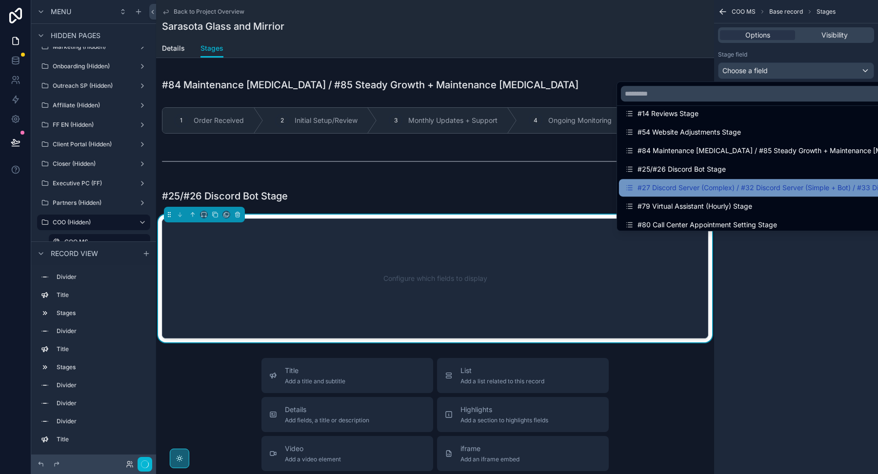
click at [722, 194] on div "#27 Discord Server (Complex) / #32 Discord Server (Simple + Bot) / #33 Discord …" at bounding box center [757, 188] width 276 height 18
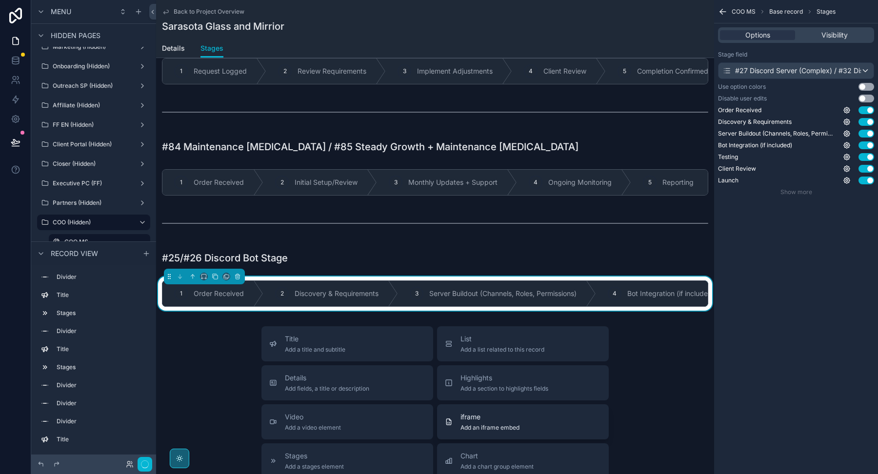
scroll to position [1870, 0]
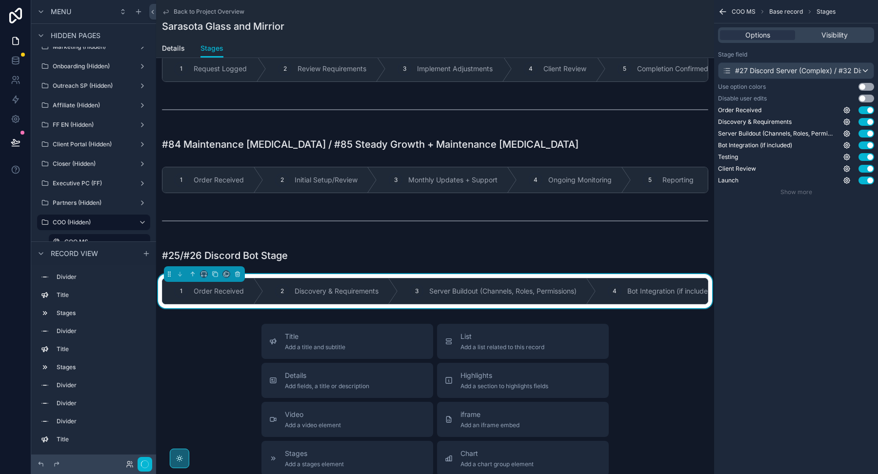
click at [779, 79] on div "Stage field #27 Discord Server (Complex) / #32 Discord Server (Simple + Bot) / …" at bounding box center [796, 123] width 164 height 153
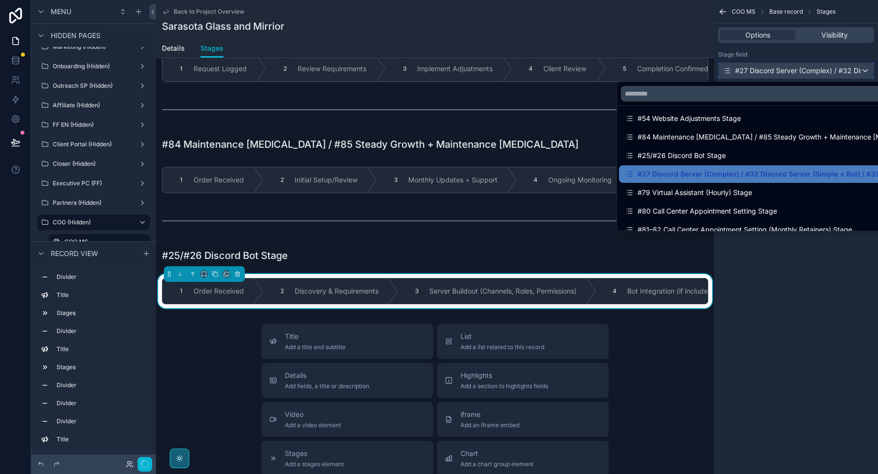
scroll to position [1041, 0]
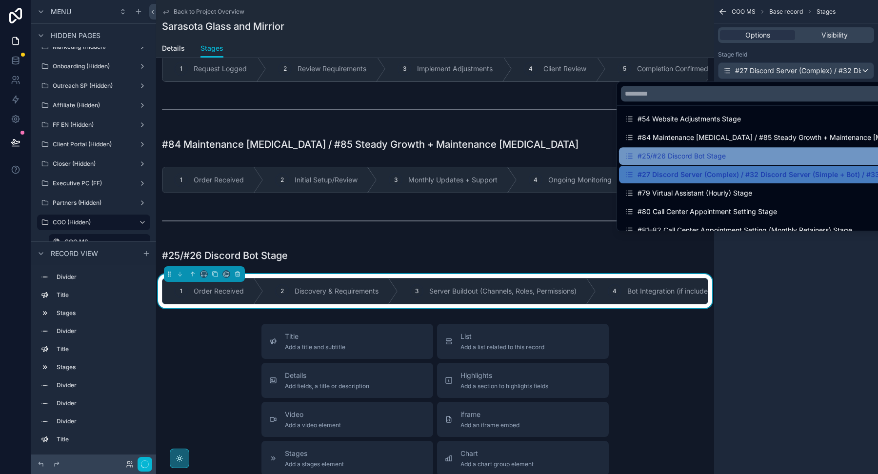
click at [728, 155] on div "#25/#26 Discord Bot Stage" at bounding box center [757, 156] width 264 height 12
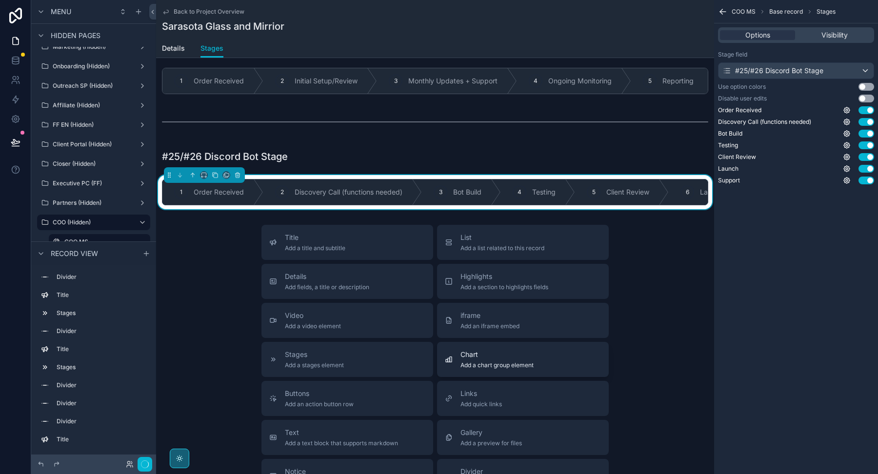
scroll to position [1970, 0]
click at [354, 357] on div "Stages Add a stages element" at bounding box center [347, 359] width 156 height 20
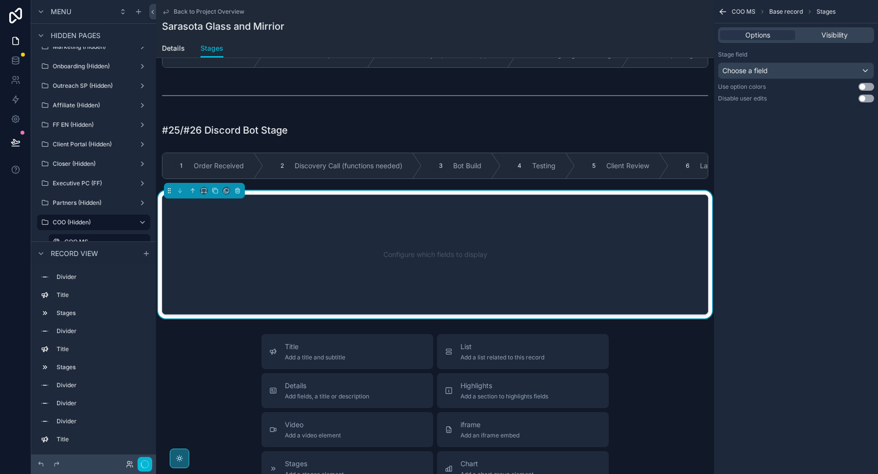
scroll to position [2004, 0]
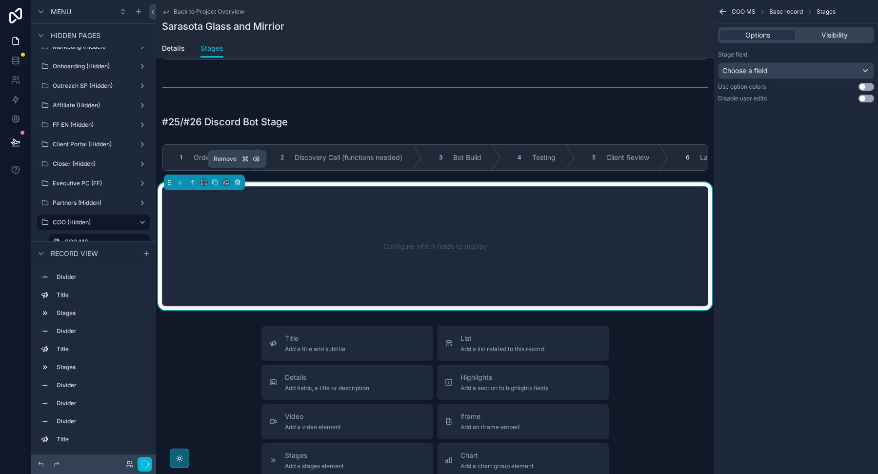
click at [235, 179] on icon "scrollable content" at bounding box center [237, 182] width 7 height 7
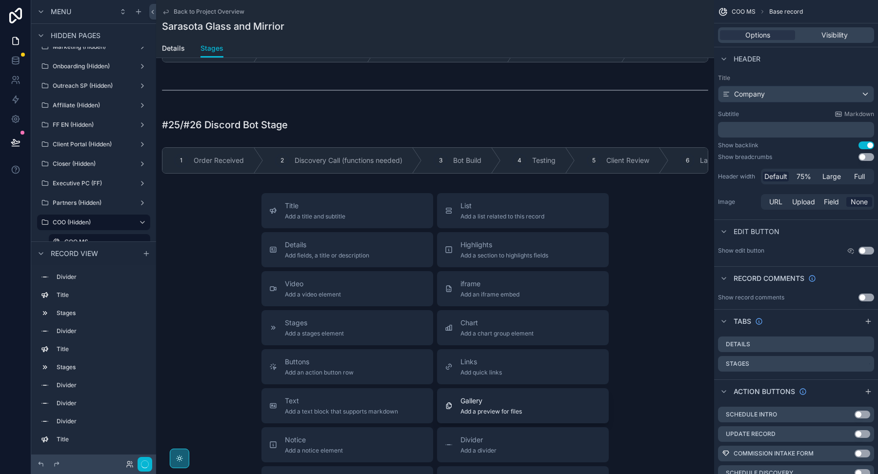
scroll to position [1986, 0]
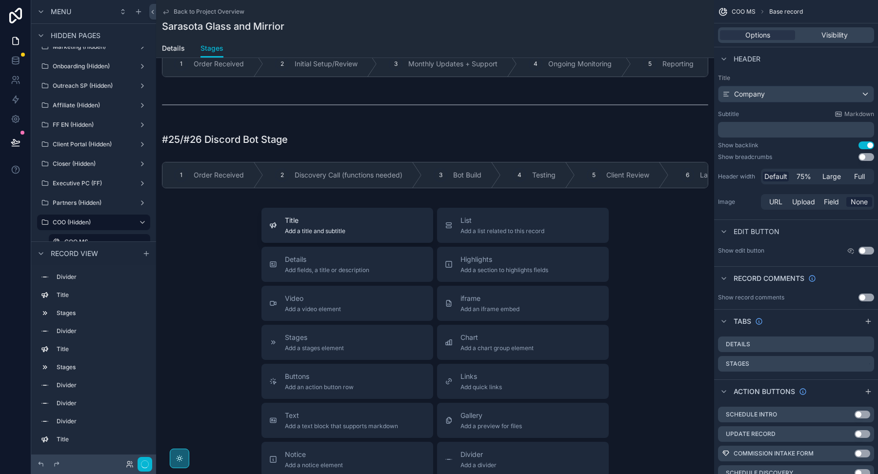
click at [337, 231] on button "Title Add a title and subtitle" at bounding box center [347, 225] width 172 height 35
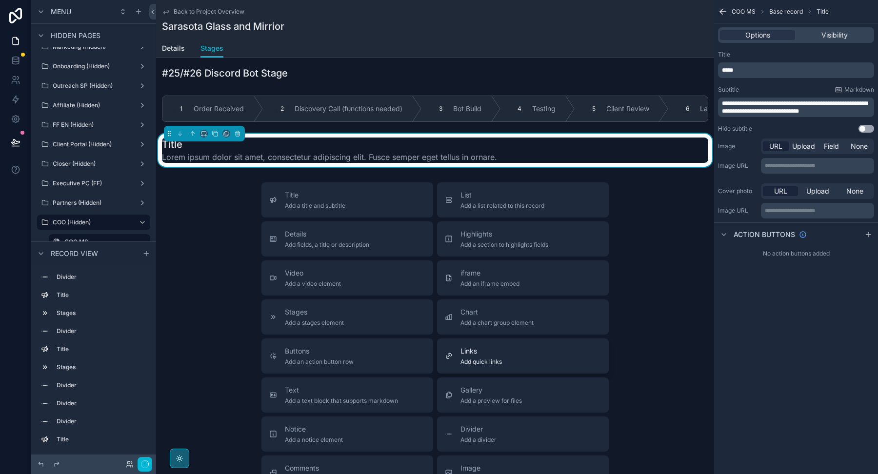
scroll to position [2054, 0]
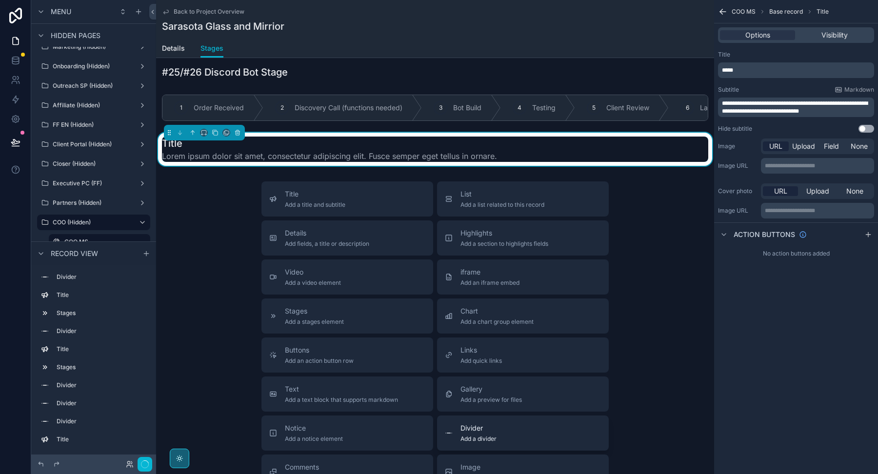
click at [480, 424] on div "Divider Add a divider" at bounding box center [478, 433] width 36 height 20
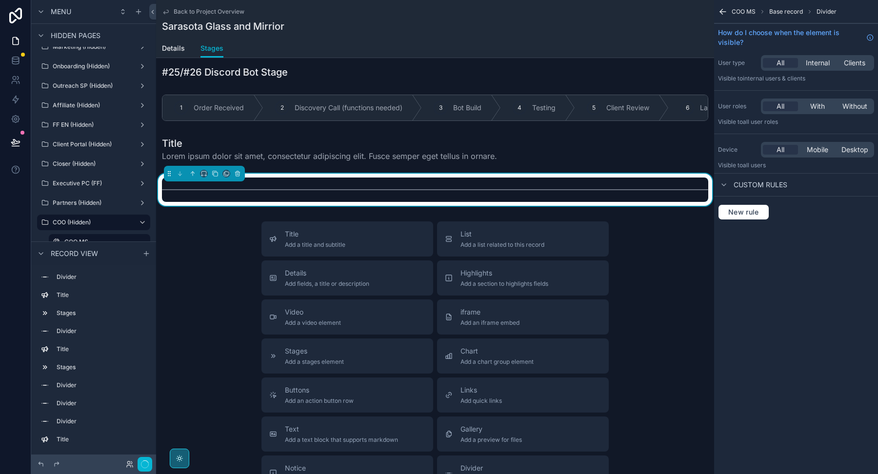
scroll to position [1998, 0]
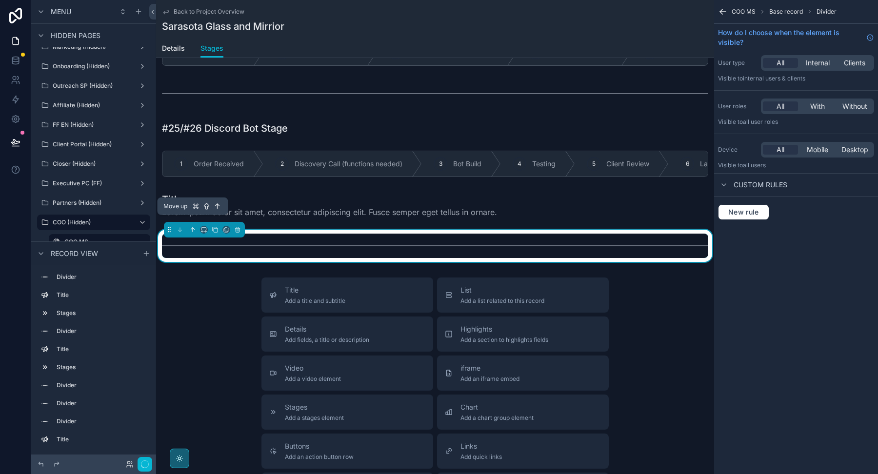
click at [193, 226] on icon "scrollable content" at bounding box center [192, 229] width 7 height 7
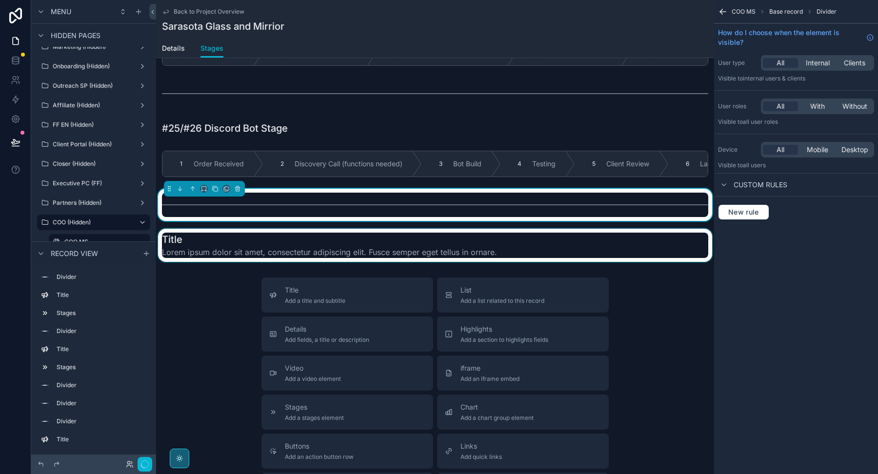
click at [248, 241] on div "scrollable content" at bounding box center [435, 245] width 558 height 33
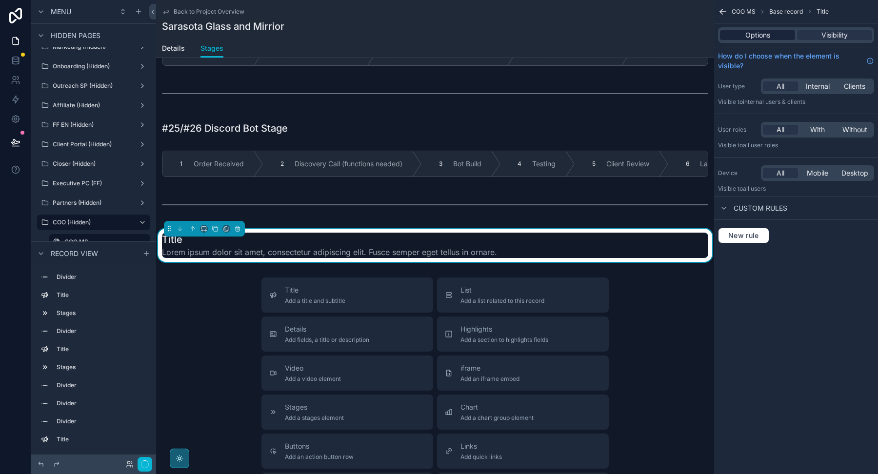
click at [755, 34] on span "Options" at bounding box center [757, 35] width 25 height 10
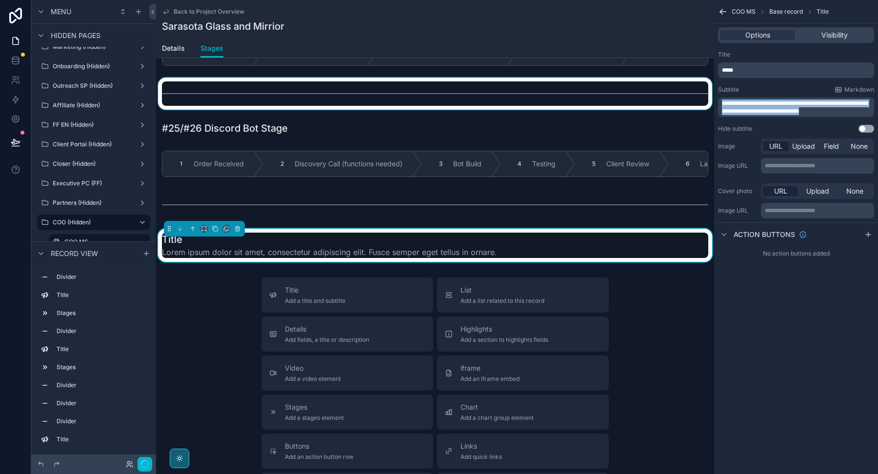
drag, startPoint x: 845, startPoint y: 112, endPoint x: 690, endPoint y: 99, distance: 155.7
click at [690, 99] on div "Welcome Page Affilliate Partners Outreach Specialist Marketing Closer COO Proje…" at bounding box center [517, 237] width 722 height 474
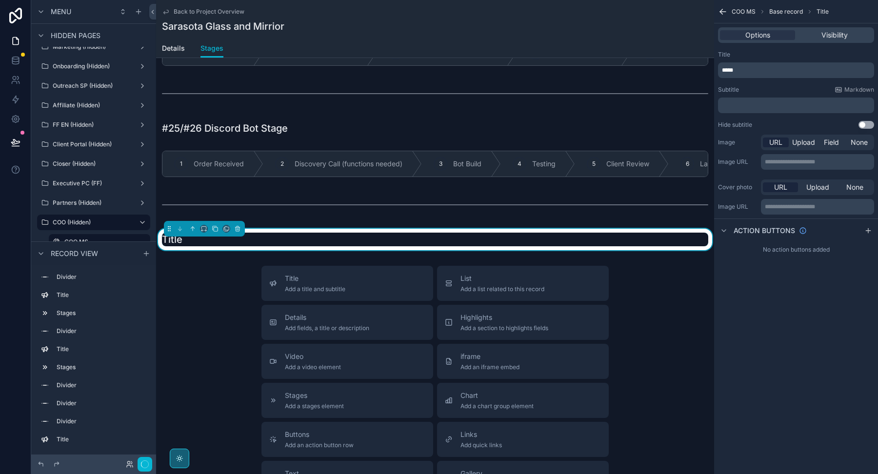
click at [728, 68] on span "*****" at bounding box center [727, 70] width 11 height 6
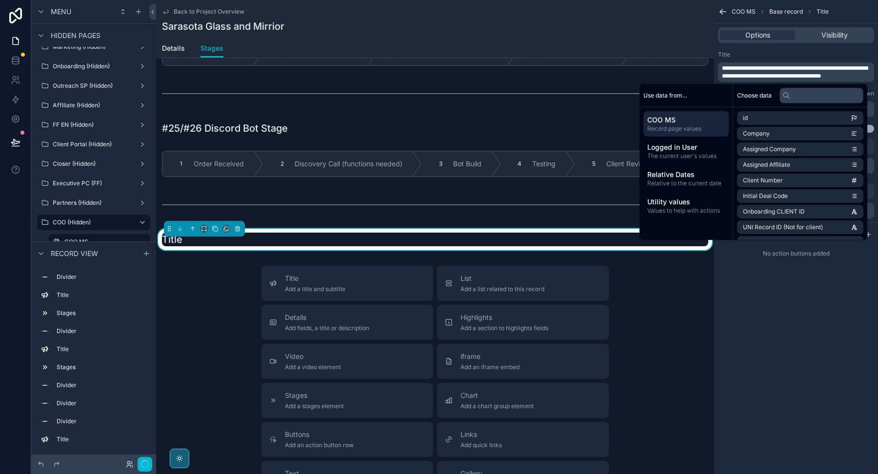
scroll to position [0, 0]
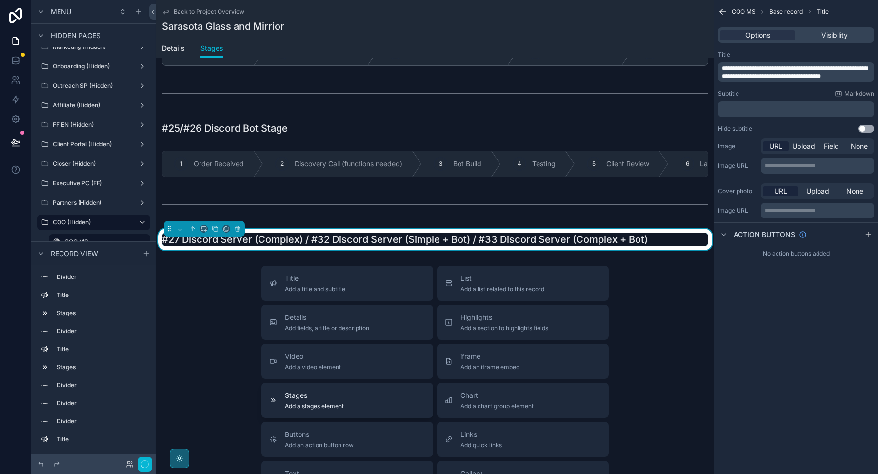
click at [326, 402] on span "Add a stages element" at bounding box center [314, 406] width 59 height 8
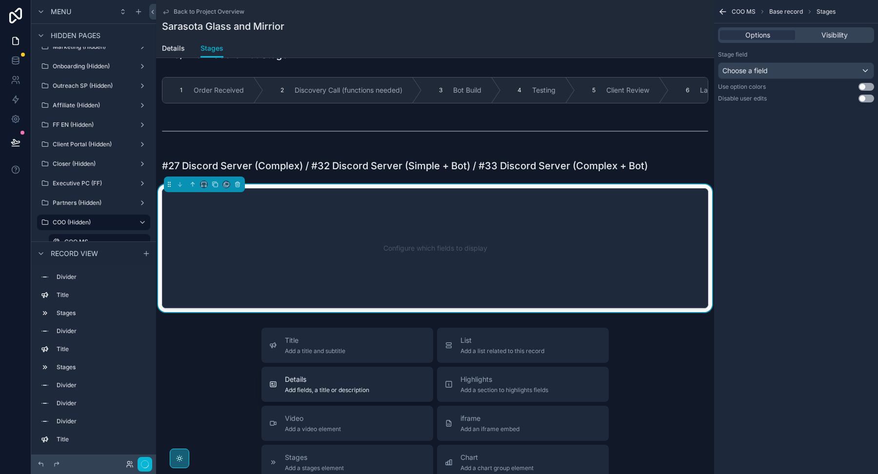
scroll to position [2073, 0]
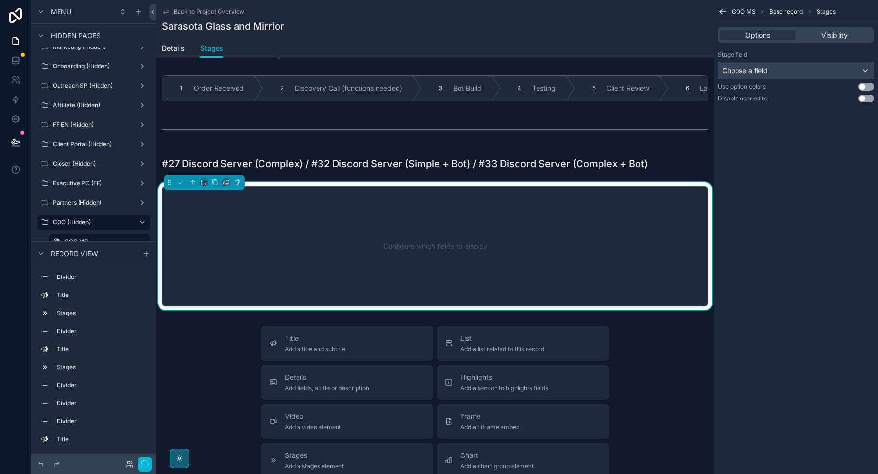
click at [768, 72] on span "Choose a field" at bounding box center [744, 70] width 45 height 8
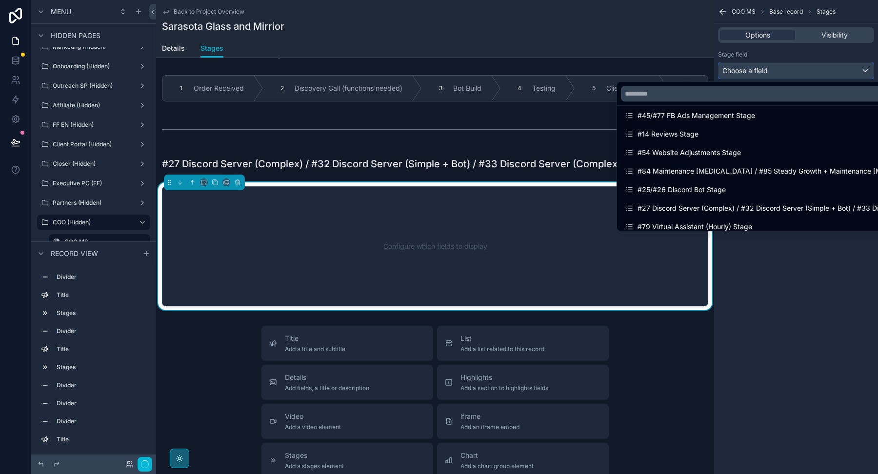
scroll to position [1088, 0]
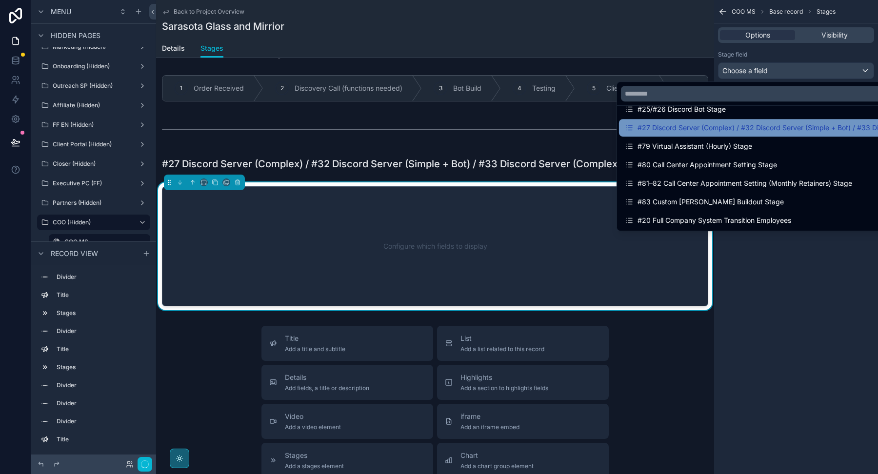
click at [698, 126] on div "#27 Discord Server (Complex) / #32 Discord Server (Simple + Bot) / #33 Discord …" at bounding box center [799, 128] width 349 height 12
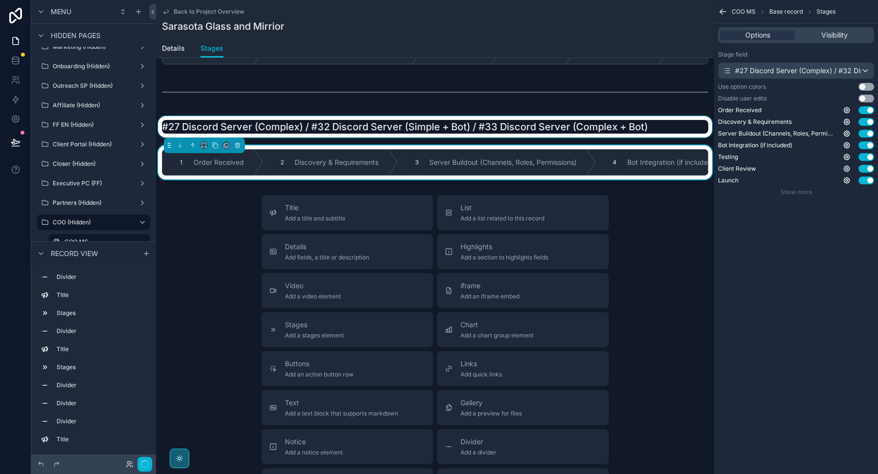
scroll to position [2127, 0]
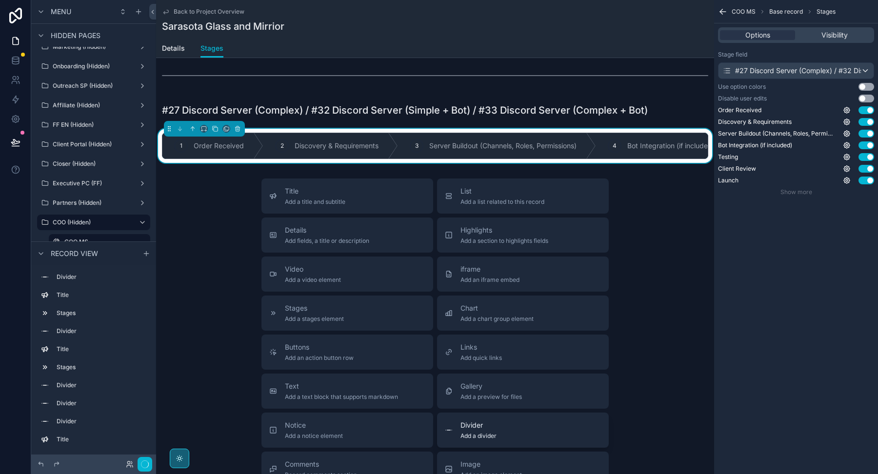
click at [467, 420] on span "Divider" at bounding box center [478, 425] width 36 height 10
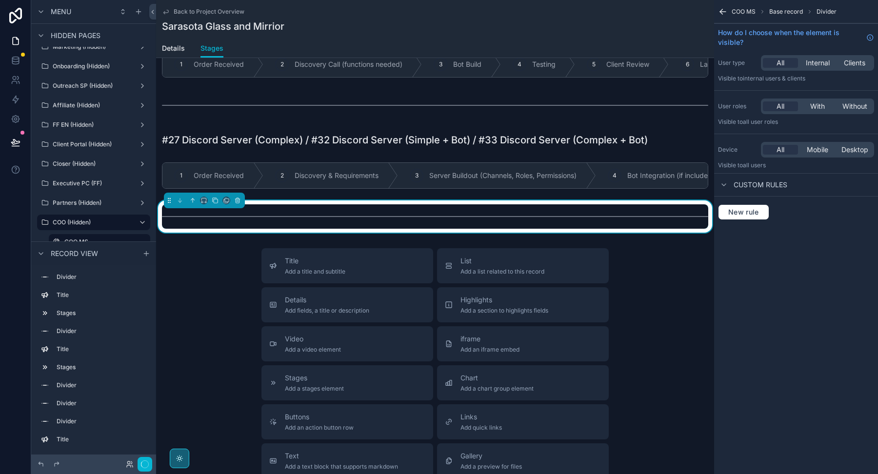
scroll to position [2067, 0]
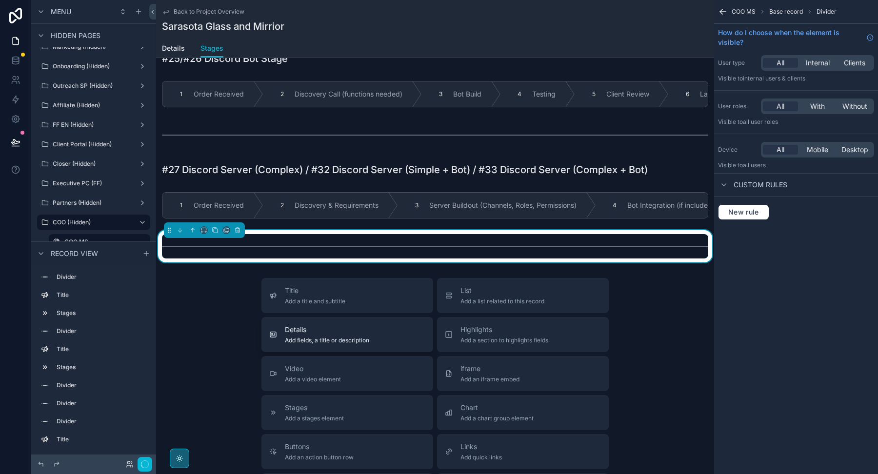
click at [357, 317] on button "Details Add fields, a title or description" at bounding box center [347, 334] width 172 height 35
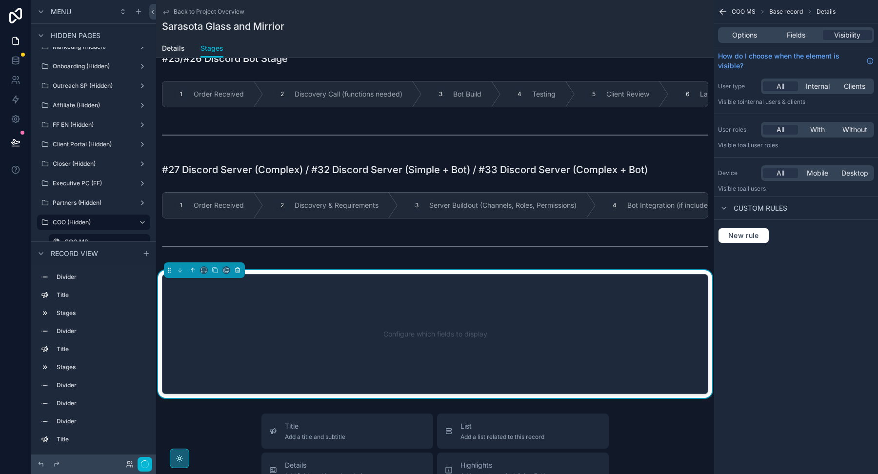
click at [236, 274] on div "Configure which fields to display" at bounding box center [435, 334] width 546 height 120
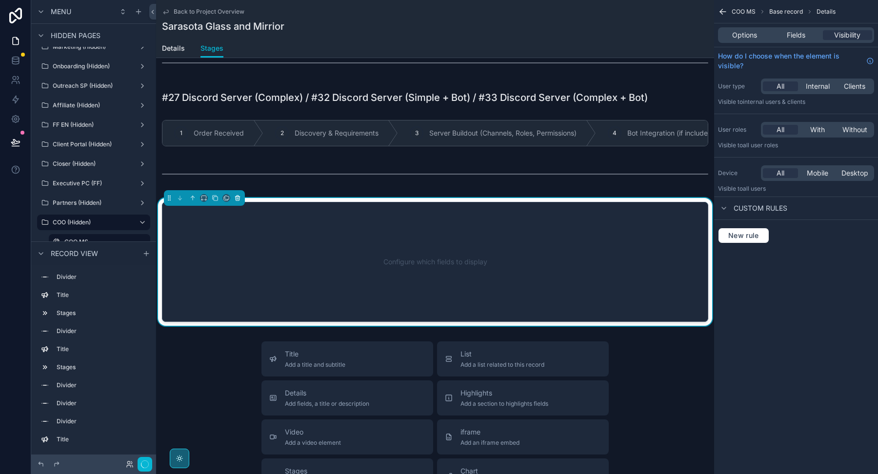
scroll to position [2155, 0]
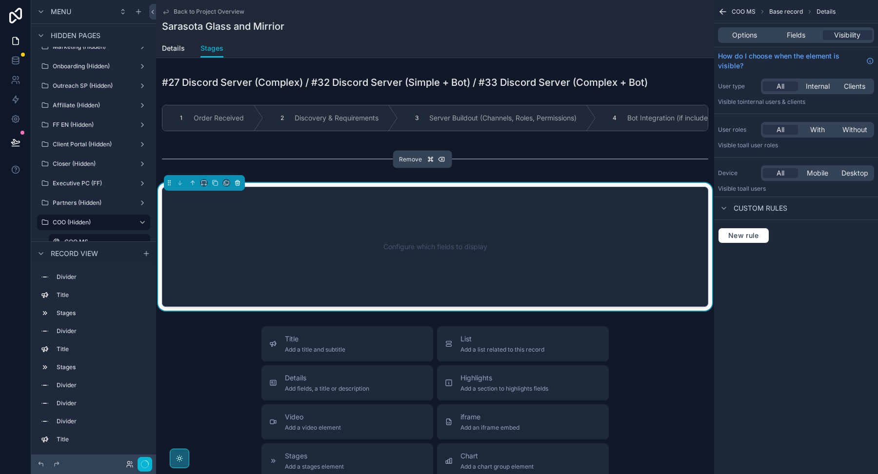
click at [237, 182] on icon "scrollable content" at bounding box center [237, 183] width 0 height 2
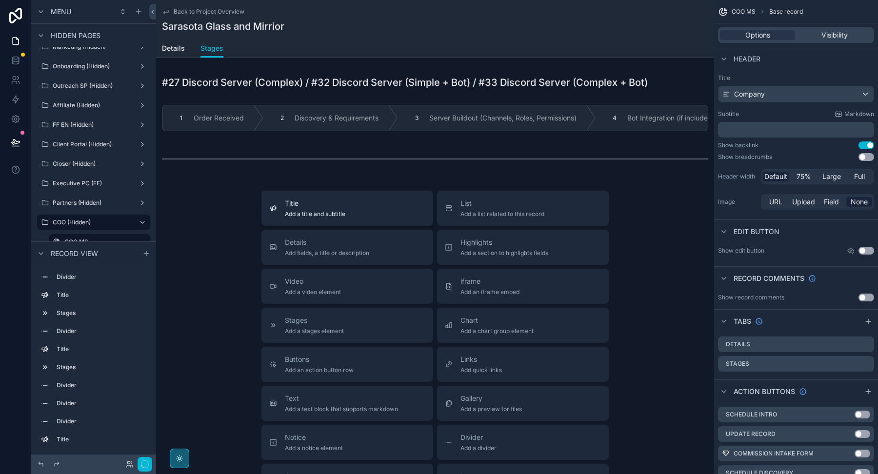
click at [279, 198] on div "Title Add a title and subtitle" at bounding box center [347, 208] width 156 height 20
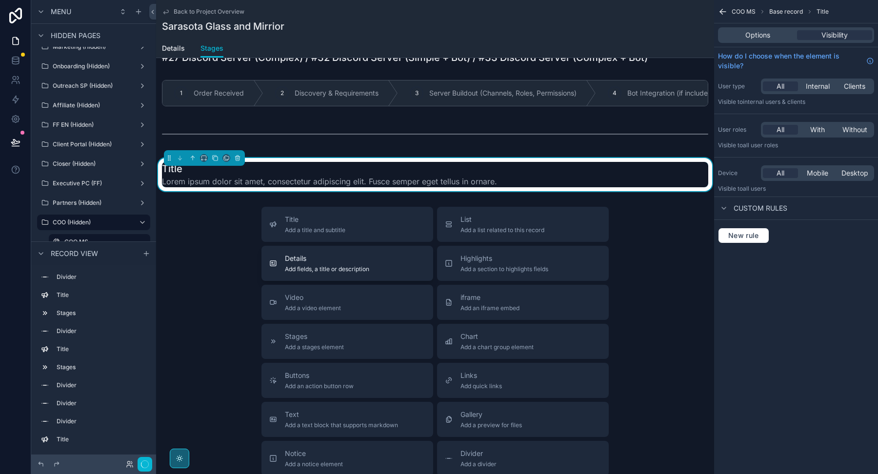
scroll to position [2186, 0]
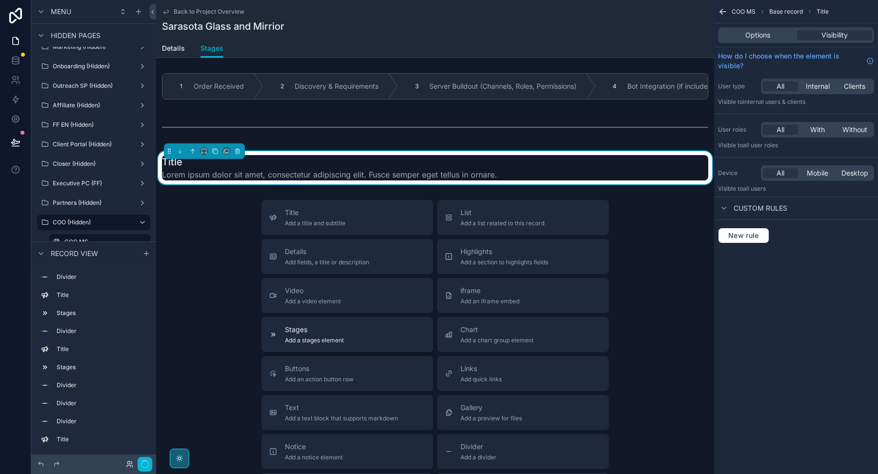
click at [300, 337] on span "Add a stages element" at bounding box center [314, 341] width 59 height 8
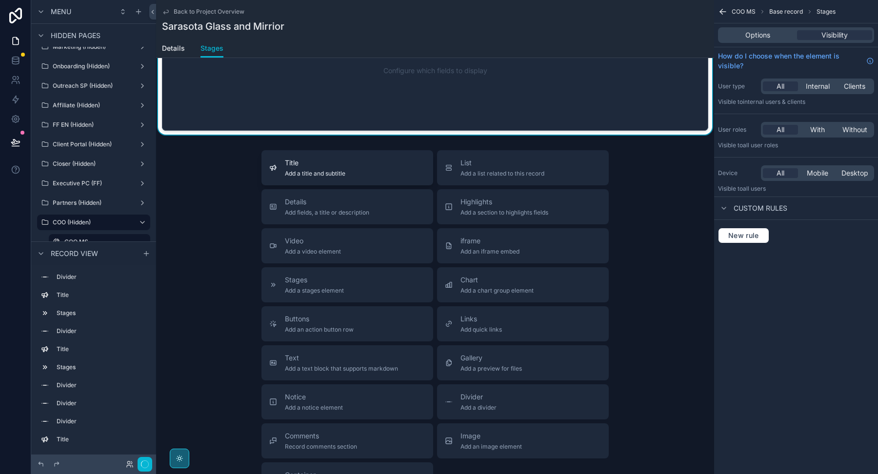
scroll to position [2386, 0]
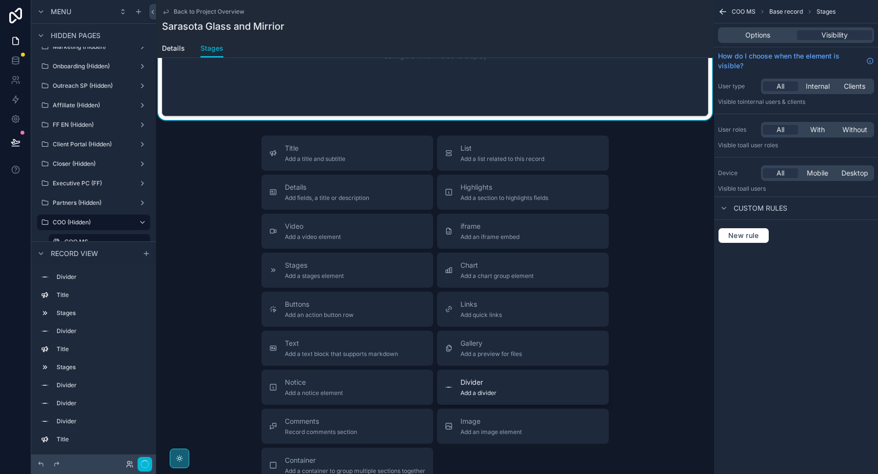
click at [455, 387] on button "Divider Add a divider" at bounding box center [523, 387] width 172 height 35
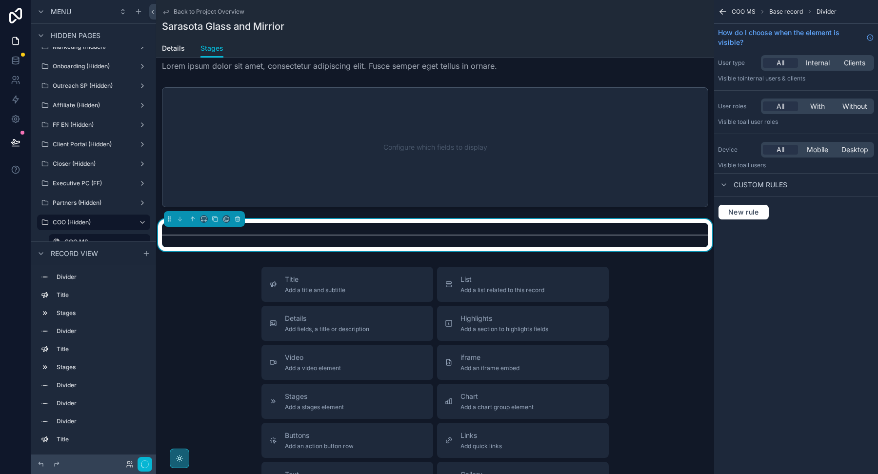
scroll to position [2283, 0]
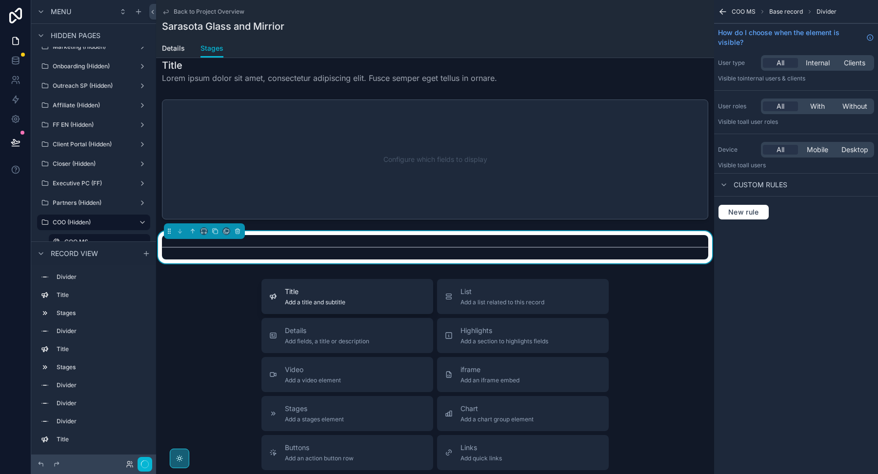
click at [342, 298] on span "Add a title and subtitle" at bounding box center [315, 302] width 60 height 8
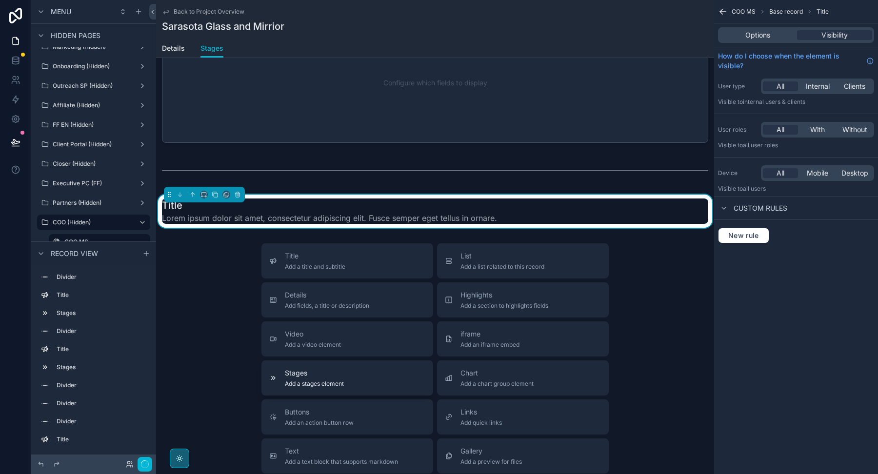
scroll to position [2373, 0]
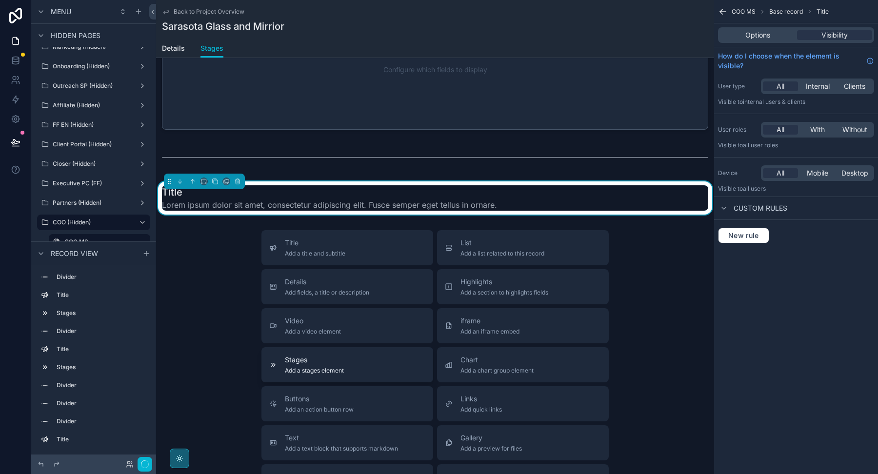
click at [336, 367] on span "Add a stages element" at bounding box center [314, 371] width 59 height 8
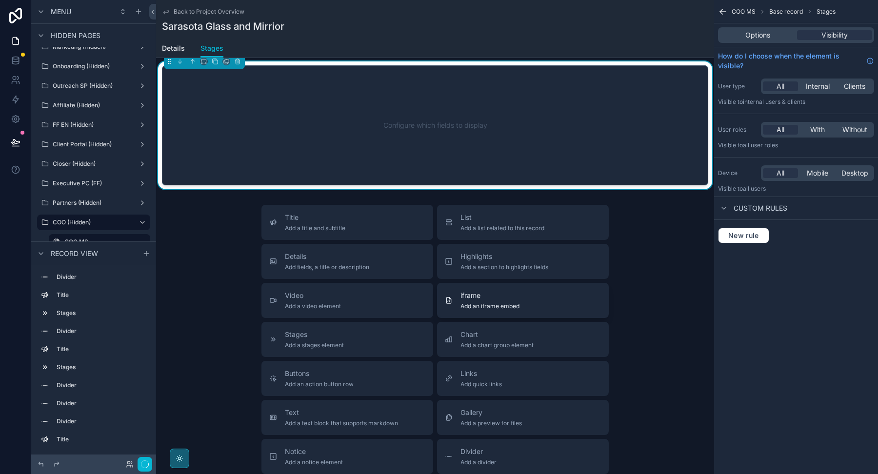
scroll to position [2534, 0]
click at [466, 457] on button "Divider Add a divider" at bounding box center [523, 455] width 172 height 35
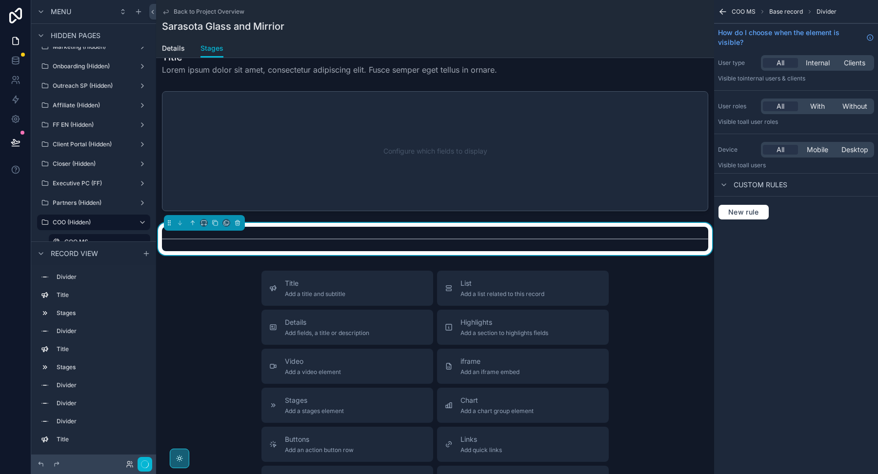
scroll to position [2499, 0]
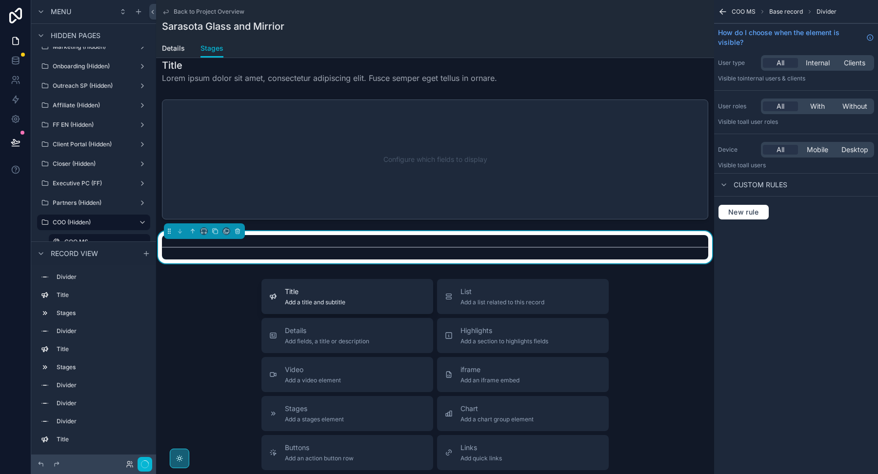
click at [322, 287] on span "Title" at bounding box center [315, 292] width 60 height 10
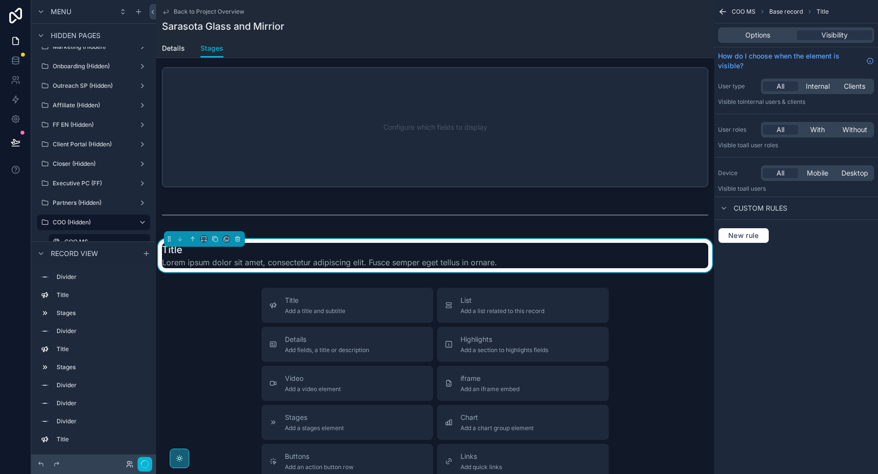
scroll to position [2540, 0]
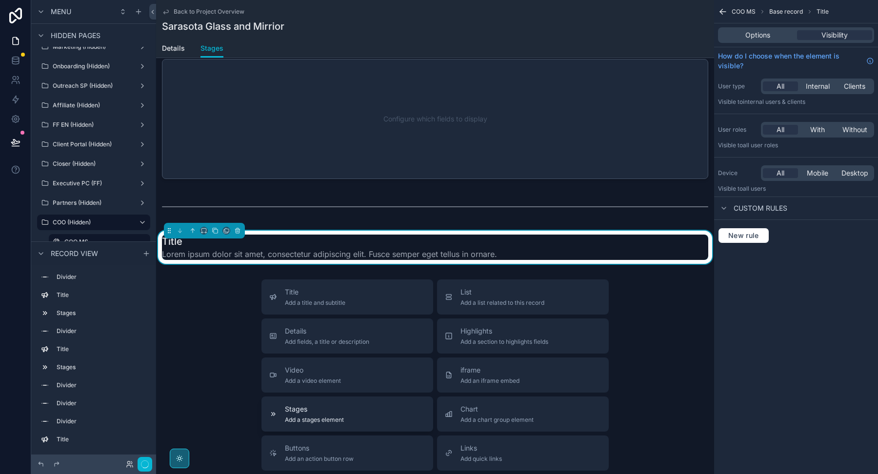
click at [319, 404] on span "Stages" at bounding box center [314, 409] width 59 height 10
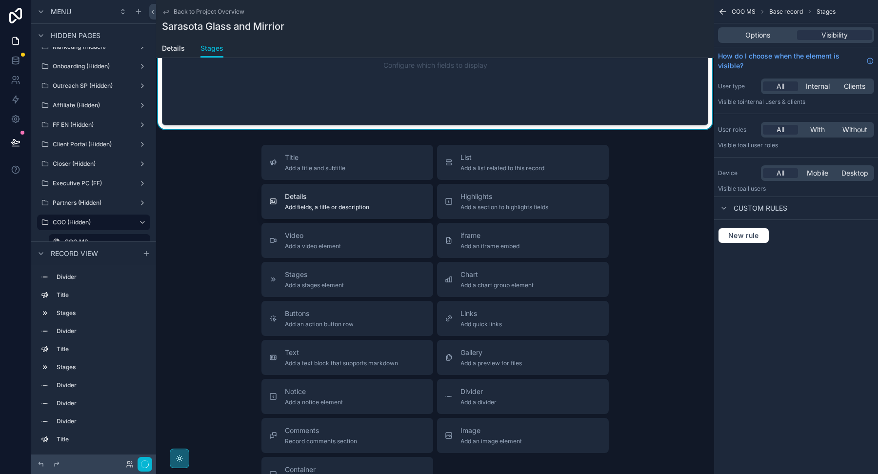
scroll to position [2852, 0]
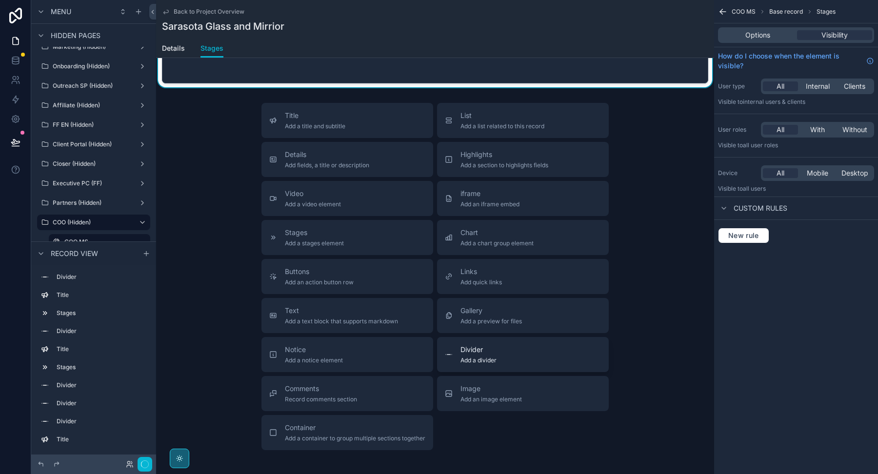
click at [473, 345] on div "Divider Add a divider" at bounding box center [478, 355] width 36 height 20
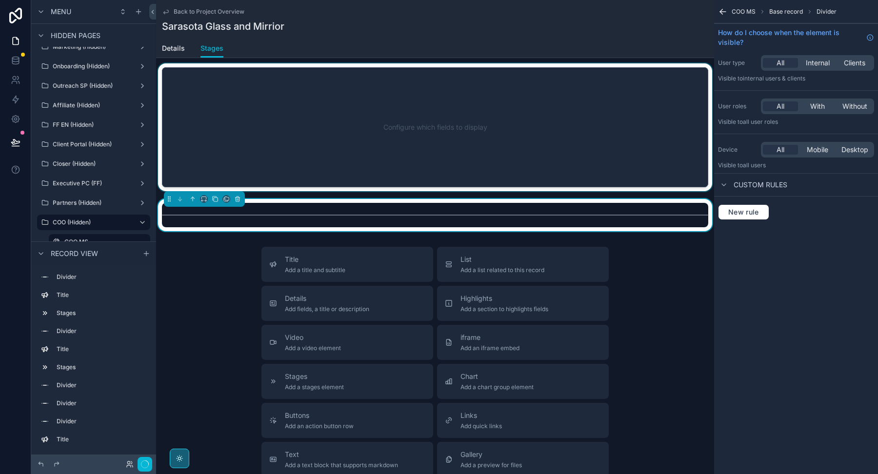
click at [337, 159] on div "scrollable content" at bounding box center [435, 127] width 558 height 128
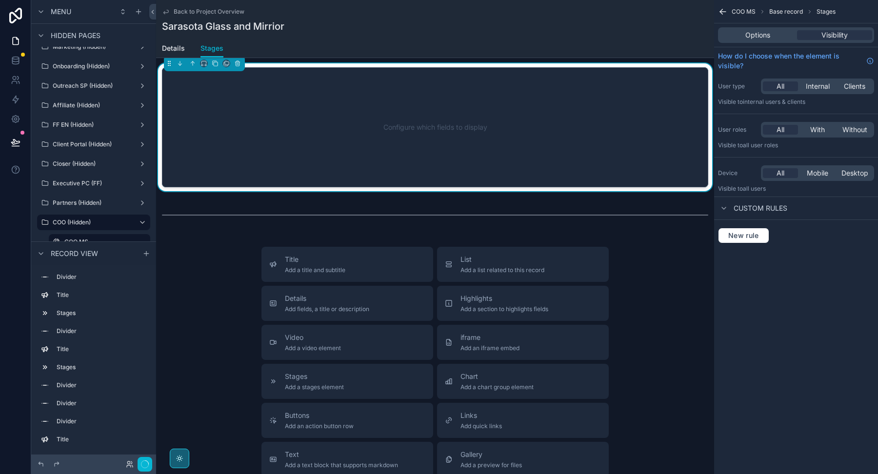
scroll to position [2716, 0]
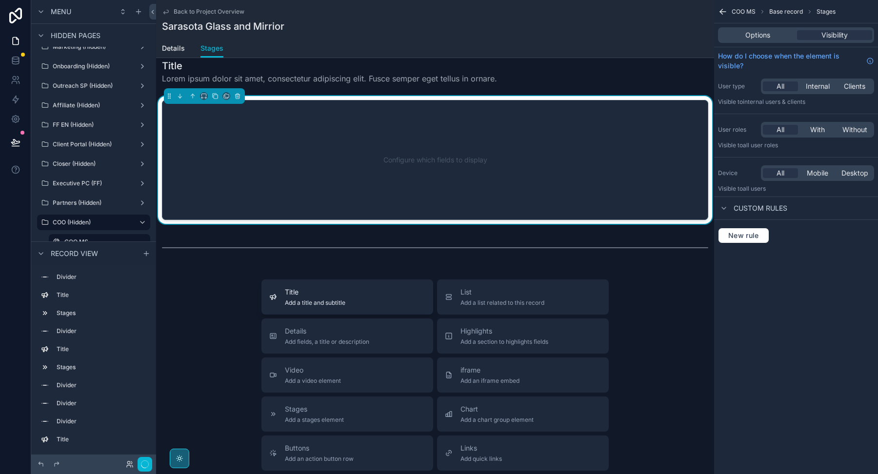
click at [330, 299] on span "Add a title and subtitle" at bounding box center [315, 303] width 60 height 8
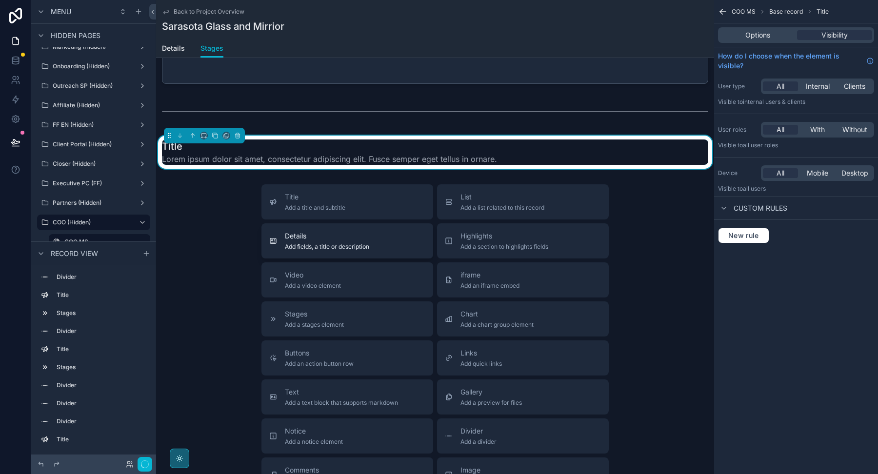
scroll to position [2852, 0]
click at [344, 311] on div "Stages Add a stages element" at bounding box center [347, 319] width 156 height 20
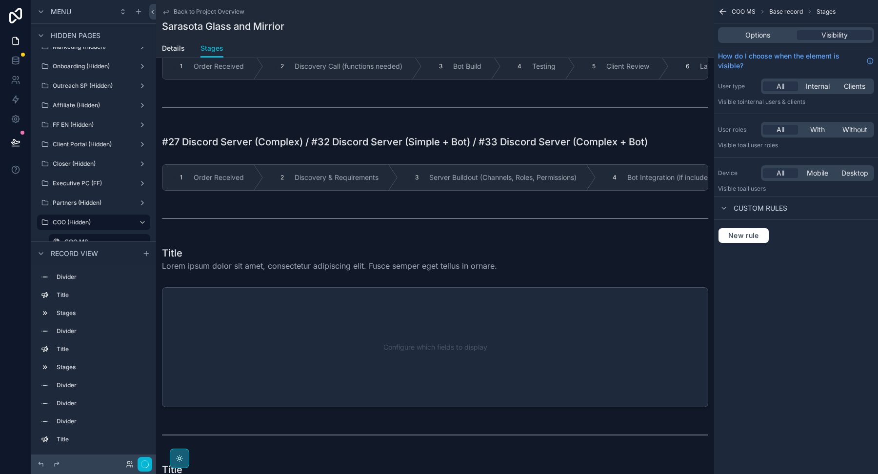
scroll to position [2048, 0]
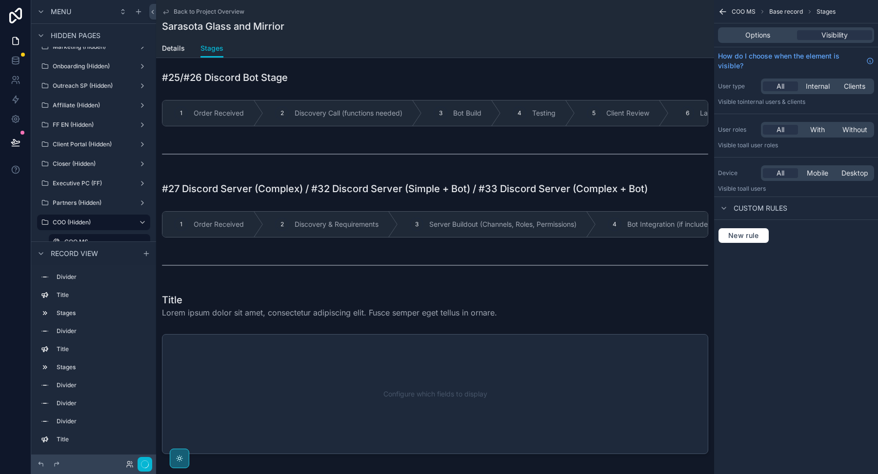
drag, startPoint x: 345, startPoint y: 297, endPoint x: 385, endPoint y: 3, distance: 297.3
click at [345, 297] on div "scrollable content" at bounding box center [435, 305] width 558 height 33
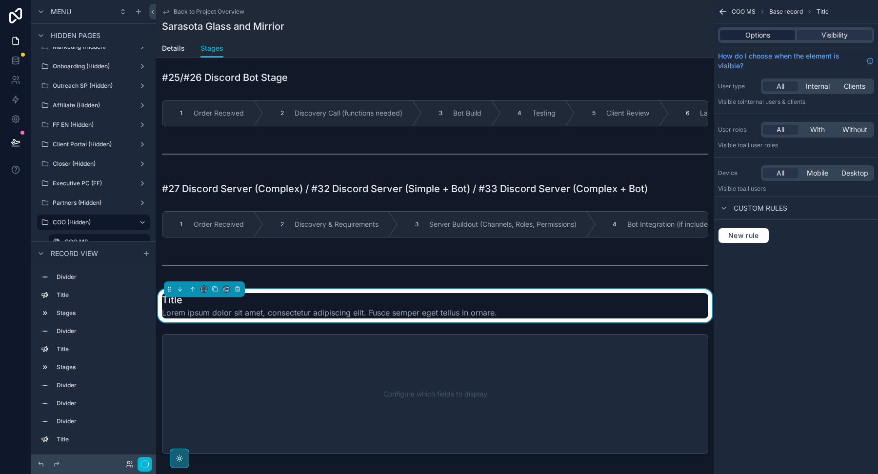
click at [734, 31] on div "Options" at bounding box center [757, 35] width 75 height 10
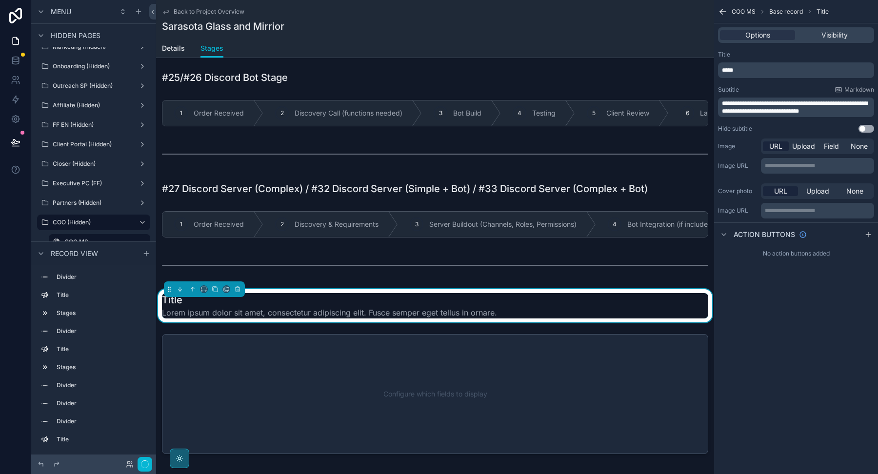
click at [730, 68] on span "*****" at bounding box center [727, 70] width 11 height 6
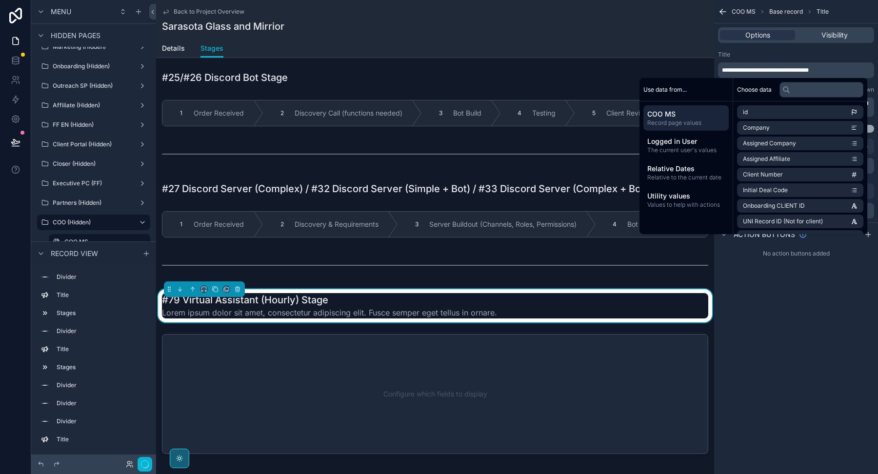
click at [740, 55] on div "Title" at bounding box center [796, 55] width 156 height 8
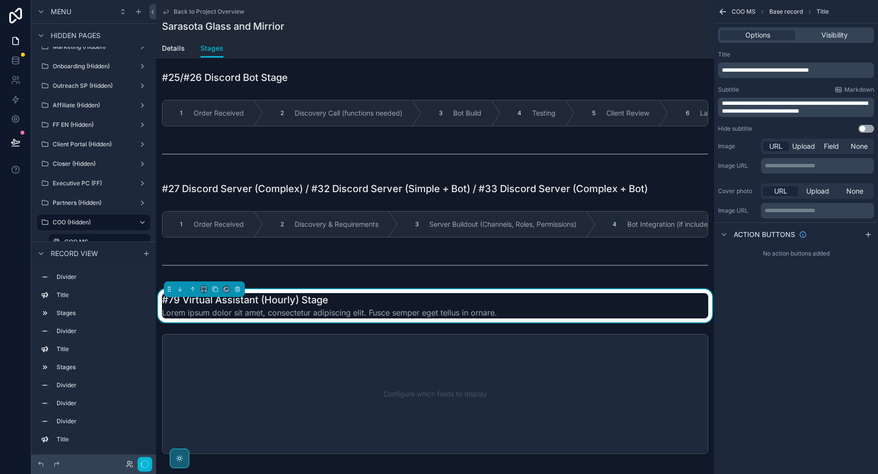
click at [755, 108] on span "**********" at bounding box center [795, 107] width 146 height 14
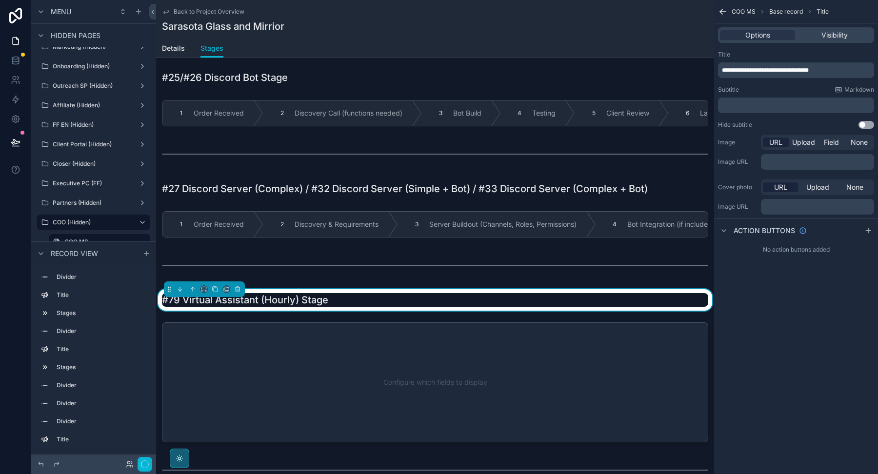
click at [747, 88] on div "Subtitle Markdown" at bounding box center [796, 90] width 156 height 8
